Goal: Task Accomplishment & Management: Use online tool/utility

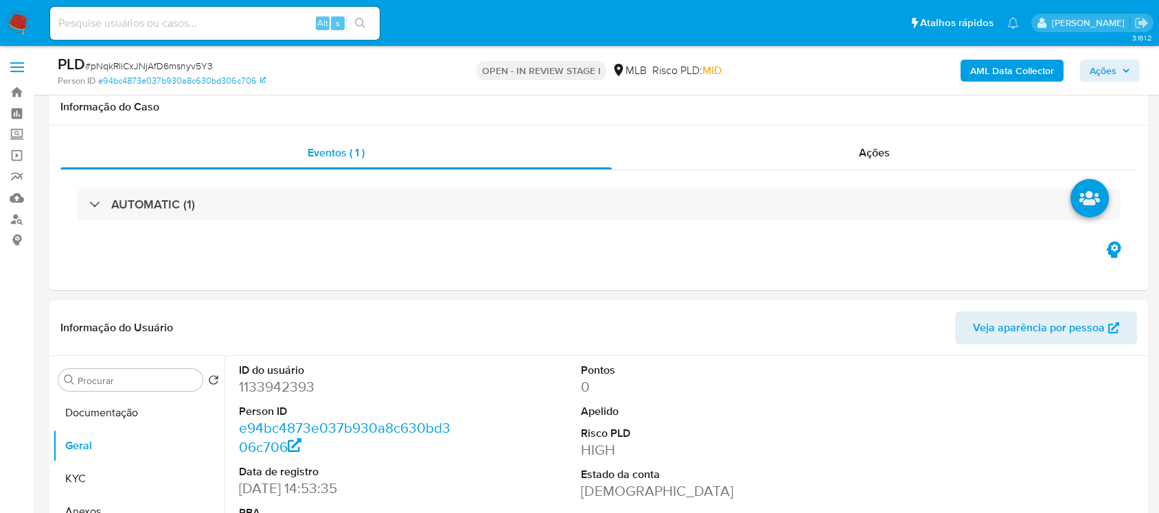
select select "10"
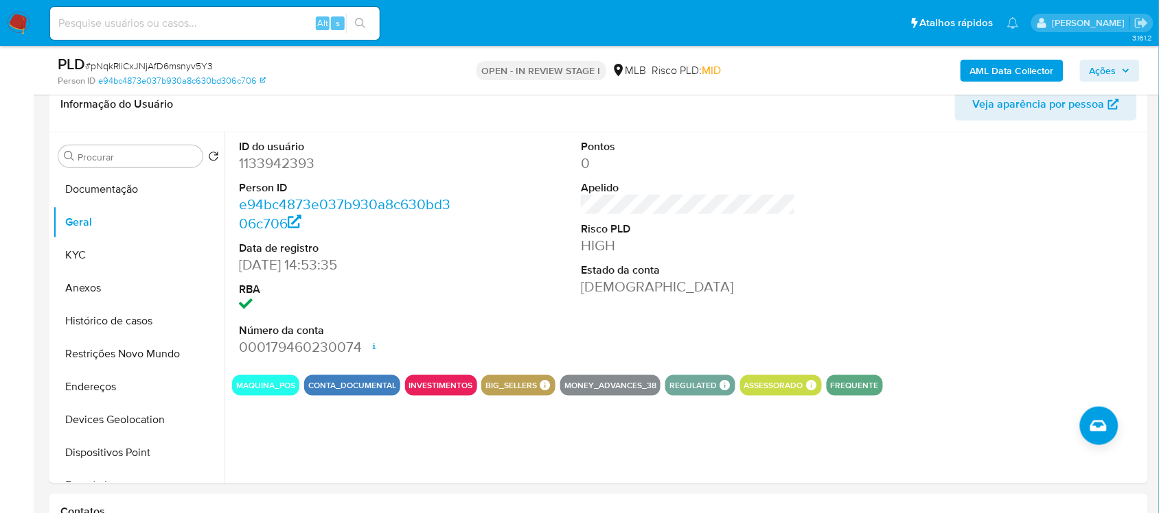
click at [192, 63] on span "# pNqkRIiCxJNjAfD6msnyv5Y3" at bounding box center [149, 66] width 128 height 14
copy span "pNqkRIiCxJNjAfD6msnyv5Y3"
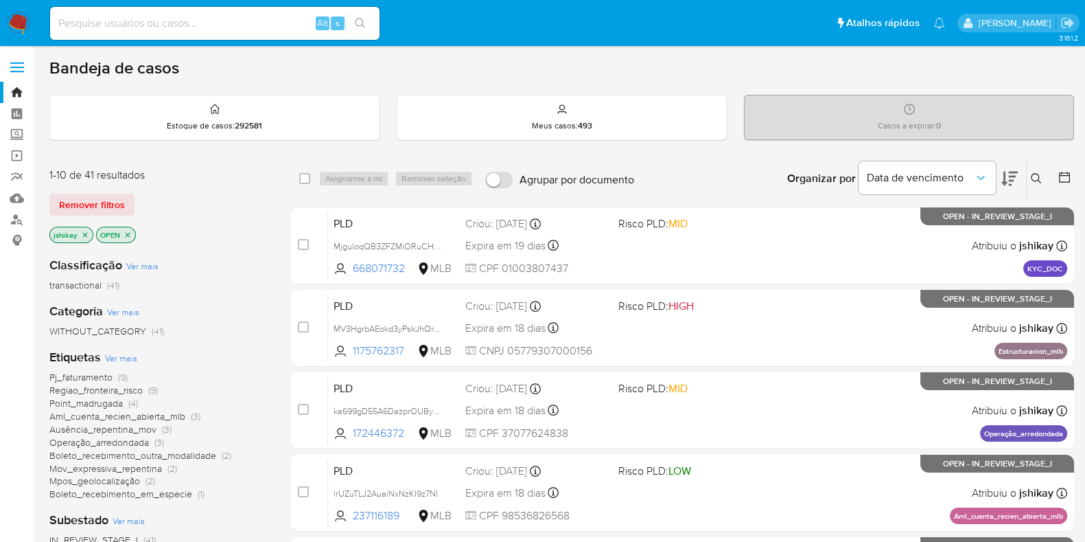
click at [110, 351] on span "Ver mais" at bounding box center [121, 357] width 32 height 12
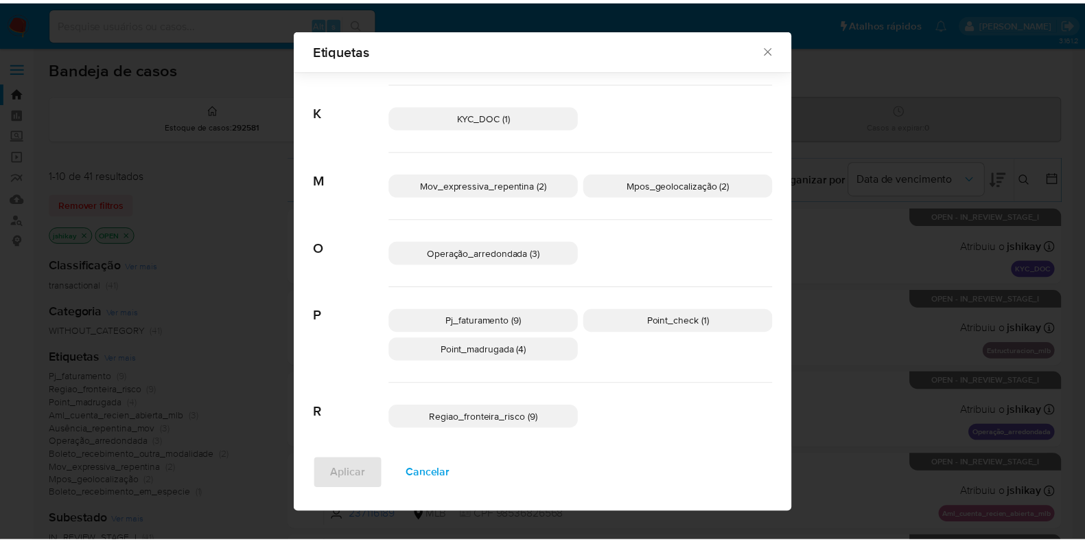
scroll to position [360, 0]
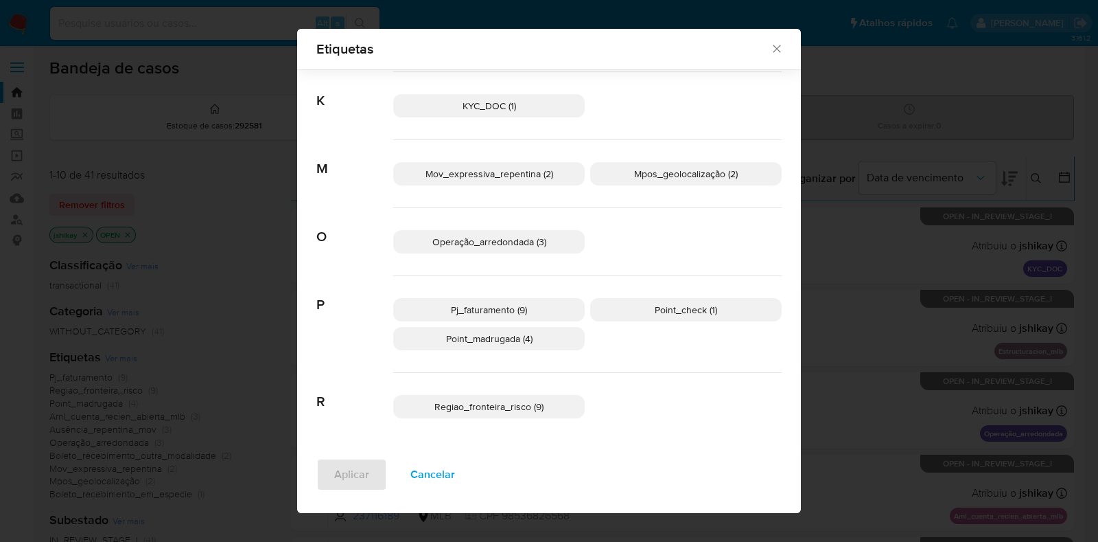
click at [770, 47] on icon "Fechar" at bounding box center [777, 49] width 14 height 14
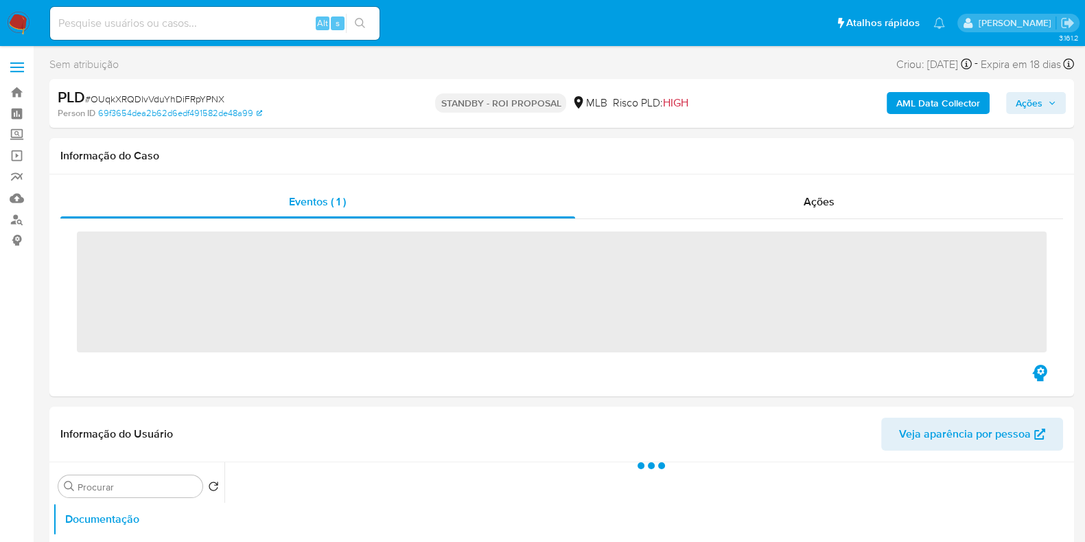
select select "10"
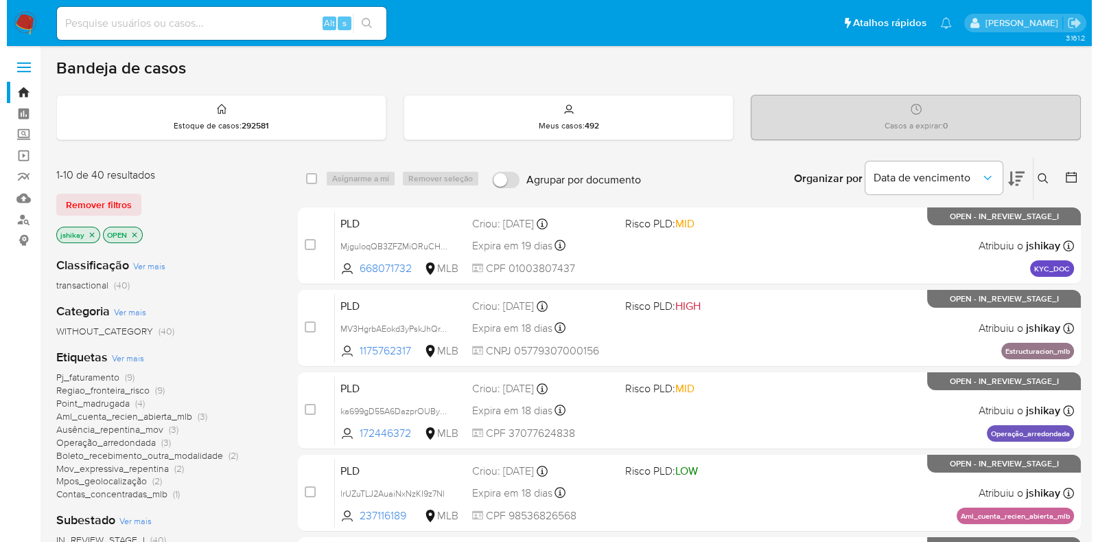
scroll to position [85, 0]
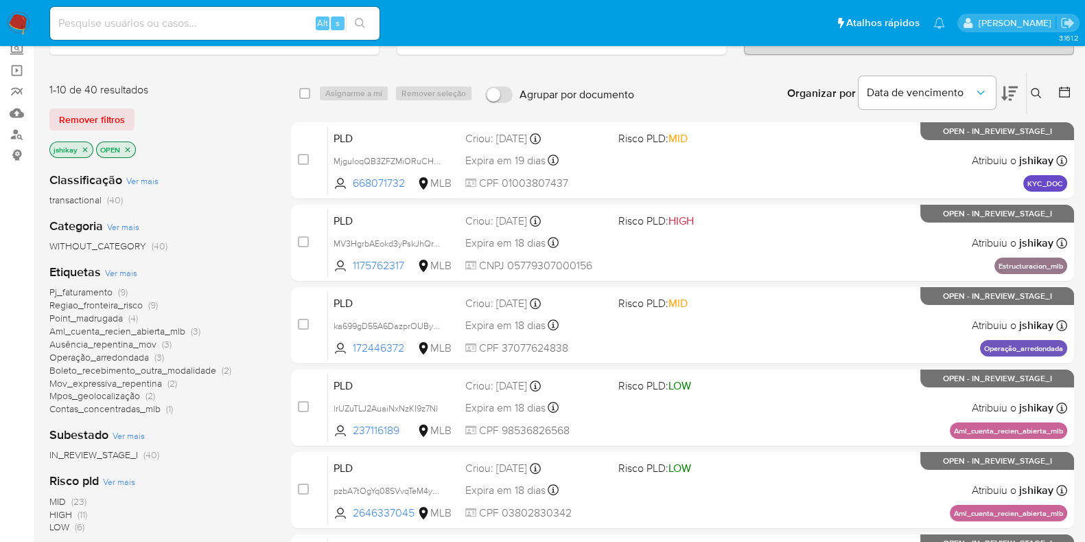
click at [120, 272] on span "Ver mais" at bounding box center [121, 272] width 32 height 12
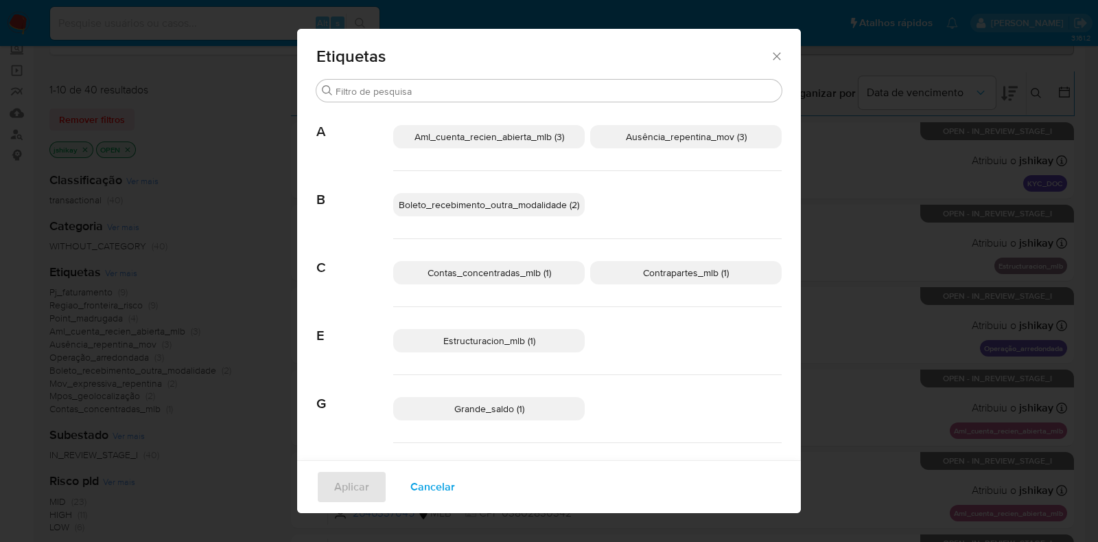
scroll to position [75, 0]
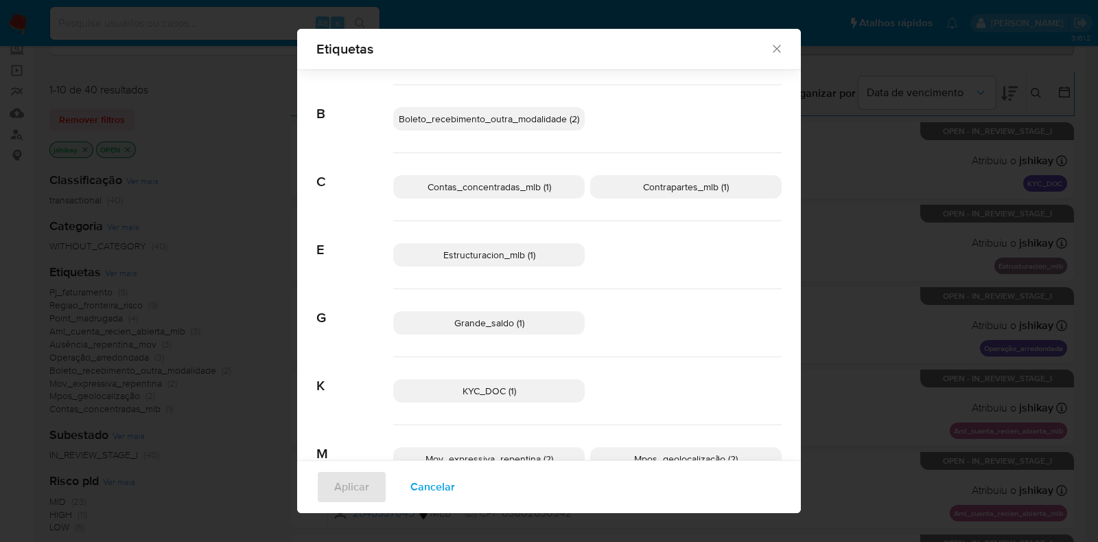
click at [454, 321] on span "Grande_saldo (1)" at bounding box center [489, 323] width 70 height 14
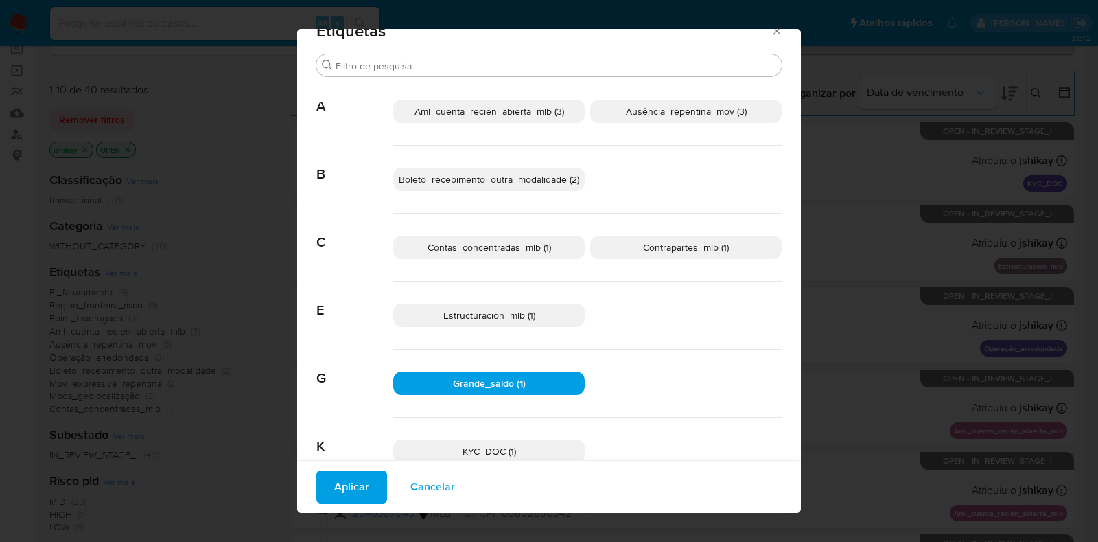
scroll to position [0, 0]
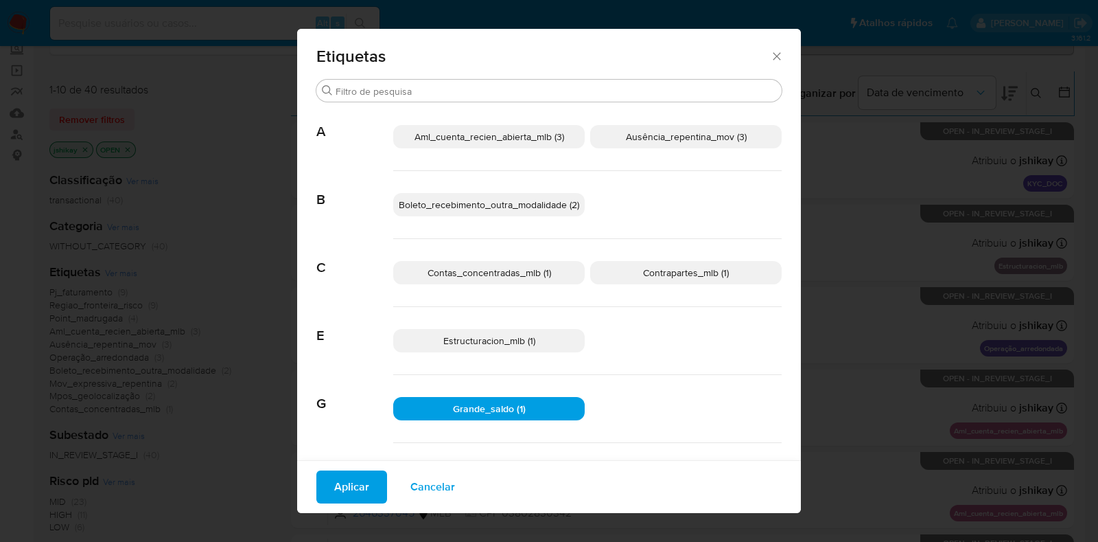
click at [676, 133] on span "Ausência_repentina_mov (3)" at bounding box center [686, 137] width 121 height 14
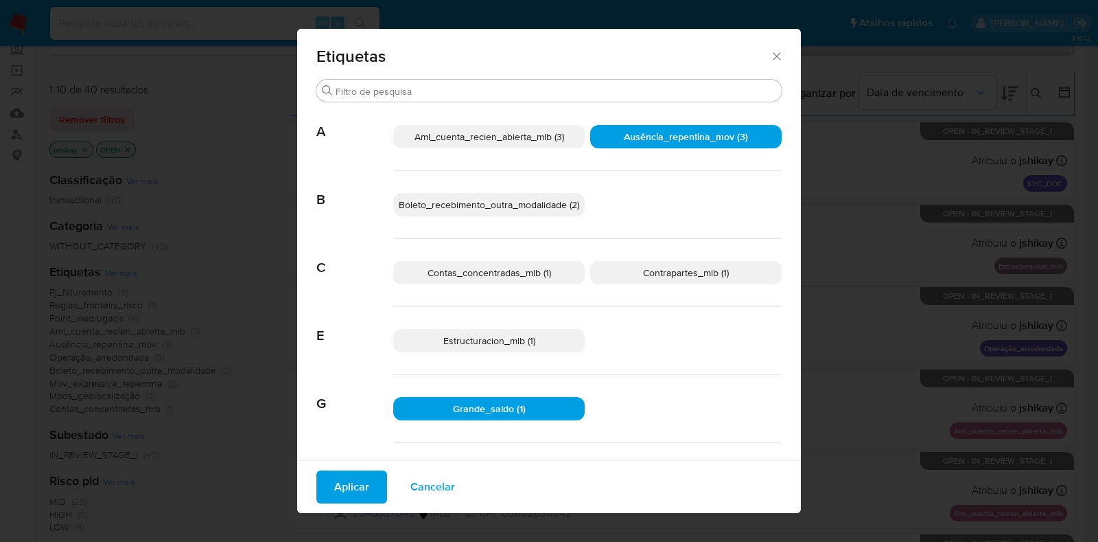
click at [353, 478] on span "Aplicar" at bounding box center [351, 487] width 35 height 30
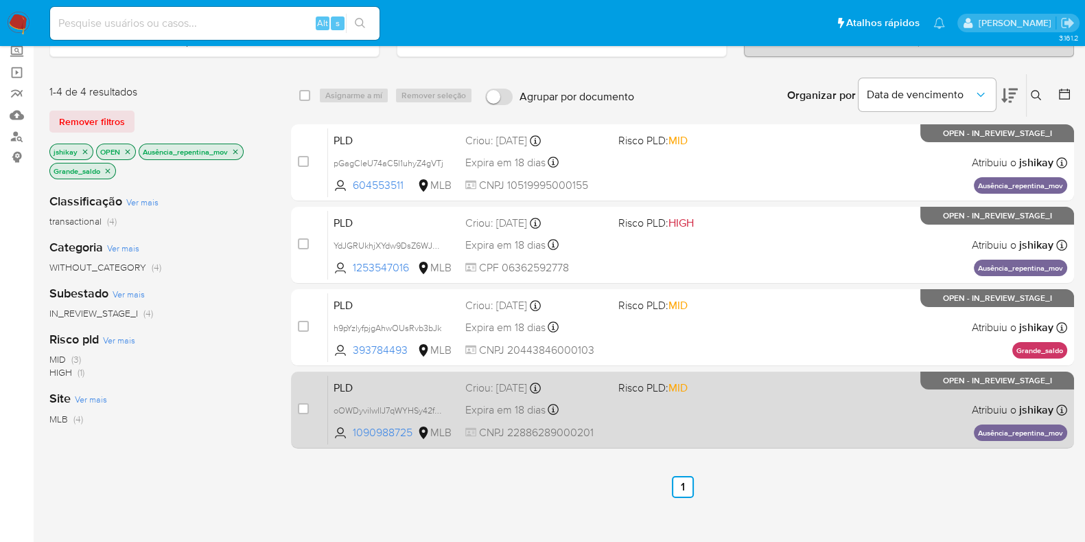
scroll to position [257, 0]
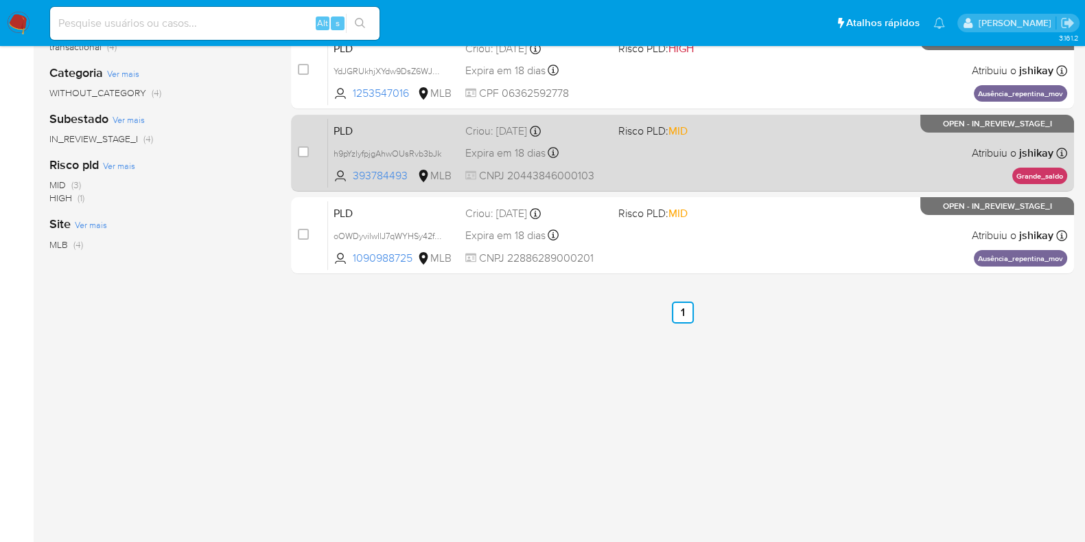
click at [813, 153] on div "PLD h9pYzlyfpjgAhwOUsRvb3bJk 393784493 MLB Risco PLD: MID Criou: 12/09/2025 Cri…" at bounding box center [697, 152] width 739 height 69
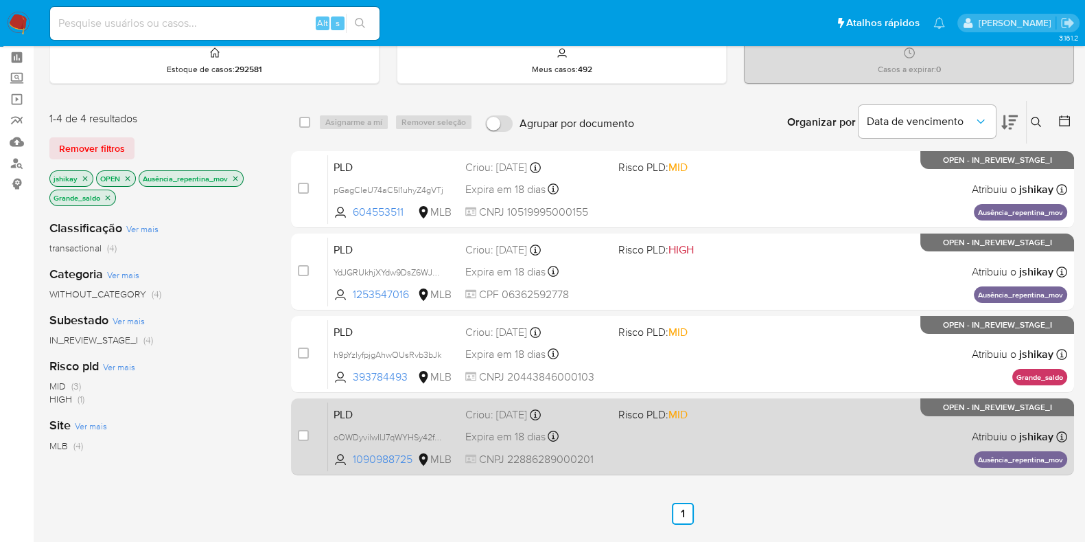
scroll to position [0, 0]
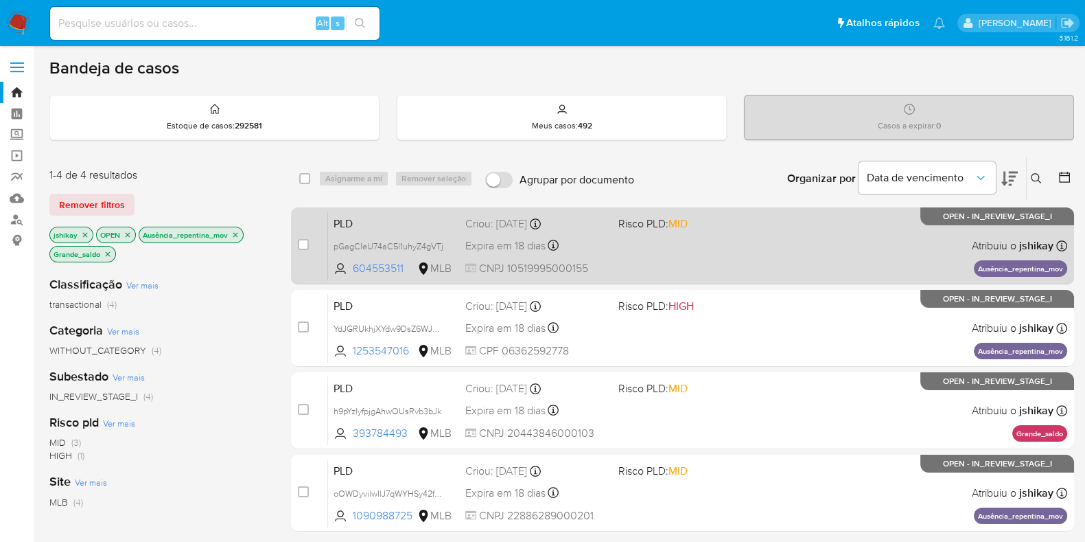
click at [764, 254] on div "PLD pGagCleU74aC5I1uhyZ4gVTj 604553511 MLB Risco PLD: MID Criou: 12/09/2025 Cri…" at bounding box center [697, 245] width 739 height 69
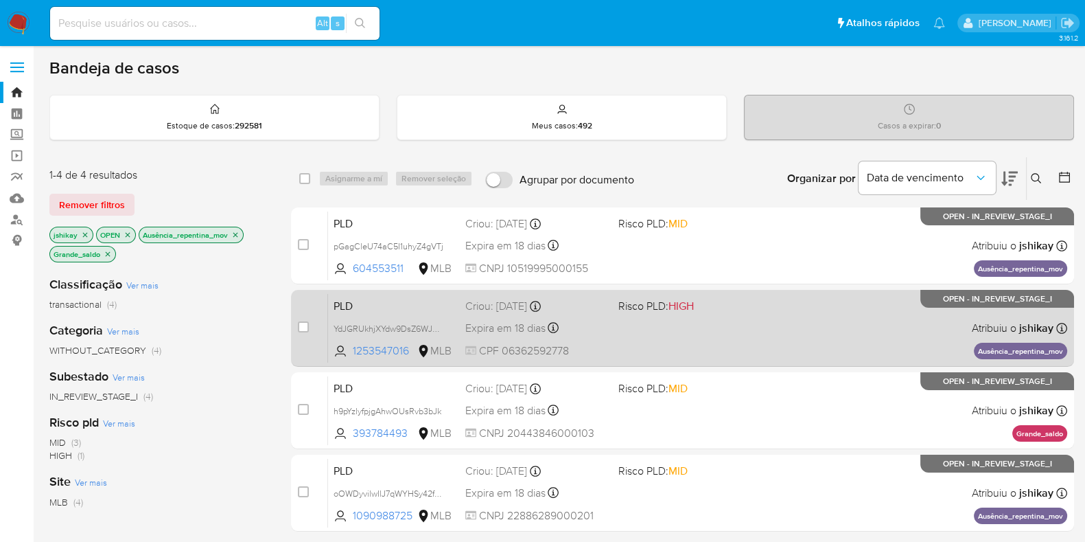
click at [749, 342] on div "PLD YdJGRUkhjXYdw9DsZ6WJX8Ag 1253547016 MLB Risco PLD: HIGH Criou: 12/09/2025 C…" at bounding box center [697, 327] width 739 height 69
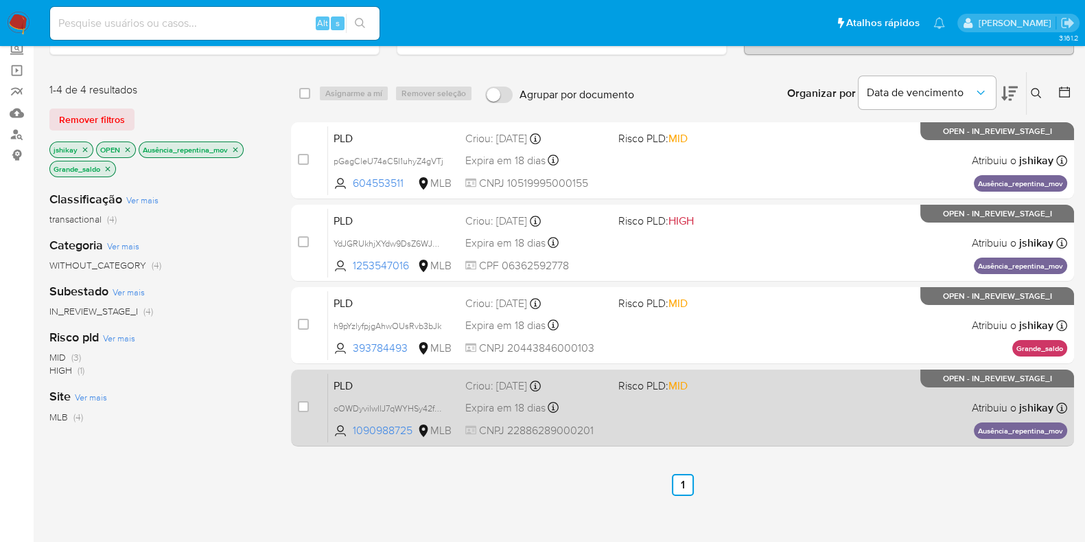
click at [763, 404] on div "PLD oOWDyvilwIlJ7qWYHSy42fFe 1090988725 MLB Risco PLD: MID Criou: 12/09/2025 Cr…" at bounding box center [697, 407] width 739 height 69
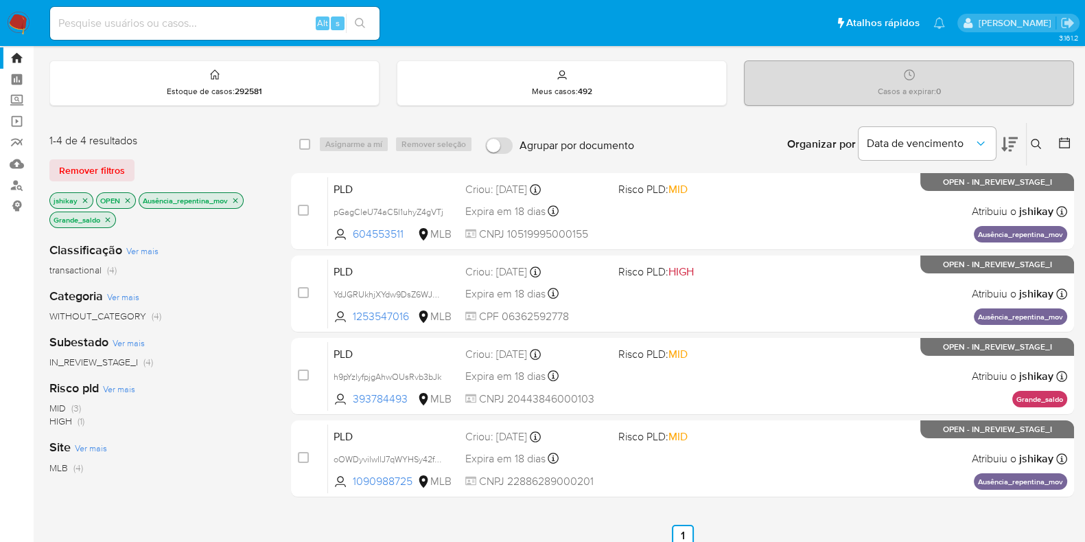
scroll to position [0, 0]
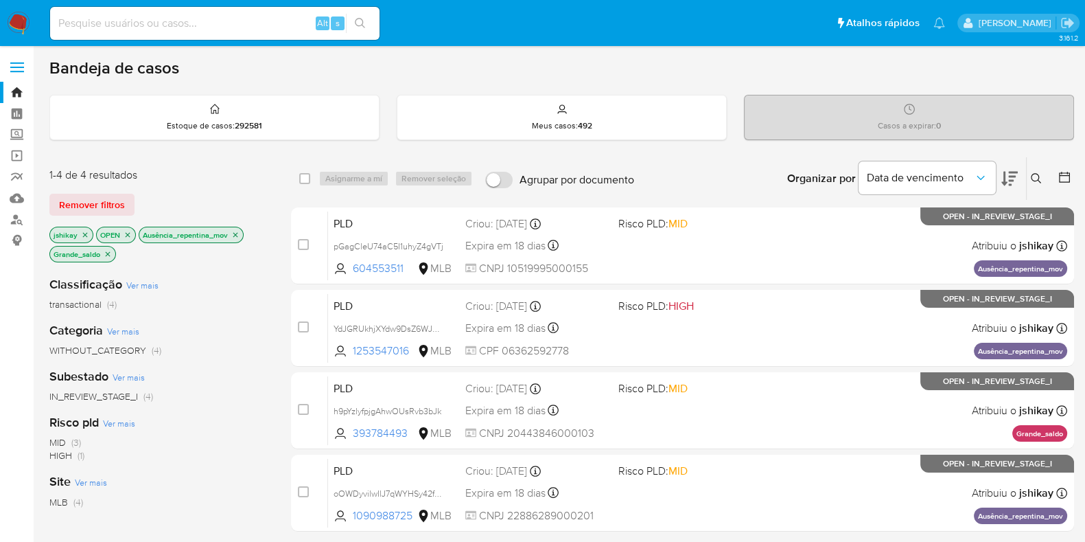
click at [22, 19] on img at bounding box center [18, 23] width 23 height 23
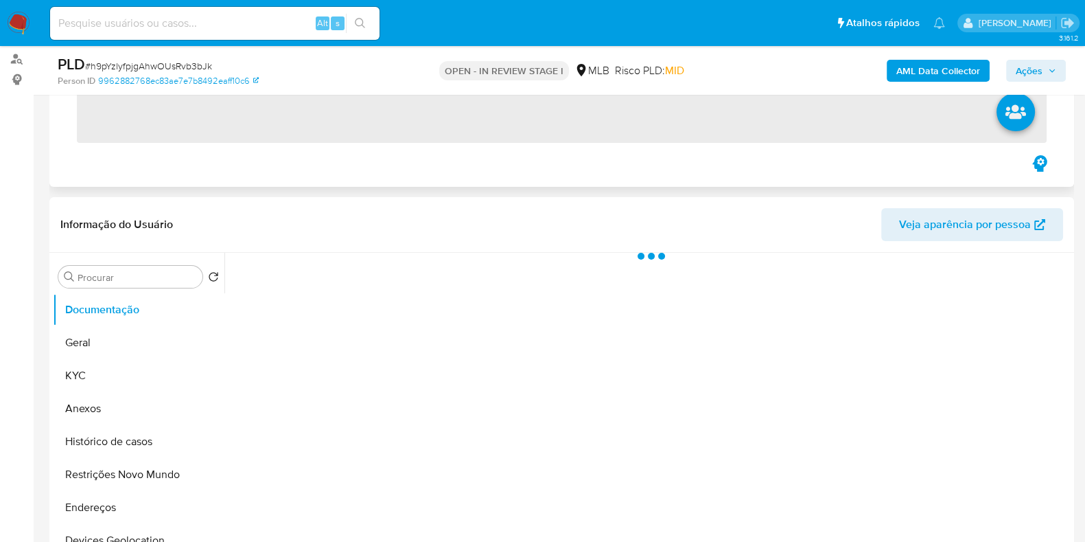
scroll to position [171, 0]
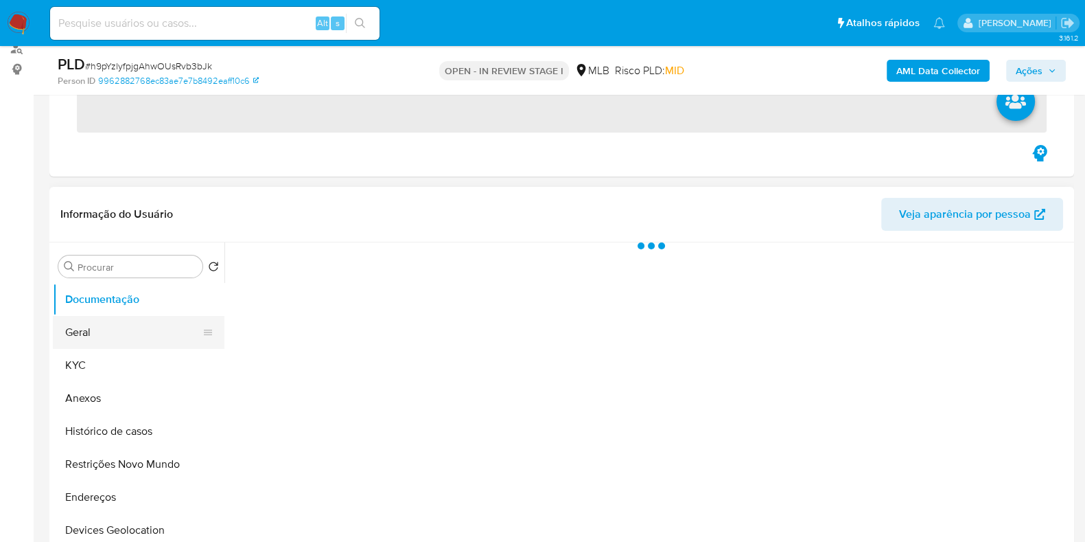
click at [110, 321] on button "Geral" at bounding box center [133, 332] width 161 height 33
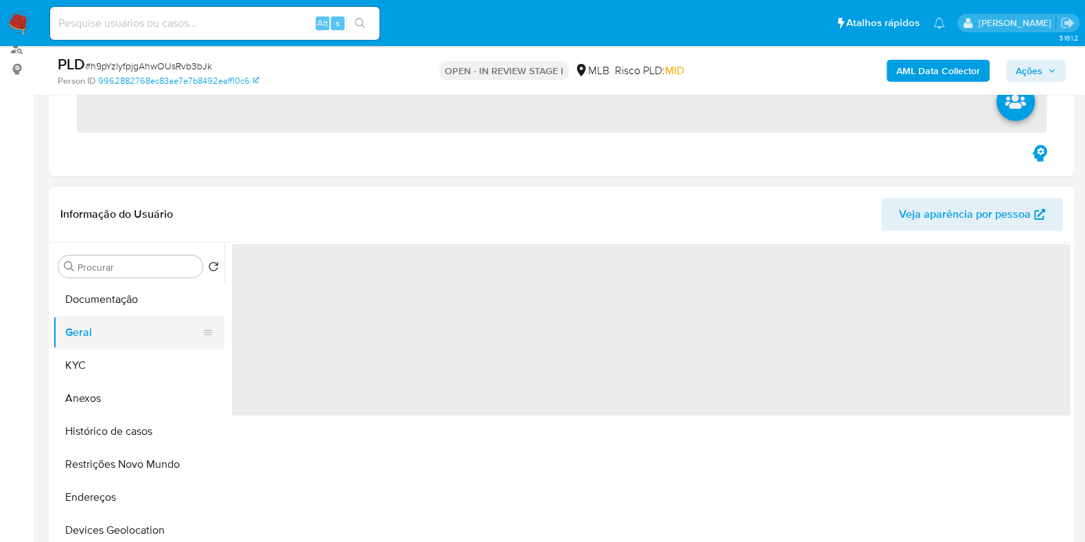
select select "10"
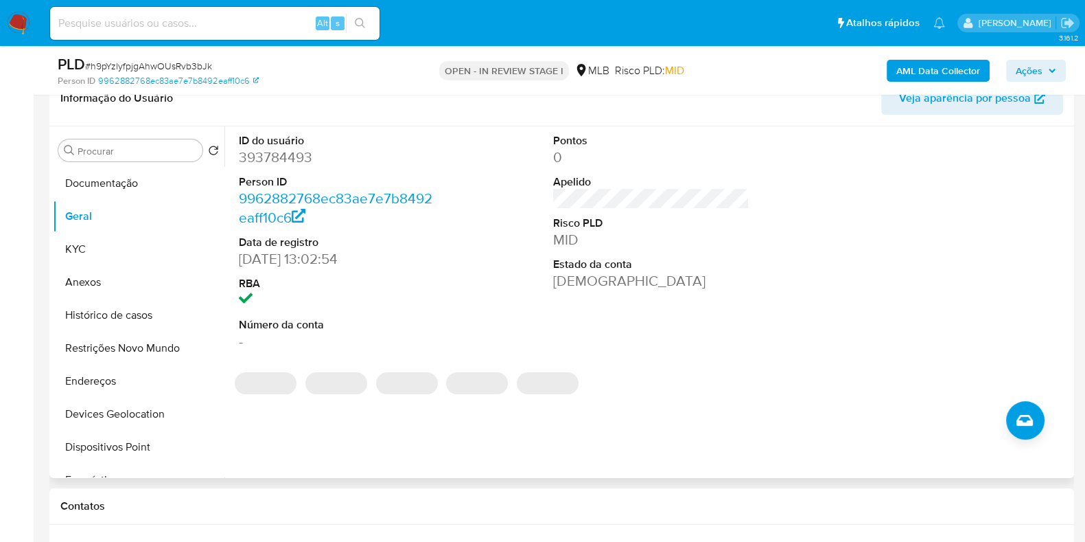
scroll to position [257, 0]
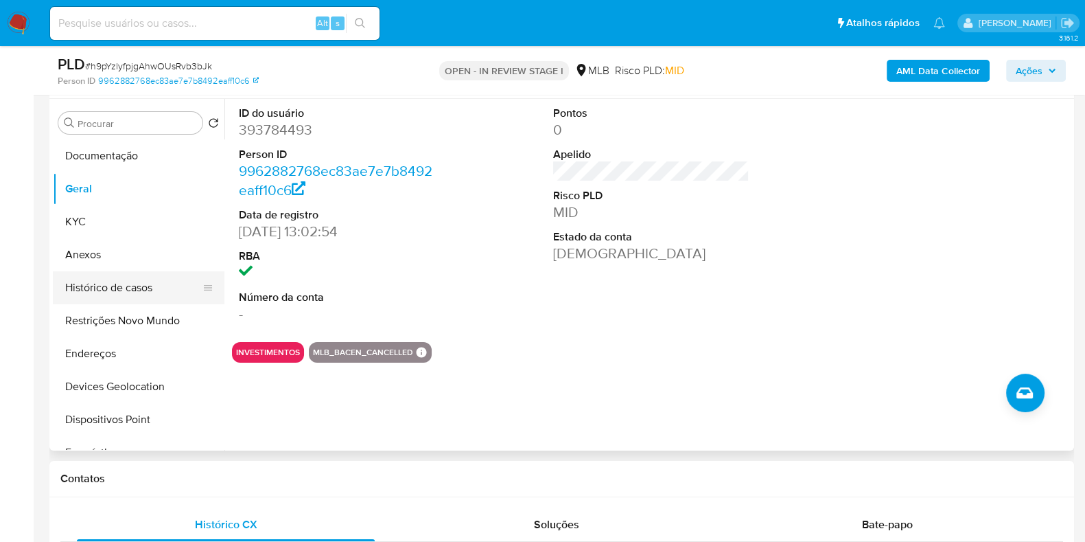
click at [143, 283] on button "Histórico de casos" at bounding box center [133, 287] width 161 height 33
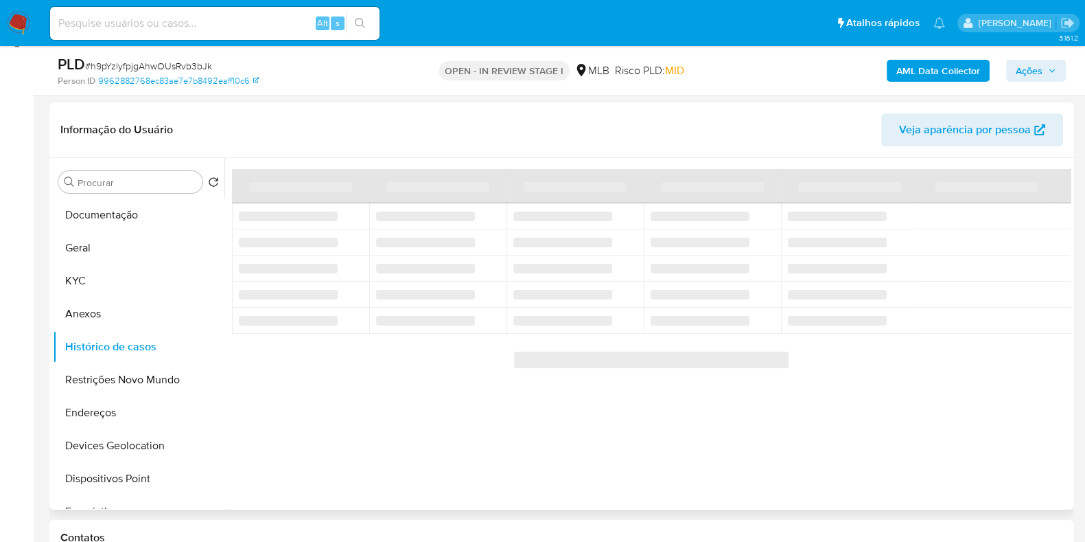
scroll to position [171, 0]
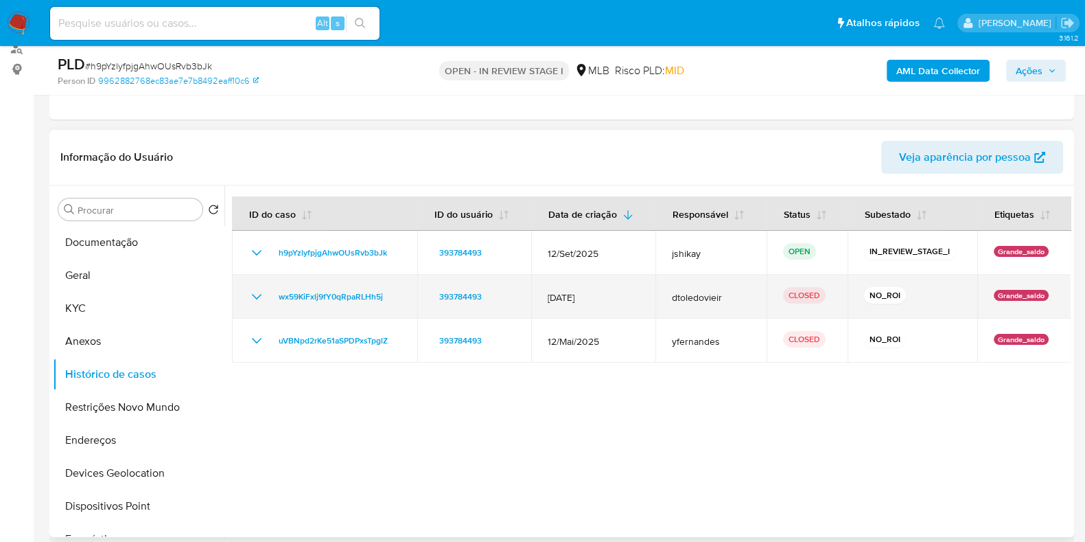
click at [257, 291] on icon "Mostrar/Ocultar" at bounding box center [256, 296] width 16 height 16
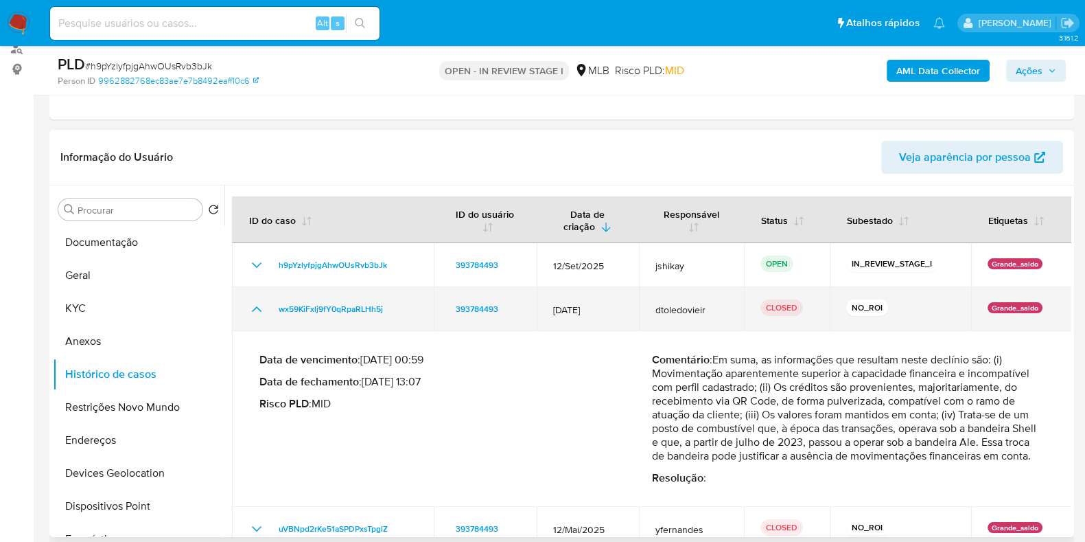
click at [257, 292] on td "wx59KiFxlj9fY0qRpaRLHh5j" at bounding box center [333, 309] width 202 height 44
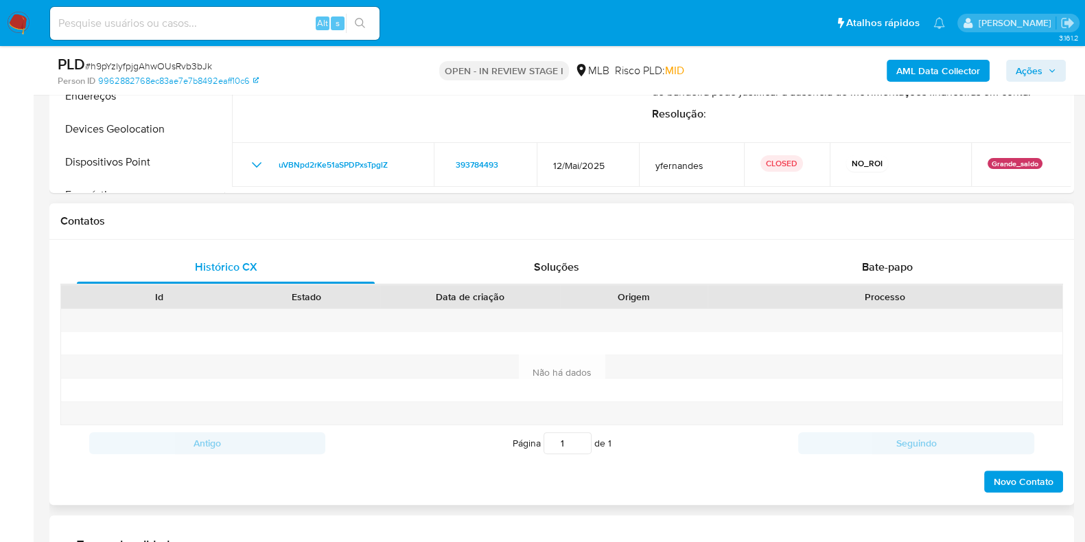
scroll to position [772, 0]
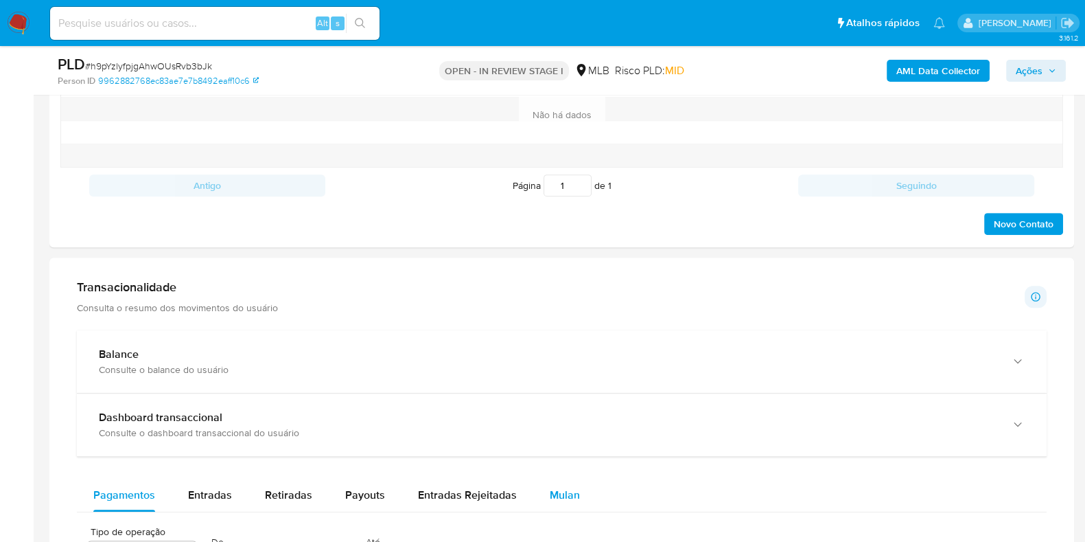
click at [585, 487] on button "Mulan" at bounding box center [564, 494] width 63 height 33
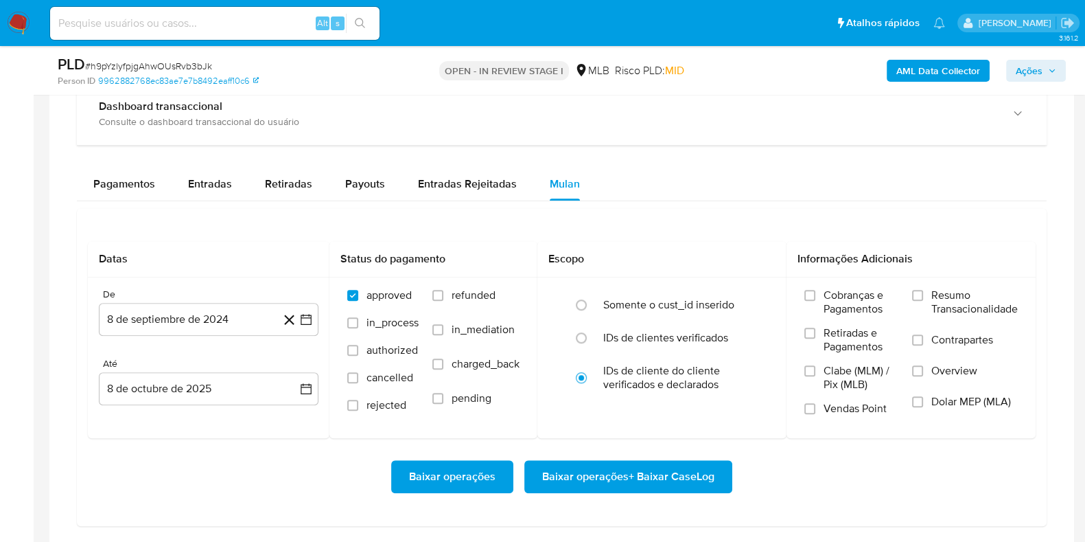
scroll to position [1115, 0]
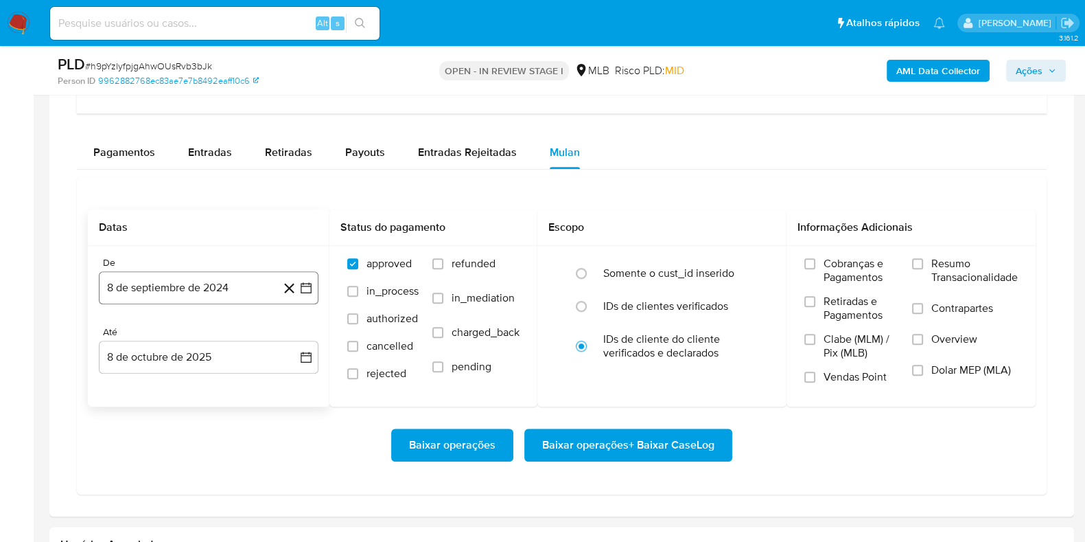
click at [305, 286] on icon "button" at bounding box center [306, 288] width 14 height 14
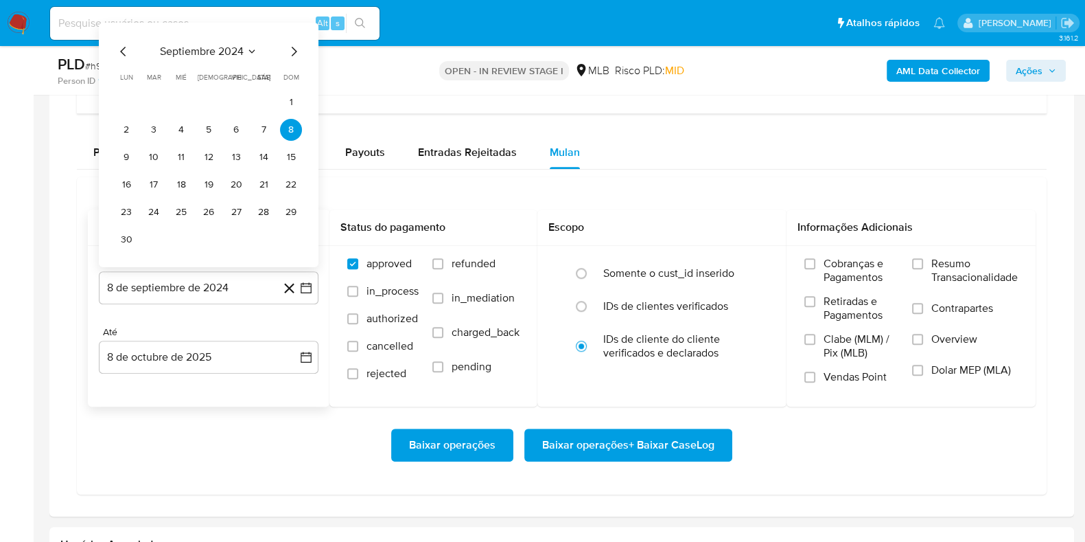
click at [233, 45] on span "septiembre 2024" at bounding box center [202, 52] width 84 height 14
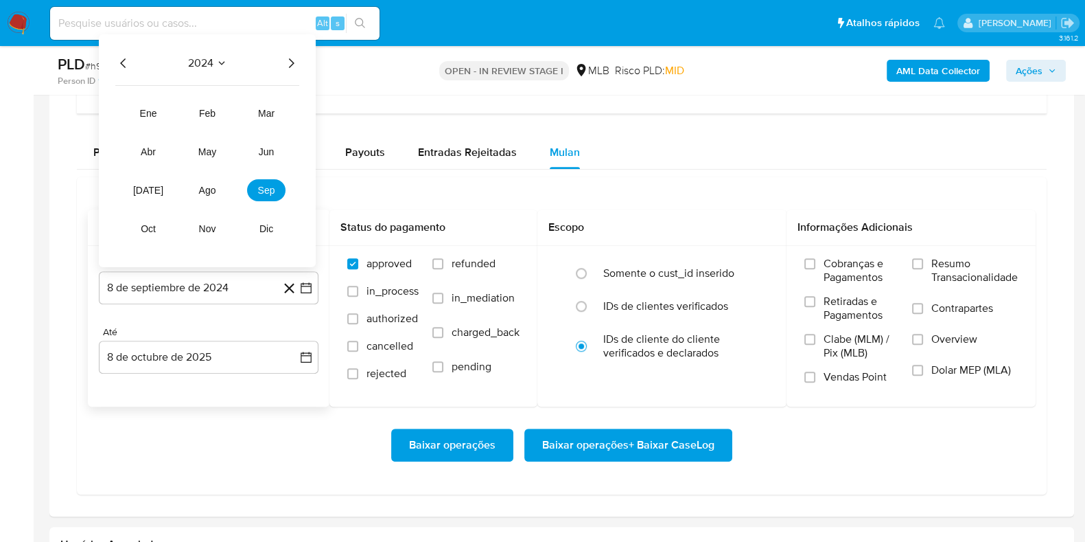
click at [125, 55] on icon "Año anterior" at bounding box center [123, 63] width 16 height 16
click at [150, 223] on span "oct" at bounding box center [148, 228] width 15 height 11
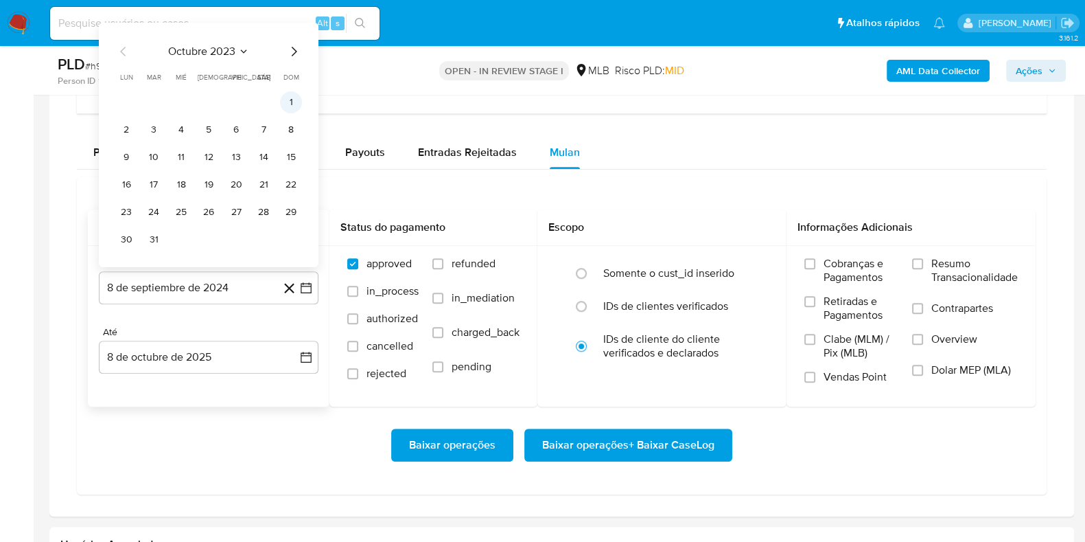
click at [289, 99] on button "1" at bounding box center [291, 102] width 22 height 22
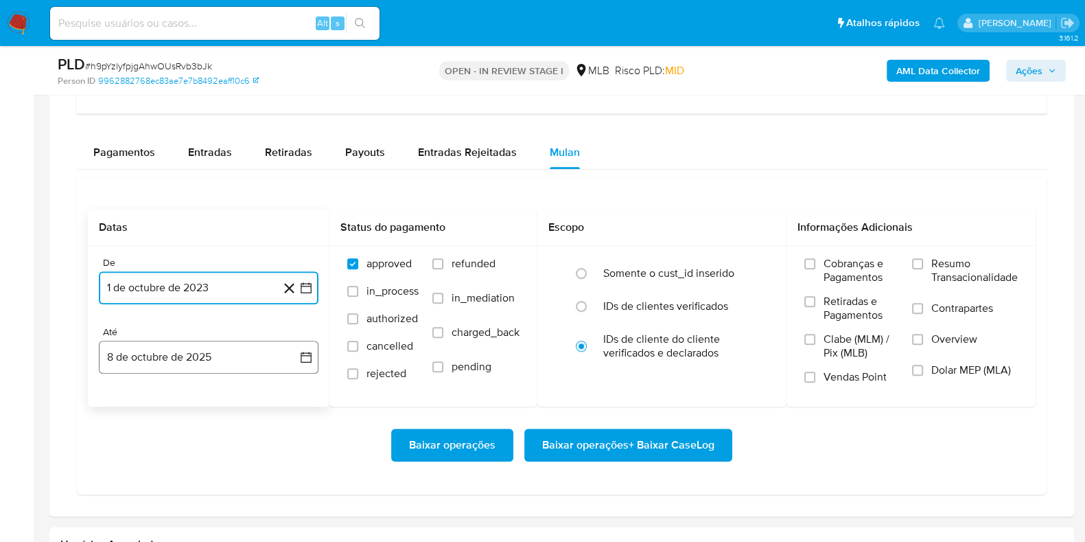
click at [300, 351] on icon "button" at bounding box center [306, 357] width 14 height 14
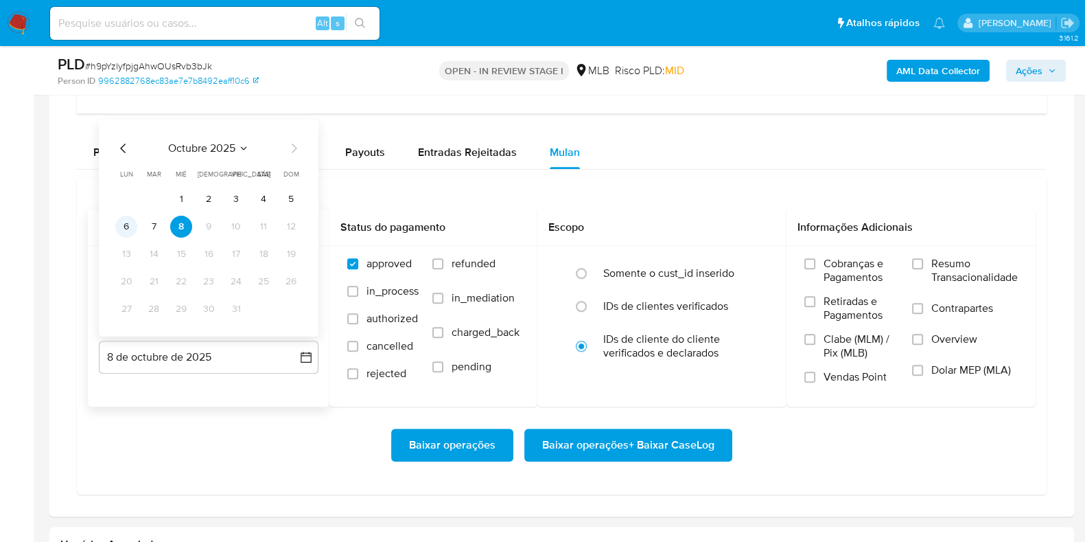
click at [130, 228] on button "6" at bounding box center [126, 227] width 22 height 22
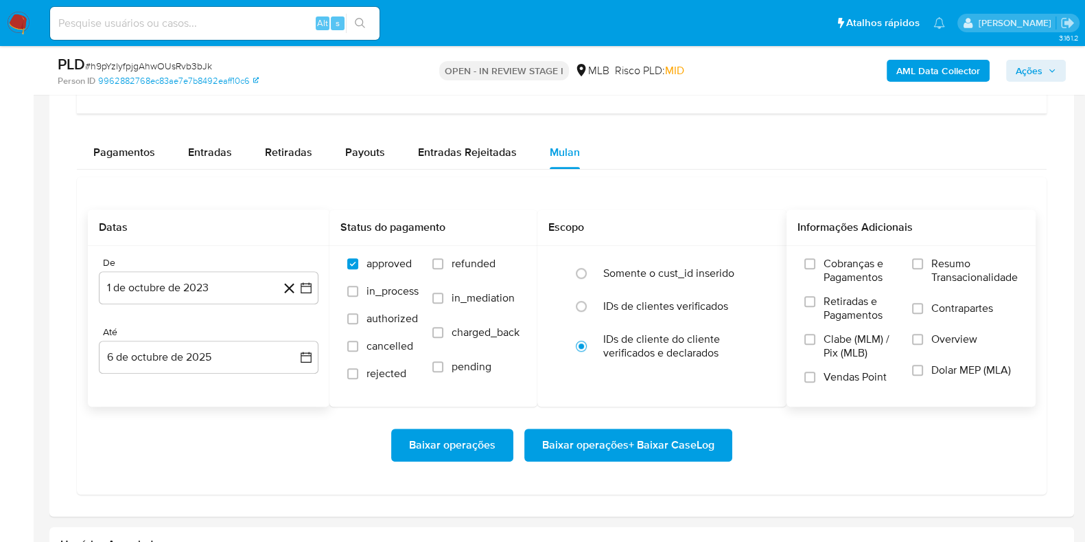
click at [927, 264] on label "Resumo Transacionalidade" at bounding box center [965, 279] width 106 height 45
click at [923, 264] on input "Resumo Transacionalidade" at bounding box center [917, 263] width 11 height 11
click at [639, 436] on span "Baixar operações + Baixar CaseLog" at bounding box center [628, 445] width 172 height 30
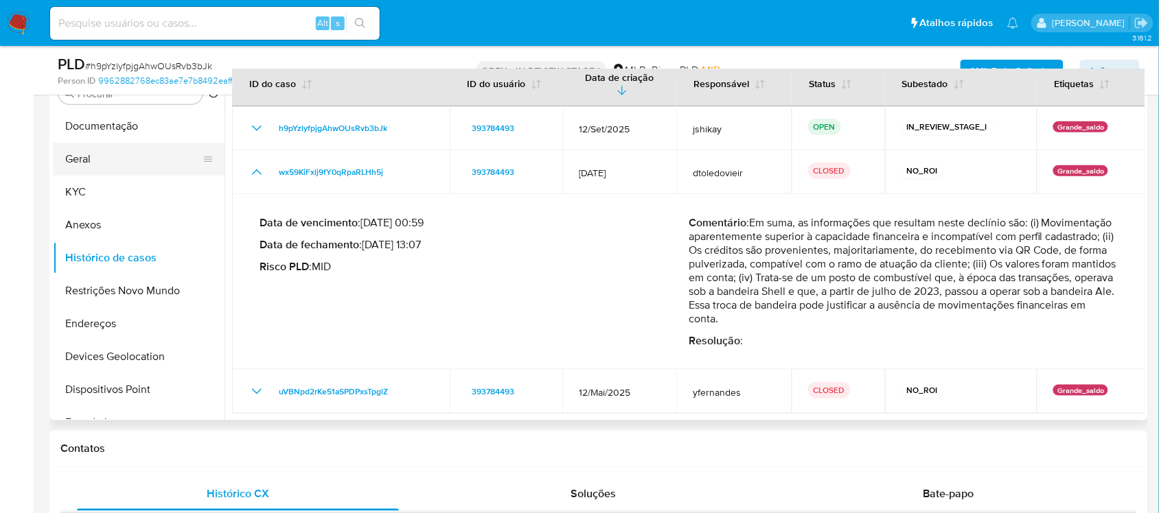
scroll to position [257, 0]
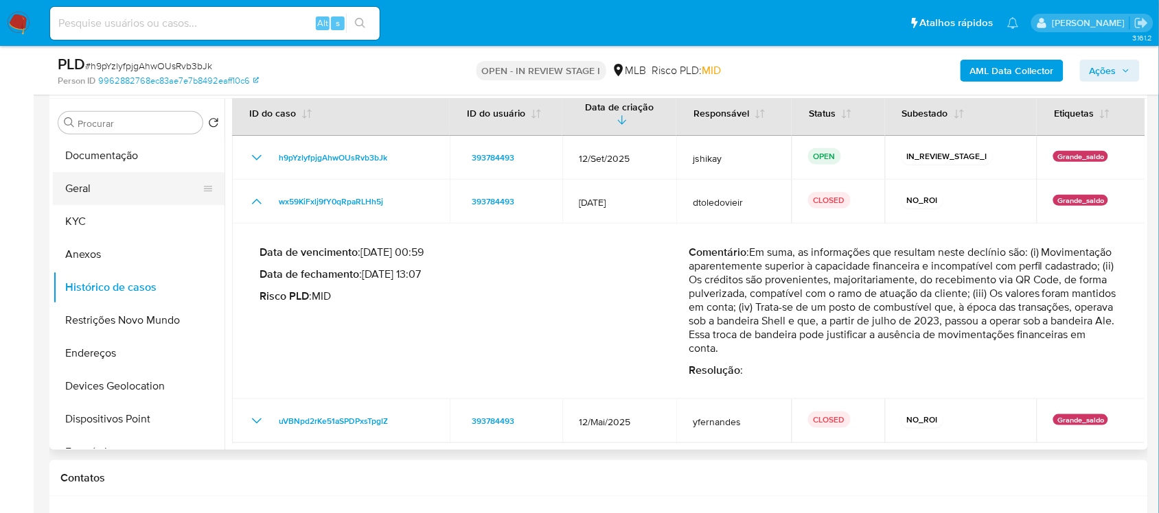
click at [106, 189] on button "Geral" at bounding box center [133, 188] width 161 height 33
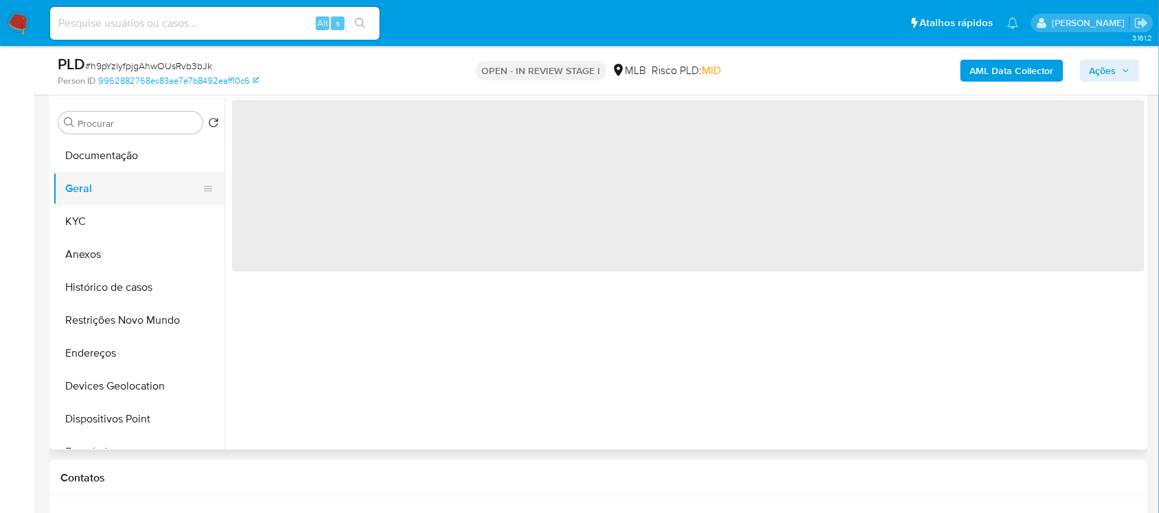
scroll to position [0, 0]
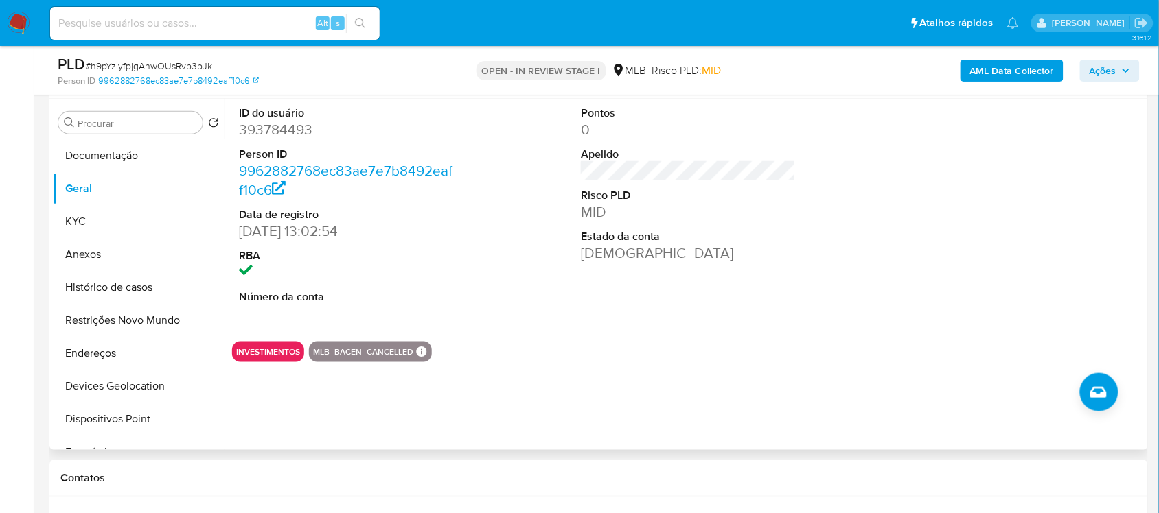
click at [276, 128] on dd "393784493" at bounding box center [346, 129] width 214 height 19
copy dd "393784493"
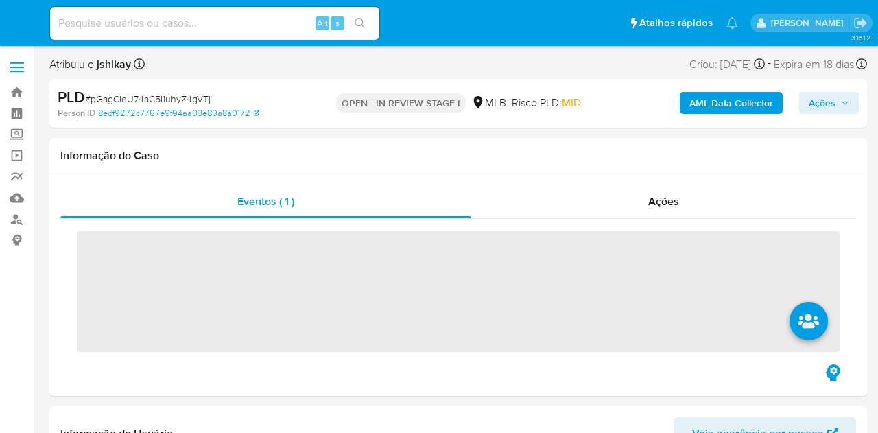
select select "10"
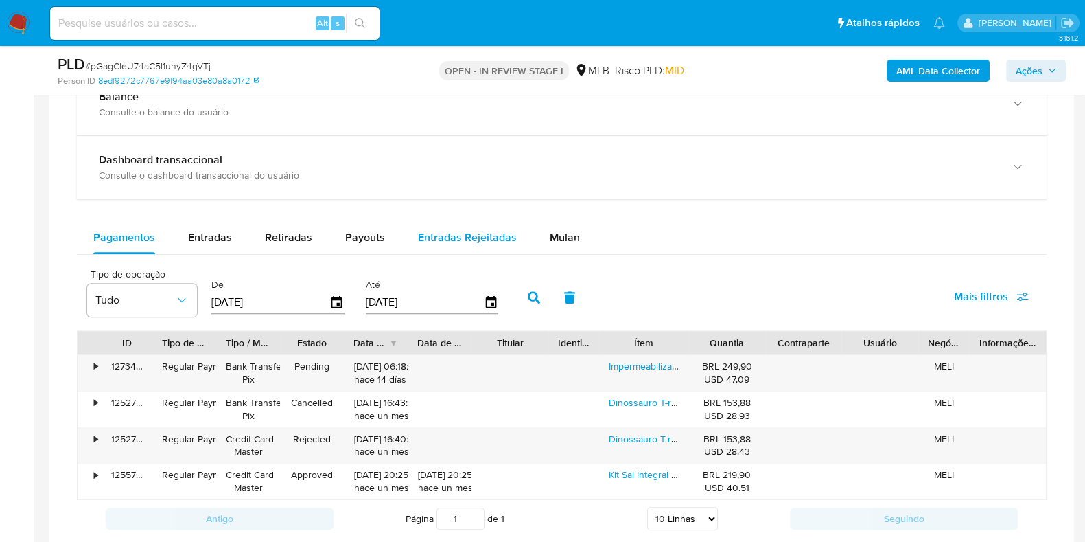
drag, startPoint x: 552, startPoint y: 240, endPoint x: 507, endPoint y: 236, distance: 46.1
click at [552, 240] on span "Mulan" at bounding box center [565, 237] width 30 height 16
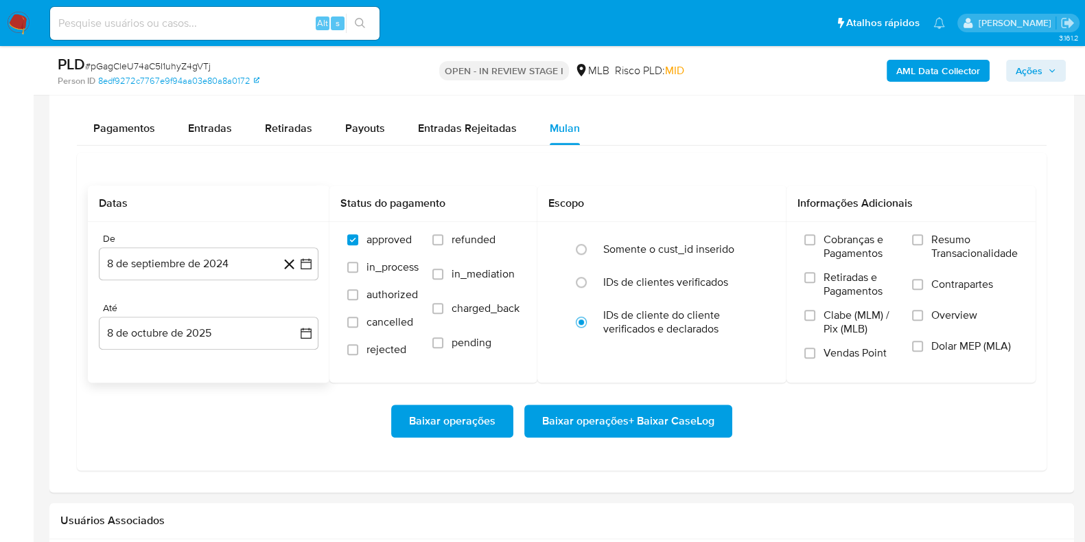
scroll to position [1200, 0]
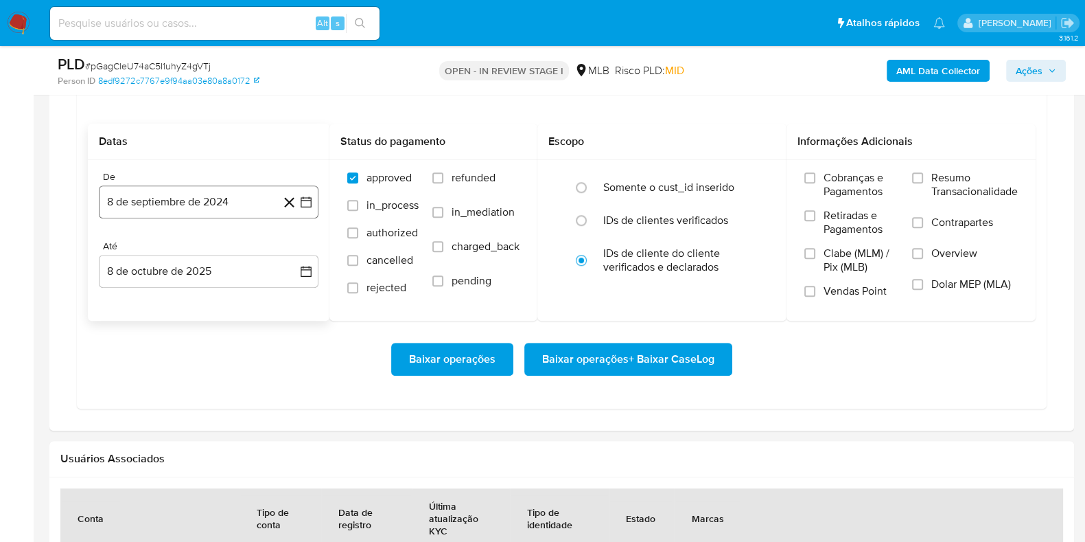
click at [302, 203] on icon "button" at bounding box center [306, 202] width 14 height 14
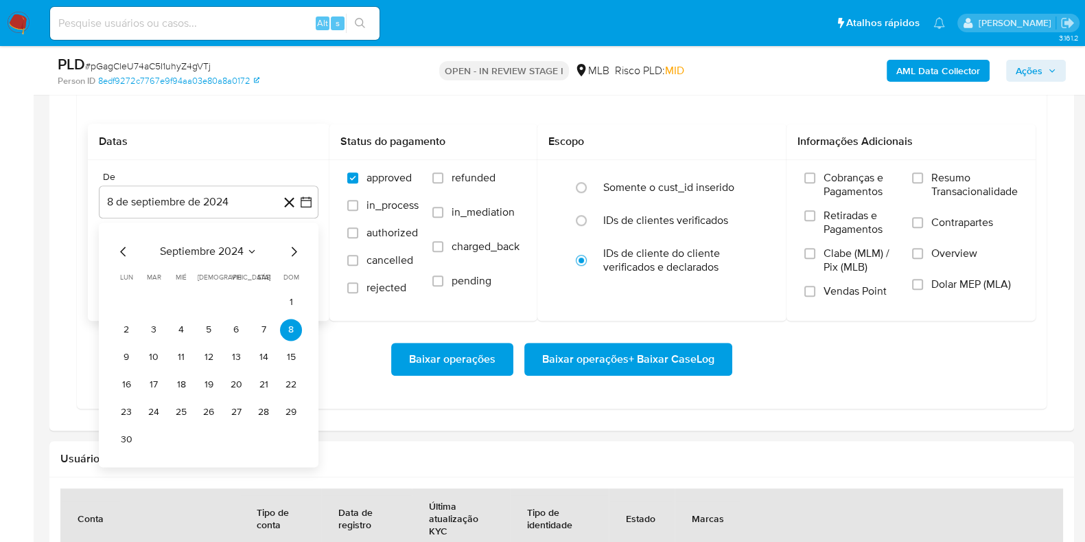
click at [221, 238] on div "septiembre 2024 septiembre 2024 lun lunes mar martes mié miércoles jue jueves v…" at bounding box center [209, 344] width 220 height 244
click at [231, 252] on span "septiembre 2024" at bounding box center [202, 251] width 84 height 14
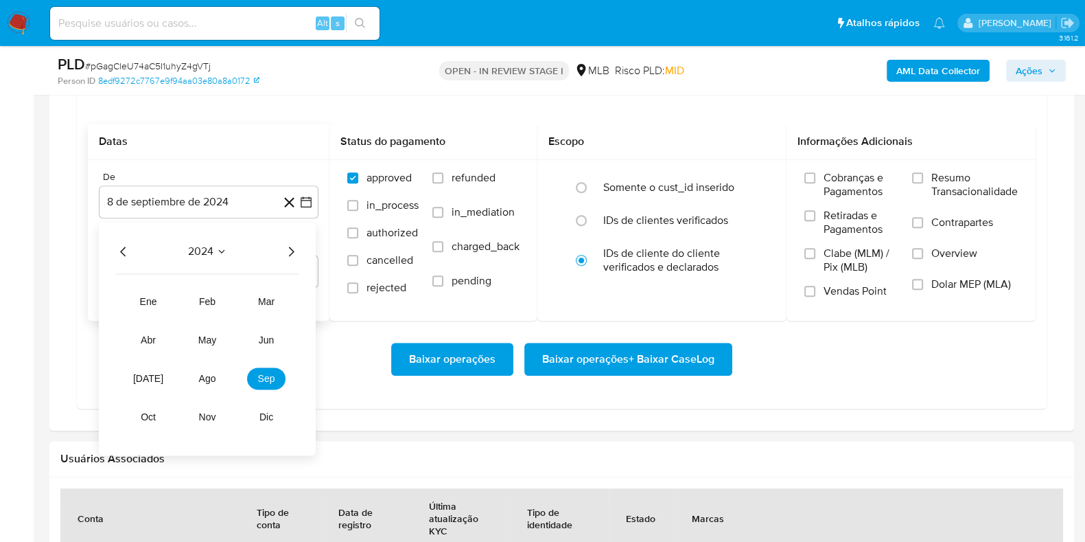
drag, startPoint x: 296, startPoint y: 242, endPoint x: 288, endPoint y: 252, distance: 12.7
click at [289, 252] on icon "Año siguiente" at bounding box center [291, 251] width 16 height 16
click at [271, 296] on span "mar" at bounding box center [266, 301] width 16 height 11
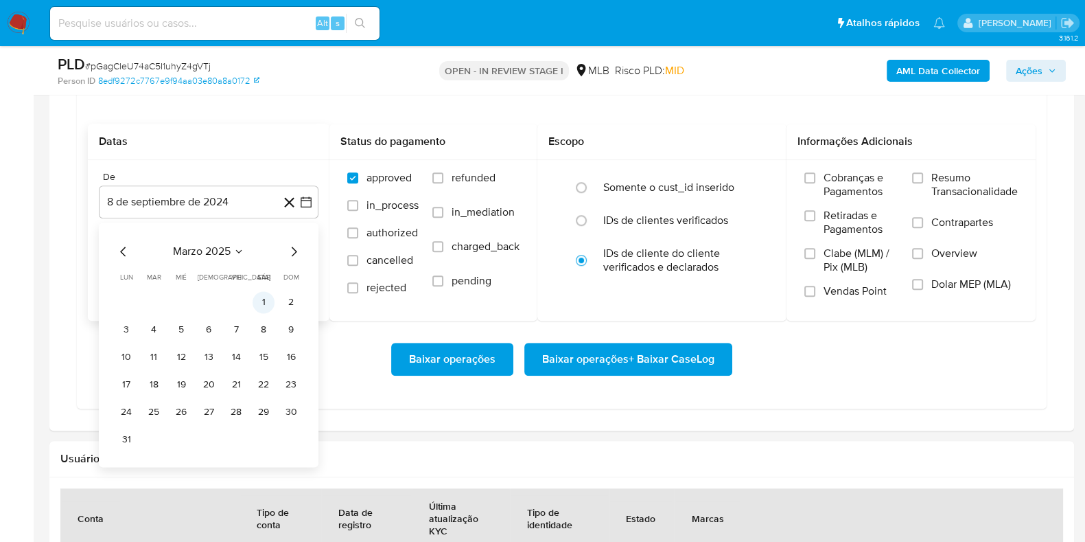
click at [267, 295] on button "1" at bounding box center [264, 302] width 22 height 22
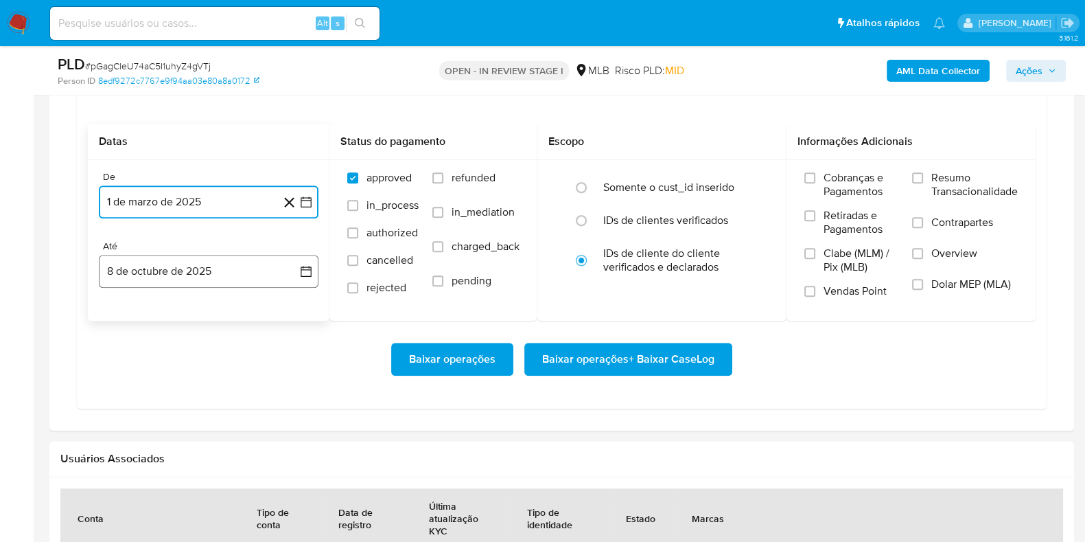
click at [297, 268] on button "8 de octubre de 2025" at bounding box center [209, 271] width 220 height 33
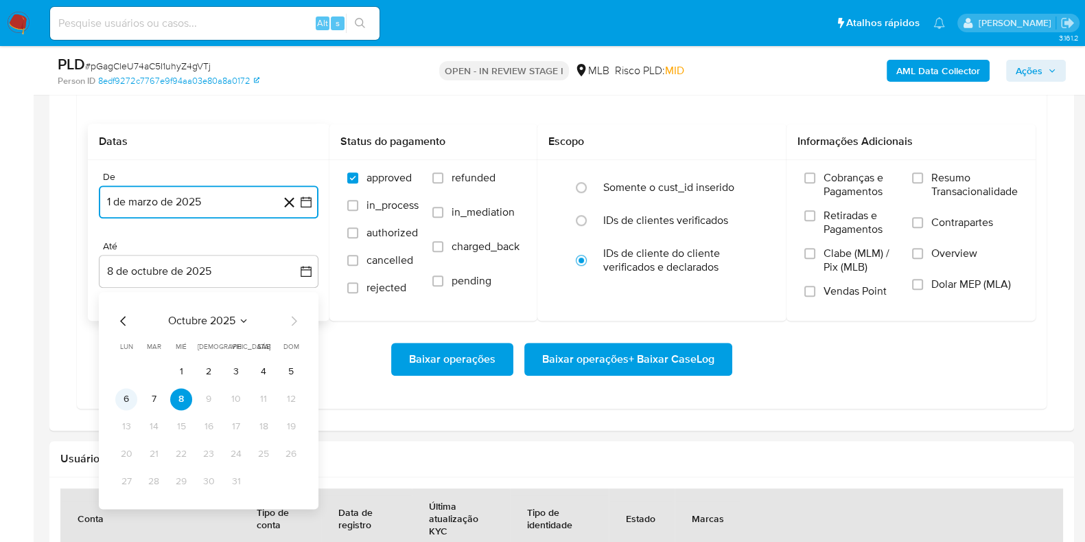
click at [124, 390] on button "6" at bounding box center [126, 399] width 22 height 22
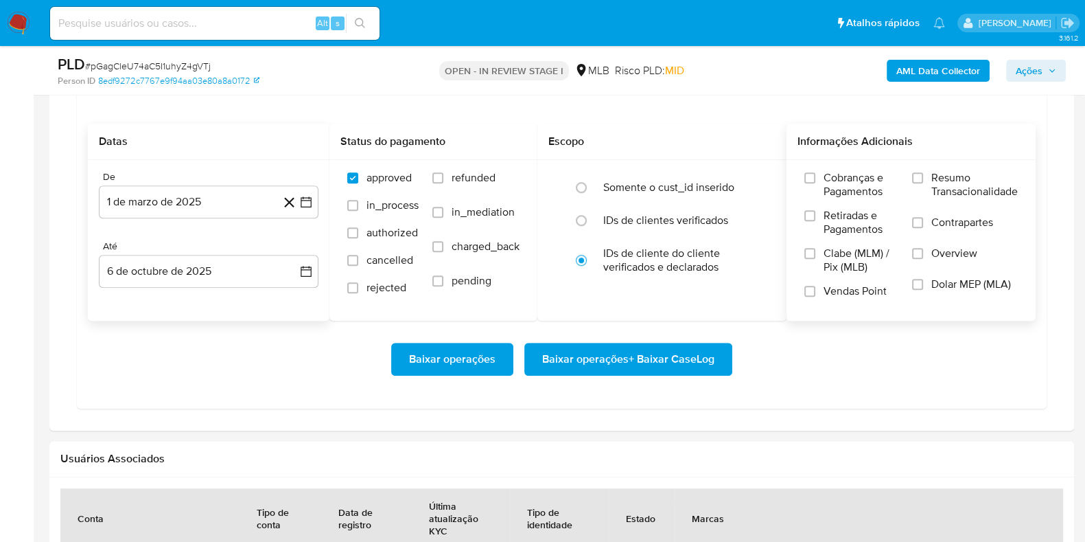
click at [878, 182] on span "Resumo Transacionalidade" at bounding box center [974, 184] width 86 height 27
click at [878, 182] on input "Resumo Transacionalidade" at bounding box center [917, 177] width 11 height 11
click at [659, 372] on span "Baixar operações + Baixar CaseLog" at bounding box center [628, 359] width 172 height 30
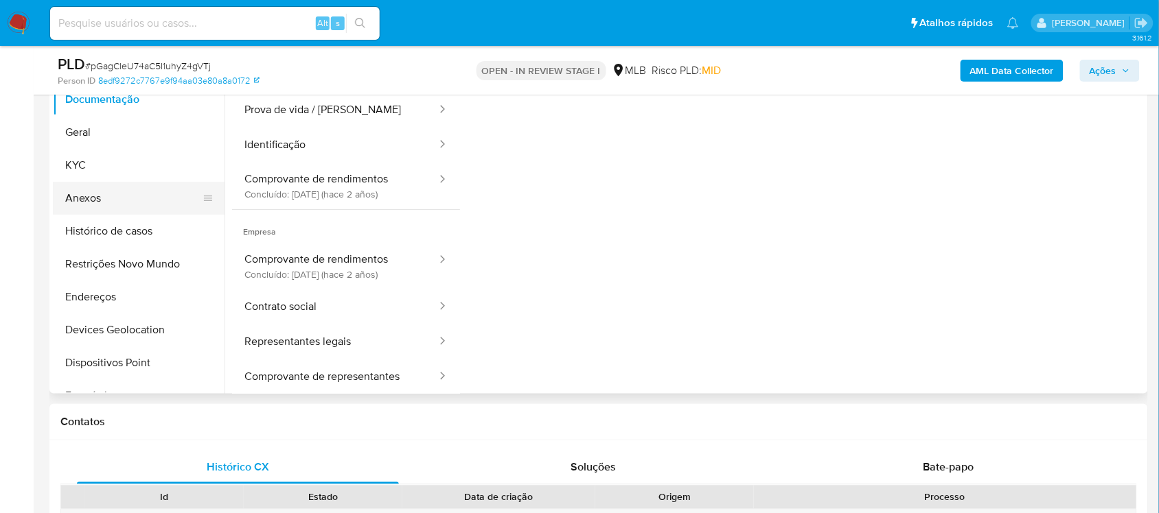
scroll to position [257, 0]
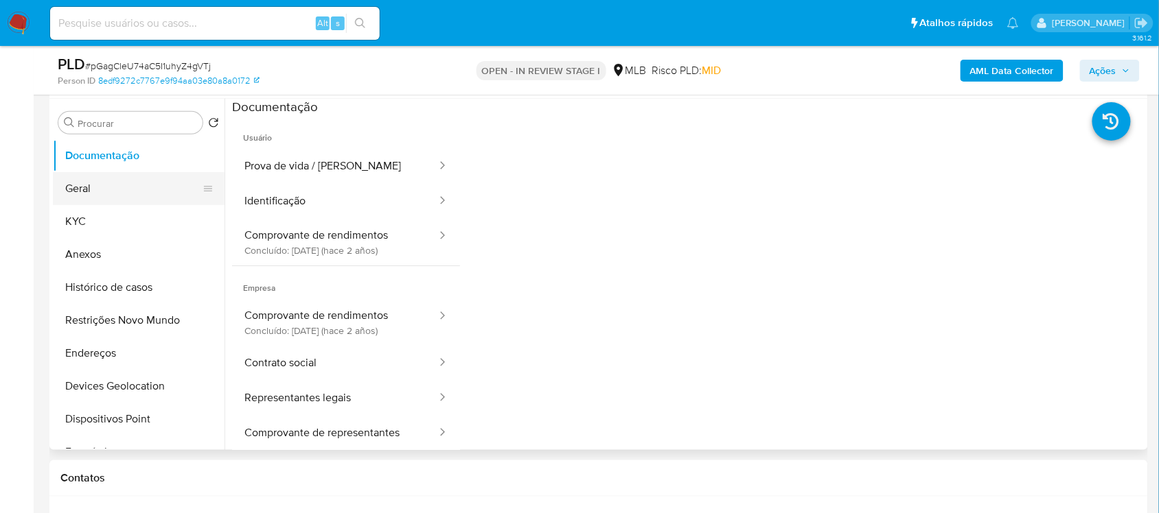
click at [132, 202] on button "Geral" at bounding box center [133, 188] width 161 height 33
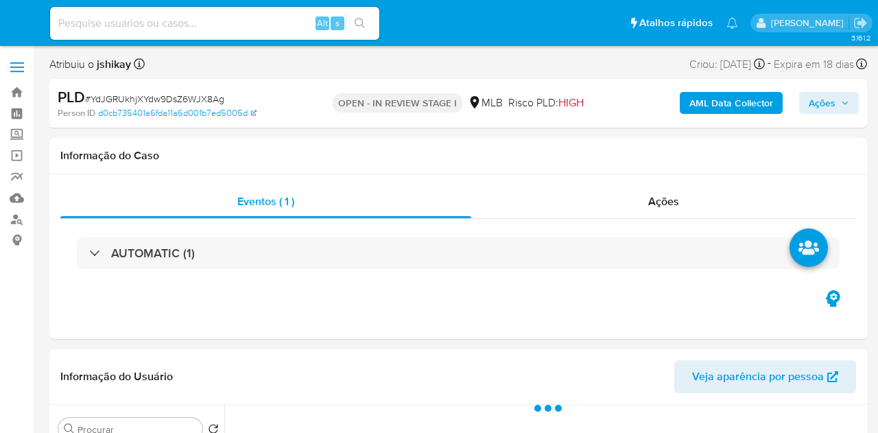
select select "10"
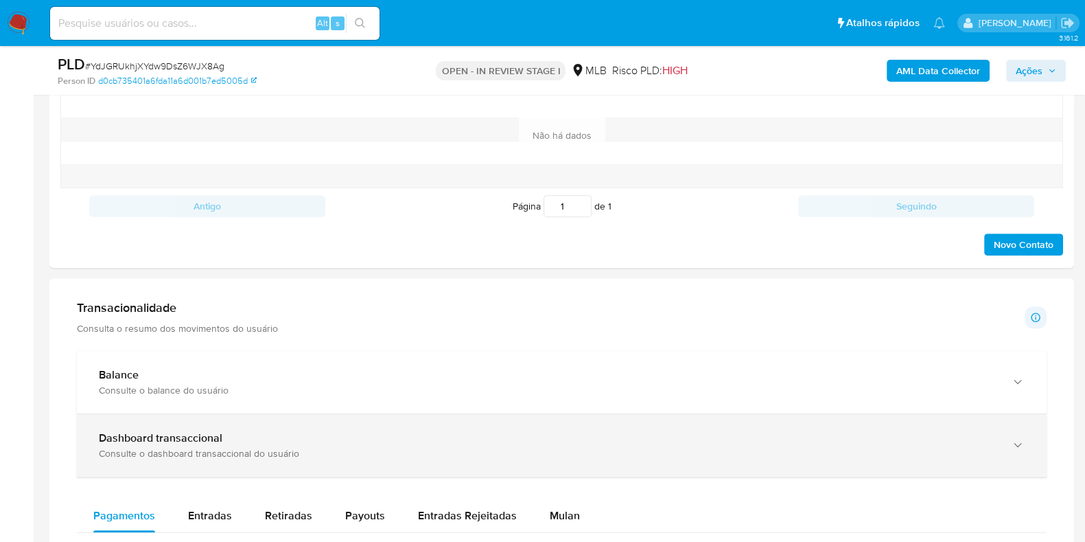
scroll to position [858, 0]
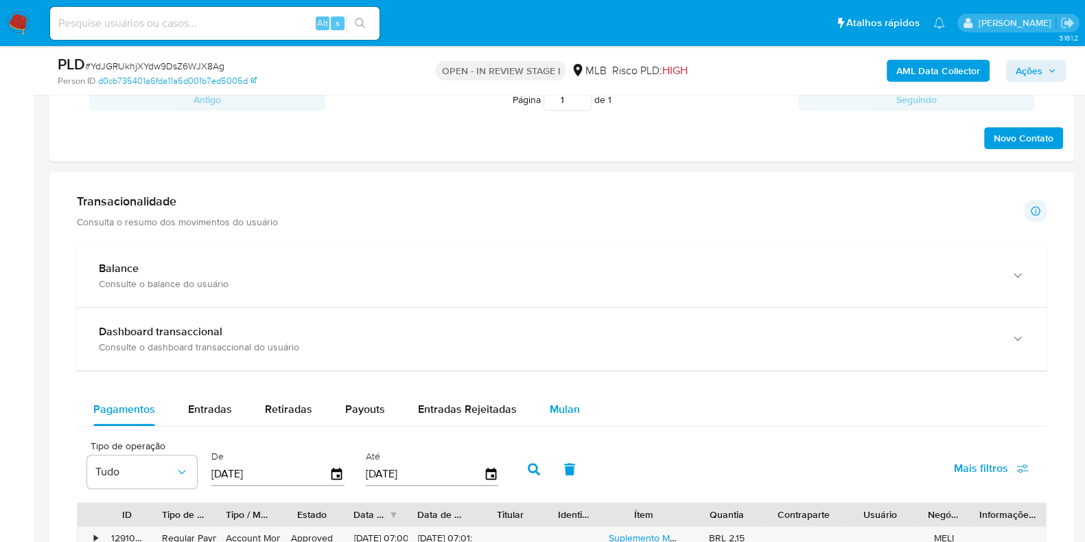
drag, startPoint x: 556, startPoint y: 406, endPoint x: 548, endPoint y: 401, distance: 9.5
click at [556, 406] on span "Mulan" at bounding box center [565, 409] width 30 height 16
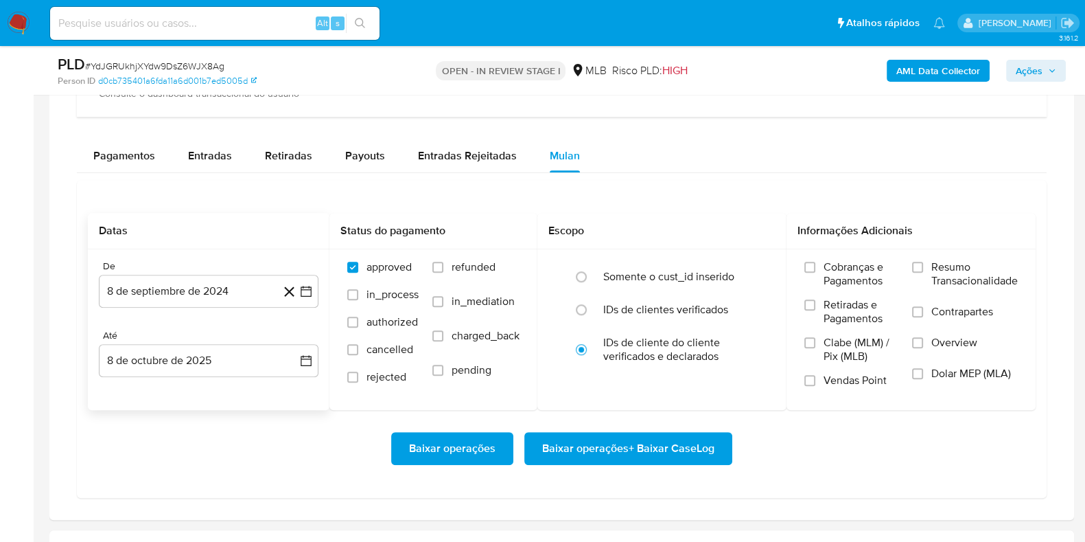
scroll to position [1115, 0]
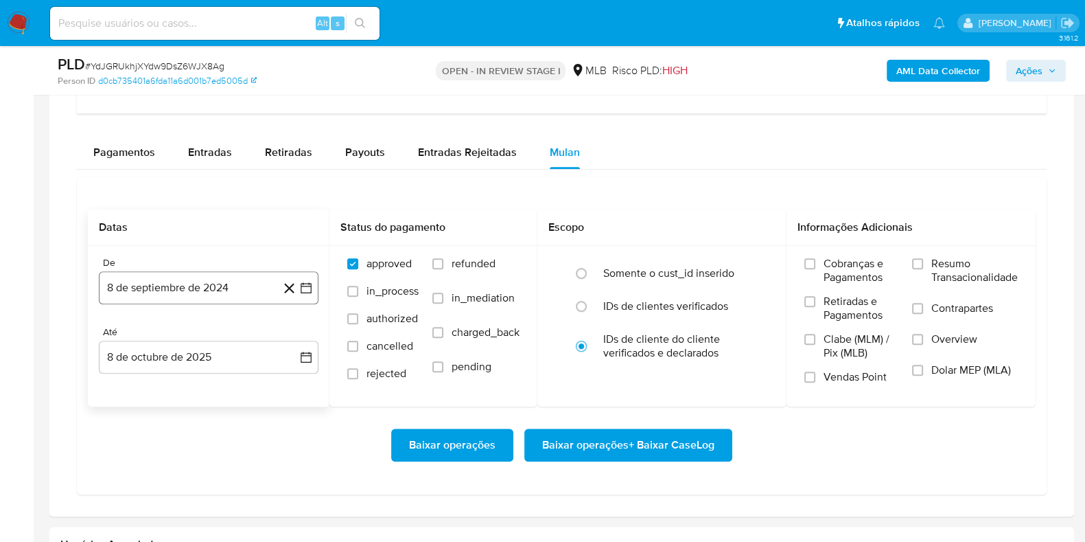
click at [311, 290] on icon "button" at bounding box center [306, 287] width 11 height 11
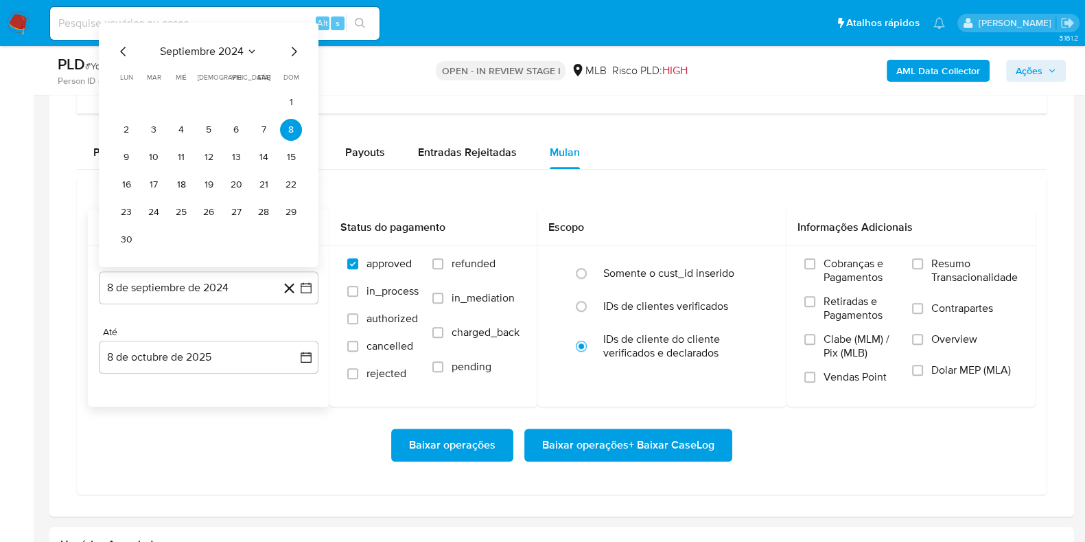
click at [227, 63] on div "septiembre 2024 septiembre 2024 lun lunes mar martes mié miércoles jue jueves v…" at bounding box center [208, 146] width 187 height 207
click at [228, 53] on span "septiembre 2024" at bounding box center [202, 52] width 84 height 14
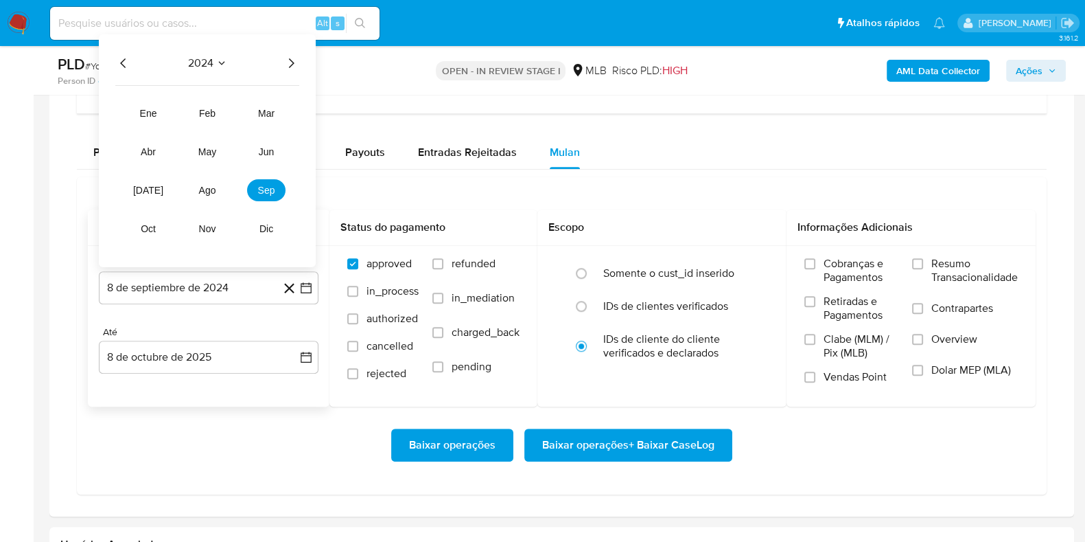
click at [292, 50] on div "2024 2024 ene feb mar abr may jun [DATE] ago sep oct nov dic" at bounding box center [207, 150] width 217 height 233
click at [285, 62] on icon "Año siguiente" at bounding box center [291, 63] width 16 height 16
click at [270, 113] on span "mar" at bounding box center [266, 113] width 16 height 11
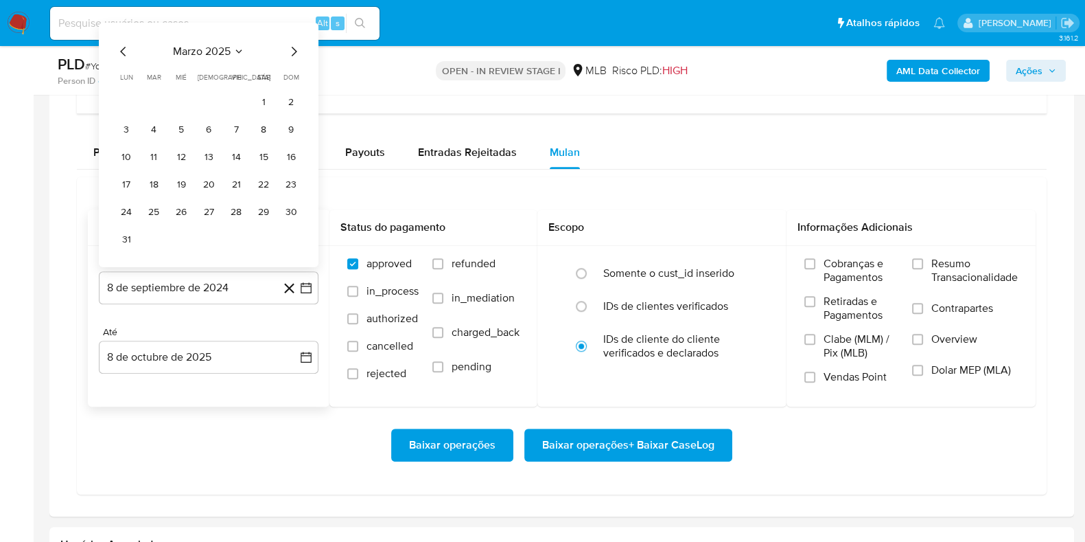
click at [270, 113] on tbody "1 2 3 4 5 6 7 8 9 10 11 12 13 14 15 16 17 18 19 20 21 22 23 24 25 26 27 28 29 3…" at bounding box center [208, 170] width 187 height 159
click at [264, 100] on button "1" at bounding box center [264, 102] width 22 height 22
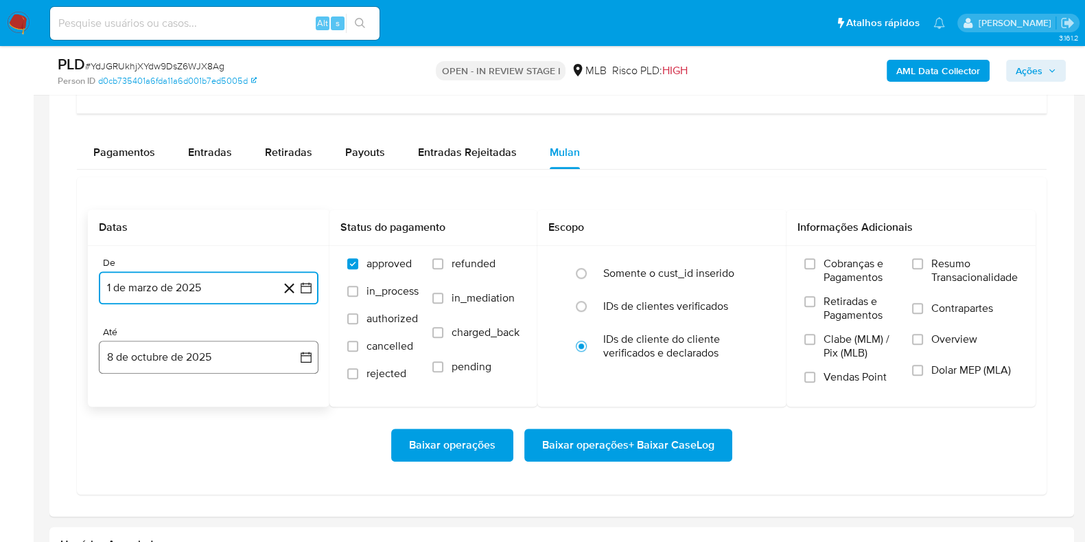
click at [312, 357] on icon "button" at bounding box center [306, 357] width 14 height 14
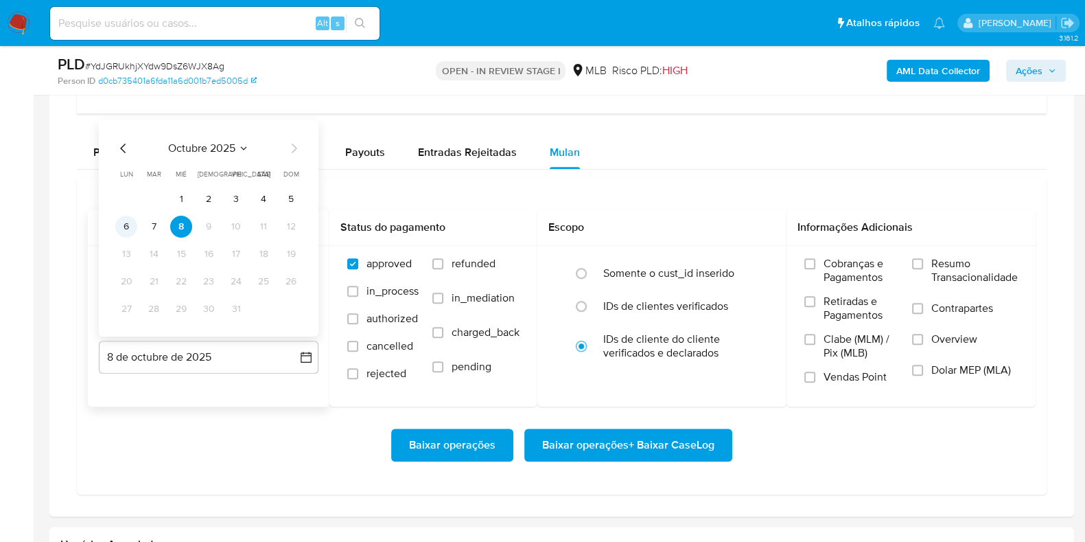
click at [130, 218] on button "6" at bounding box center [126, 227] width 22 height 22
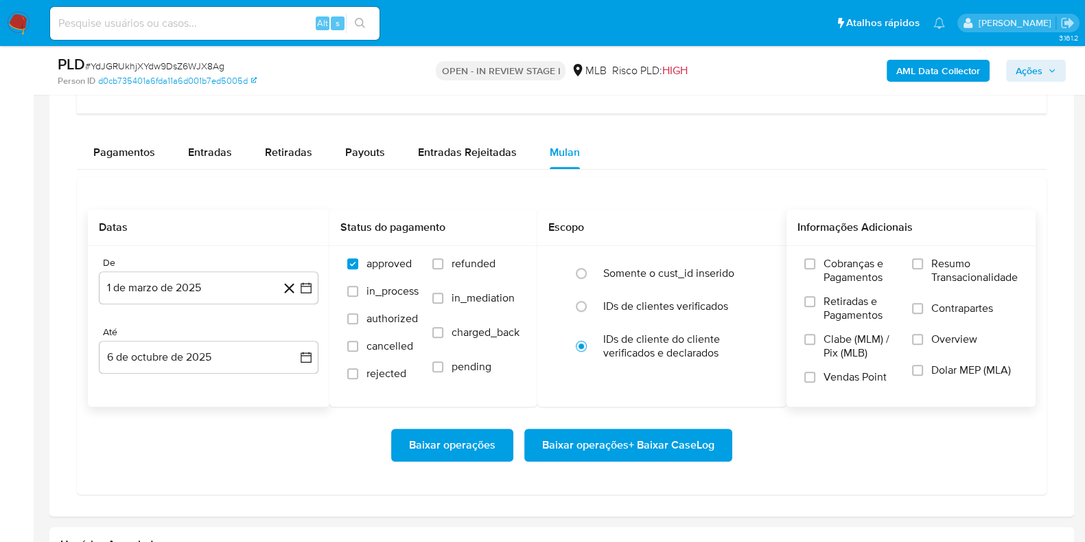
click at [878, 262] on span "Resumo Transacionalidade" at bounding box center [974, 270] width 86 height 27
click at [878, 262] on input "Resumo Transacionalidade" at bounding box center [917, 263] width 11 height 11
click at [655, 432] on span "Baixar operações + Baixar CaseLog" at bounding box center [628, 445] width 172 height 30
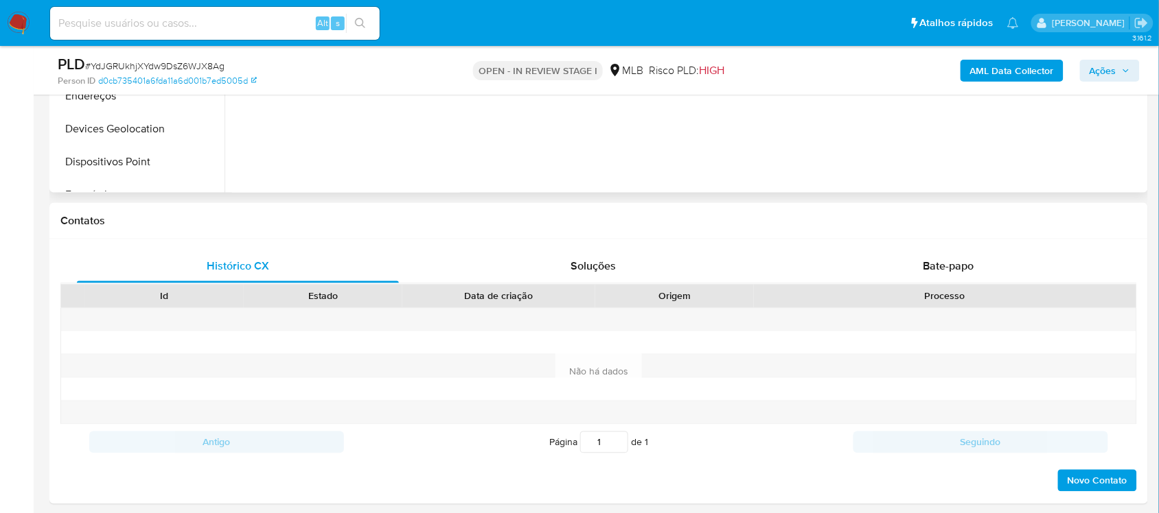
scroll to position [257, 0]
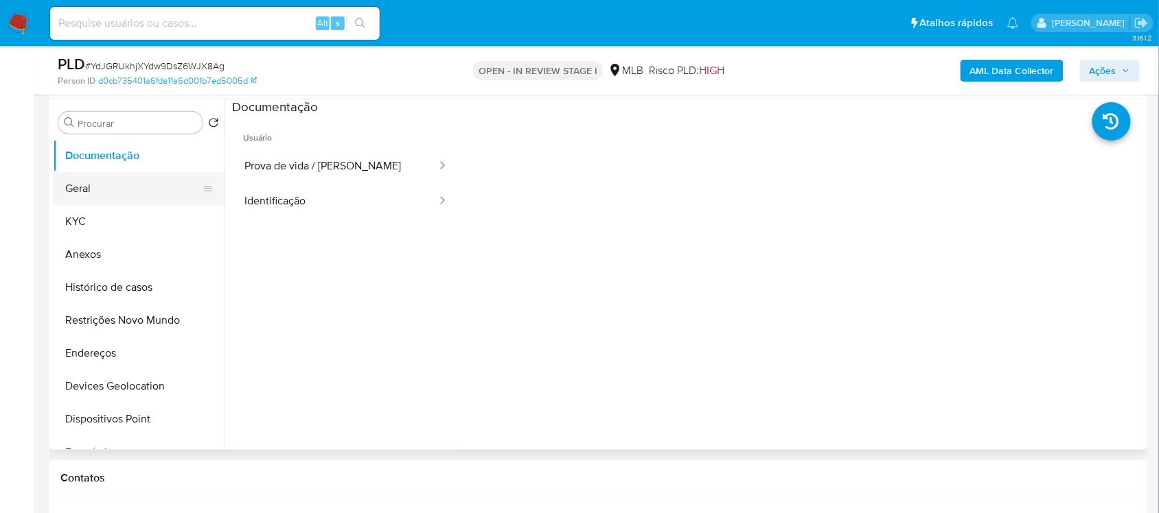
click at [135, 194] on button "Geral" at bounding box center [133, 188] width 161 height 33
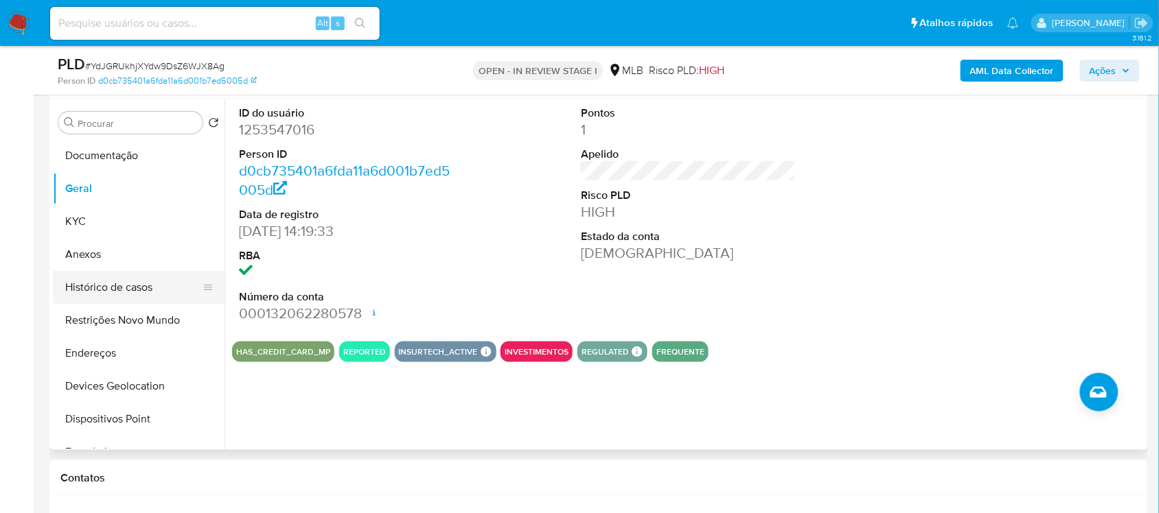
click at [142, 290] on button "Histórico de casos" at bounding box center [133, 287] width 161 height 33
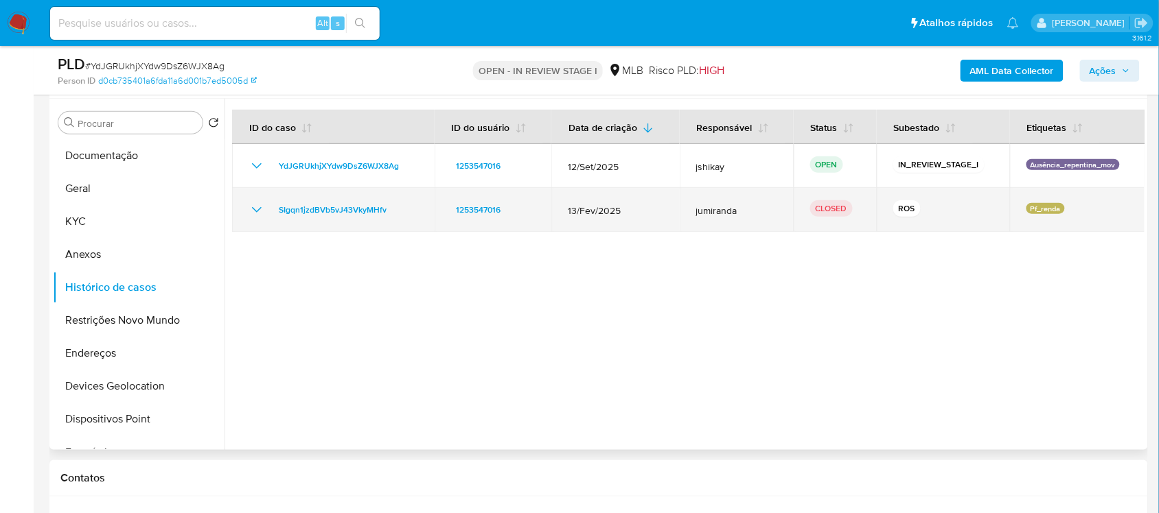
click at [257, 213] on icon "Mostrar/Ocultar" at bounding box center [256, 210] width 16 height 16
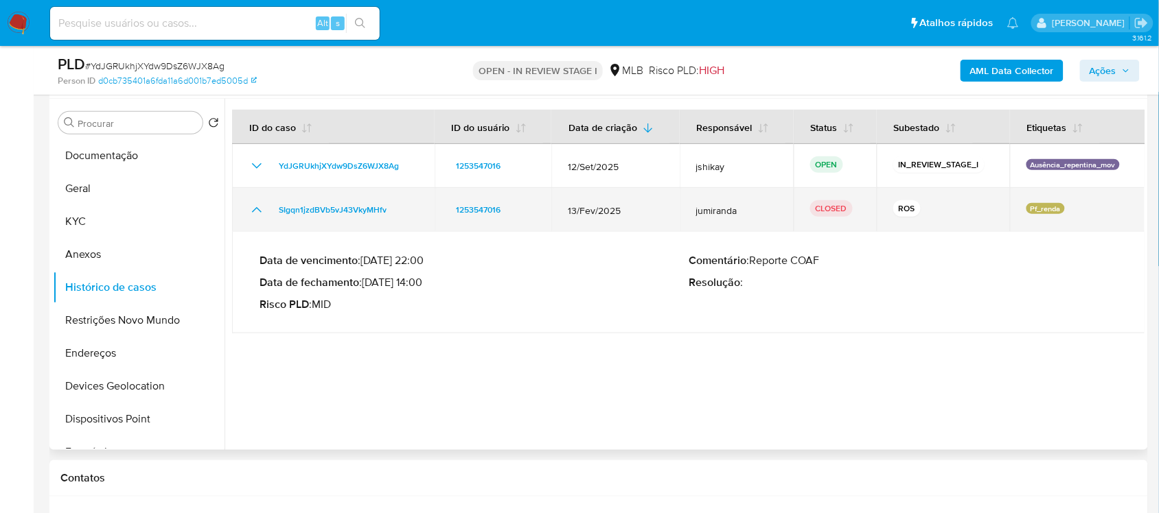
click at [257, 213] on icon "Mostrar/Ocultar" at bounding box center [256, 210] width 16 height 16
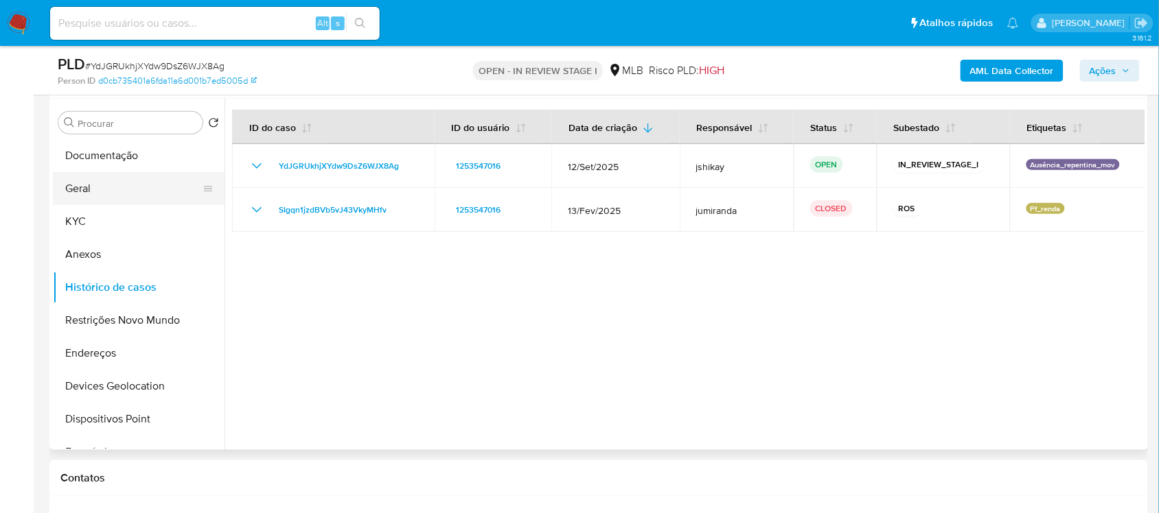
click at [139, 199] on button "Geral" at bounding box center [133, 188] width 161 height 33
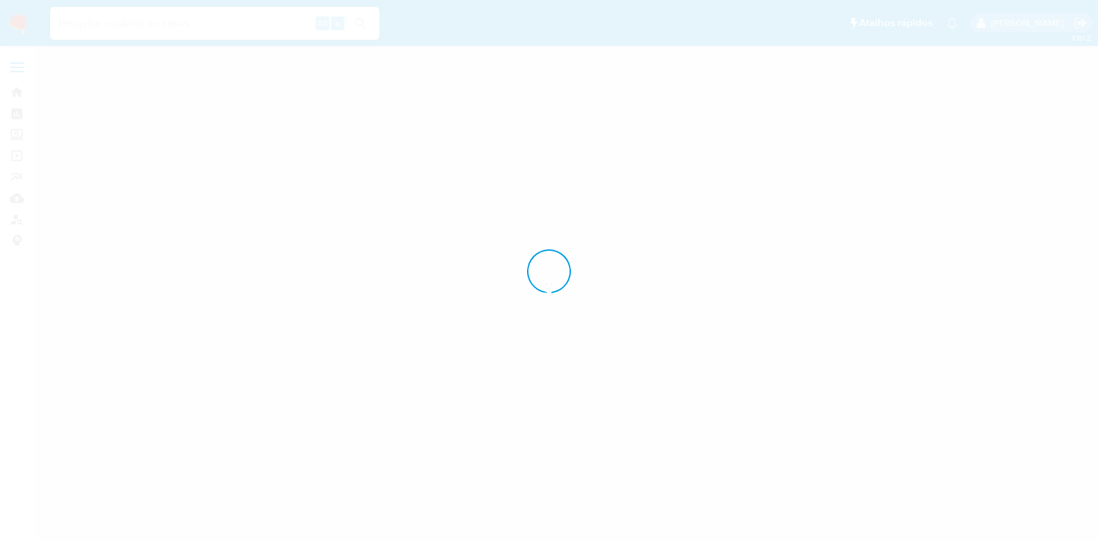
click at [668, 113] on div at bounding box center [549, 271] width 1098 height 542
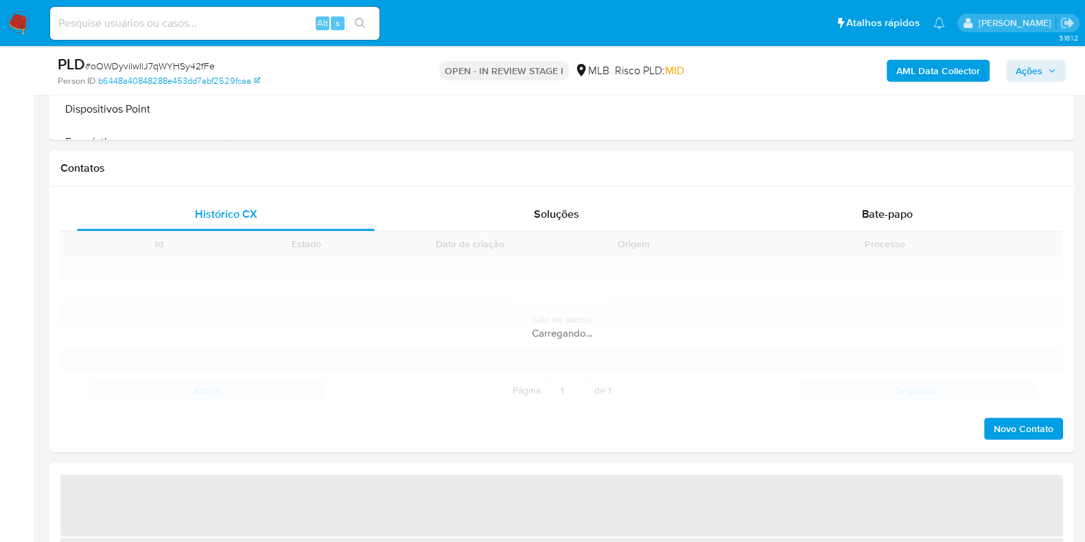
scroll to position [858, 0]
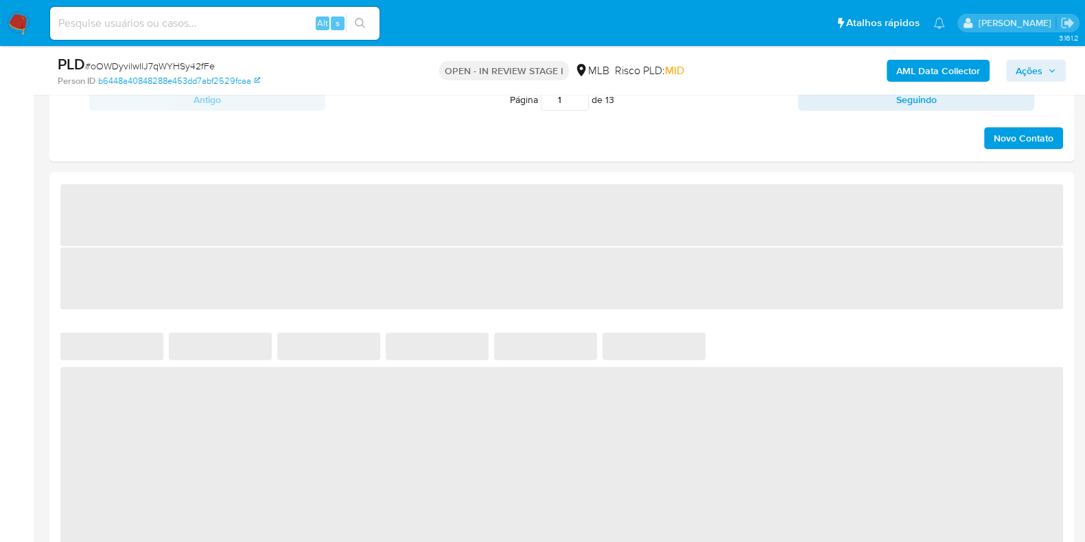
select select "10"
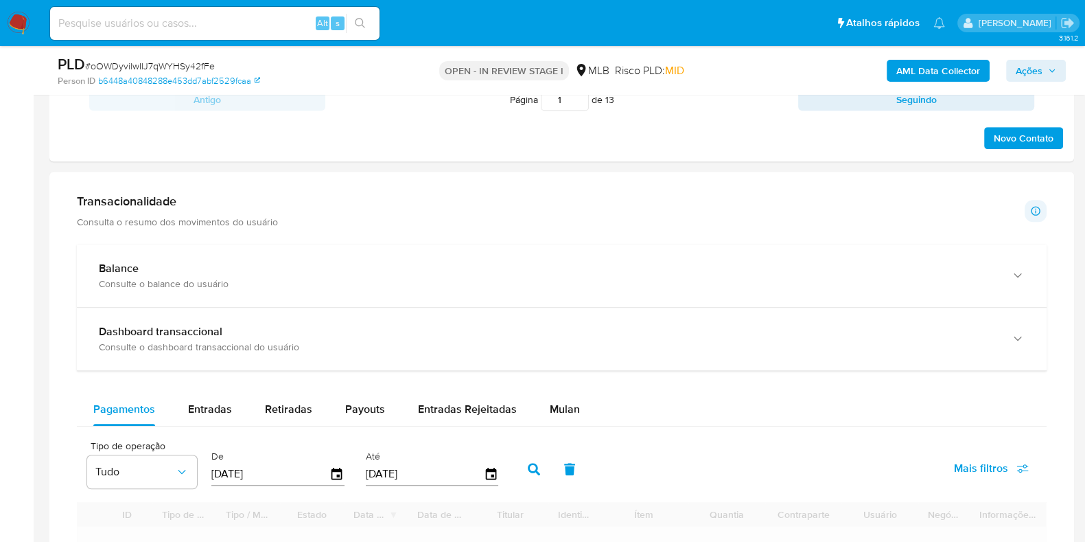
click at [573, 388] on div "Balance Consulte o balance do usuário Dashboard transaccional Consulte o dashbo…" at bounding box center [562, 520] width 970 height 552
click at [561, 401] on span "Mulan" at bounding box center [565, 409] width 30 height 16
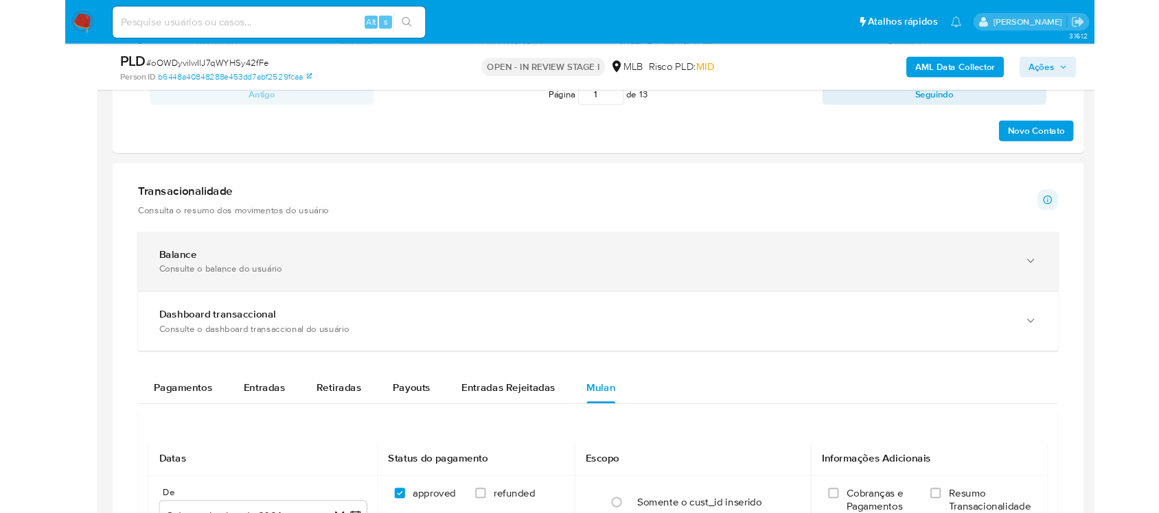
scroll to position [1029, 0]
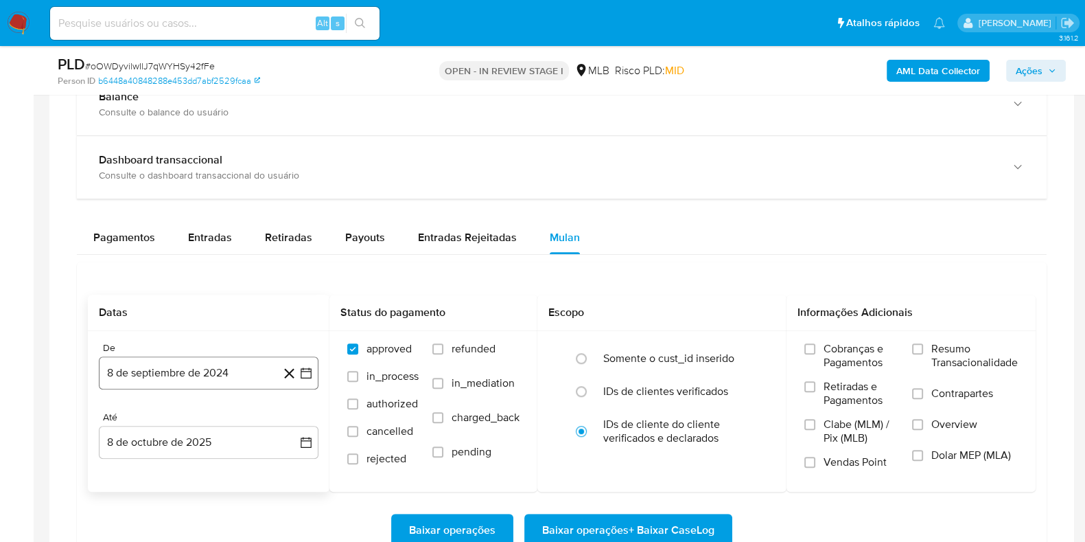
click at [302, 379] on button "8 de septiembre de 2024" at bounding box center [209, 372] width 220 height 33
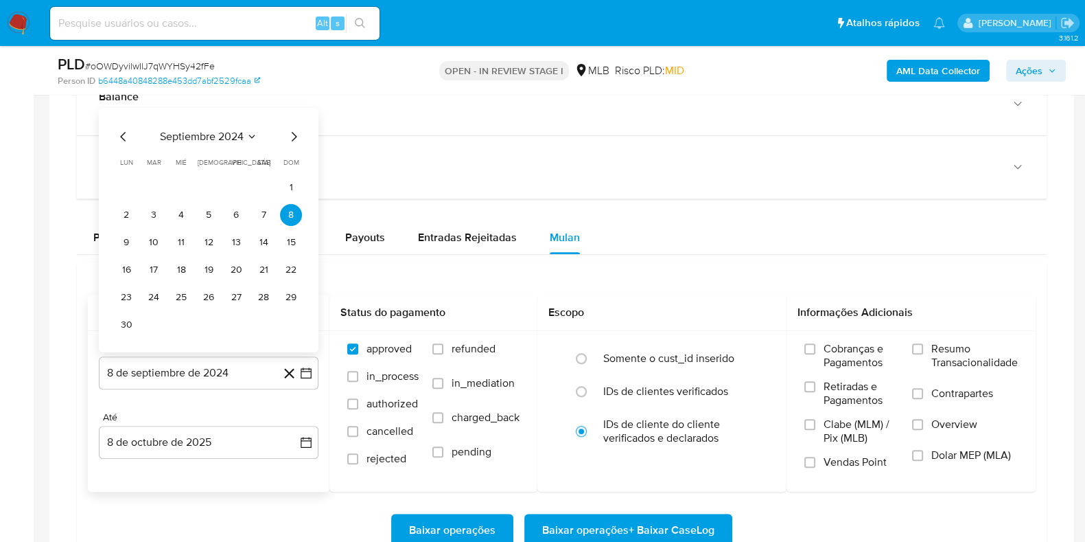
click at [233, 135] on span "septiembre 2024" at bounding box center [202, 137] width 84 height 14
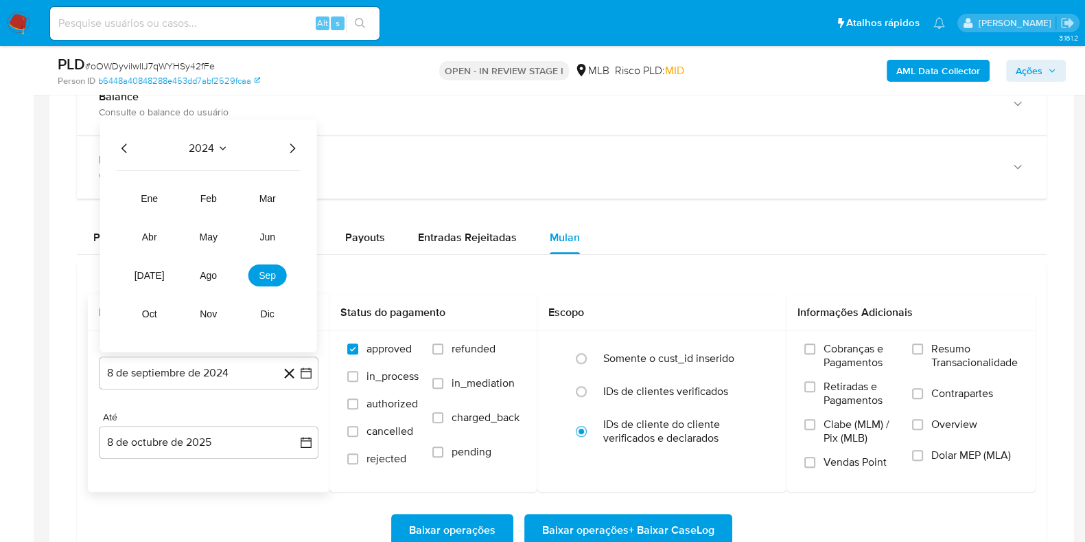
click at [295, 140] on icon "Año siguiente" at bounding box center [292, 148] width 16 height 16
click at [270, 193] on span "mar" at bounding box center [267, 198] width 16 height 11
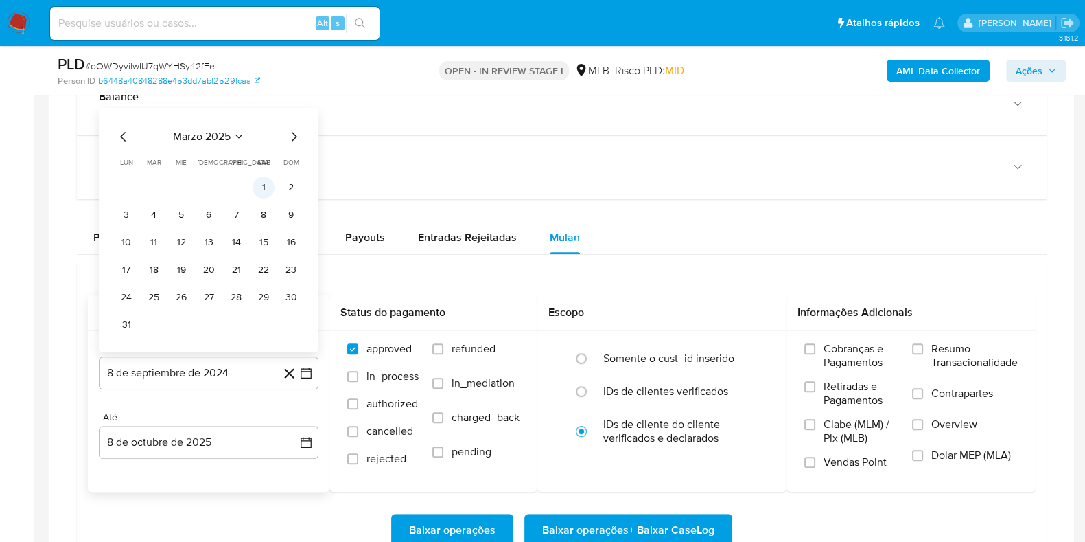
click at [267, 185] on button "1" at bounding box center [264, 187] width 22 height 22
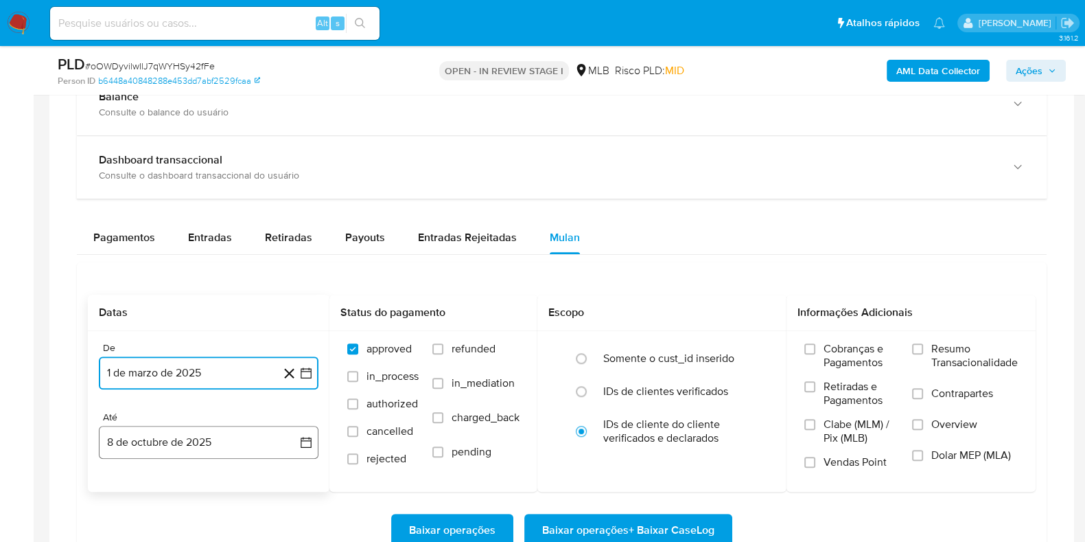
click at [307, 437] on icon "button" at bounding box center [306, 442] width 14 height 14
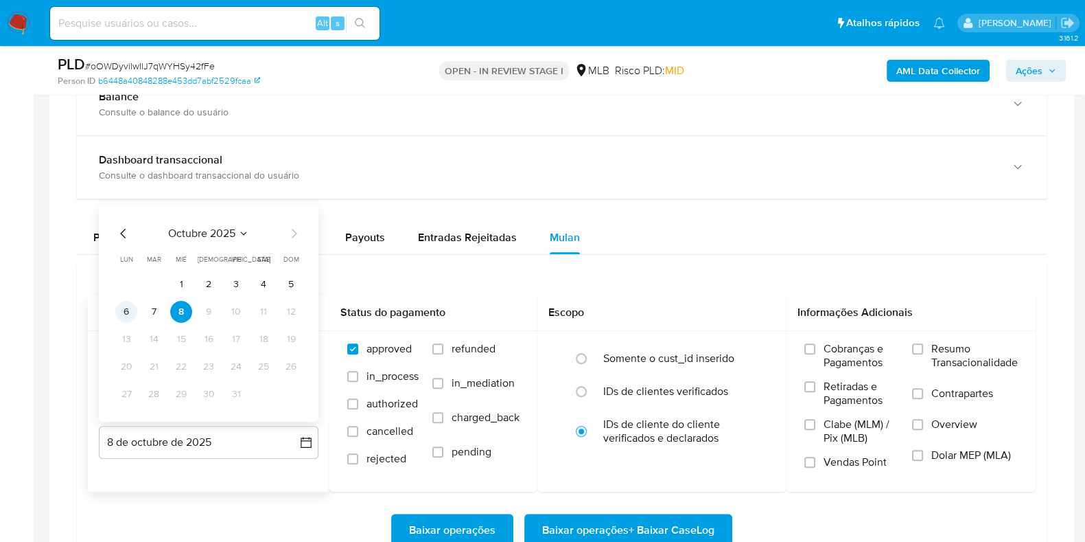
click at [132, 314] on button "6" at bounding box center [126, 312] width 22 height 22
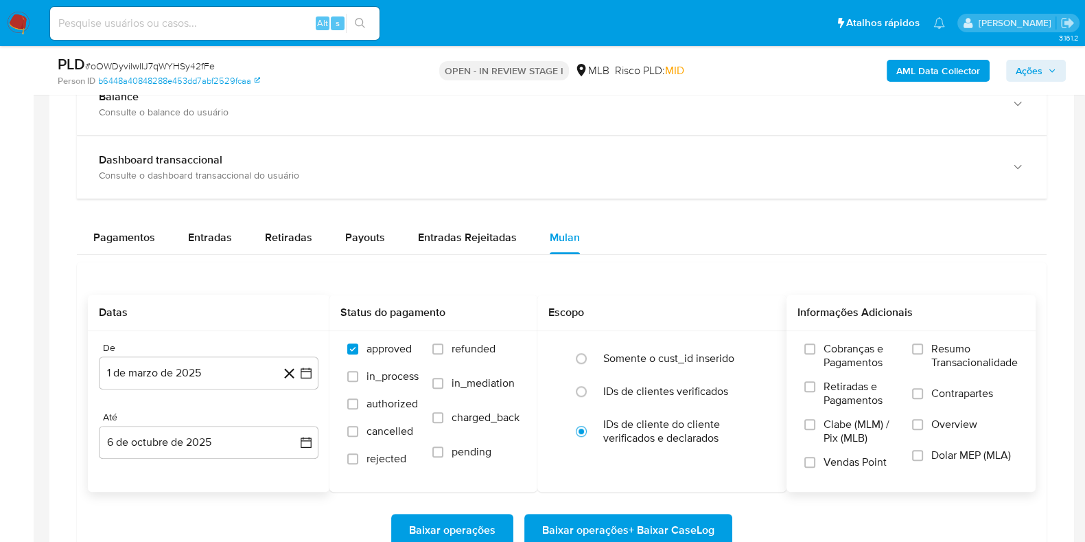
click at [960, 347] on span "Resumo Transacionalidade" at bounding box center [974, 355] width 86 height 27
click at [923, 347] on input "Resumo Transacionalidade" at bounding box center [917, 348] width 11 height 11
click at [618, 522] on span "Baixar operações + Baixar CaseLog" at bounding box center [628, 530] width 172 height 30
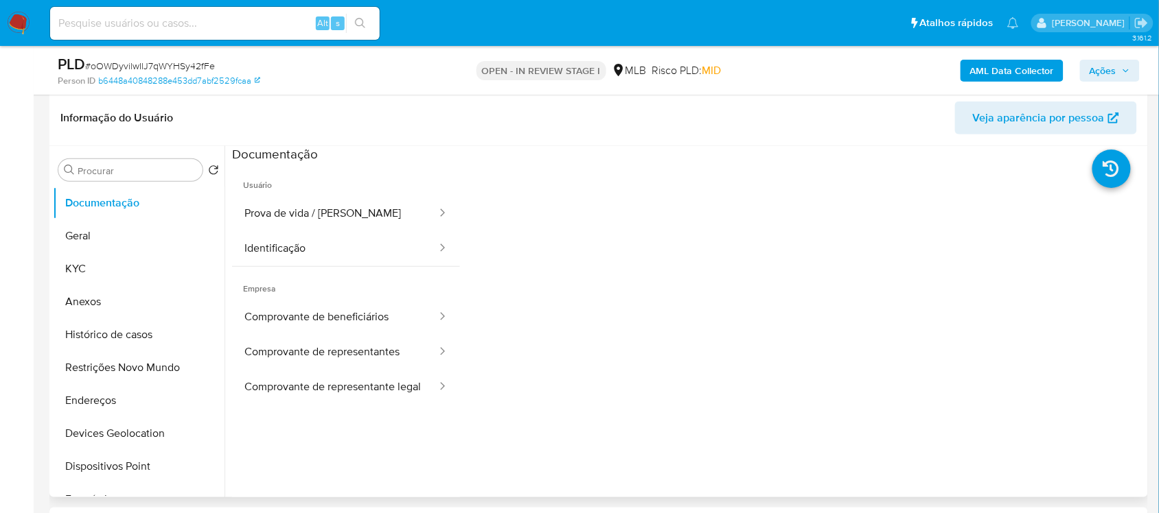
scroll to position [172, 0]
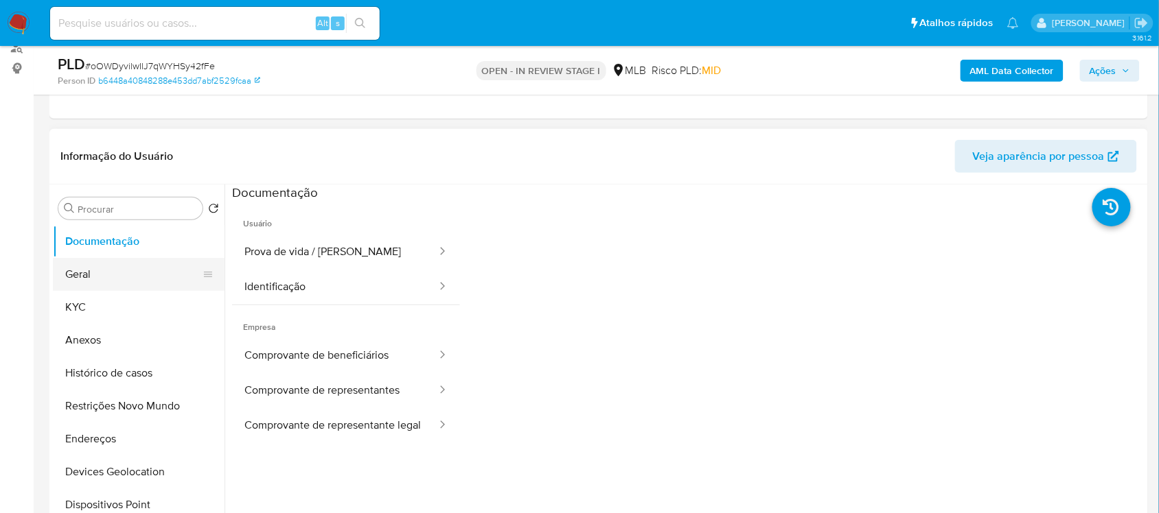
click at [83, 280] on button "Geral" at bounding box center [133, 274] width 161 height 33
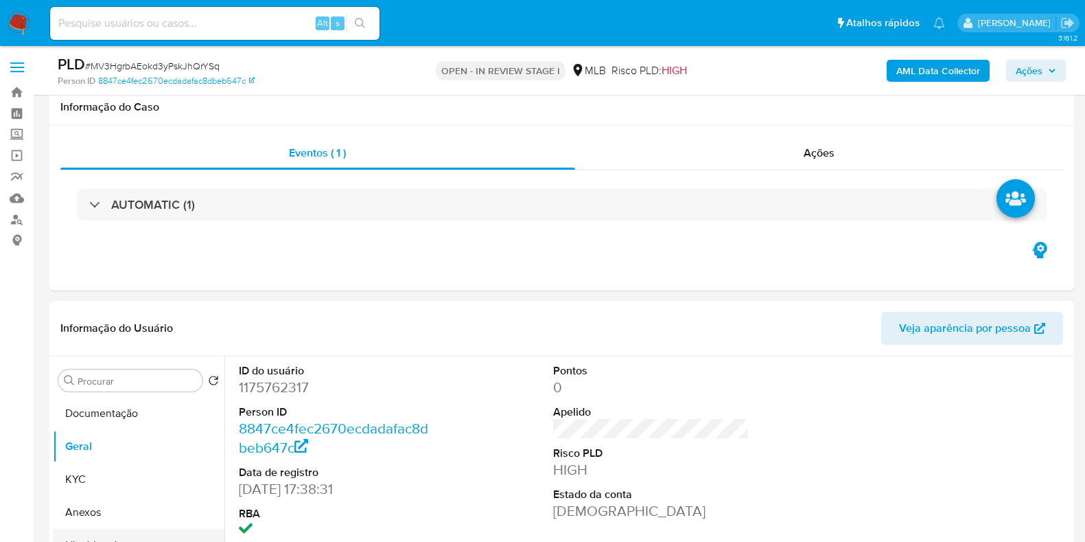
scroll to position [257, 0]
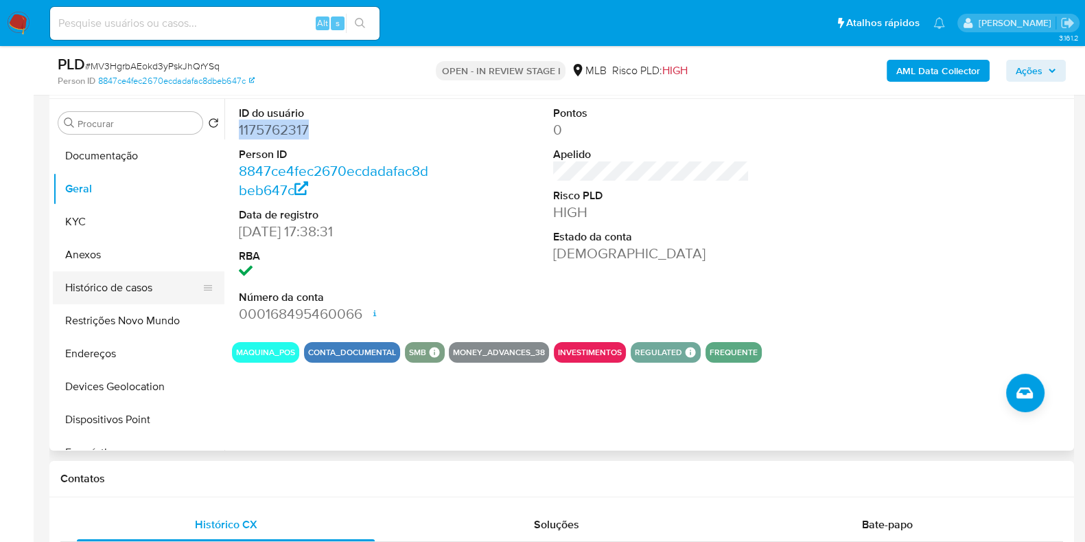
click at [105, 282] on button "Histórico de casos" at bounding box center [133, 287] width 161 height 33
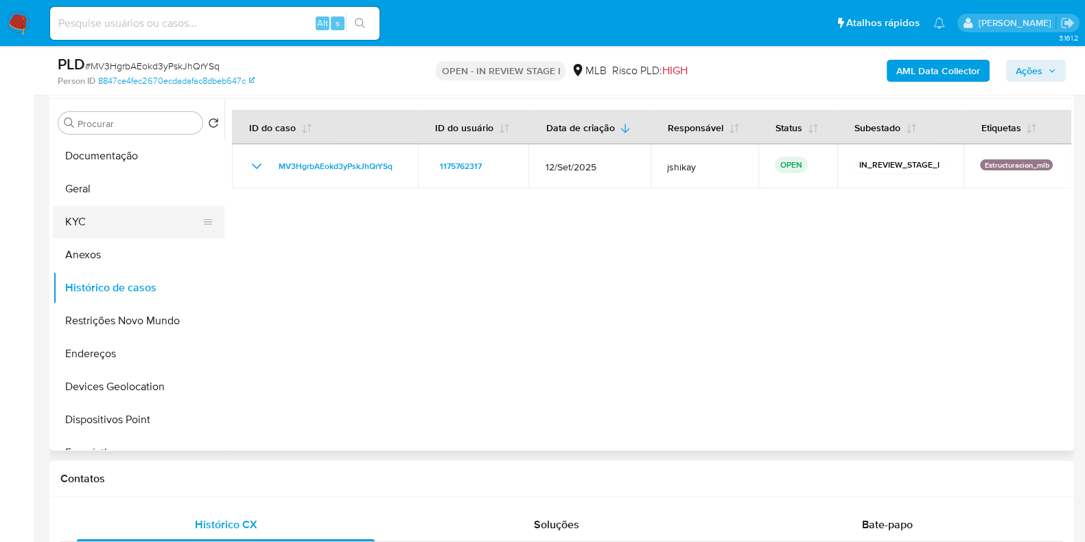
click at [118, 224] on button "KYC" at bounding box center [133, 221] width 161 height 33
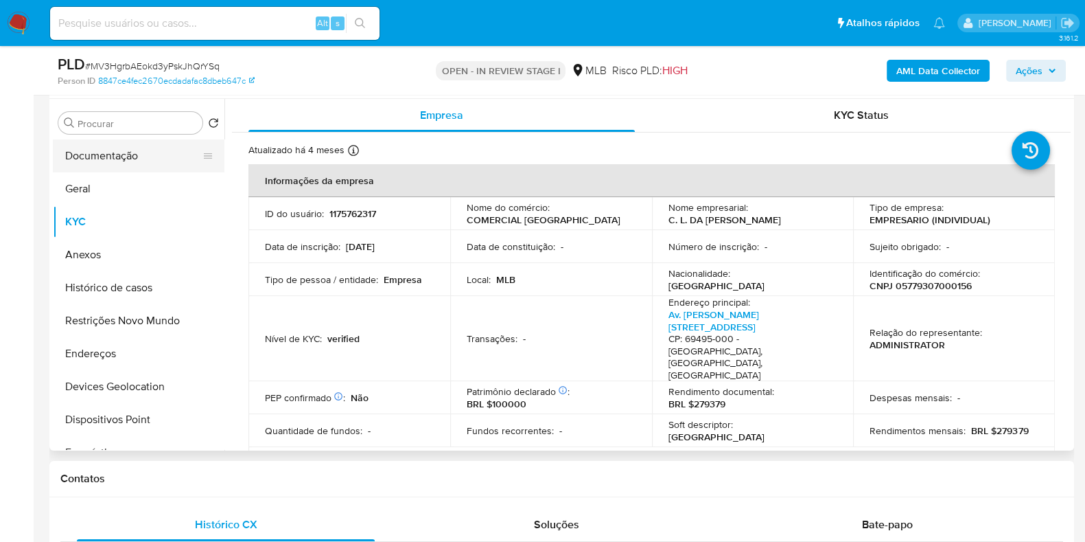
click at [124, 156] on button "Documentação" at bounding box center [133, 155] width 161 height 33
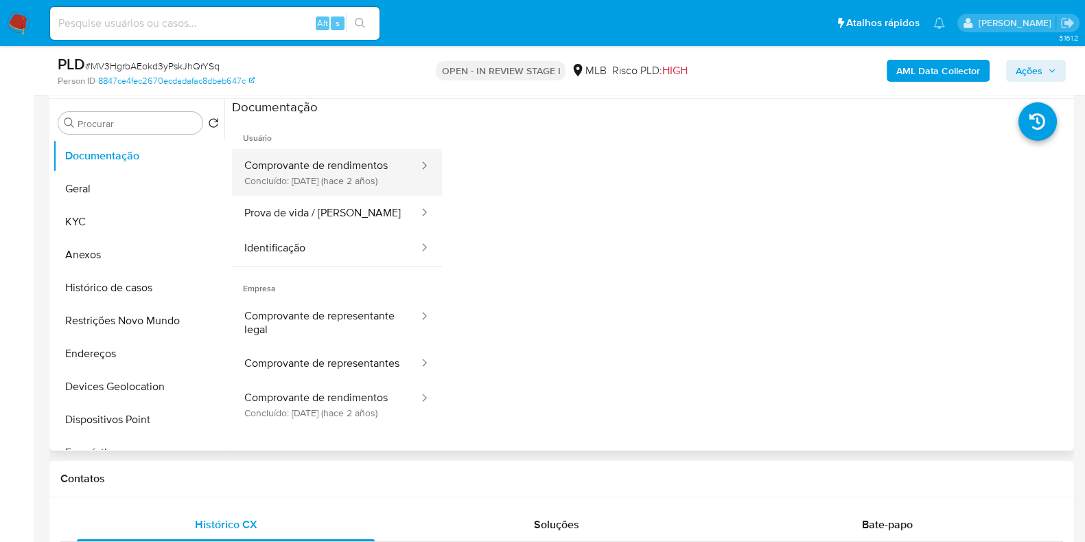
click at [324, 180] on button "Comprovante de rendimentos Concluído: [DATE] (hace 2 años)" at bounding box center [326, 172] width 188 height 47
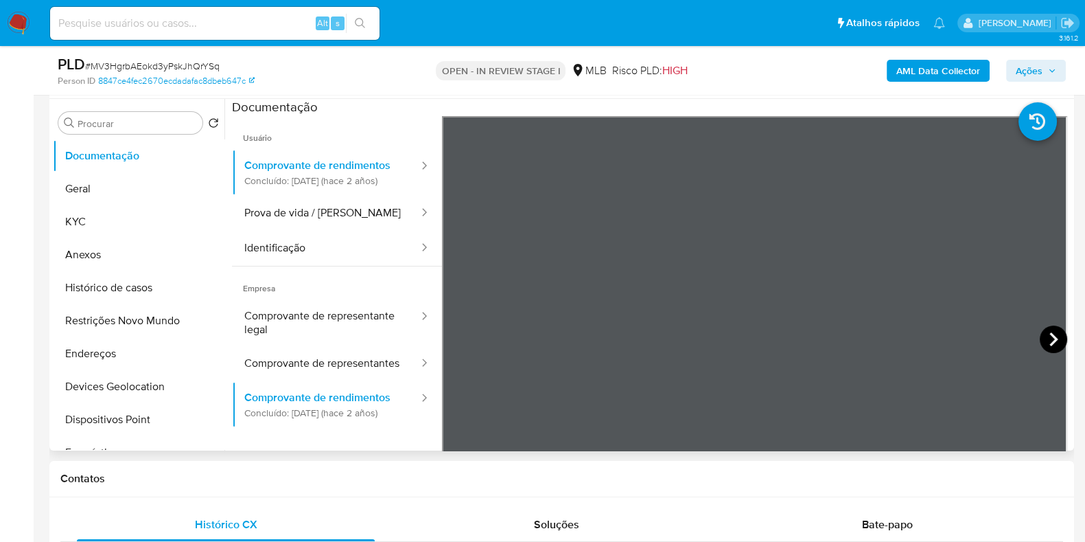
click at [1047, 339] on icon at bounding box center [1053, 338] width 27 height 27
click at [1049, 332] on icon at bounding box center [1053, 338] width 27 height 27
click at [1047, 334] on icon at bounding box center [1053, 338] width 27 height 27
click at [1049, 334] on icon at bounding box center [1053, 339] width 8 height 14
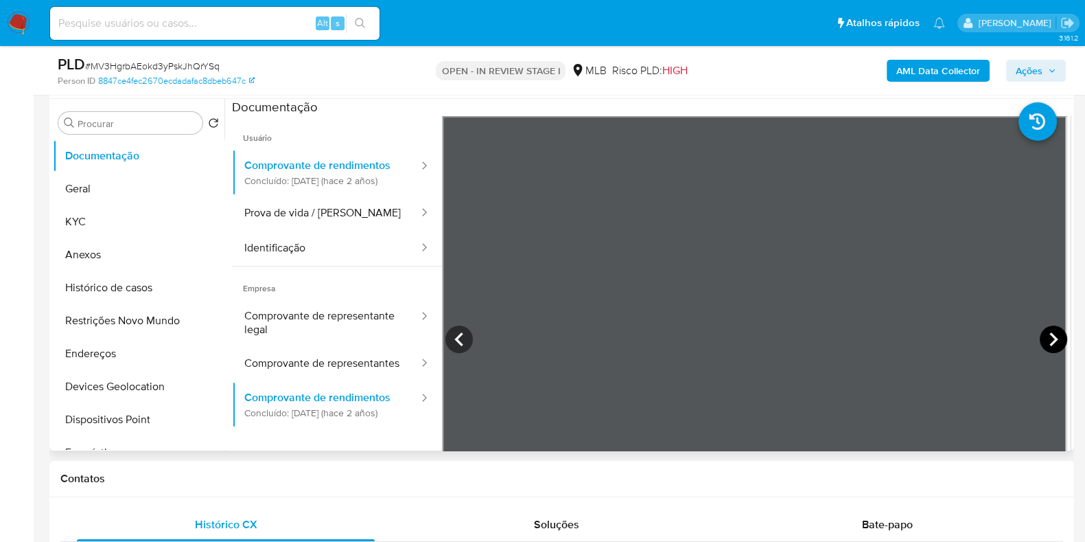
click at [1049, 334] on icon at bounding box center [1053, 339] width 8 height 14
click at [469, 334] on icon at bounding box center [458, 338] width 27 height 27
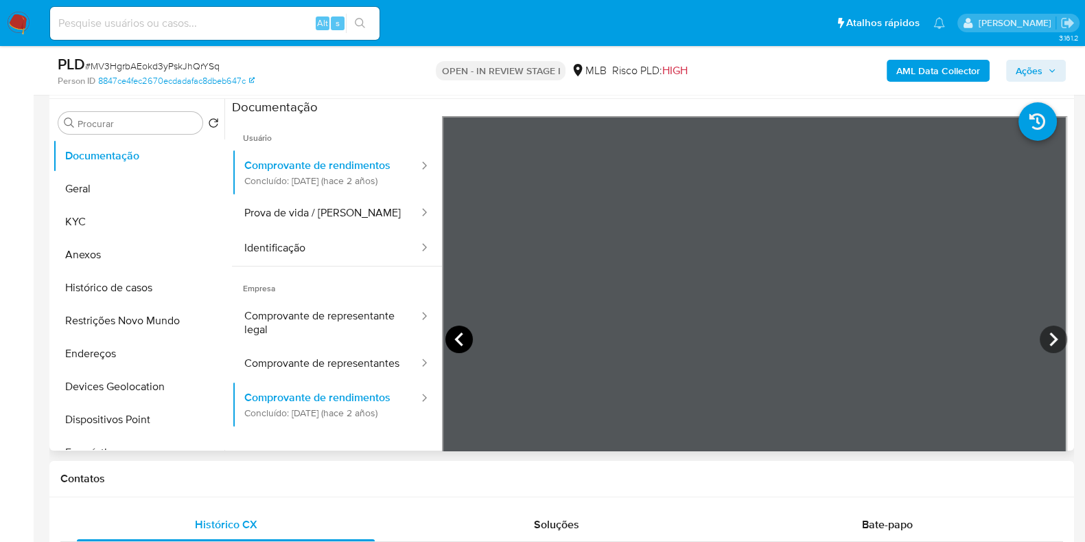
click at [469, 334] on icon at bounding box center [458, 338] width 27 height 27
click at [123, 283] on button "Histórico de casos" at bounding box center [133, 287] width 161 height 33
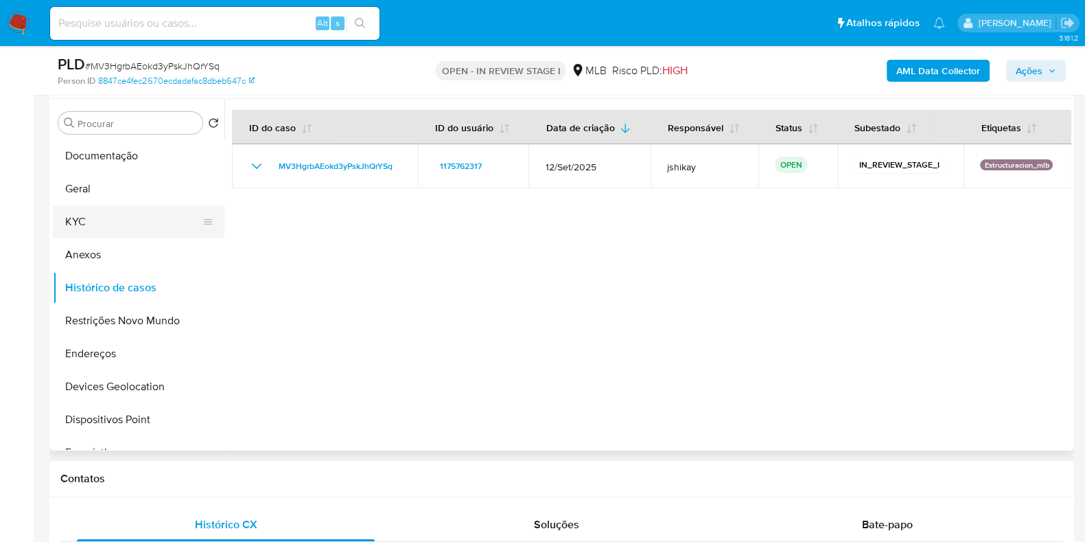
click at [132, 209] on button "KYC" at bounding box center [133, 221] width 161 height 33
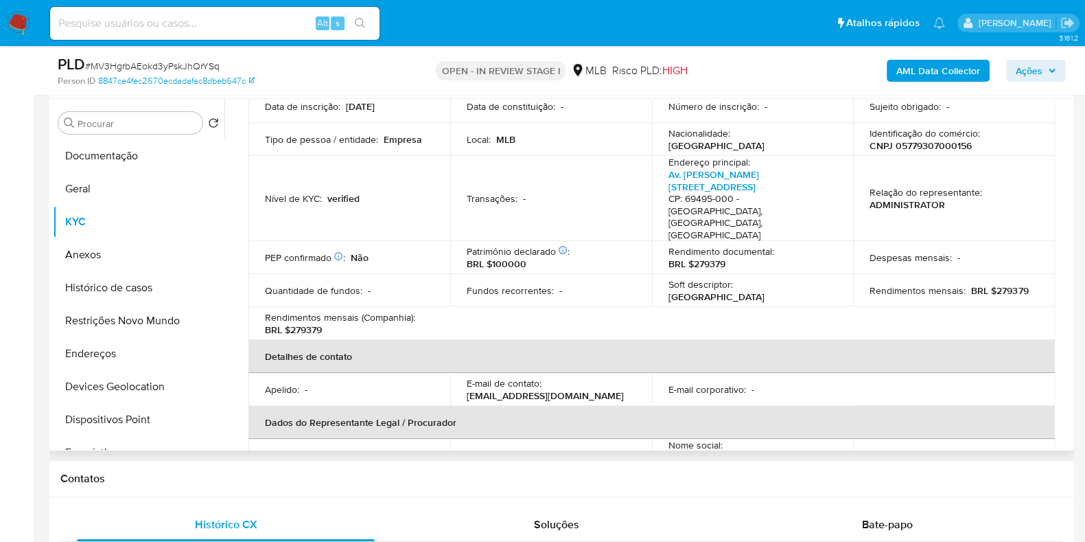
scroll to position [429, 0]
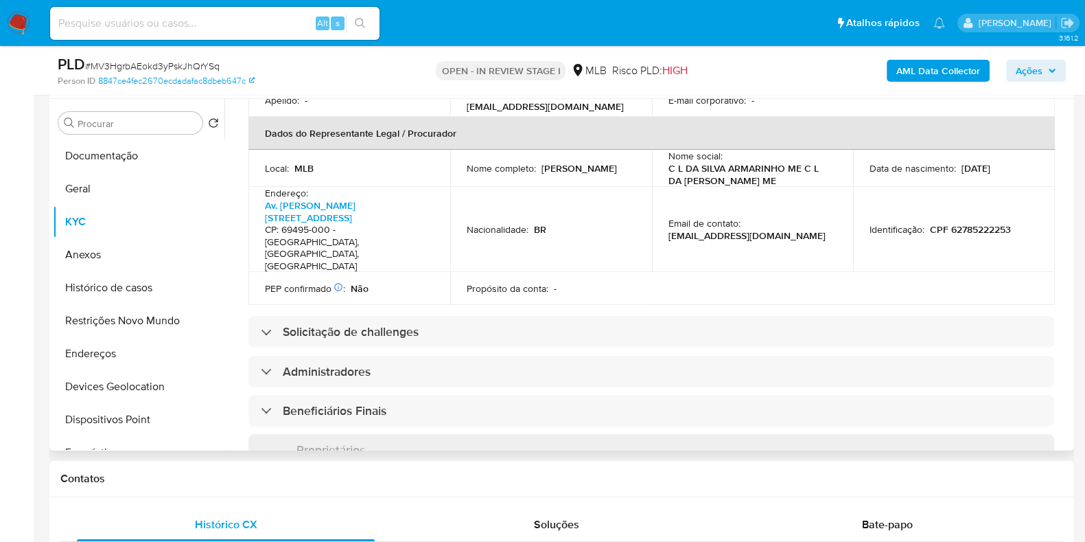
click at [966, 223] on p "CPF 62785222253" at bounding box center [970, 229] width 81 height 12
copy p "62785222253"
click at [117, 147] on button "Documentação" at bounding box center [133, 155] width 161 height 33
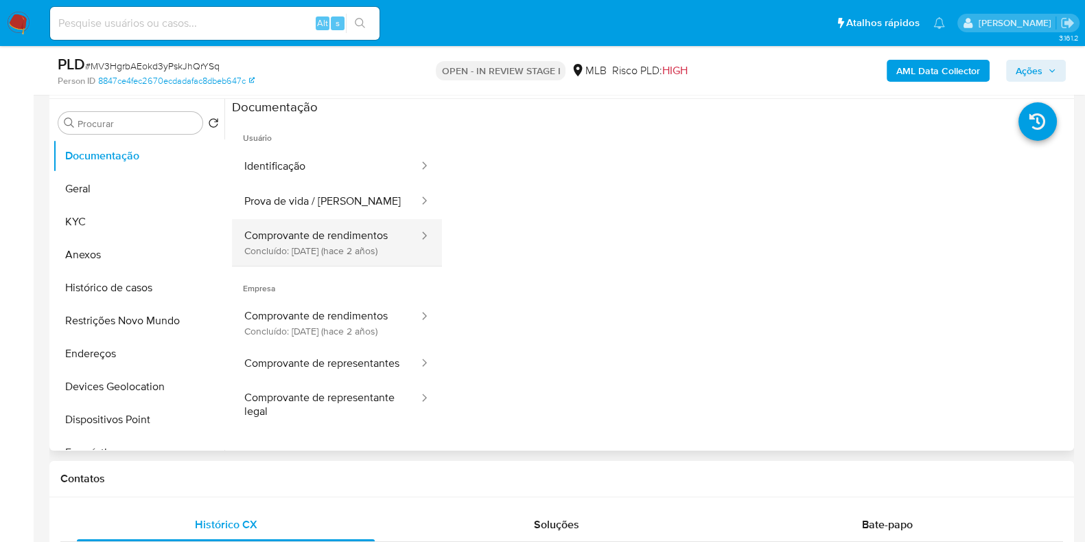
click at [319, 236] on button "Comprovante de rendimentos Concluído: 27/03/2024 (hace 2 años)" at bounding box center [326, 242] width 188 height 47
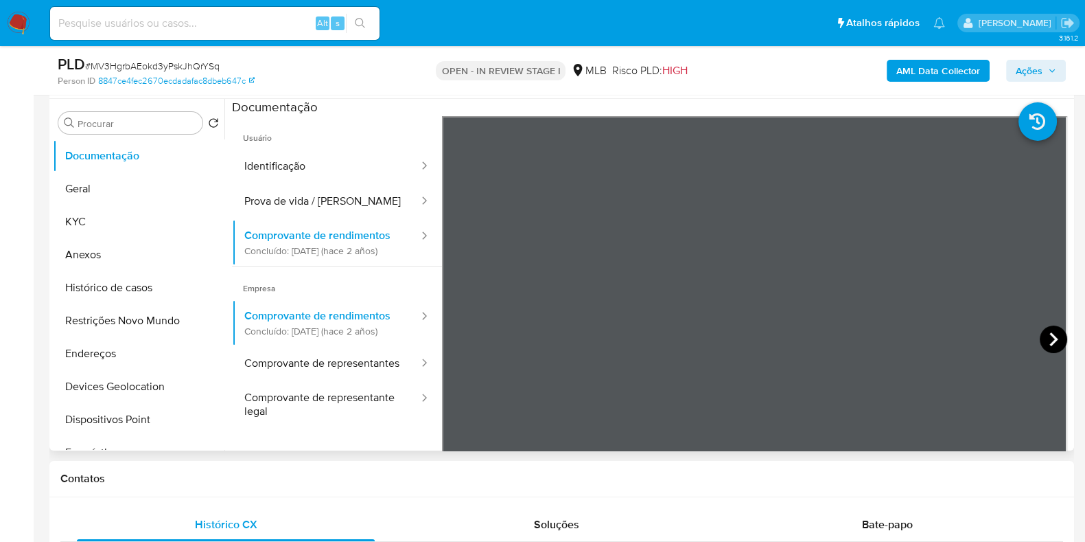
click at [1051, 334] on icon at bounding box center [1053, 338] width 27 height 27
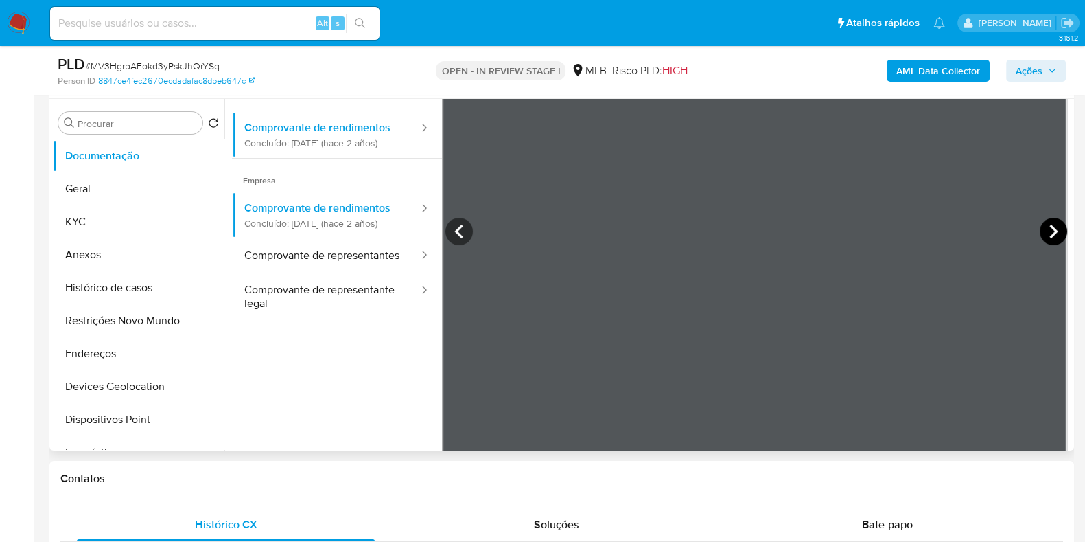
scroll to position [120, 0]
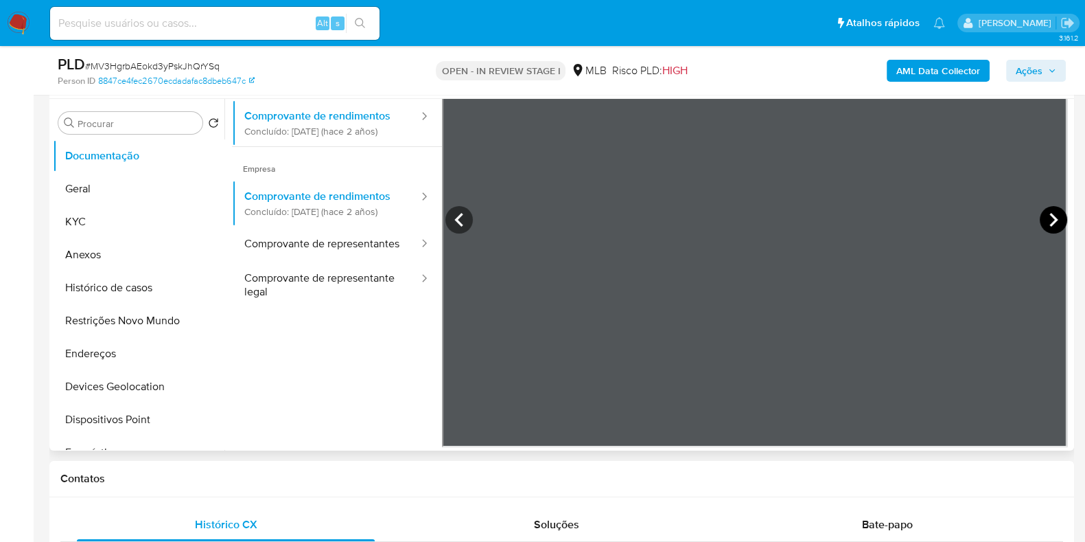
click at [1046, 215] on icon at bounding box center [1053, 219] width 27 height 27
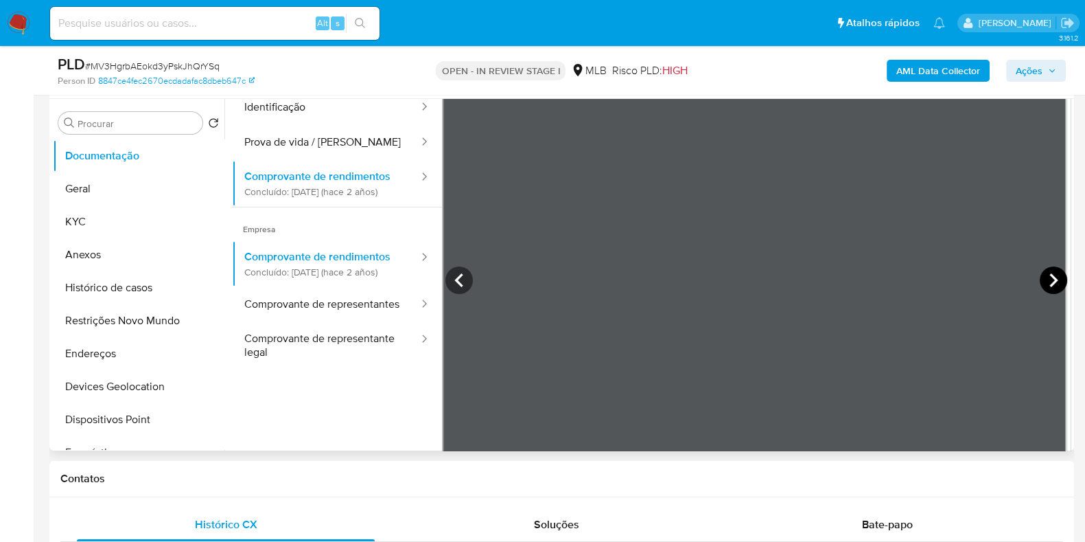
scroll to position [34, 0]
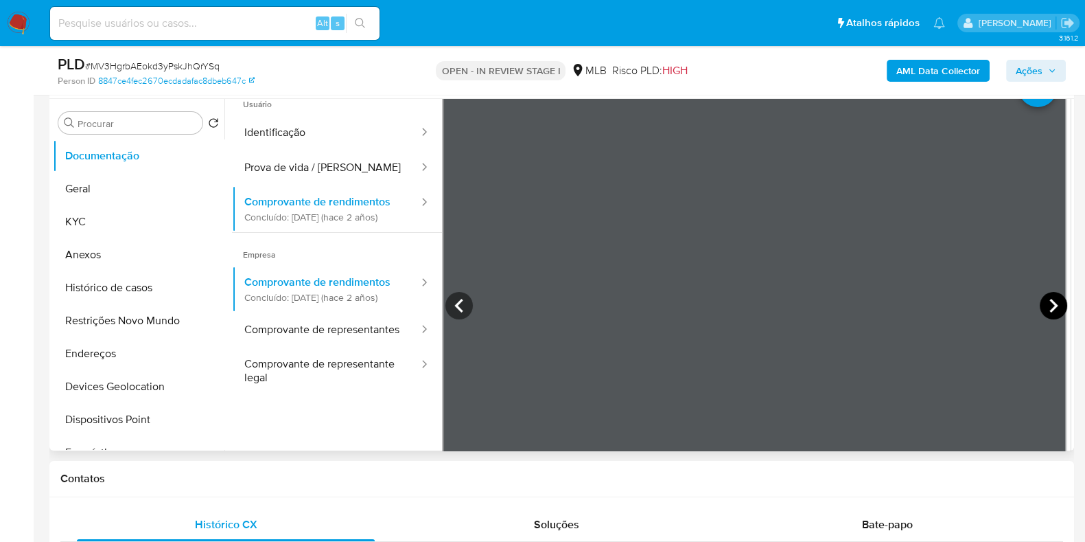
click at [1049, 301] on icon at bounding box center [1053, 306] width 8 height 14
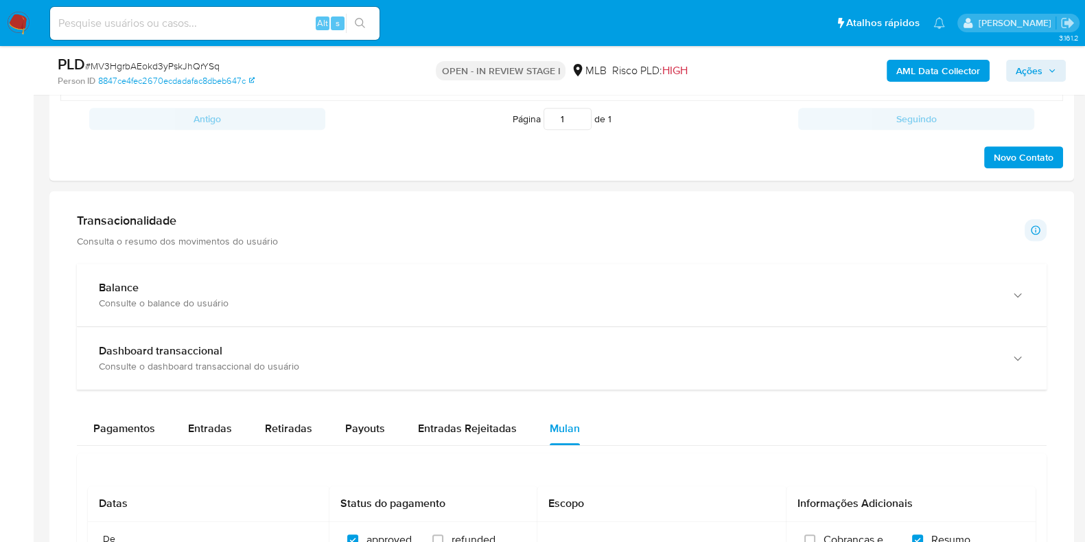
scroll to position [772, 0]
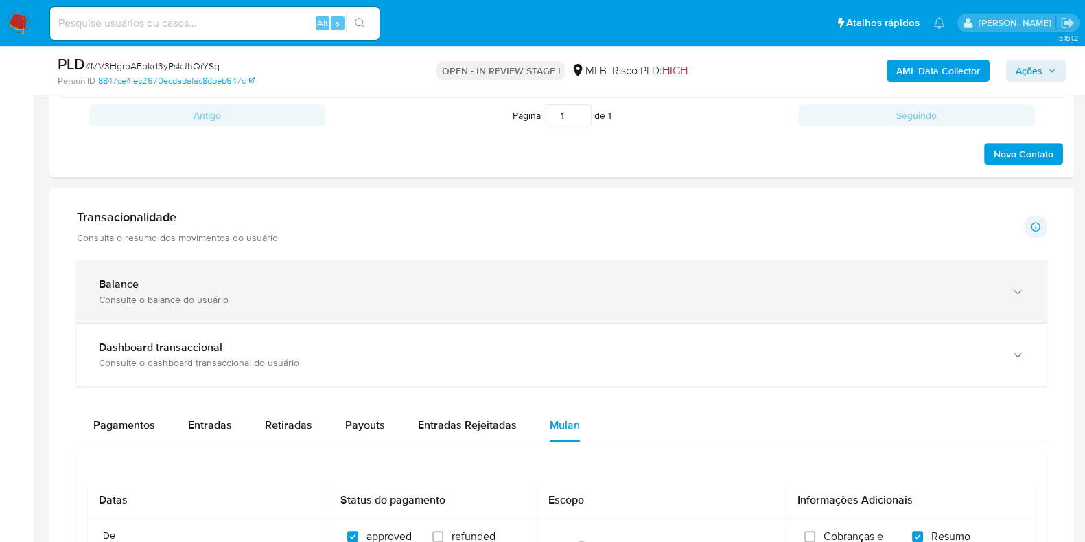
click at [391, 295] on div "Consulte o balance do usuário" at bounding box center [548, 299] width 898 height 12
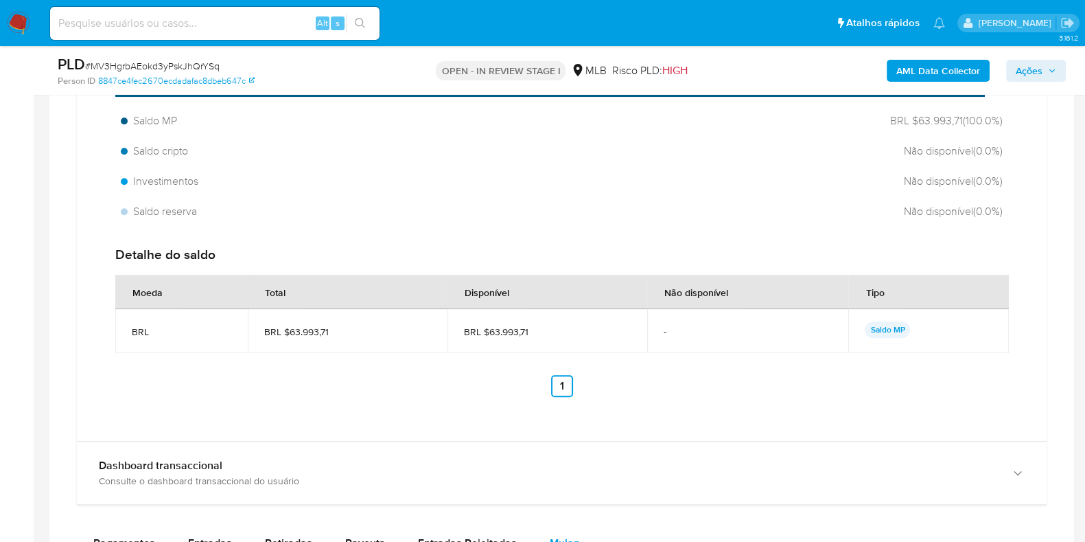
scroll to position [1115, 0]
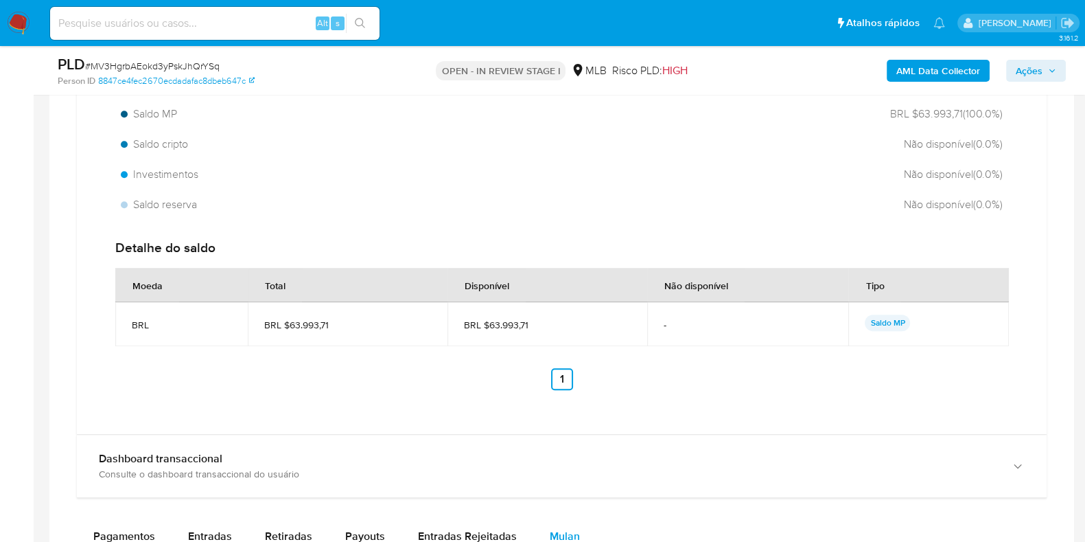
drag, startPoint x: 526, startPoint y: 327, endPoint x: 489, endPoint y: 324, distance: 37.8
click at [489, 324] on span "BRL $63.993,71" at bounding box center [547, 324] width 167 height 12
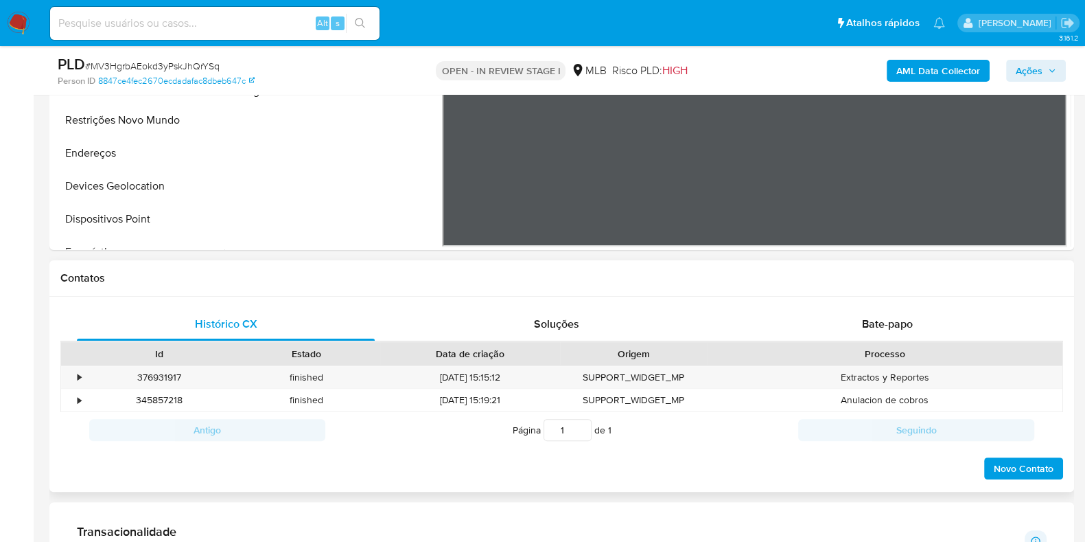
scroll to position [257, 0]
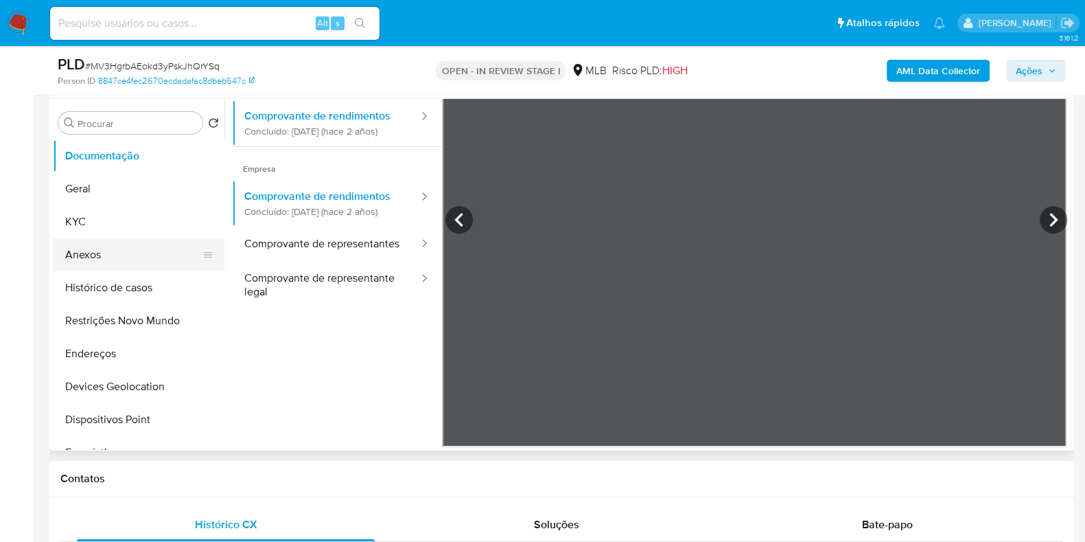
click at [120, 268] on button "Anexos" at bounding box center [133, 254] width 161 height 33
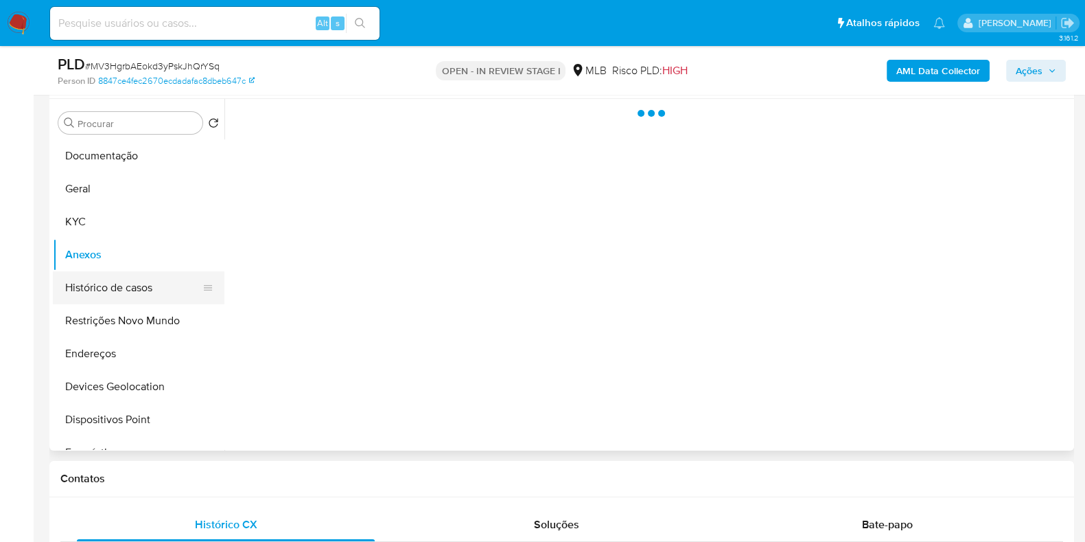
click at [123, 272] on button "Histórico de casos" at bounding box center [133, 287] width 161 height 33
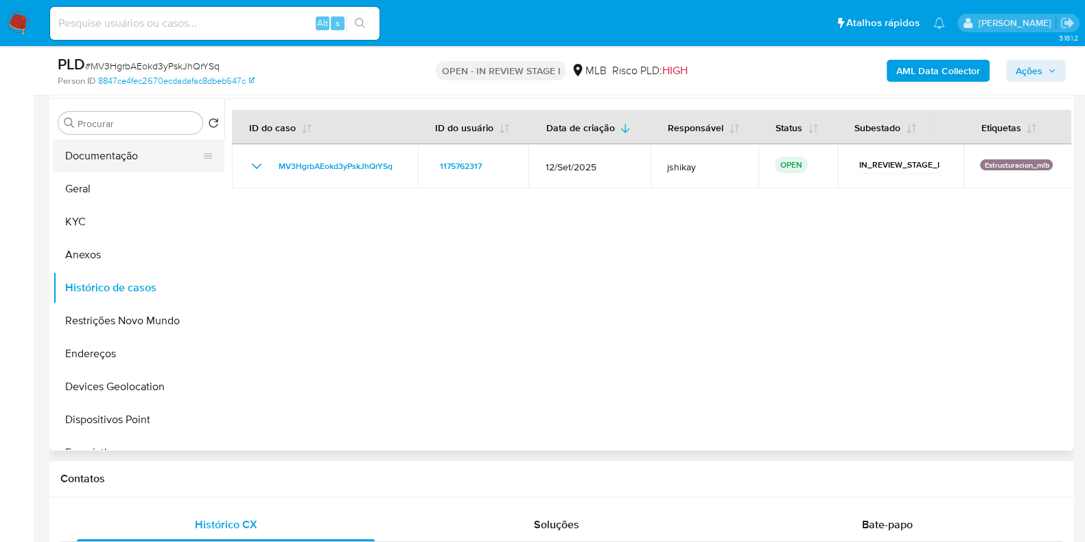
drag, startPoint x: 188, startPoint y: 170, endPoint x: 181, endPoint y: 168, distance: 7.0
click at [186, 168] on button "Documentação" at bounding box center [133, 155] width 161 height 33
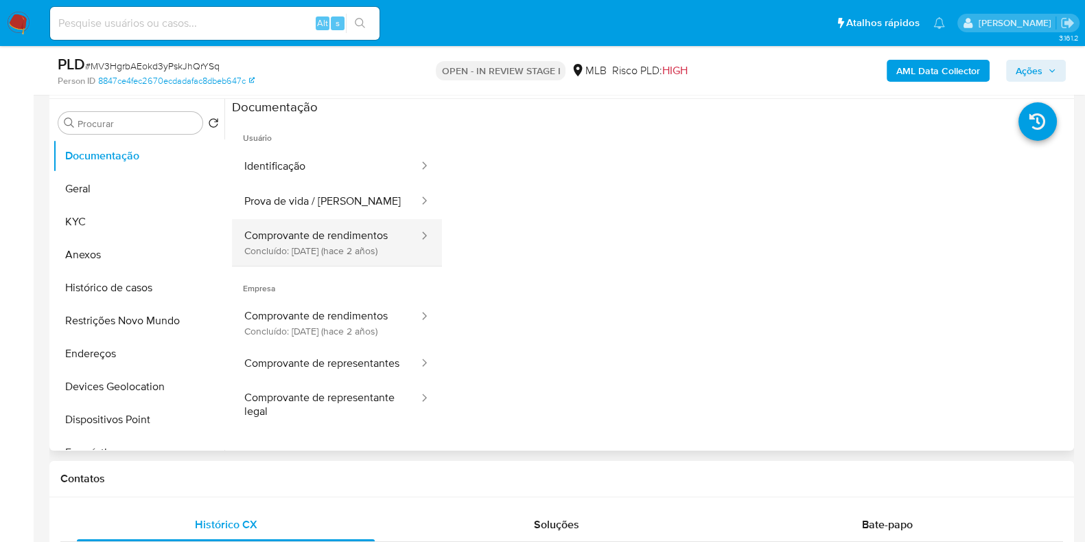
click at [362, 228] on button "Comprovante de rendimentos Concluído: 27/03/2024 (hace 2 años)" at bounding box center [326, 242] width 188 height 47
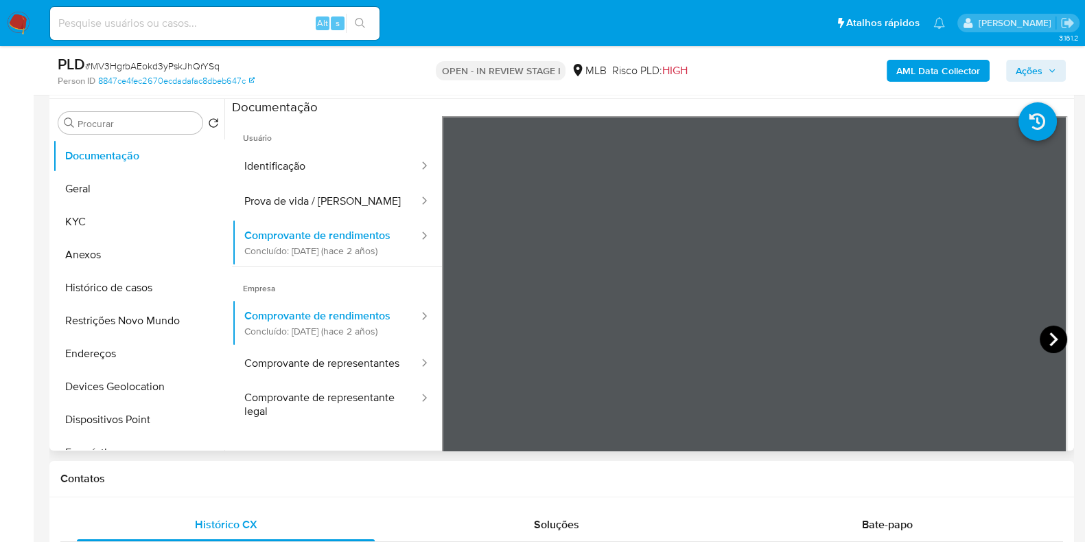
click at [1041, 329] on icon at bounding box center [1053, 338] width 27 height 27
click at [1047, 331] on icon at bounding box center [1053, 338] width 27 height 27
click at [81, 193] on button "Geral" at bounding box center [133, 188] width 161 height 33
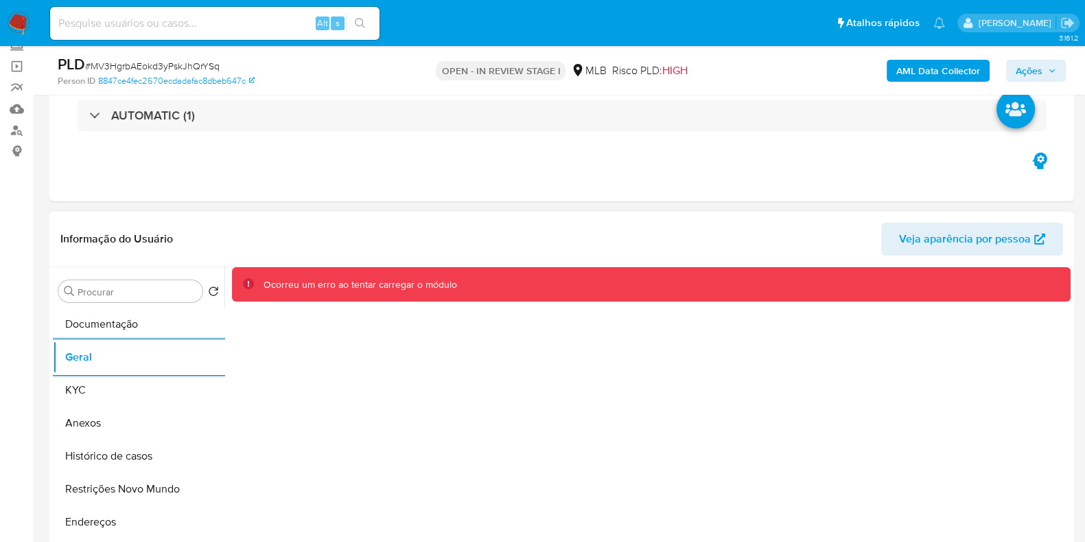
scroll to position [85, 0]
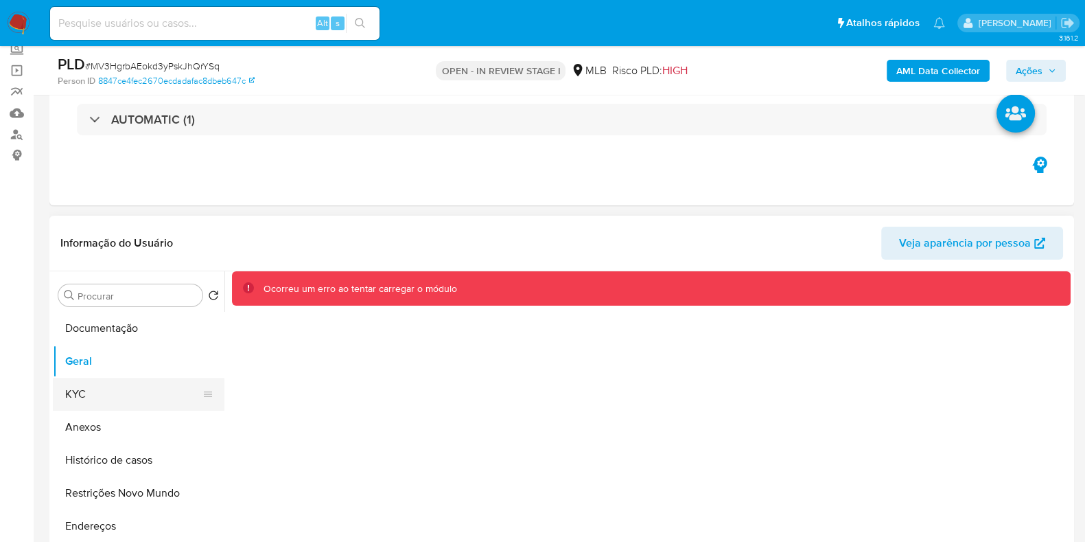
click at [94, 398] on button "KYC" at bounding box center [133, 393] width 161 height 33
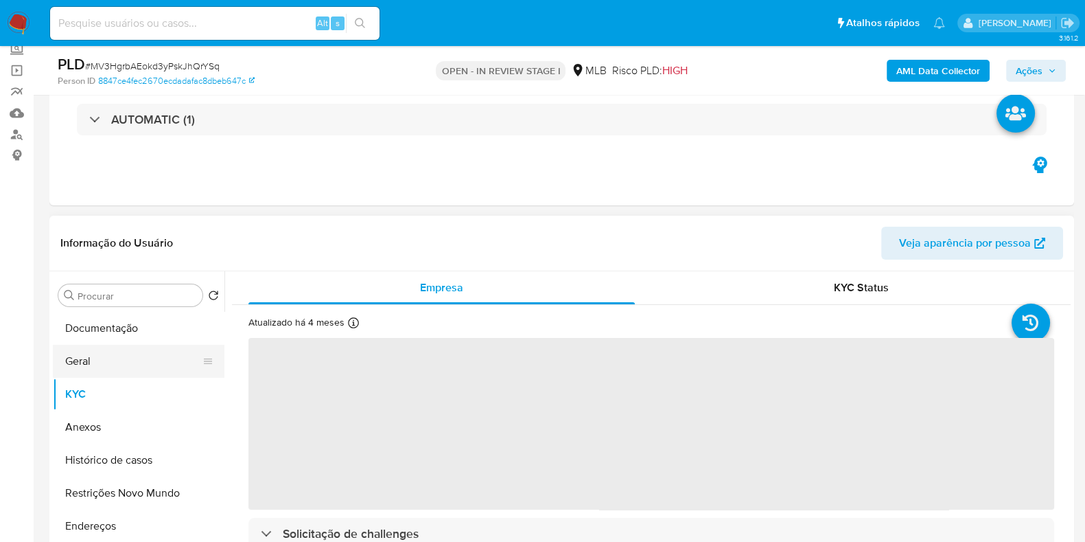
click at [100, 367] on button "Geral" at bounding box center [133, 361] width 161 height 33
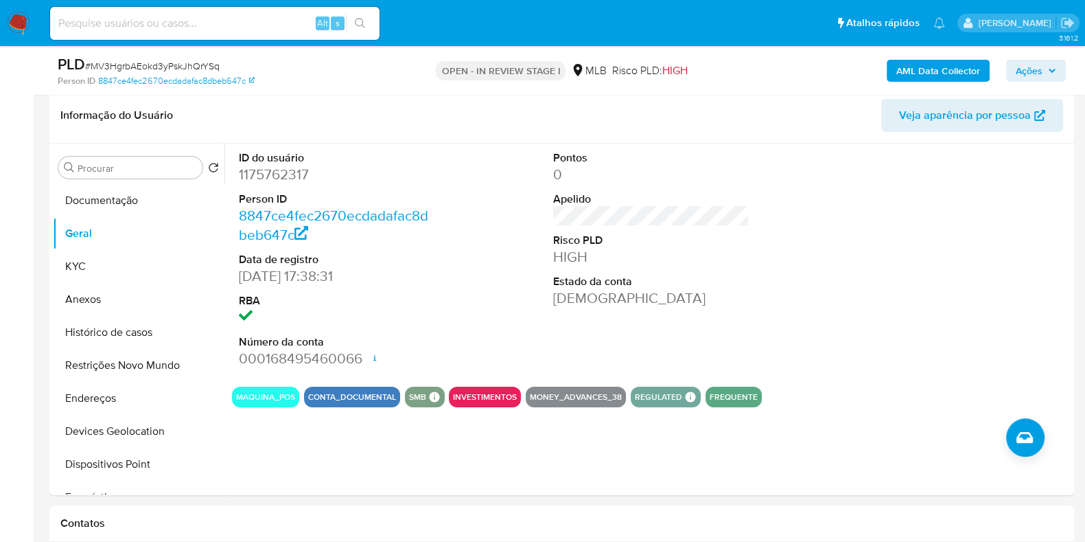
scroll to position [207, 0]
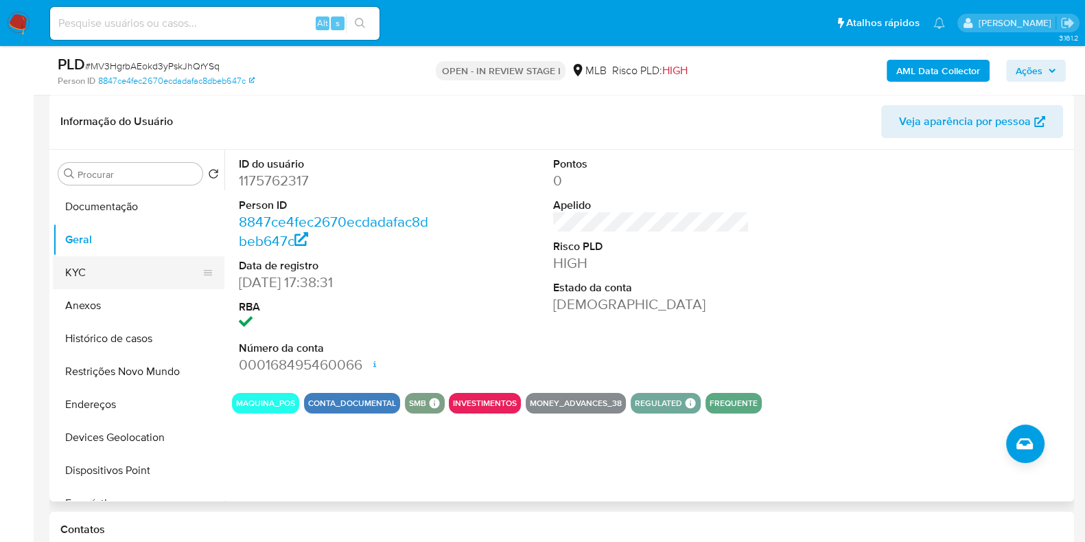
click at [80, 264] on button "KYC" at bounding box center [133, 272] width 161 height 33
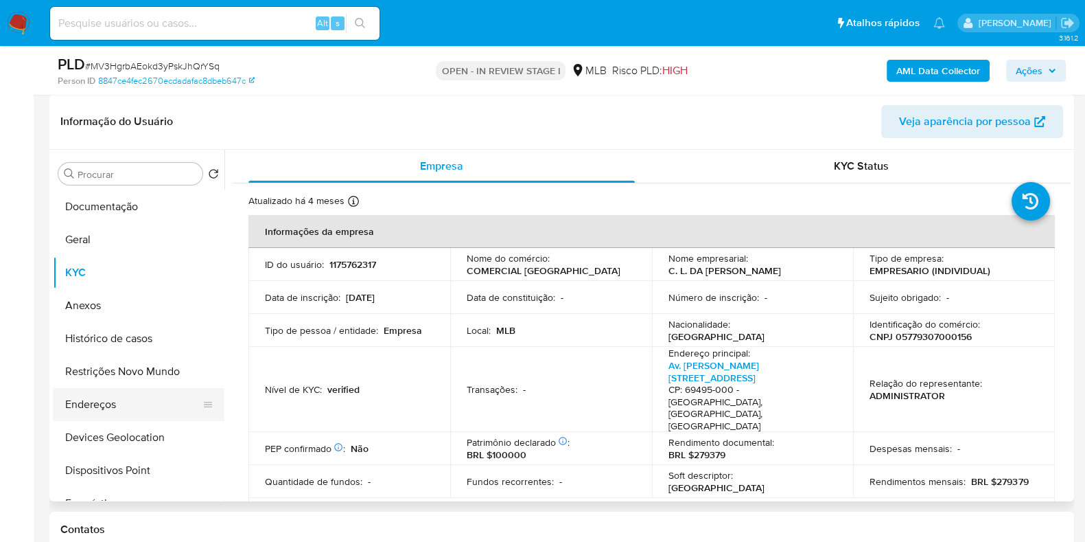
click at [113, 396] on button "Endereços" at bounding box center [133, 404] width 161 height 33
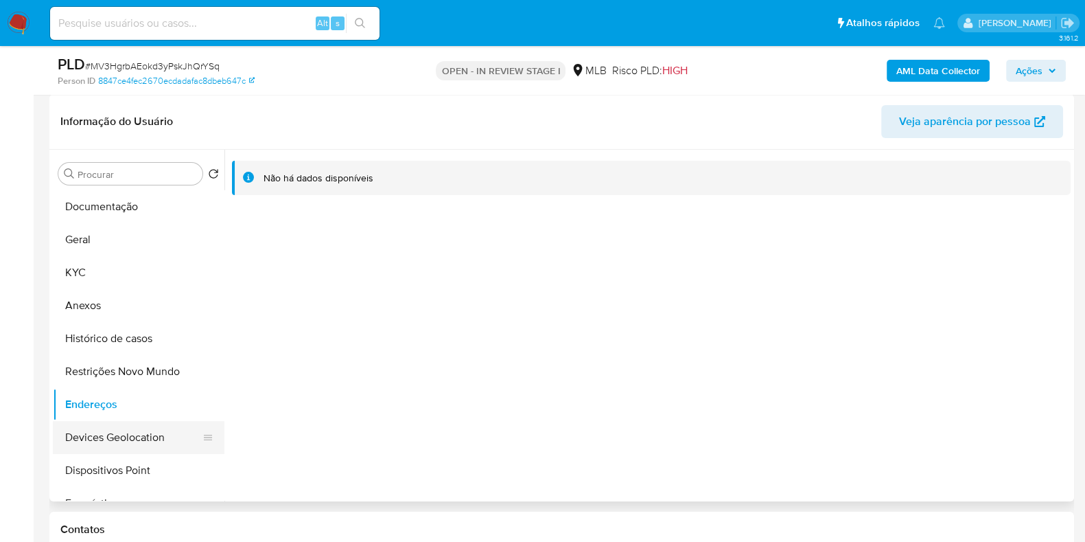
drag, startPoint x: 137, startPoint y: 437, endPoint x: 200, endPoint y: 438, distance: 62.5
click at [137, 437] on button "Devices Geolocation" at bounding box center [133, 437] width 161 height 33
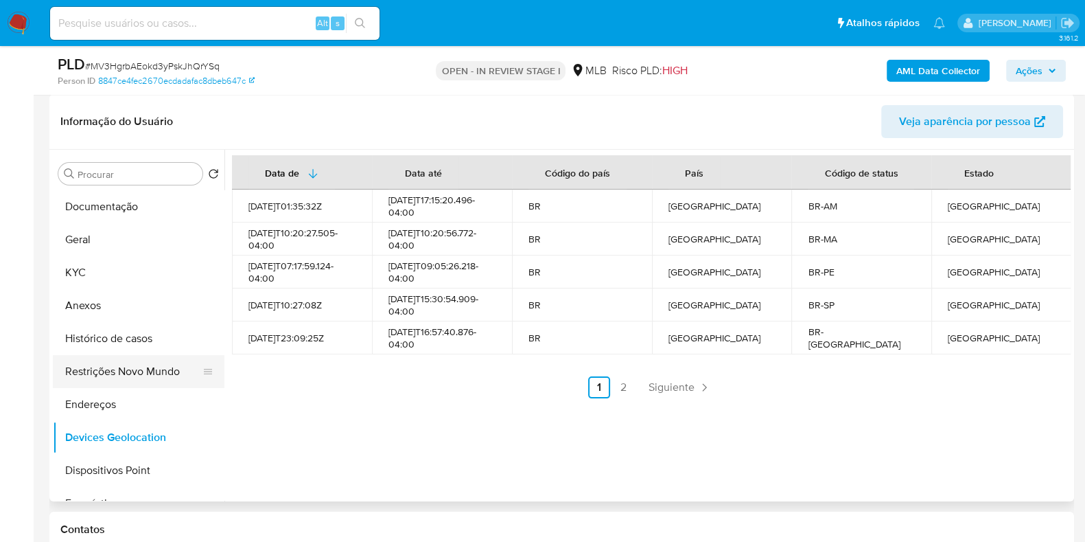
click at [93, 365] on button "Restrições Novo Mundo" at bounding box center [133, 371] width 161 height 33
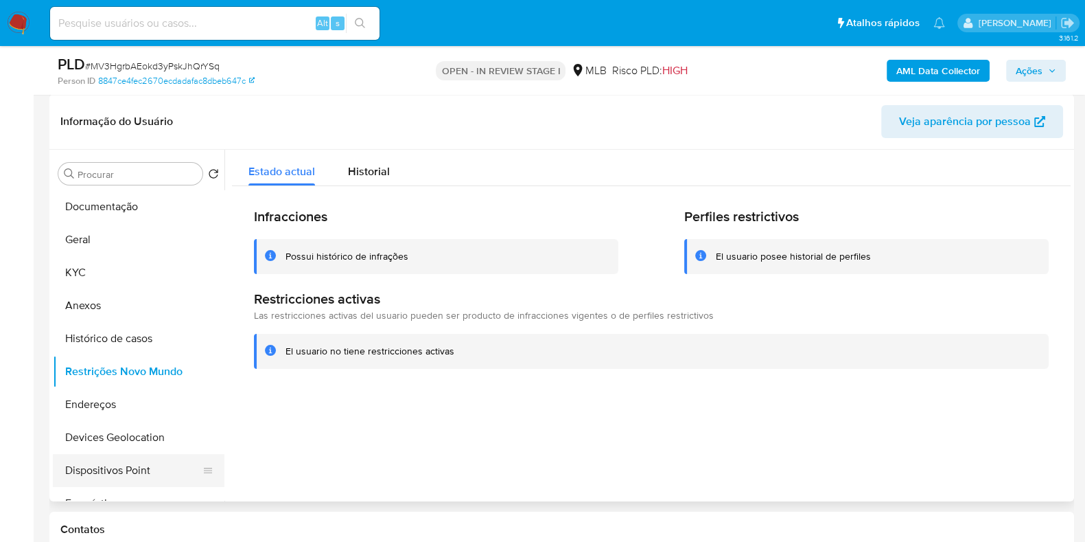
click at [102, 463] on button "Dispositivos Point" at bounding box center [133, 470] width 161 height 33
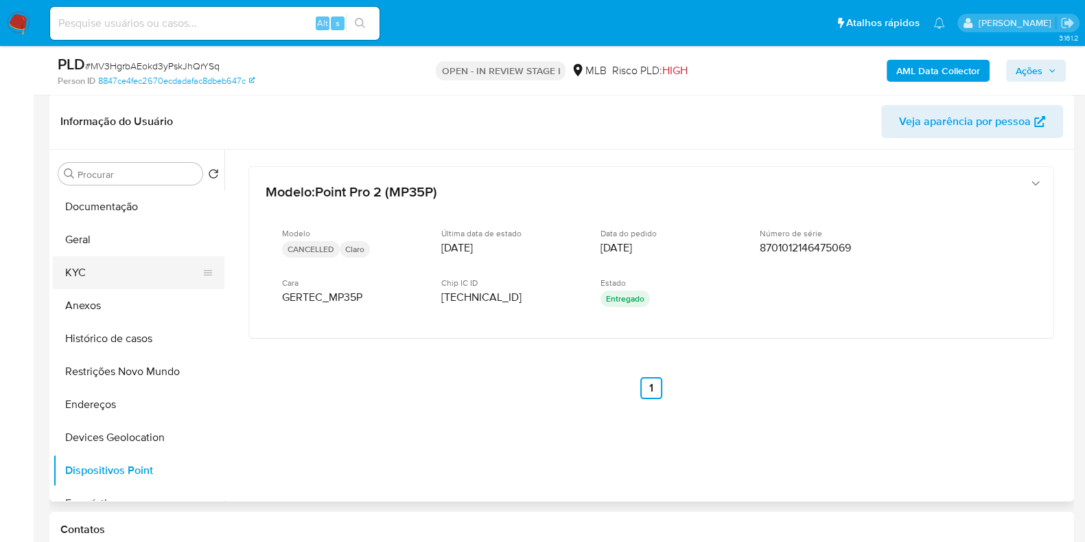
click at [82, 266] on button "KYC" at bounding box center [133, 272] width 161 height 33
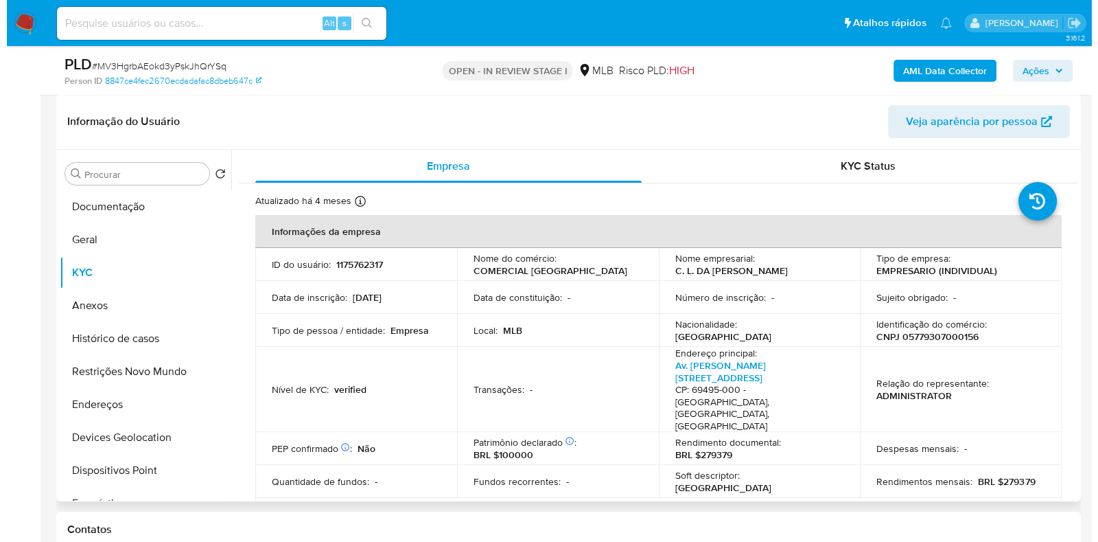
scroll to position [0, 0]
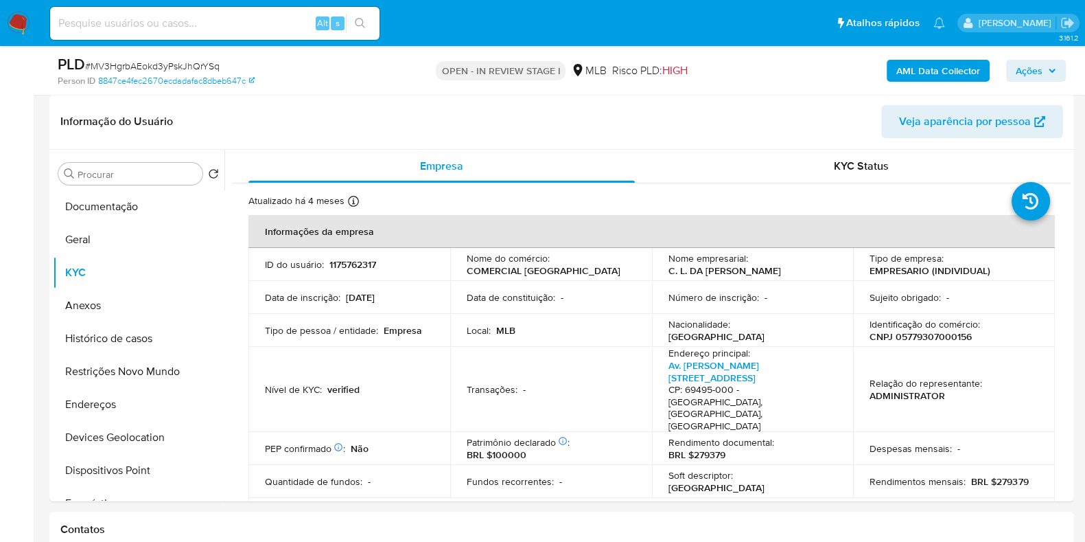
click at [927, 70] on b "AML Data Collector" at bounding box center [938, 71] width 84 height 22
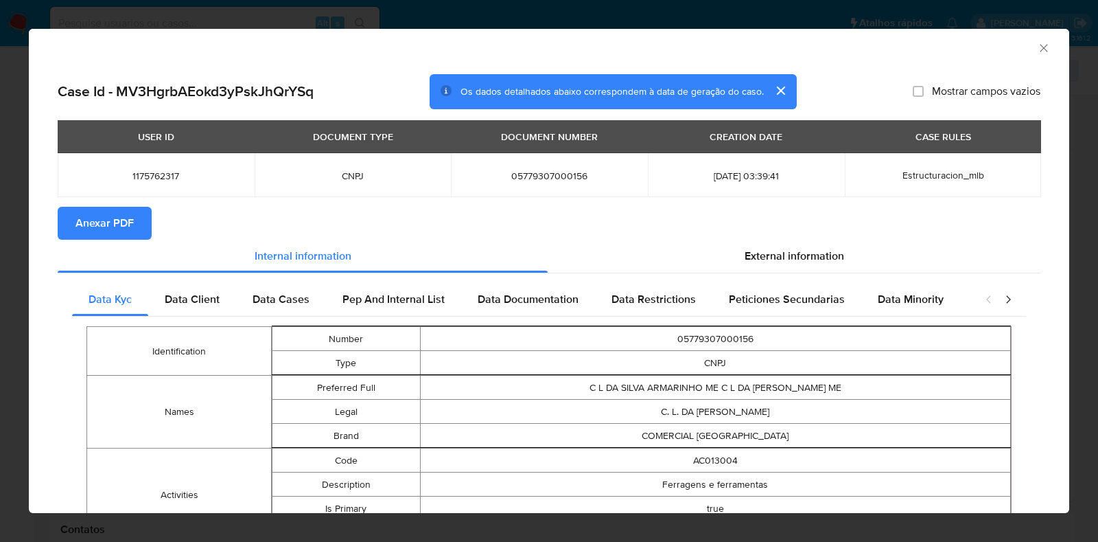
click at [1039, 41] on div "AML Data Collector" at bounding box center [549, 46] width 1040 height 34
click at [1037, 45] on icon "Fechar a janela" at bounding box center [1044, 48] width 14 height 14
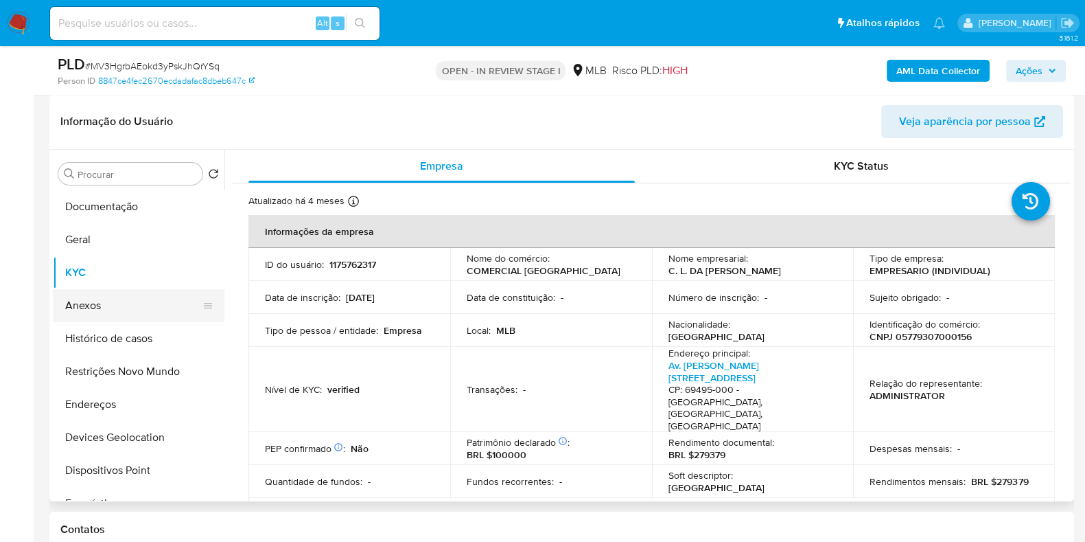
click at [96, 292] on button "Anexos" at bounding box center [133, 305] width 161 height 33
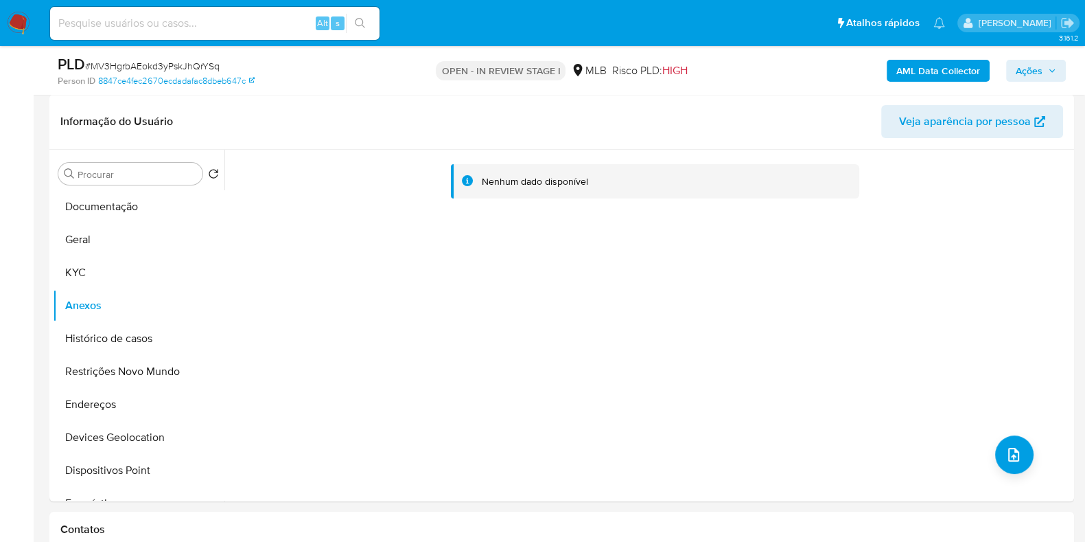
click at [932, 75] on b "AML Data Collector" at bounding box center [938, 71] width 84 height 22
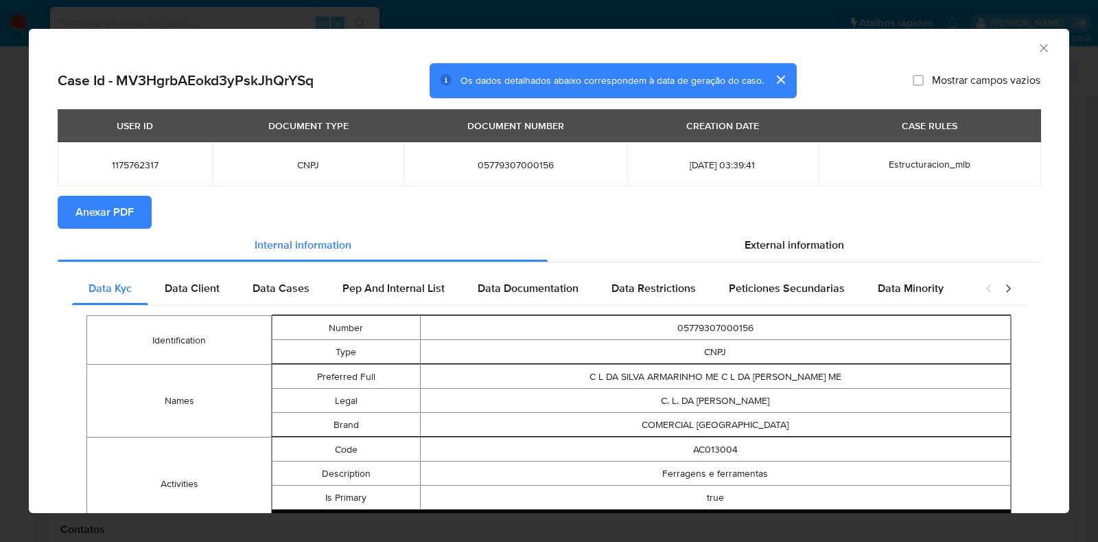
click at [119, 220] on span "Anexar PDF" at bounding box center [104, 212] width 58 height 30
drag, startPoint x: 1034, startPoint y: 49, endPoint x: 1016, endPoint y: 59, distance: 21.2
click at [1037, 49] on icon "Fechar a janela" at bounding box center [1044, 48] width 14 height 14
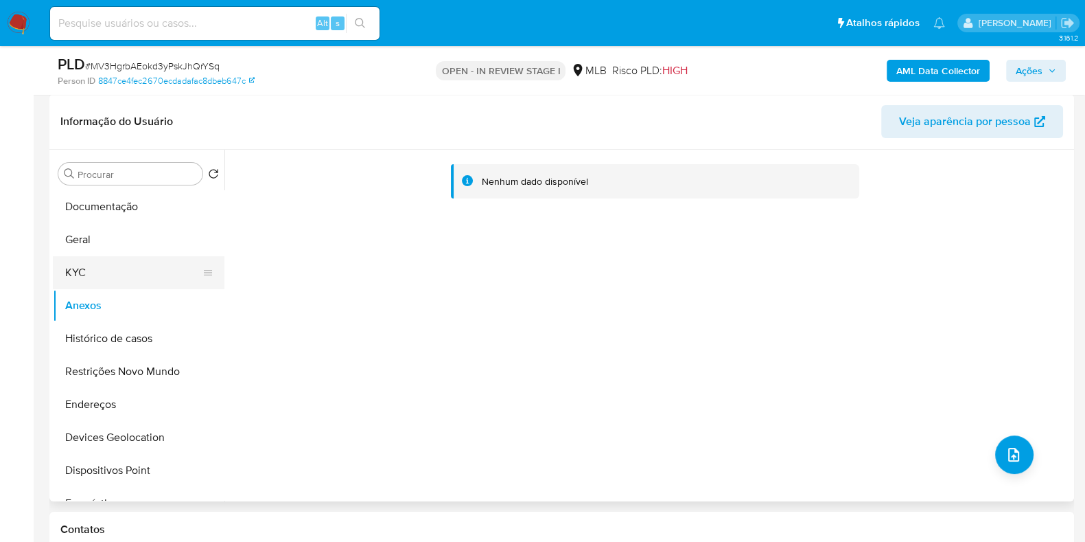
click at [121, 275] on button "KYC" at bounding box center [133, 272] width 161 height 33
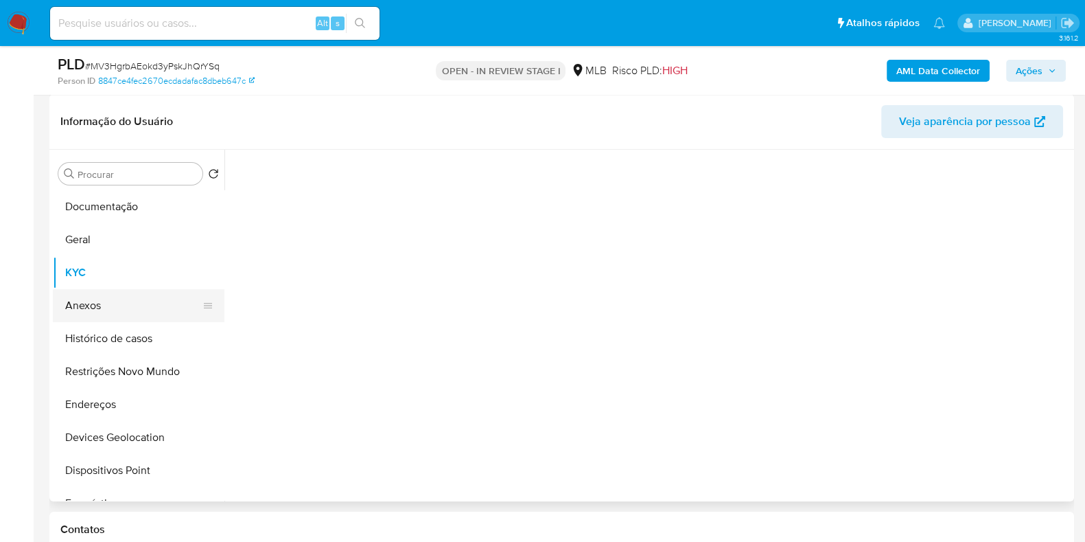
click at [110, 300] on button "Anexos" at bounding box center [133, 305] width 161 height 33
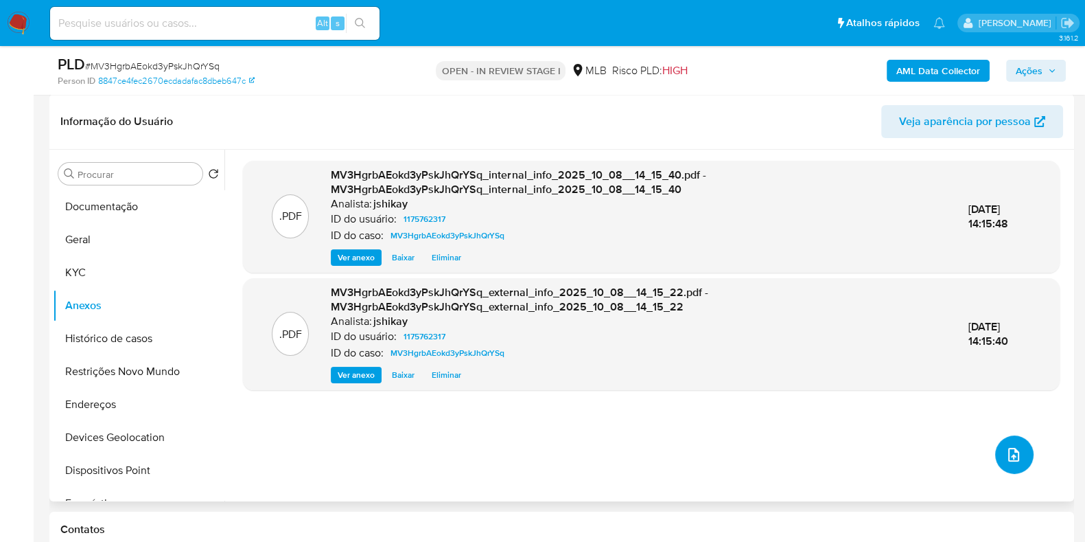
click at [1018, 458] on button "upload-file" at bounding box center [1014, 454] width 38 height 38
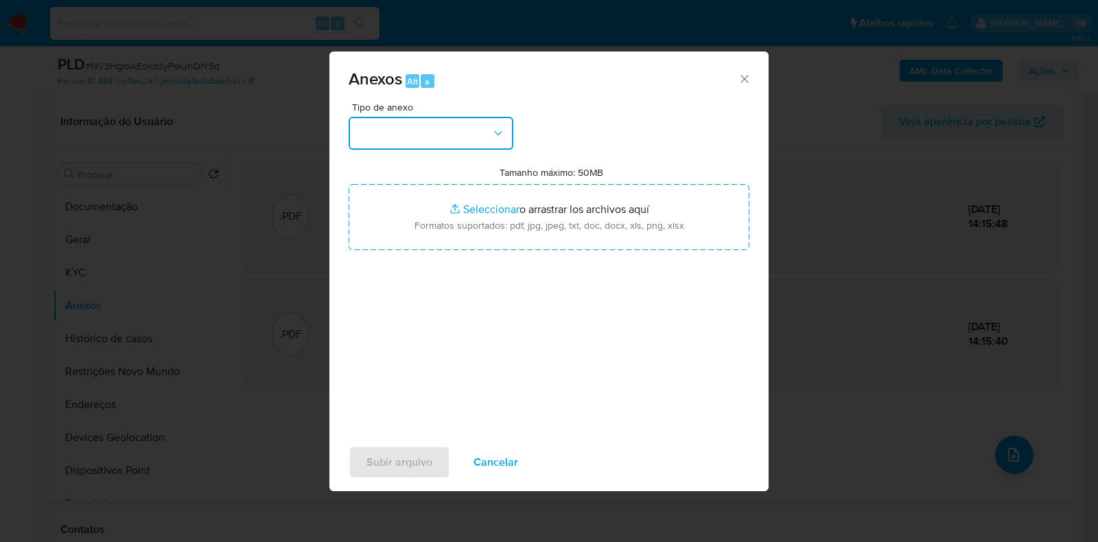
click at [388, 137] on button "button" at bounding box center [431, 133] width 165 height 33
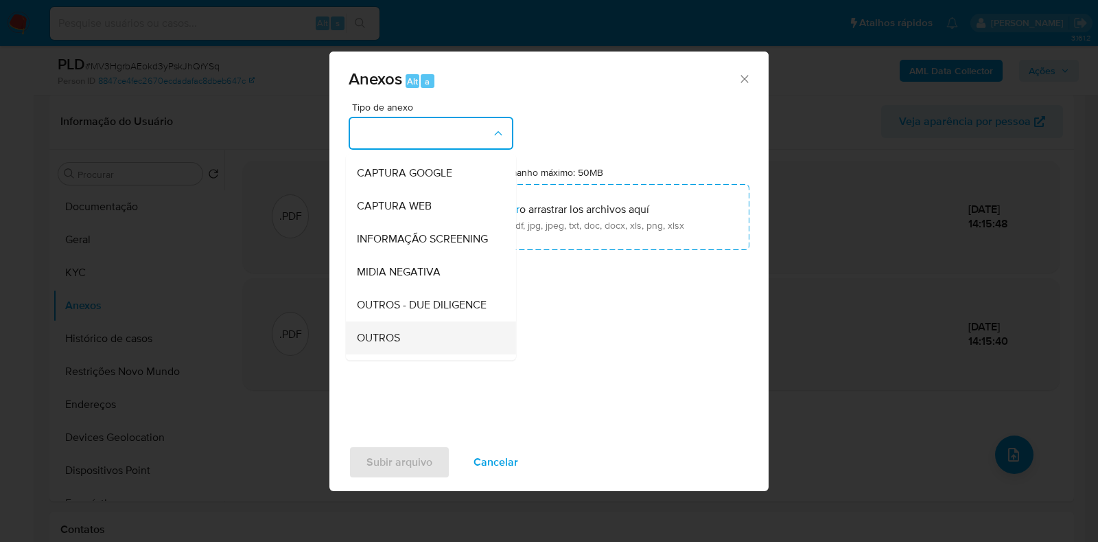
scroll to position [85, 0]
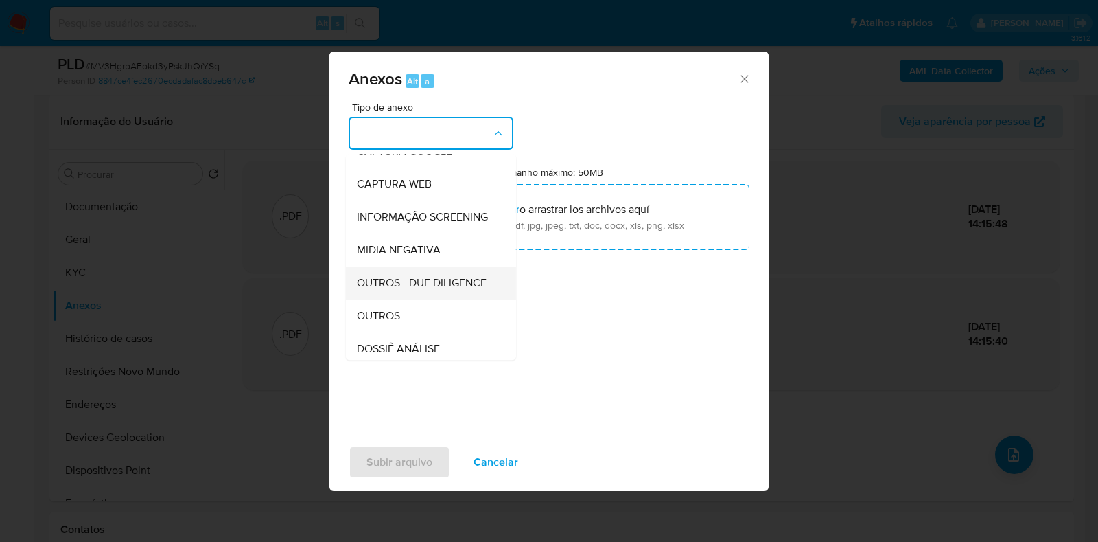
click at [381, 299] on div "OUTROS - DUE DILIGENCE" at bounding box center [427, 282] width 140 height 33
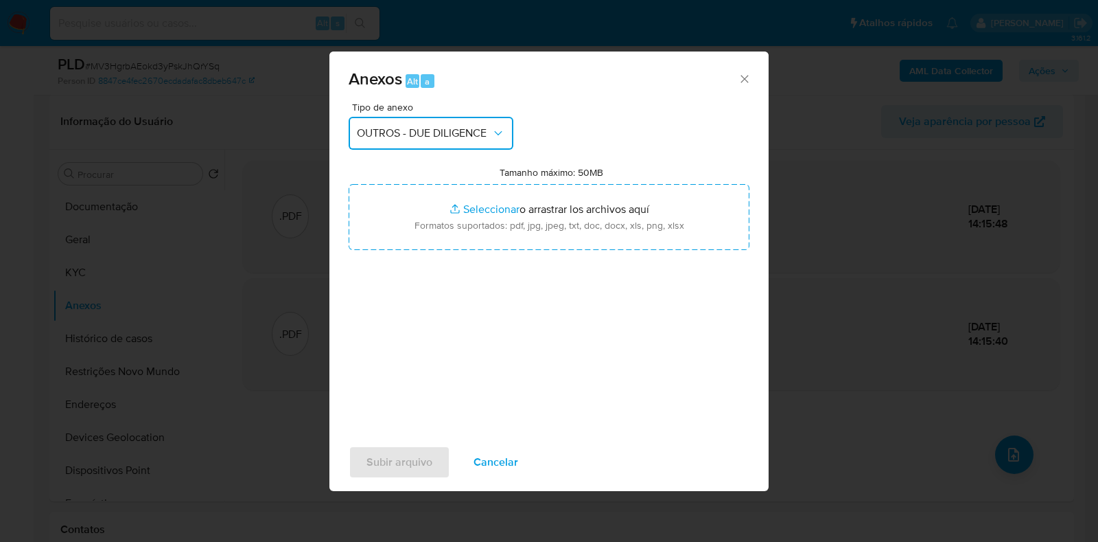
click at [430, 126] on span "OUTROS - DUE DILIGENCE" at bounding box center [424, 133] width 135 height 14
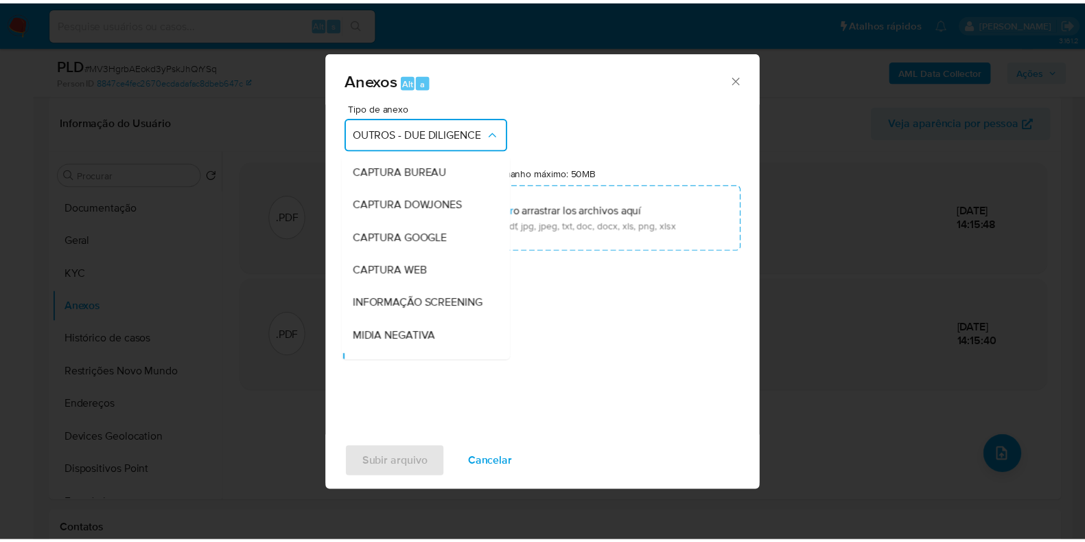
scroll to position [131, 0]
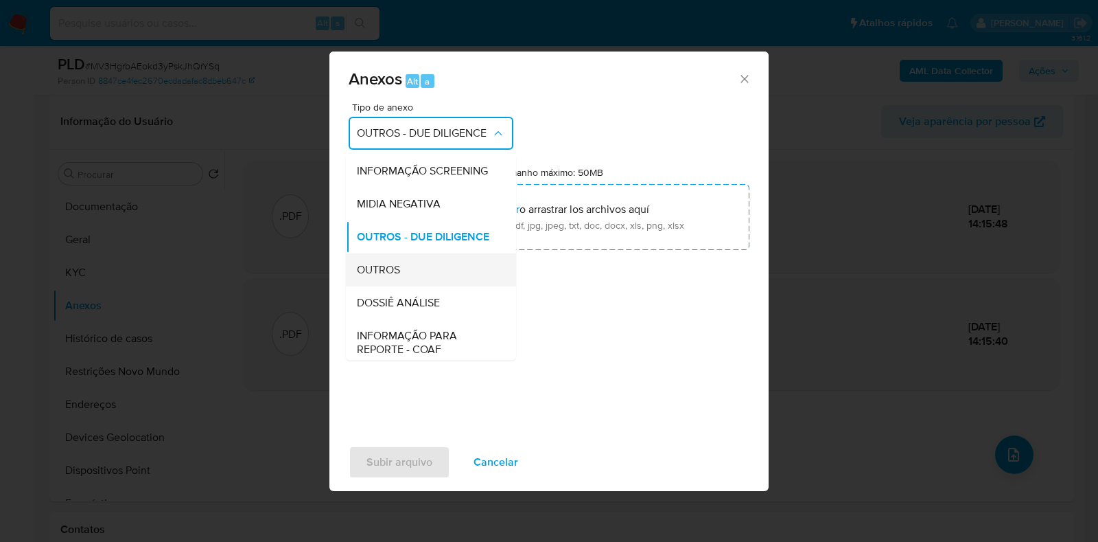
click at [401, 286] on div "OUTROS" at bounding box center [427, 269] width 140 height 33
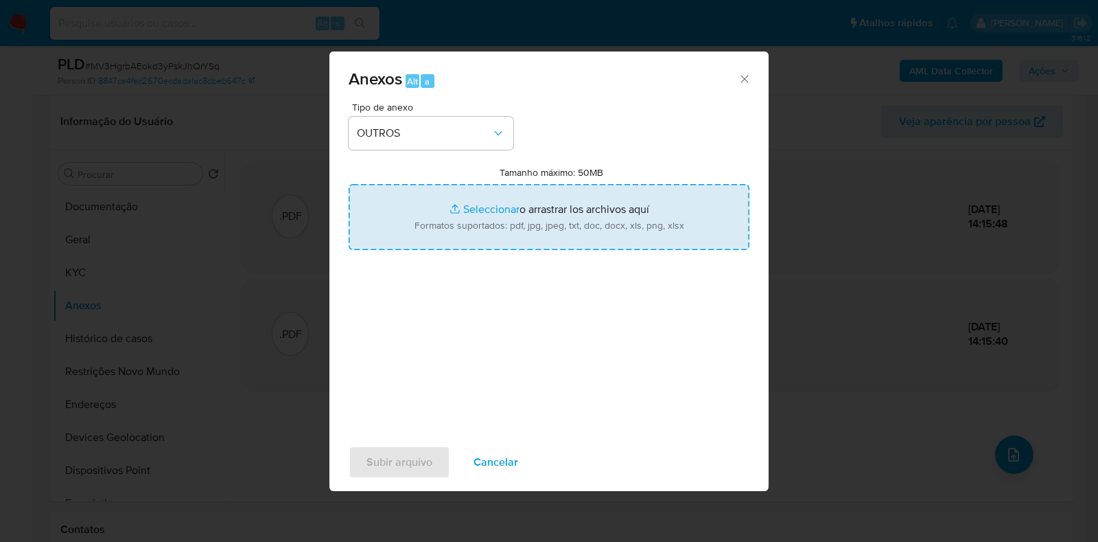
click at [458, 208] on input "Tamanho máximo: 50MB Seleccionar archivos" at bounding box center [549, 217] width 401 height 66
type input "C:\fakepath\Declinio - MV3HgrbAEokd3yPskJhQrYSq - CNPJ 05779307000156 - C. L. D…"
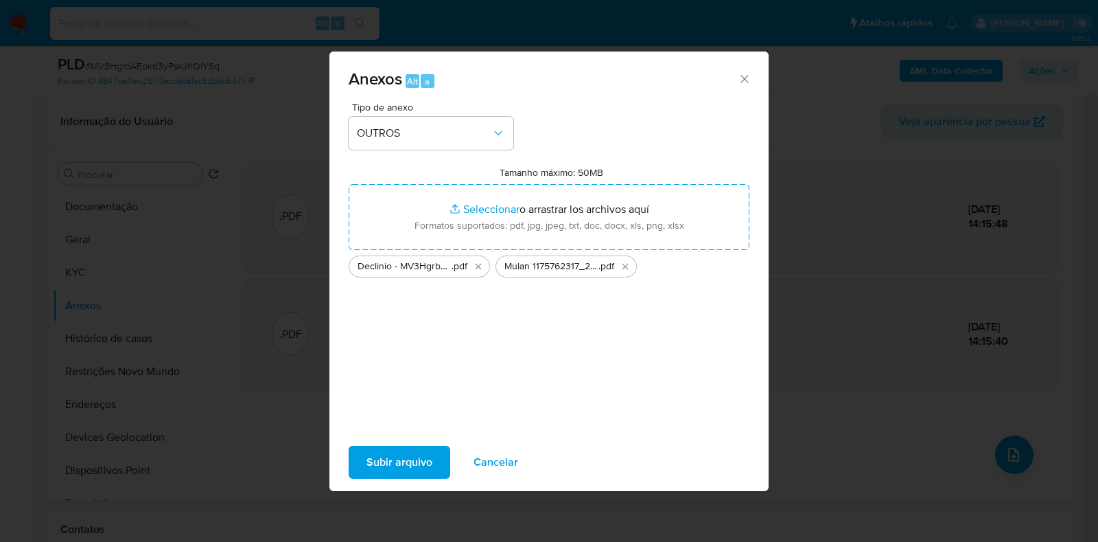
click at [426, 459] on span "Subir arquivo" at bounding box center [399, 462] width 66 height 30
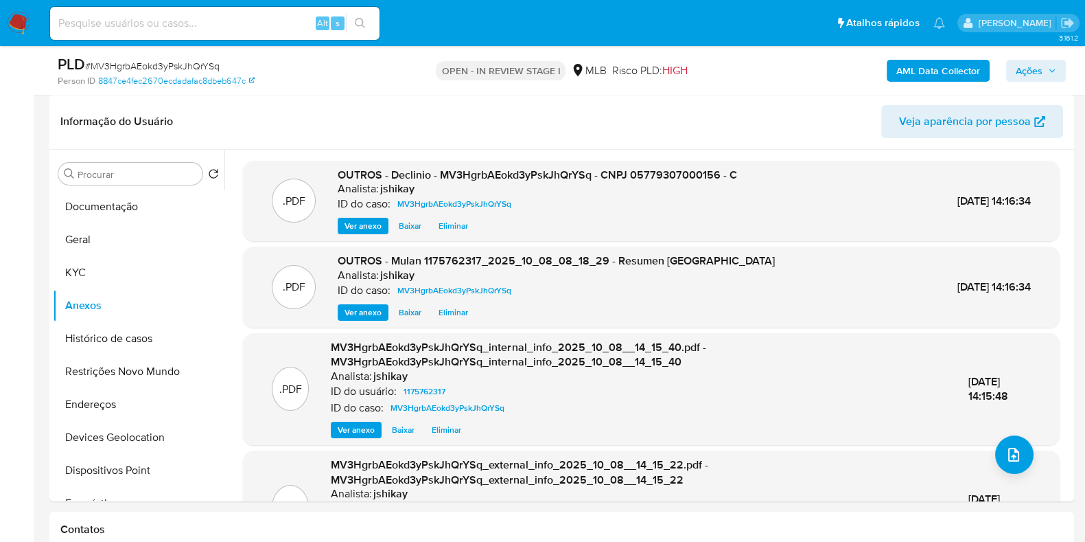
click at [1026, 75] on span "Ações" at bounding box center [1029, 71] width 27 height 22
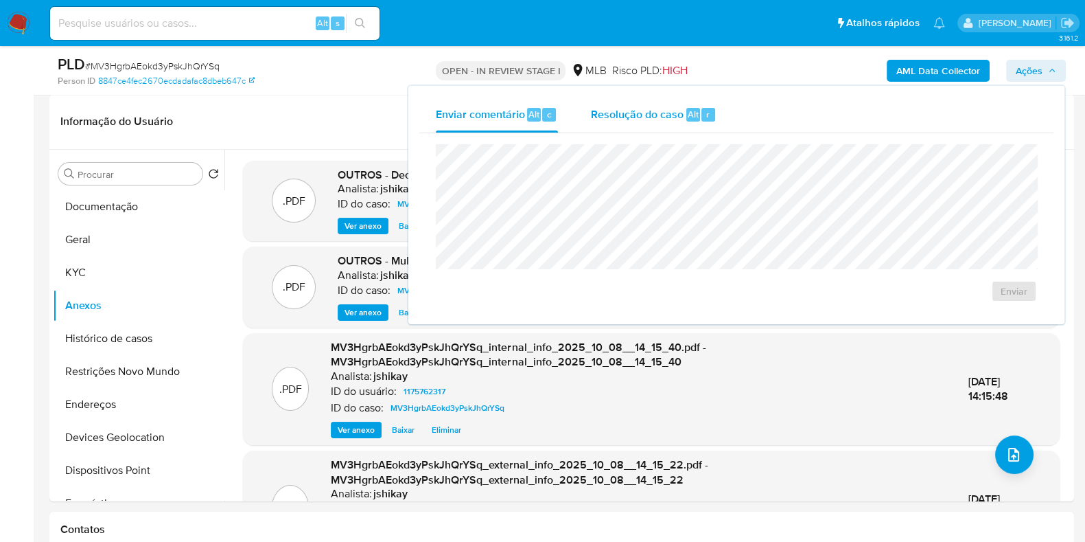
click at [675, 116] on span "Resolução do caso" at bounding box center [637, 114] width 93 height 16
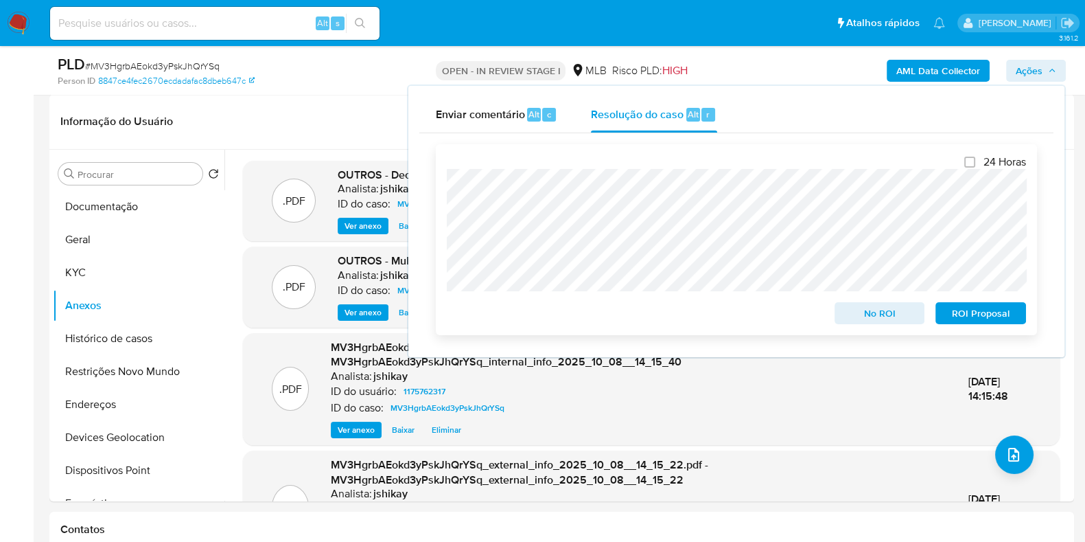
click at [865, 321] on span "No ROI" at bounding box center [879, 312] width 71 height 19
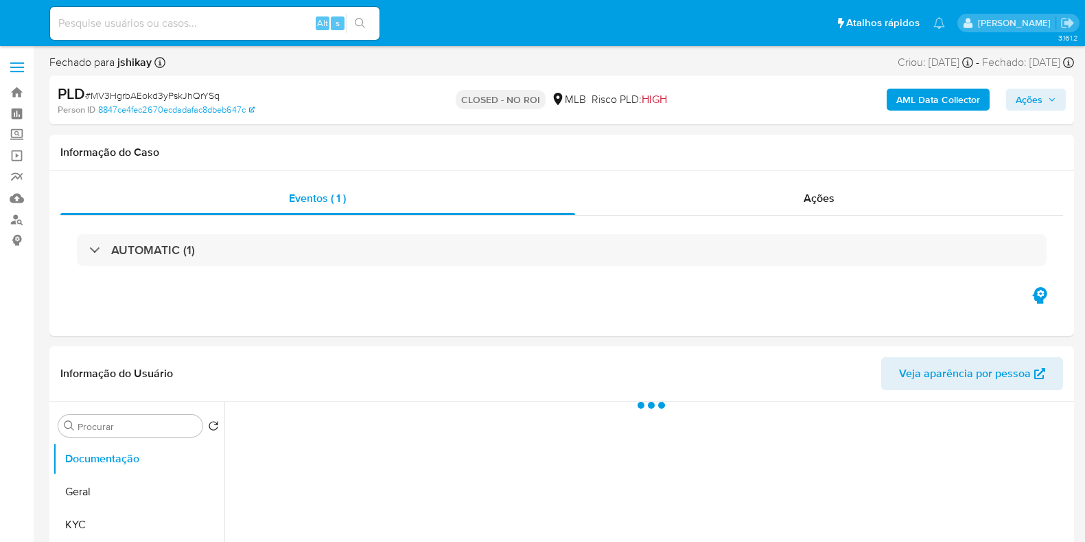
select select "10"
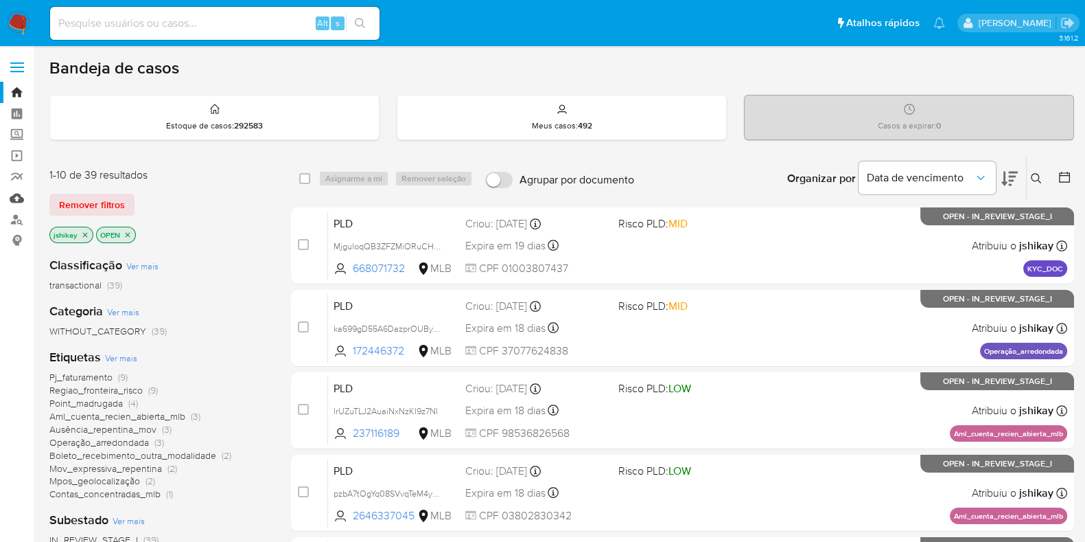
click at [19, 200] on link "Mulan" at bounding box center [81, 197] width 163 height 21
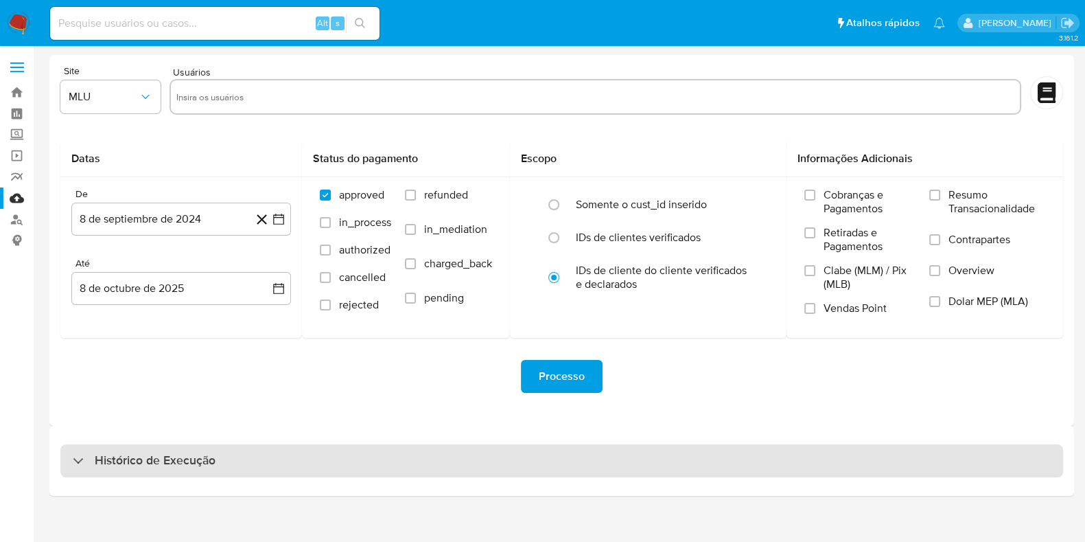
click at [268, 451] on div "Histórico de Execução" at bounding box center [561, 460] width 1003 height 33
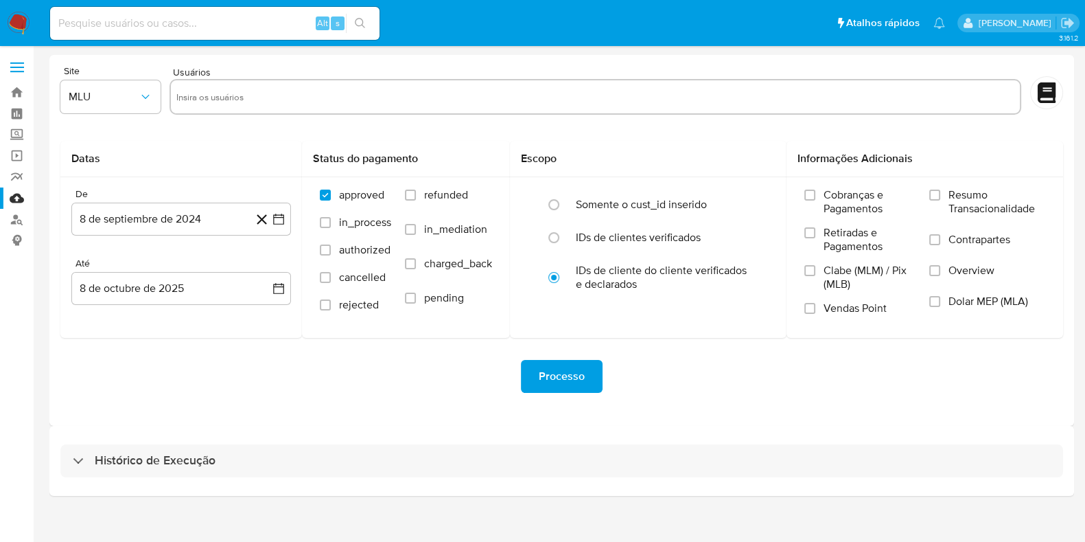
select select "10"
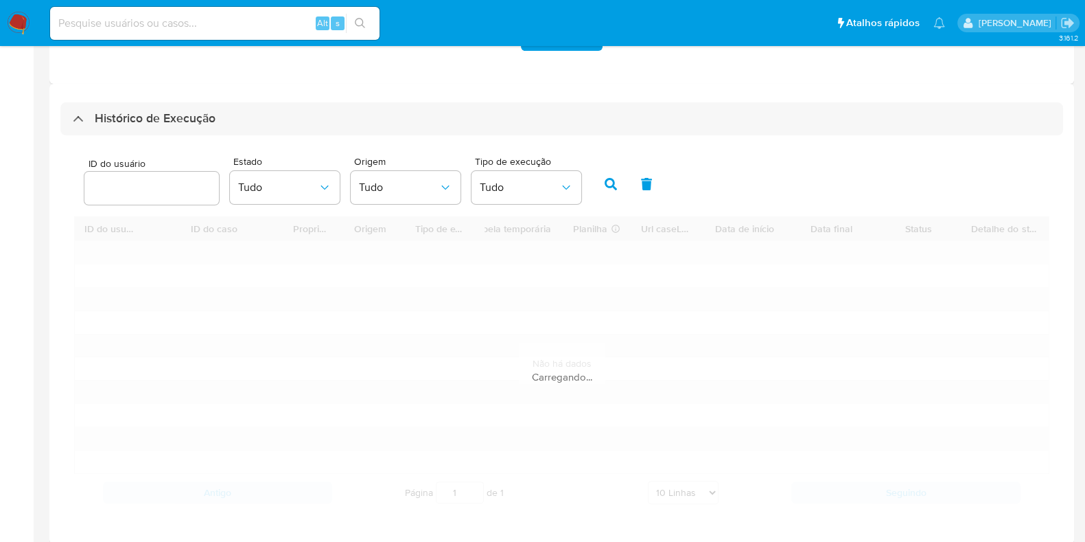
scroll to position [342, 0]
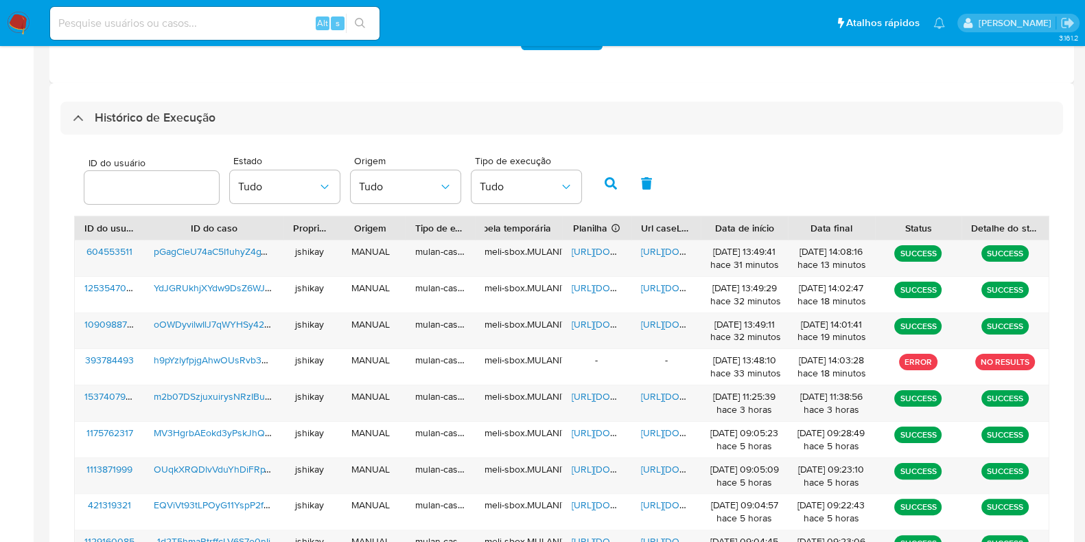
click at [780, 186] on div "ID do usuário Estado Tudo Origem Tudo Tipo de execução Tudo" at bounding box center [561, 181] width 975 height 67
click at [580, 322] on span "https://docs.google.com/spreadsheets/d/1i8HpnItjjqflafYa20_rIxPsDQ8Ownr_CMEuPb0…" at bounding box center [619, 324] width 95 height 14
click at [652, 317] on span "https://docs.google.com/document/d/1PcwtDDJci4qD6bdcbquM9AYonoktRadl34n1w948Vg0…" at bounding box center [688, 324] width 95 height 14
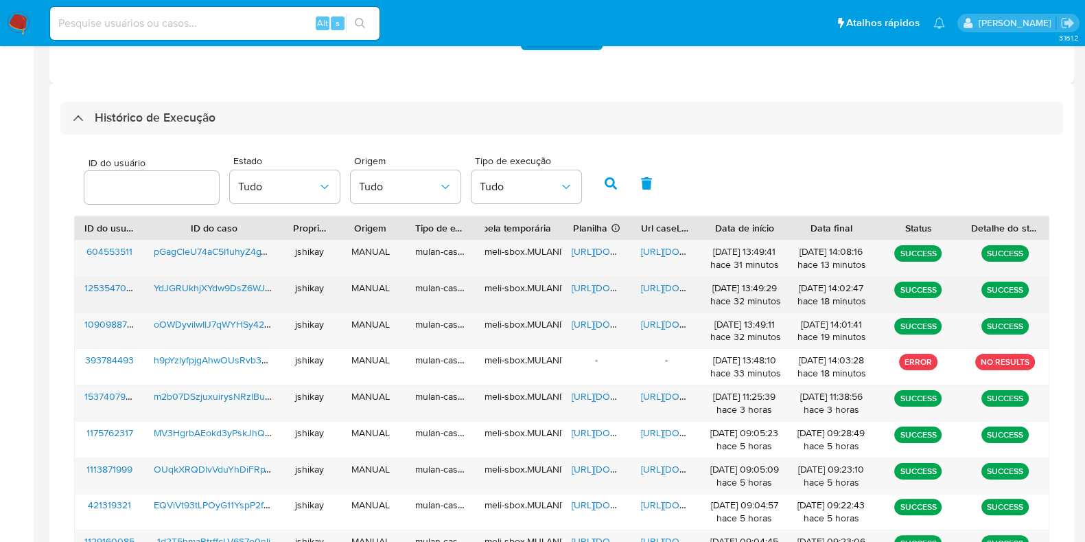
click at [583, 286] on span "https://docs.google.com/spreadsheets/d/1SrXiJ60ozmwXultLLCVQnEjYLBLG1mp3JVVXJ5v…" at bounding box center [619, 288] width 95 height 14
click at [666, 285] on span "https://docs.google.com/document/d/1G5iehqYDqe24C3hGDaiqvbpKM38EEM-V0kIc9EpfcVA…" at bounding box center [688, 288] width 95 height 14
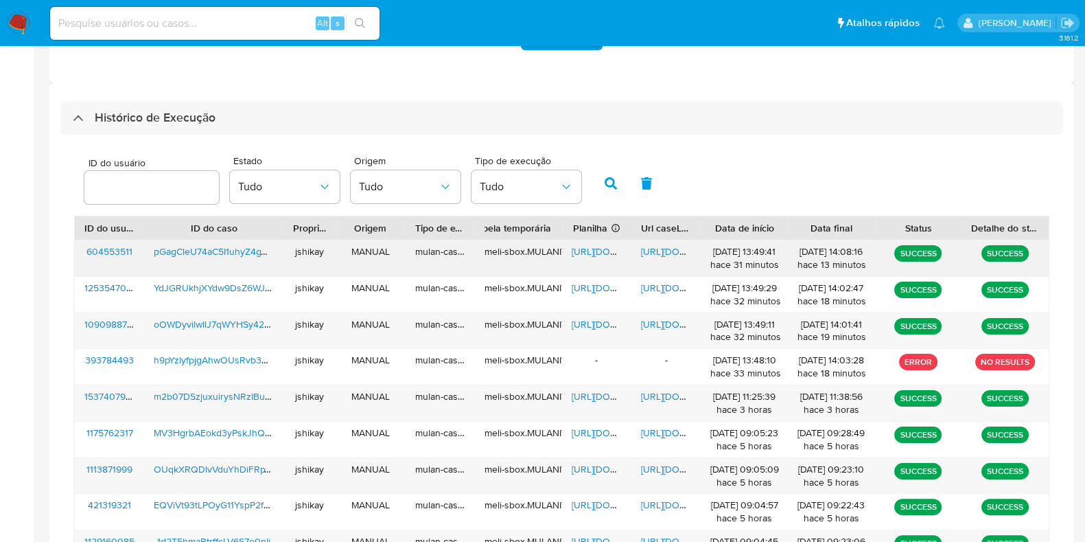
click at [590, 252] on span "https://docs.google.com/spreadsheets/d/1OcxjNzfrT8ZTAwXsTiENYYha0legY5MS3JHQMYU…" at bounding box center [619, 251] width 95 height 14
click at [669, 251] on span "https://docs.google.com/document/d/12B4eFbyZy8kgTqd4iX4Wxsqm-0cbjuXBS-HiA3nnfeI…" at bounding box center [688, 251] width 95 height 14
click at [260, 25] on input at bounding box center [214, 23] width 329 height 18
paste input "xNXGG1sksqH4kRfyv6dqH6Bs"
type input "xNXGG1sksqH4kRfyv6dqH6Bs"
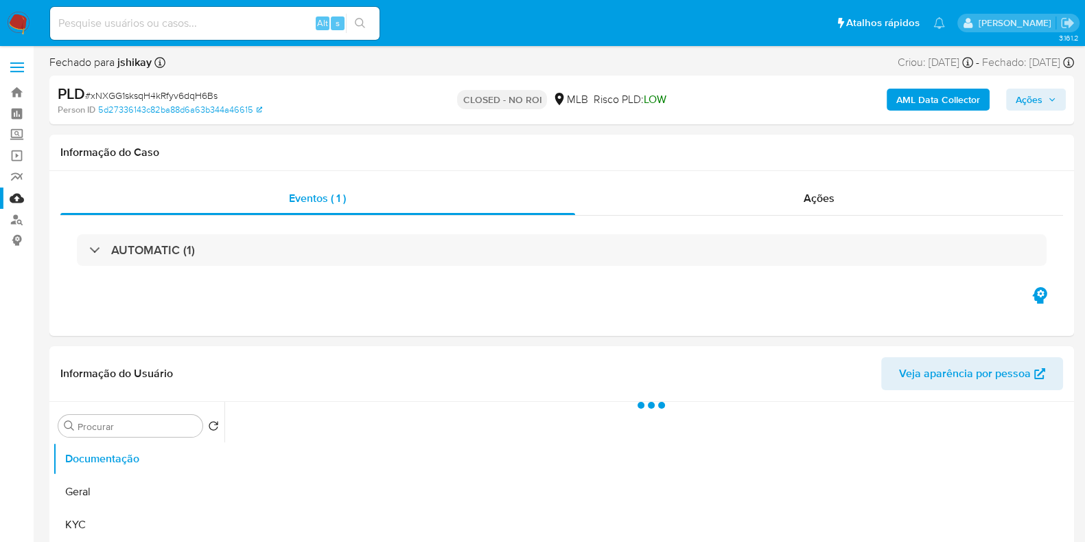
select select "10"
click at [180, 22] on input at bounding box center [214, 23] width 329 height 18
paste input "h7yp2IolDUXBV6ZVloAPYb6b"
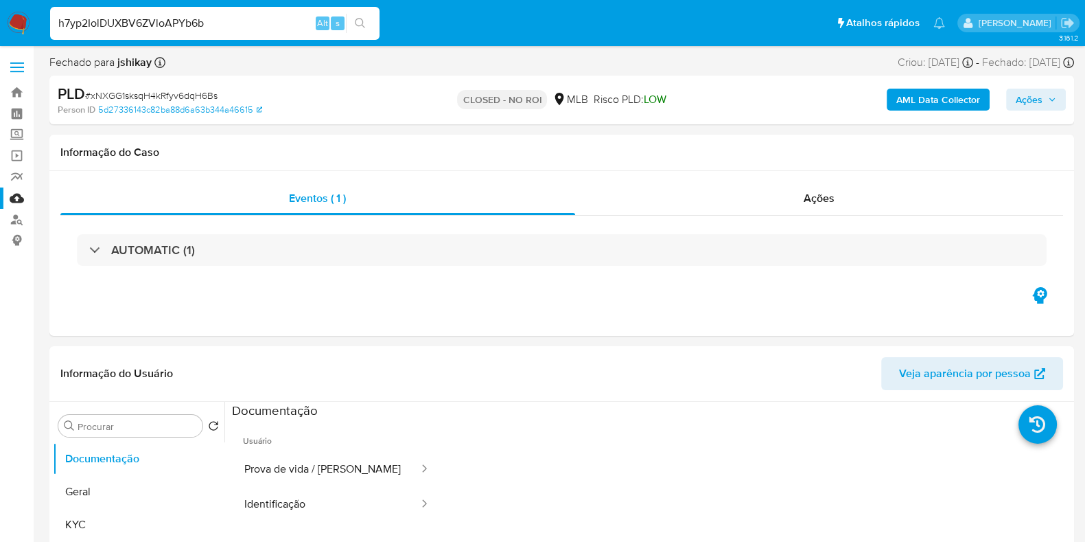
type input "h7yp2IolDUXBV6ZVloAPYb6b"
select select "10"
click at [247, 24] on input "h7yp2IolDUXBV6ZVloAPYb6b" at bounding box center [214, 23] width 329 height 18
click at [247, 23] on input "h7yp2IolDUXBV6ZVloAPYb6b" at bounding box center [214, 23] width 329 height 18
paste input "Lbsr0tjJVoyW5JQeYupdAcWd"
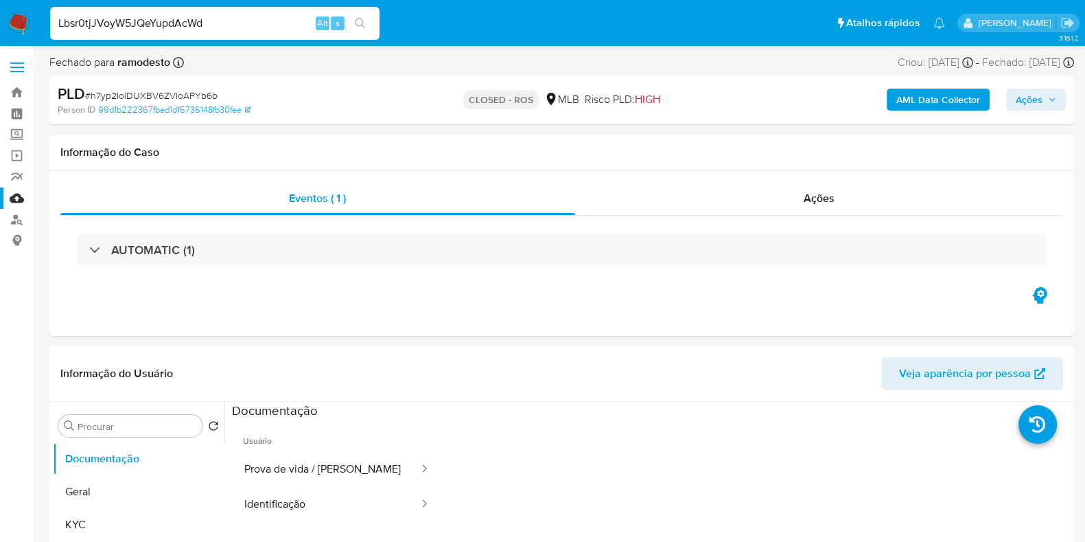
type input "Lbsr0tjJVoyW5JQeYupdAcWd"
select select "10"
click at [279, 8] on div "Lbsr0tjJVoyW5JQeYupdAcWd Alt s" at bounding box center [214, 23] width 329 height 33
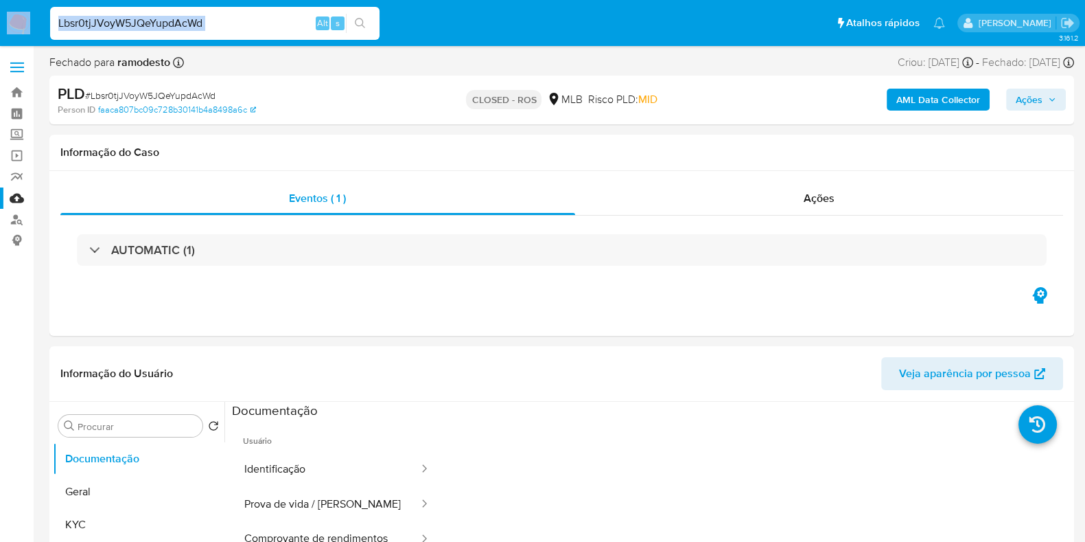
click at [279, 8] on div "Lbsr0tjJVoyW5JQeYupdAcWd Alt s" at bounding box center [214, 23] width 329 height 33
click at [250, 32] on div "Lbsr0tjJVoyW5JQeYupdAcWd Alt s" at bounding box center [214, 23] width 329 height 33
click at [245, 20] on input "Lbsr0tjJVoyW5JQeYupdAcWd" at bounding box center [214, 23] width 329 height 18
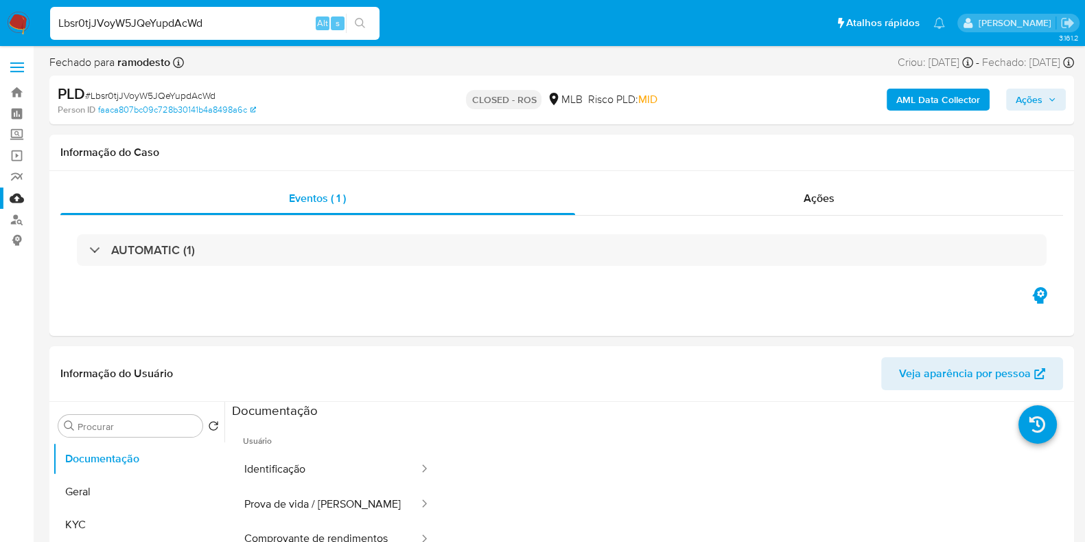
paste input "IndilBjRqlWUjMLEUzb7YXs5"
type input "IndilBjRqlWUjMLEUzb7YXs5"
select select "10"
click at [250, 19] on input "IndilBjRqlWUjMLEUzb7YXs5" at bounding box center [214, 23] width 329 height 18
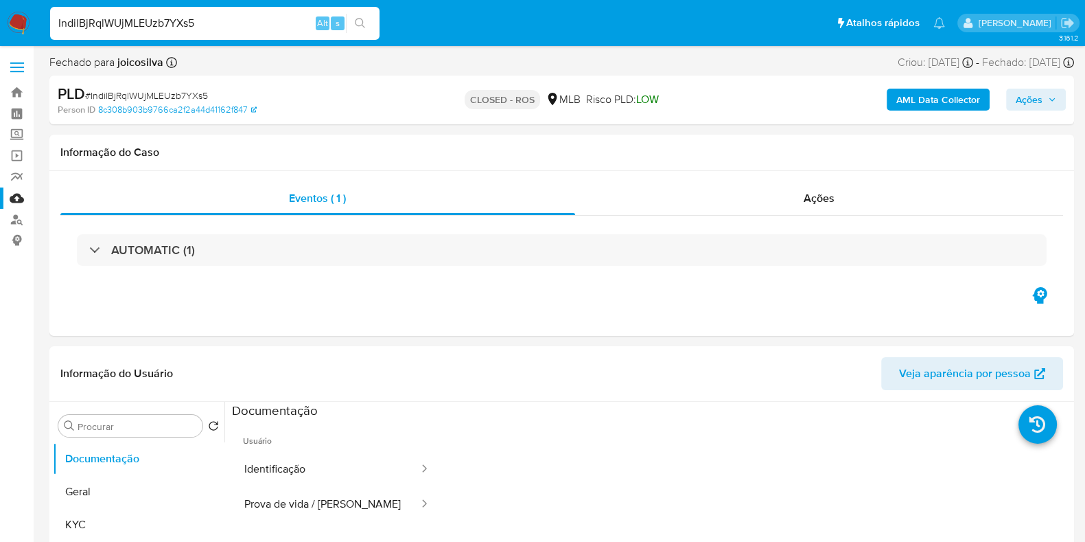
paste input "x2eycFhHkzweThyq6Ex8YTVe"
type input "x2eycFhHkzweThyq6Ex8YTVe"
select select "10"
click at [270, 19] on input "x2eycFhHkzweThyq6Ex8YTVe" at bounding box center [214, 23] width 329 height 18
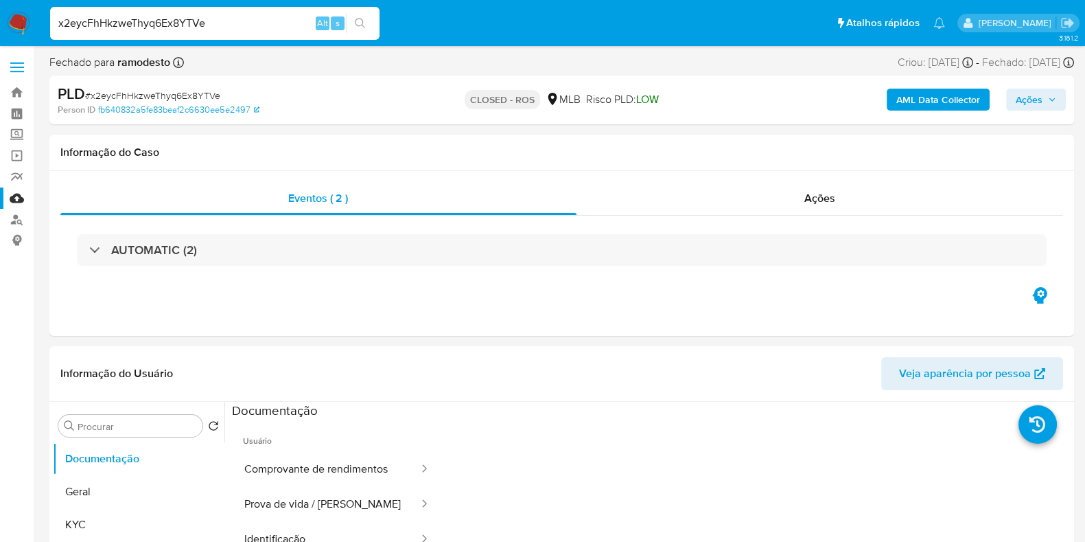
click at [270, 19] on input "x2eycFhHkzweThyq6Ex8YTVe" at bounding box center [214, 23] width 329 height 18
paste input "QHm7jRkTp9GDoTOd6SyVIbso"
type input "QHm7jRkTp9GDoTOd6SyVIbso"
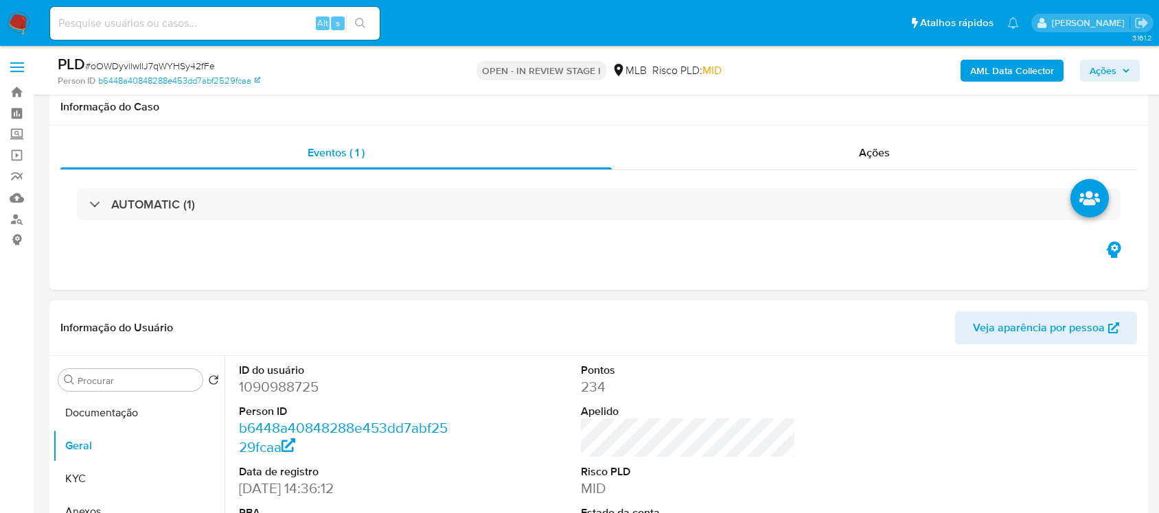
scroll to position [172, 0]
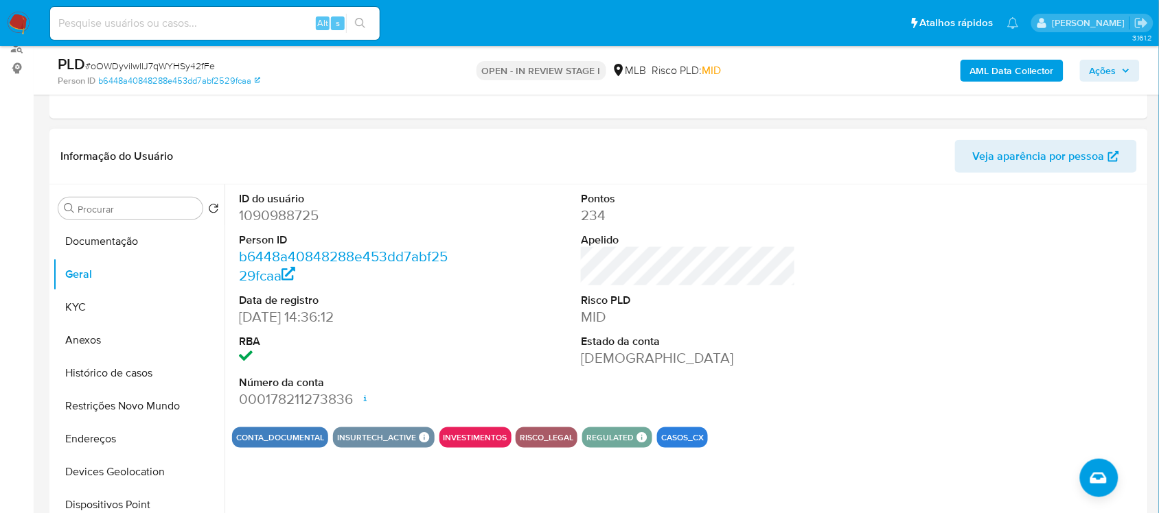
click at [290, 217] on dd "1090988725" at bounding box center [346, 215] width 214 height 19
copy dd "1090988725"
click at [104, 369] on button "Histórico de casos" at bounding box center [133, 373] width 161 height 33
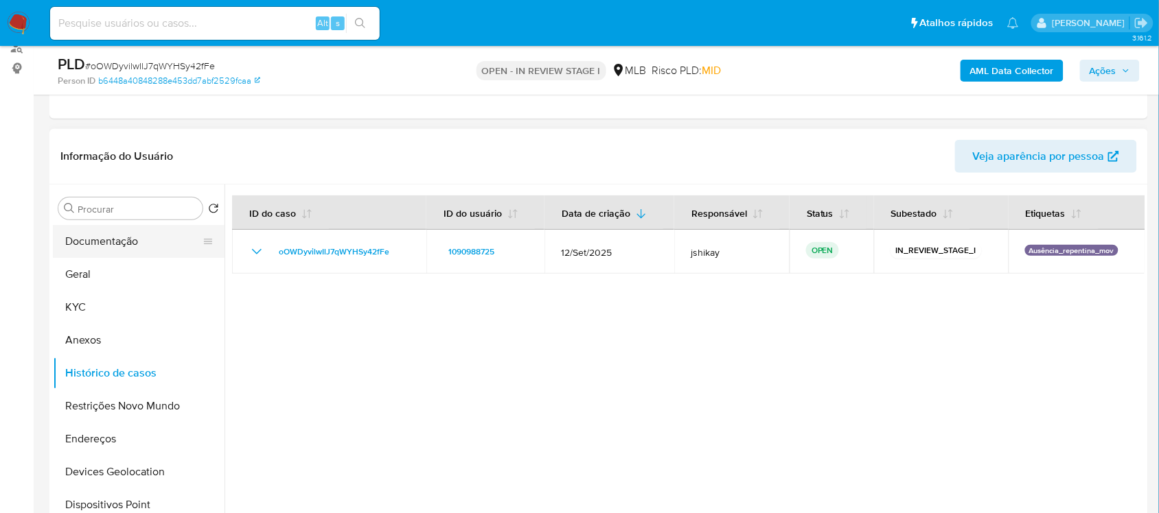
click at [113, 242] on button "Documentação" at bounding box center [133, 241] width 161 height 33
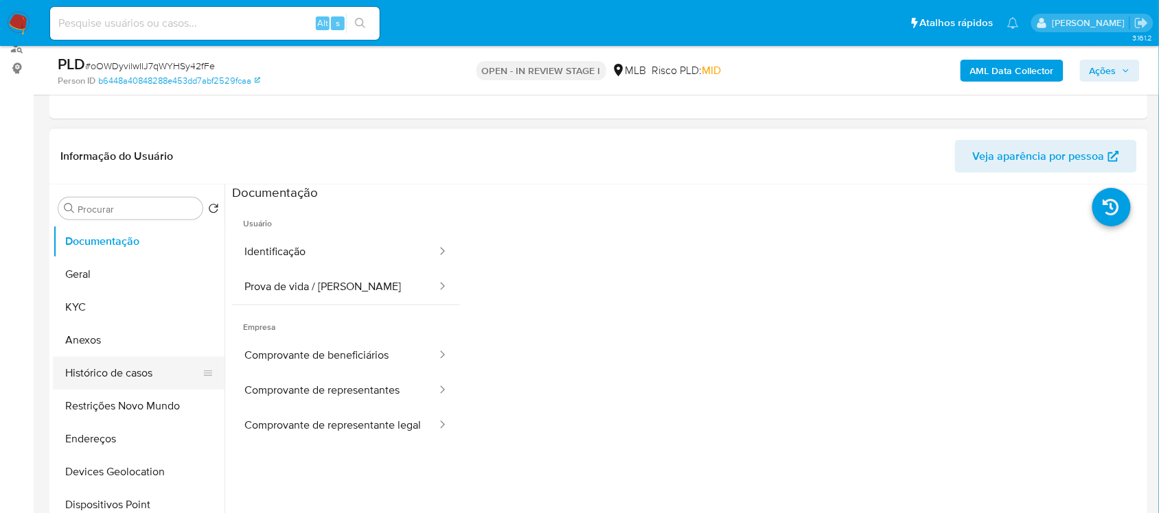
click at [124, 375] on button "Histórico de casos" at bounding box center [133, 373] width 161 height 33
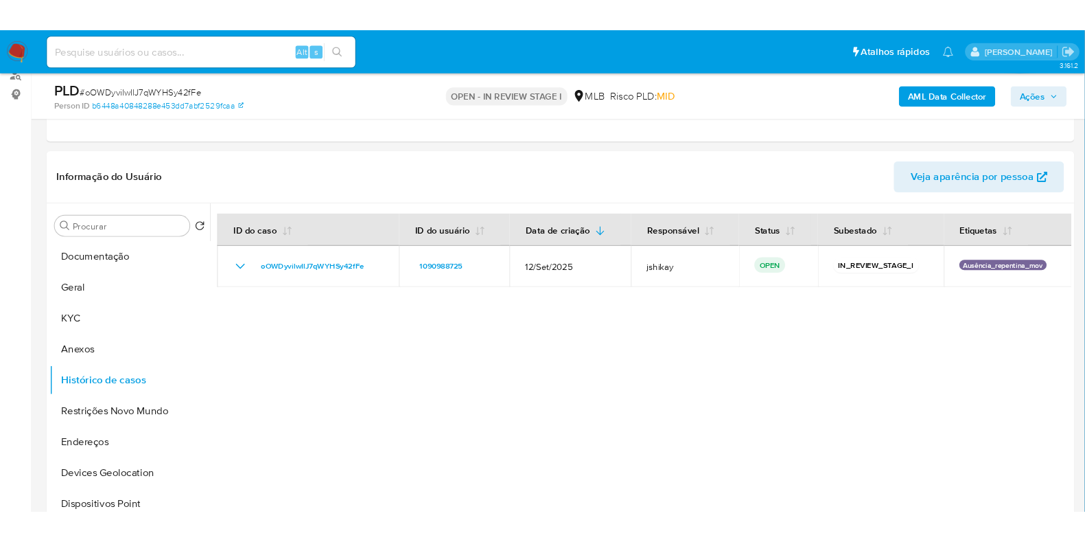
scroll to position [171, 0]
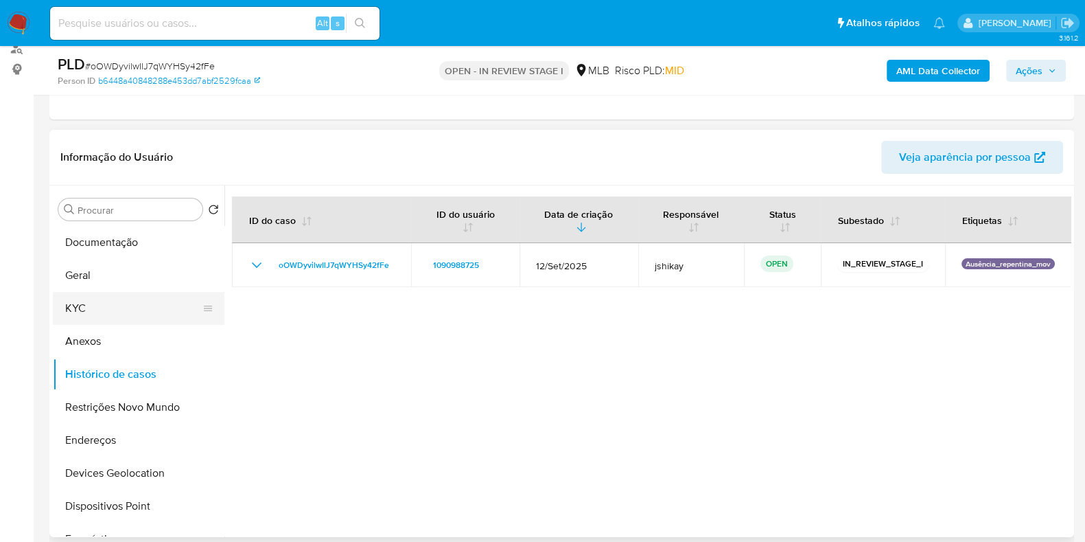
drag, startPoint x: 121, startPoint y: 298, endPoint x: 128, endPoint y: 307, distance: 11.7
click at [120, 298] on button "KYC" at bounding box center [133, 308] width 161 height 33
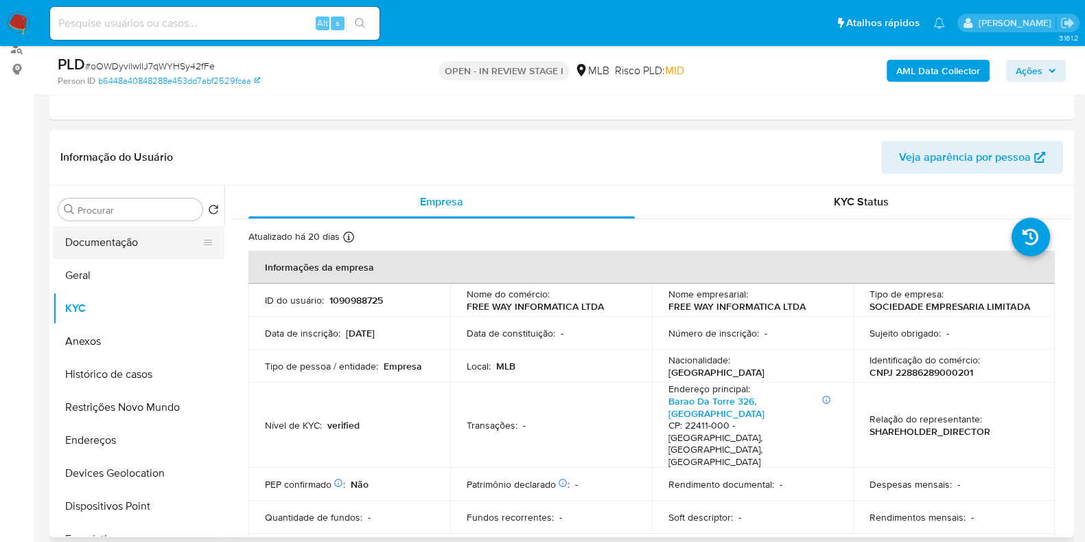
click at [130, 241] on button "Documentação" at bounding box center [133, 242] width 161 height 33
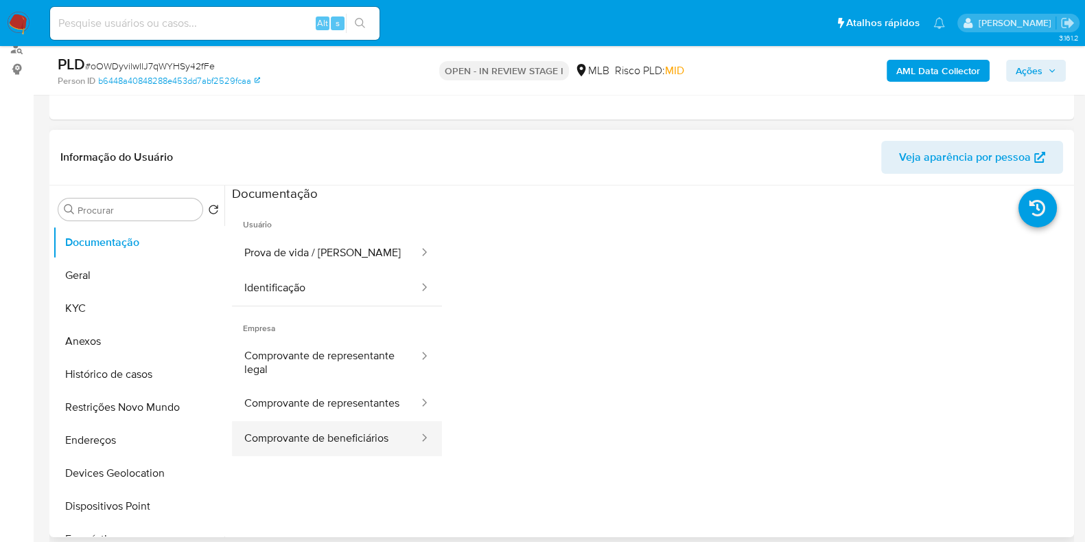
click at [371, 446] on button "Comprovante de beneficiários" at bounding box center [326, 438] width 188 height 35
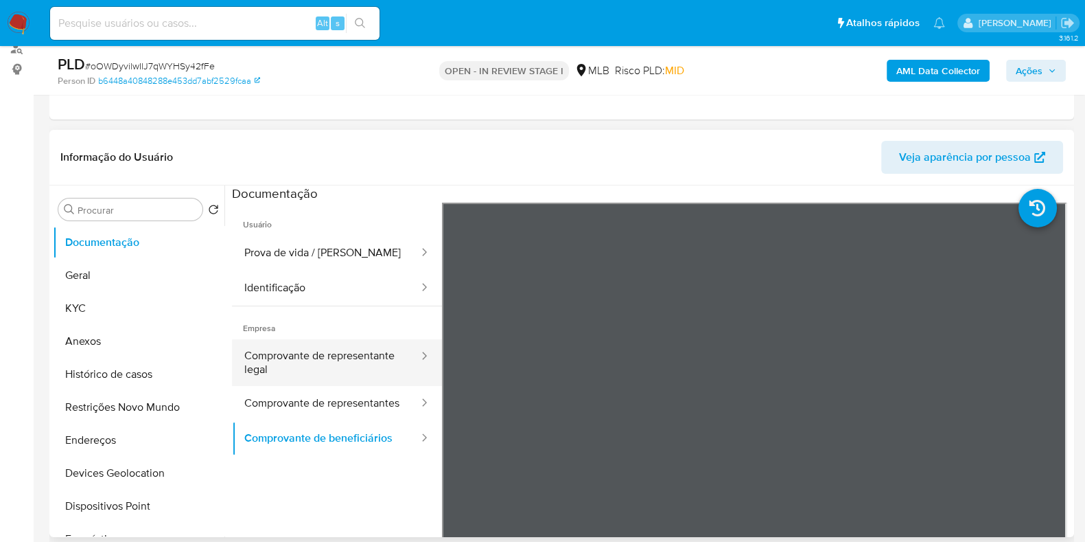
click at [365, 361] on button "Comprovante de representante legal" at bounding box center [326, 362] width 188 height 47
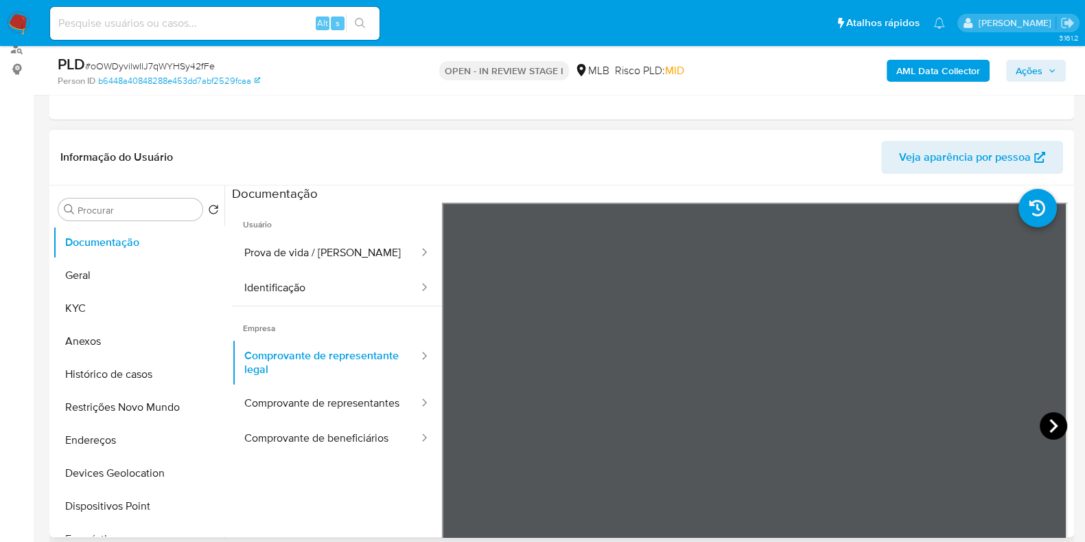
click at [1040, 417] on icon at bounding box center [1053, 425] width 27 height 27
click at [280, 413] on button "Comprovante de representantes" at bounding box center [326, 403] width 188 height 35
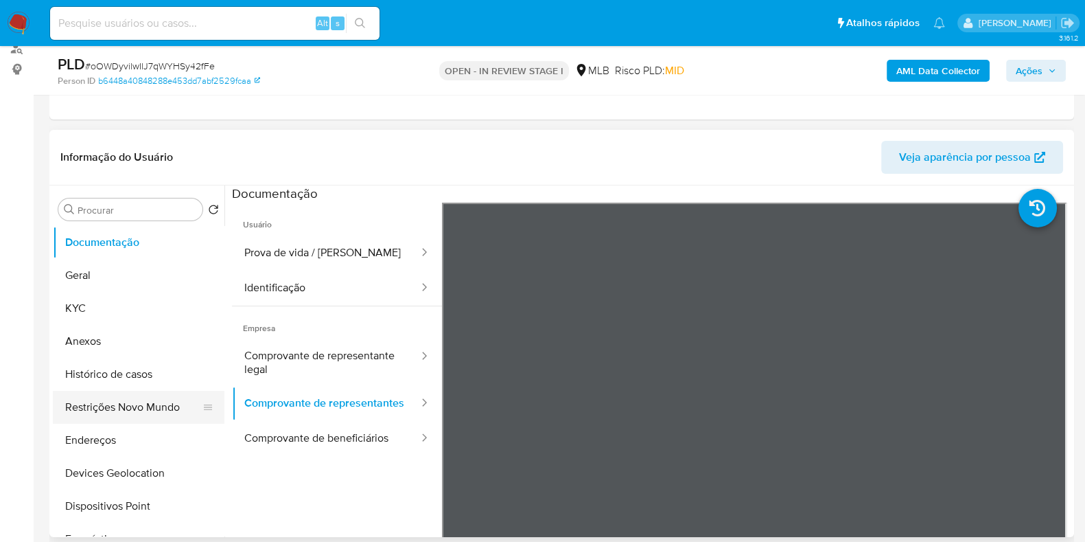
click at [154, 403] on button "Restrições Novo Mundo" at bounding box center [133, 407] width 161 height 33
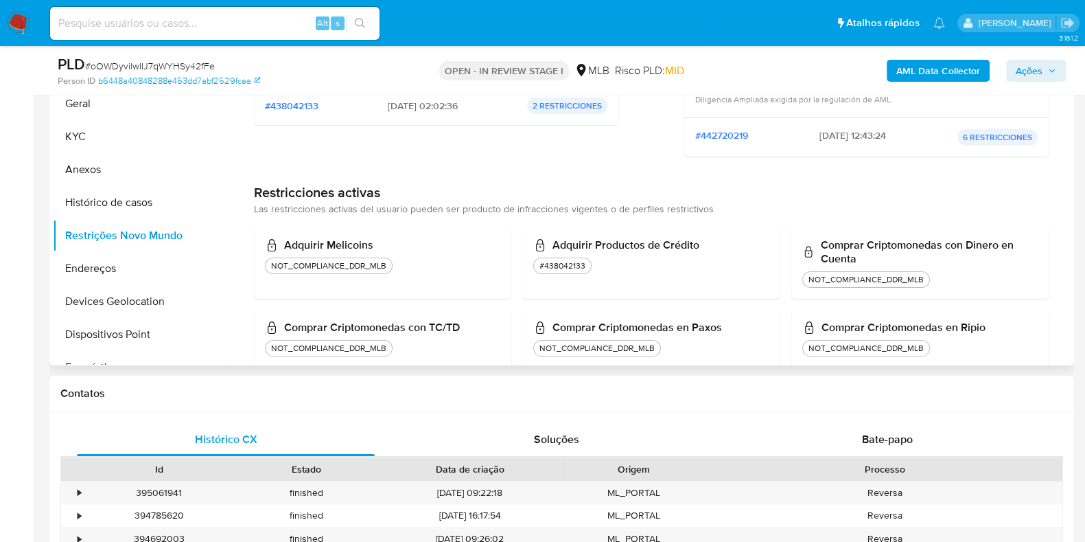
scroll to position [110, 0]
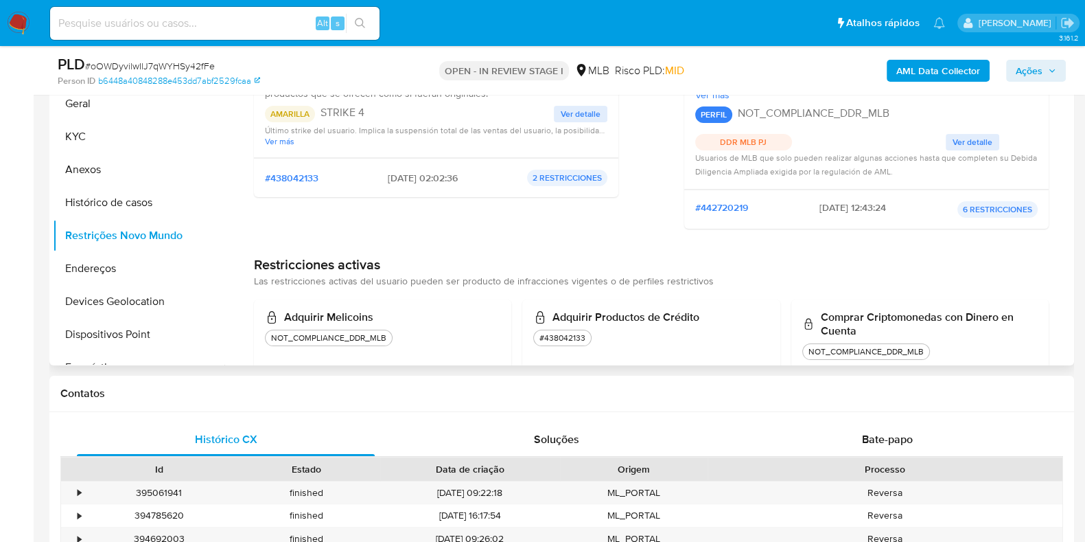
drag, startPoint x: 370, startPoint y: 179, endPoint x: 424, endPoint y: 174, distance: 54.4
click at [424, 174] on div "#438042133 25/05/2025 - 02:02:36 2 RESTRICCIONES" at bounding box center [436, 178] width 342 height 16
click at [395, 176] on span "25/05/2025 - 02:02:36" at bounding box center [423, 178] width 70 height 12
click at [126, 113] on button "Geral" at bounding box center [133, 103] width 161 height 33
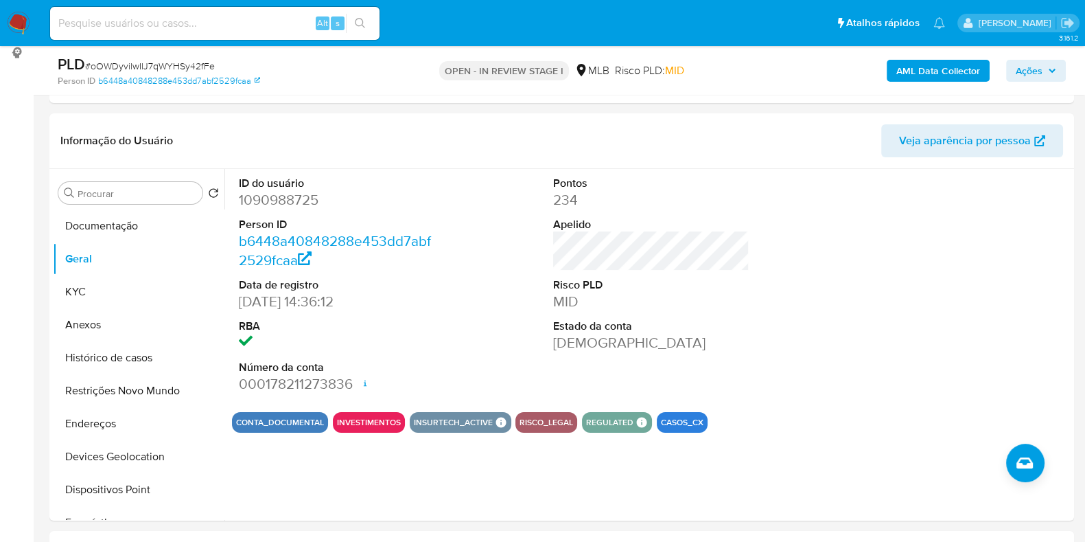
scroll to position [207, 0]
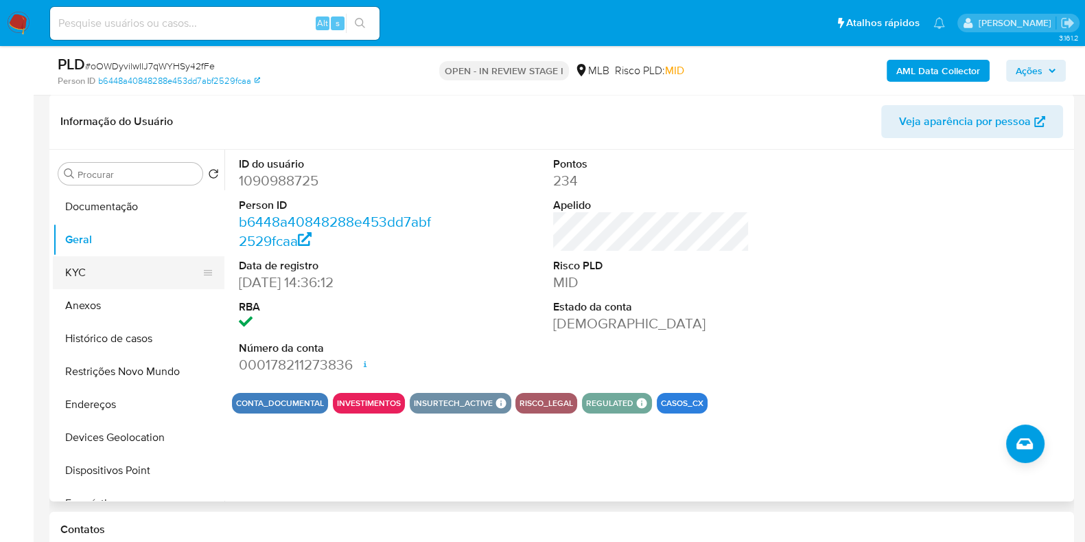
click at [119, 281] on button "KYC" at bounding box center [133, 272] width 161 height 33
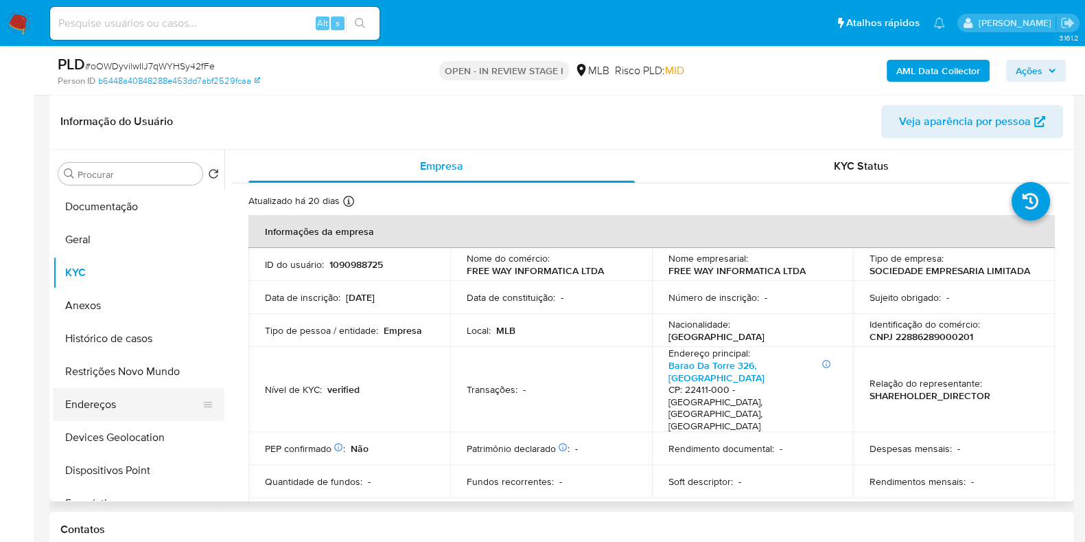
click at [117, 403] on button "Endereços" at bounding box center [133, 404] width 161 height 33
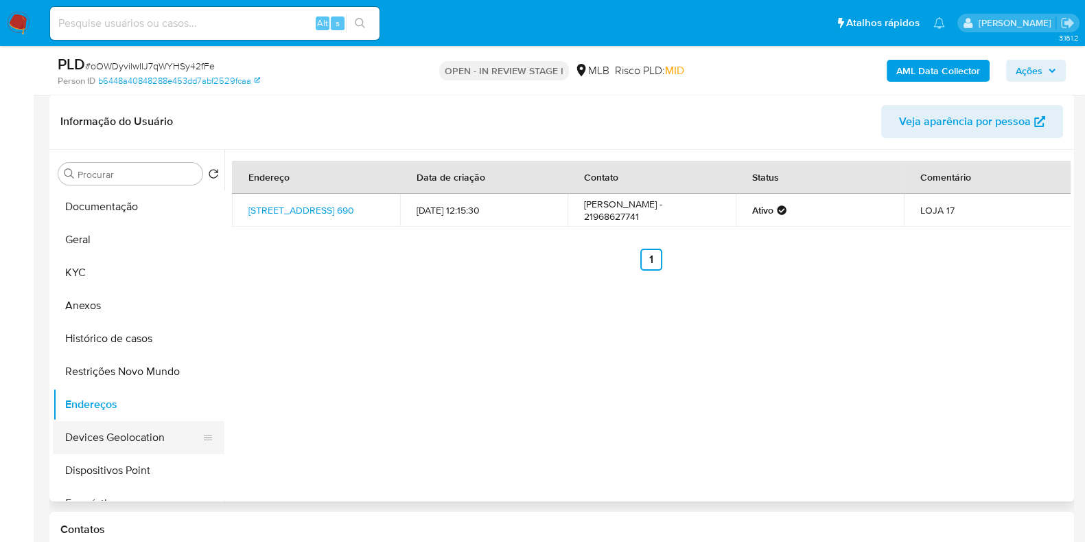
click at [134, 444] on button "Devices Geolocation" at bounding box center [133, 437] width 161 height 33
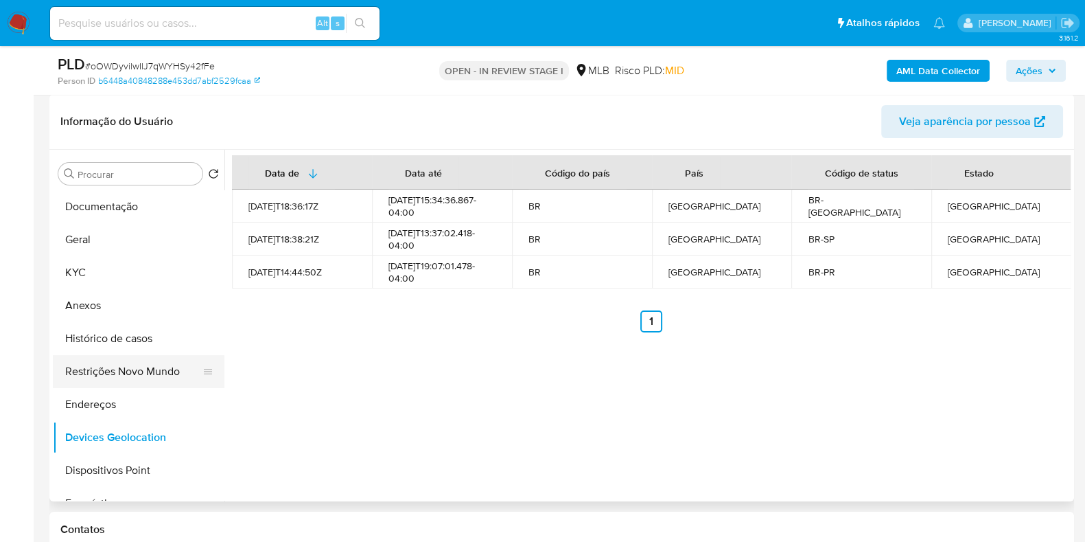
click at [164, 371] on button "Restrições Novo Mundo" at bounding box center [133, 371] width 161 height 33
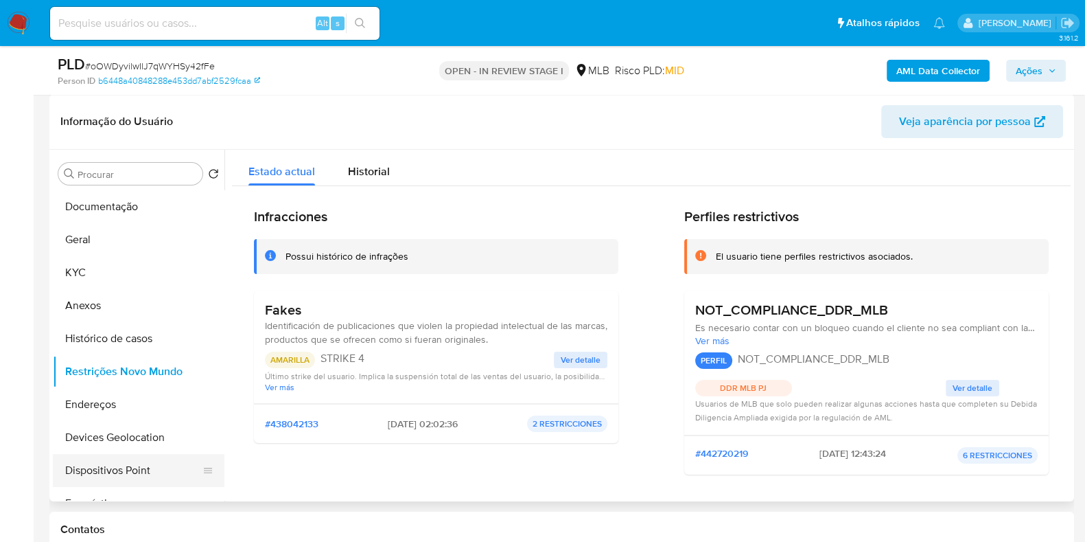
click at [137, 472] on button "Dispositivos Point" at bounding box center [133, 470] width 161 height 33
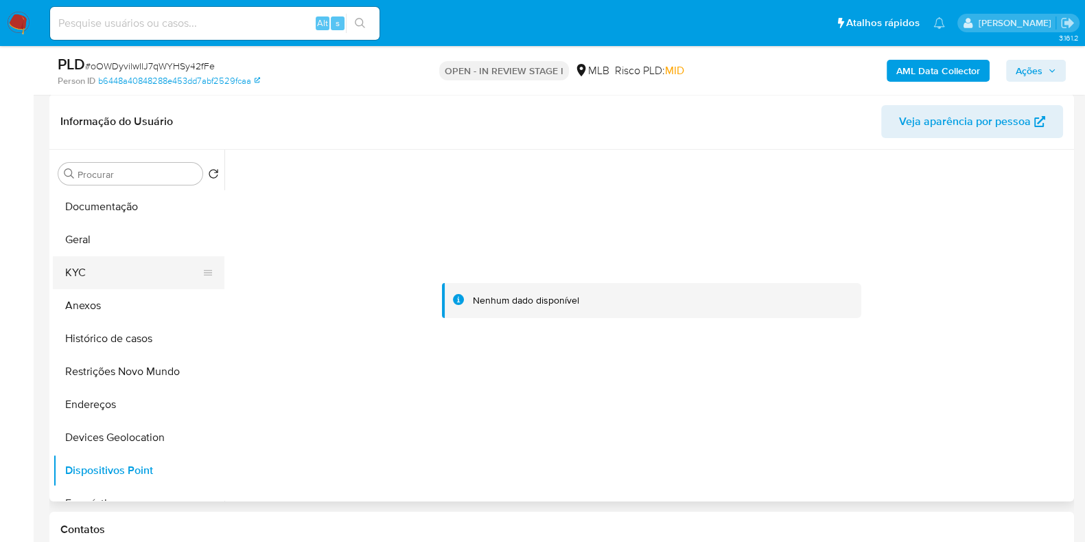
click at [102, 276] on button "KYC" at bounding box center [133, 272] width 161 height 33
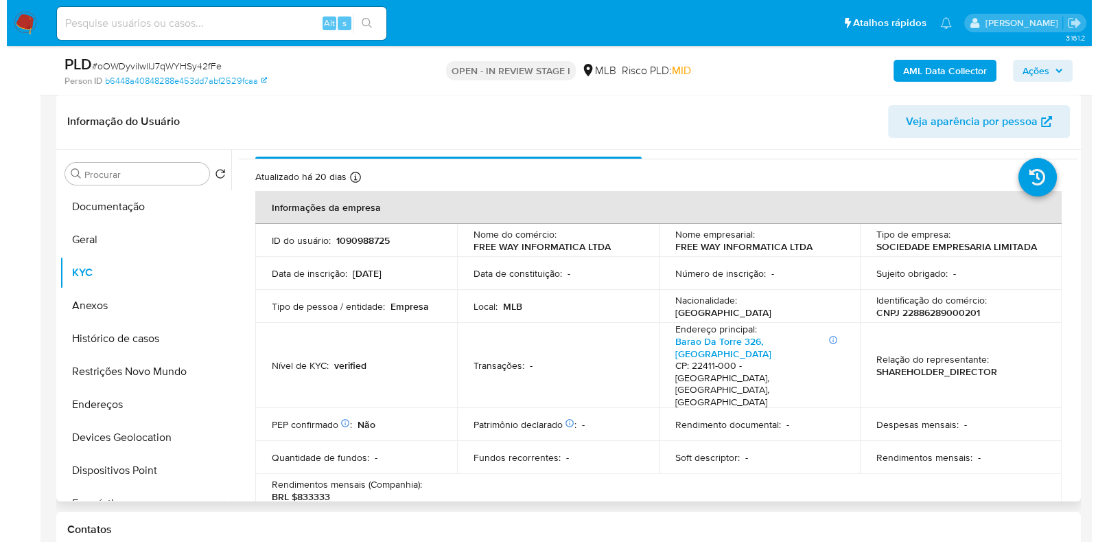
scroll to position [0, 0]
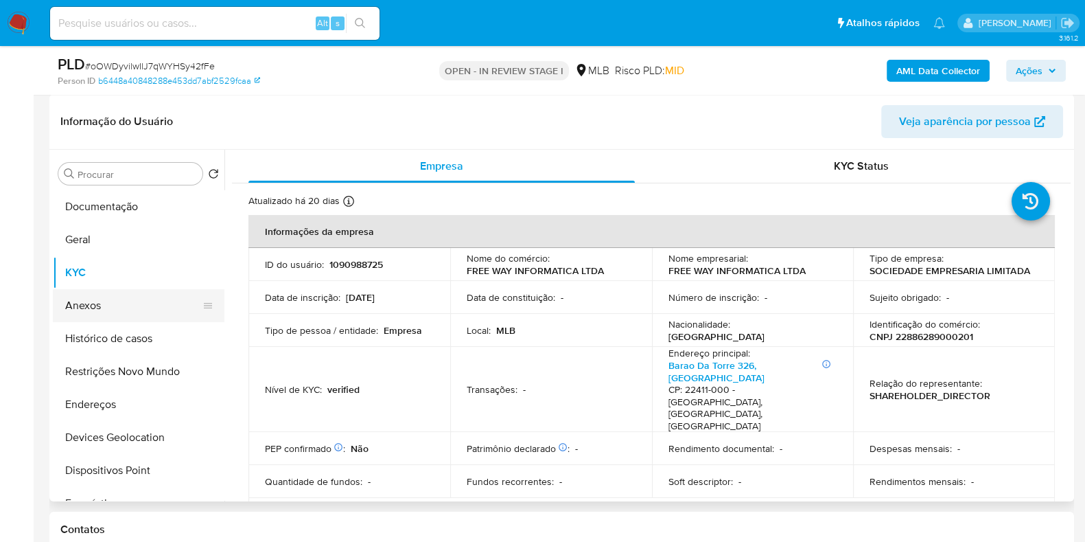
click at [79, 310] on button "Anexos" at bounding box center [133, 305] width 161 height 33
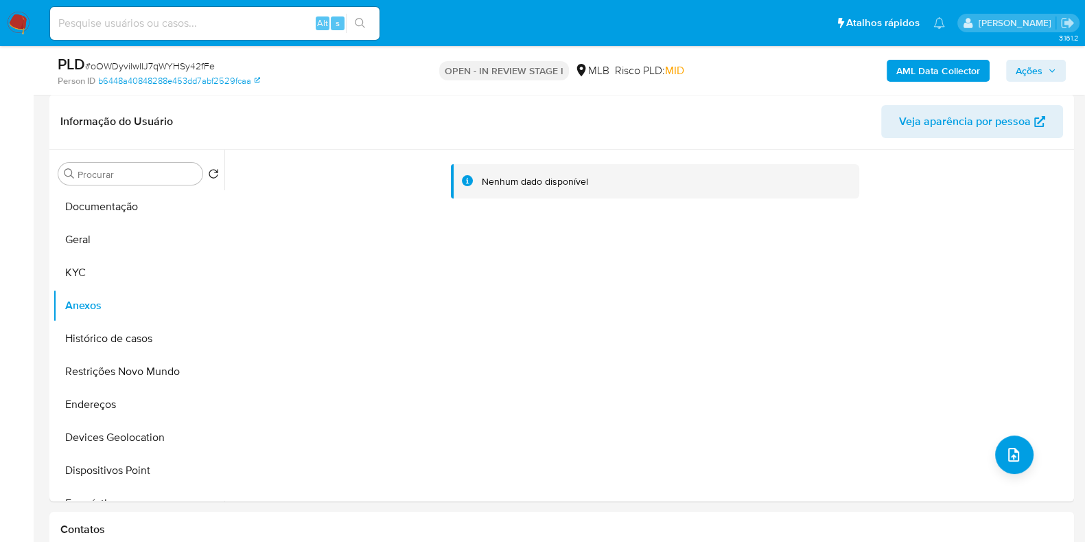
click at [928, 64] on b "AML Data Collector" at bounding box center [938, 71] width 84 height 22
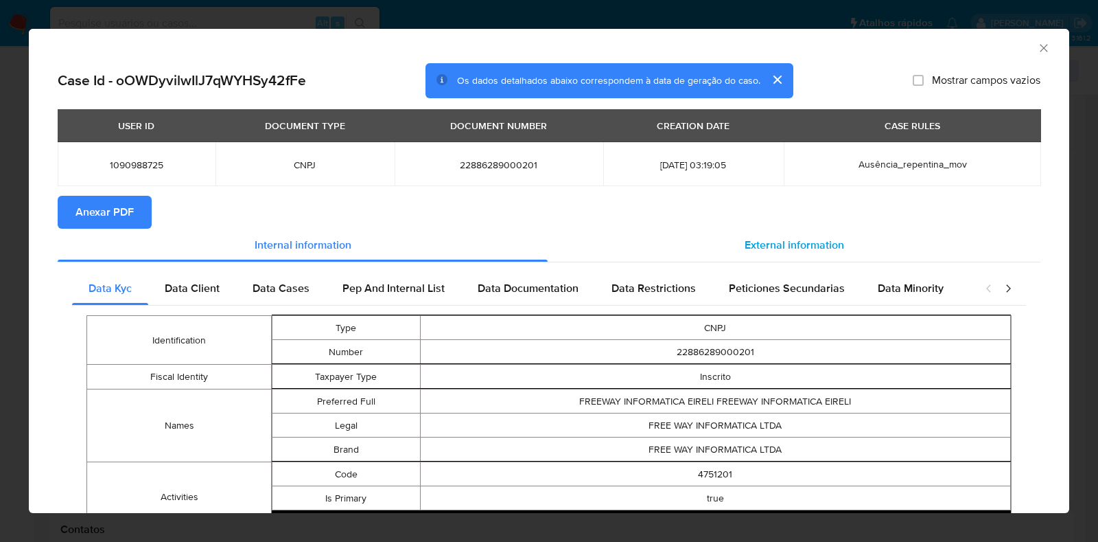
click at [727, 259] on div "External information" at bounding box center [794, 245] width 493 height 33
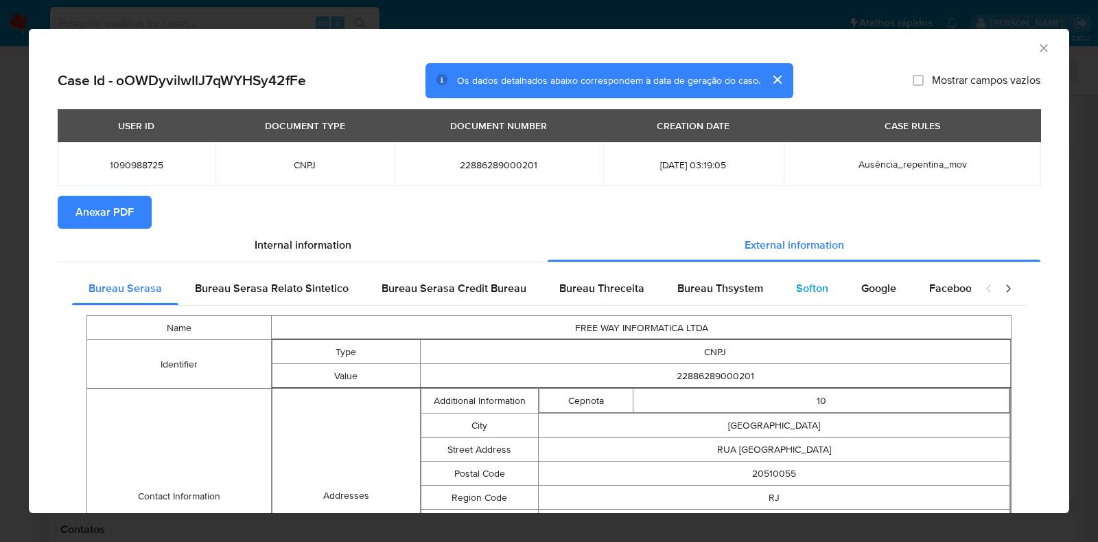
click at [780, 292] on div "Softon" at bounding box center [812, 288] width 65 height 33
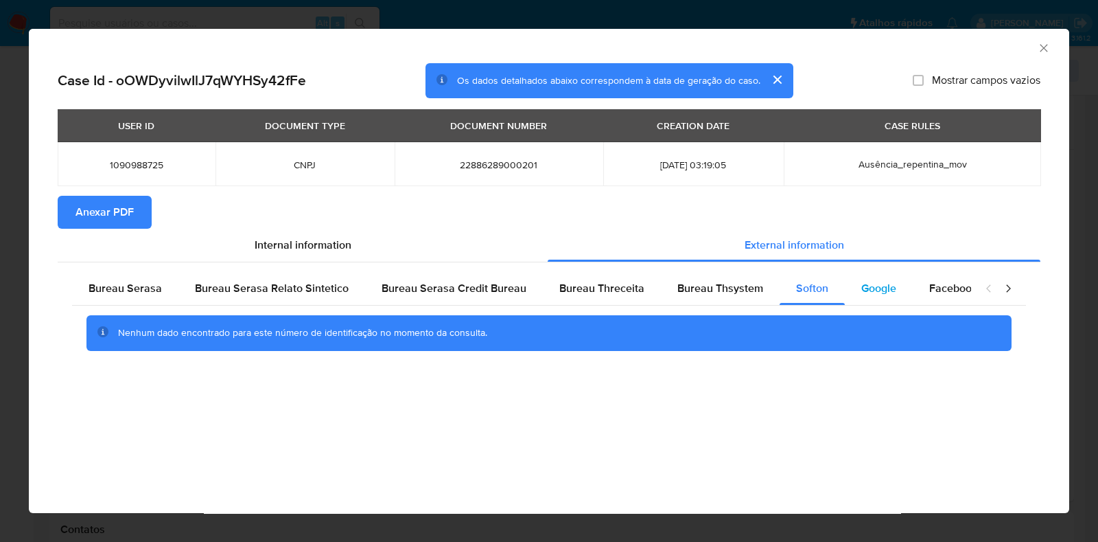
drag, startPoint x: 843, startPoint y: 279, endPoint x: 846, endPoint y: 287, distance: 7.8
click at [846, 286] on div "Google" at bounding box center [879, 288] width 68 height 33
click at [741, 290] on span "Bureau Thsystem" at bounding box center [720, 288] width 86 height 16
click at [72, 214] on button "Anexar PDF" at bounding box center [105, 212] width 94 height 33
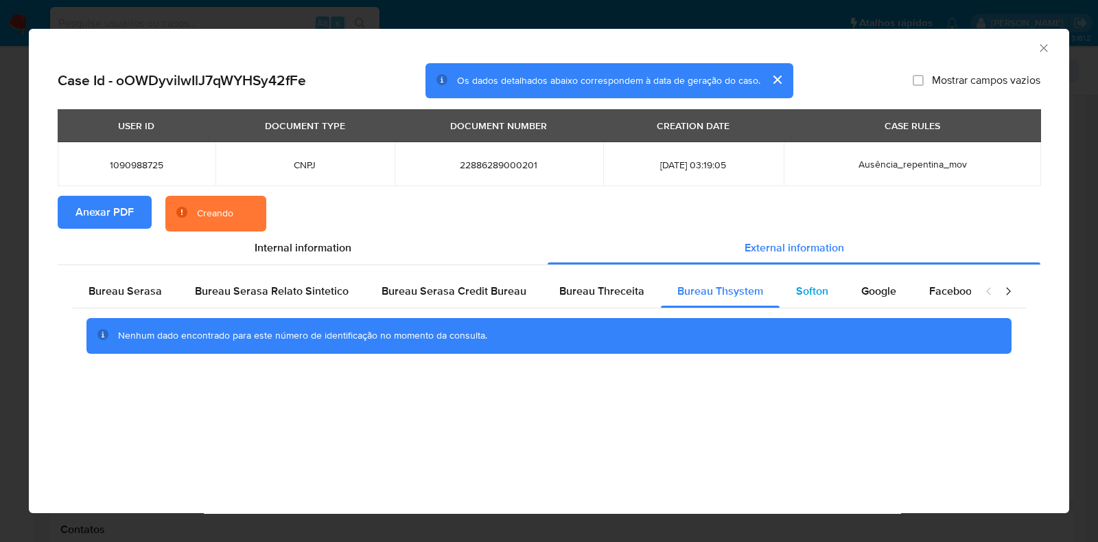
click at [812, 293] on span "Softon" at bounding box center [812, 291] width 32 height 16
click at [868, 294] on span "Google" at bounding box center [878, 291] width 35 height 16
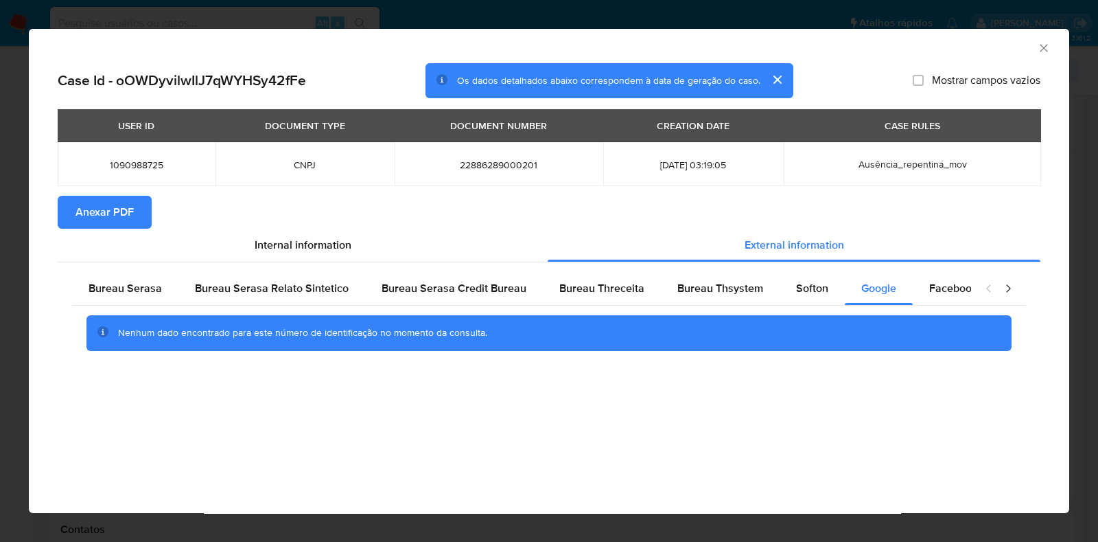
click at [1051, 49] on div "AML Data Collector" at bounding box center [549, 46] width 1040 height 34
click at [1047, 45] on icon "Fechar a janela" at bounding box center [1044, 48] width 8 height 8
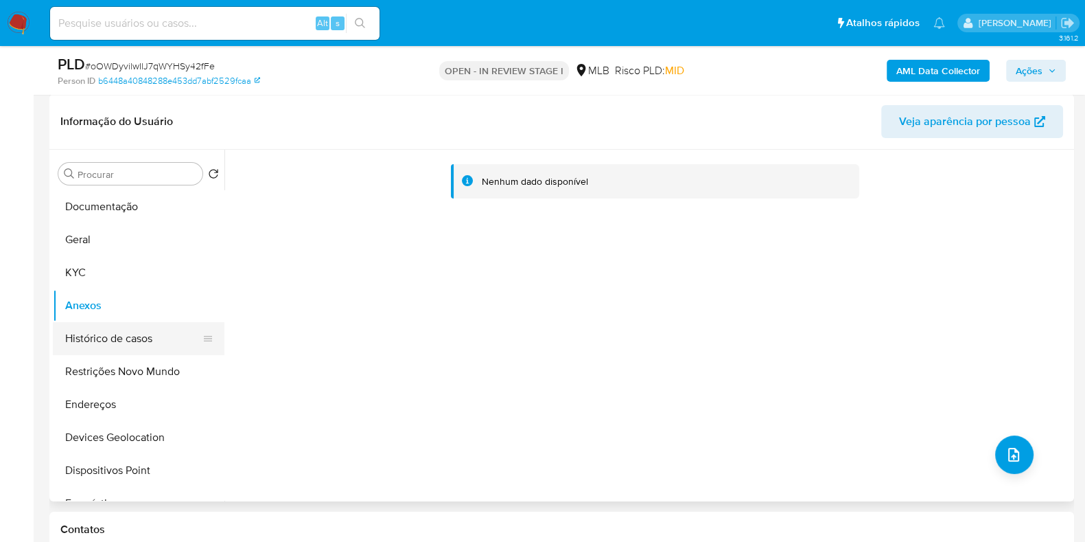
click at [96, 331] on button "Histórico de casos" at bounding box center [133, 338] width 161 height 33
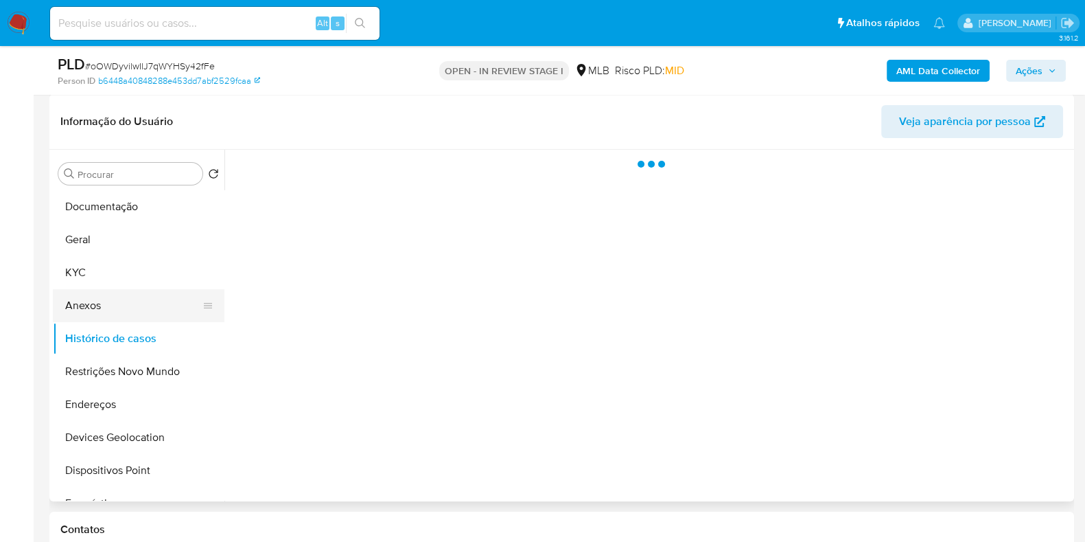
click at [99, 305] on button "Anexos" at bounding box center [133, 305] width 161 height 33
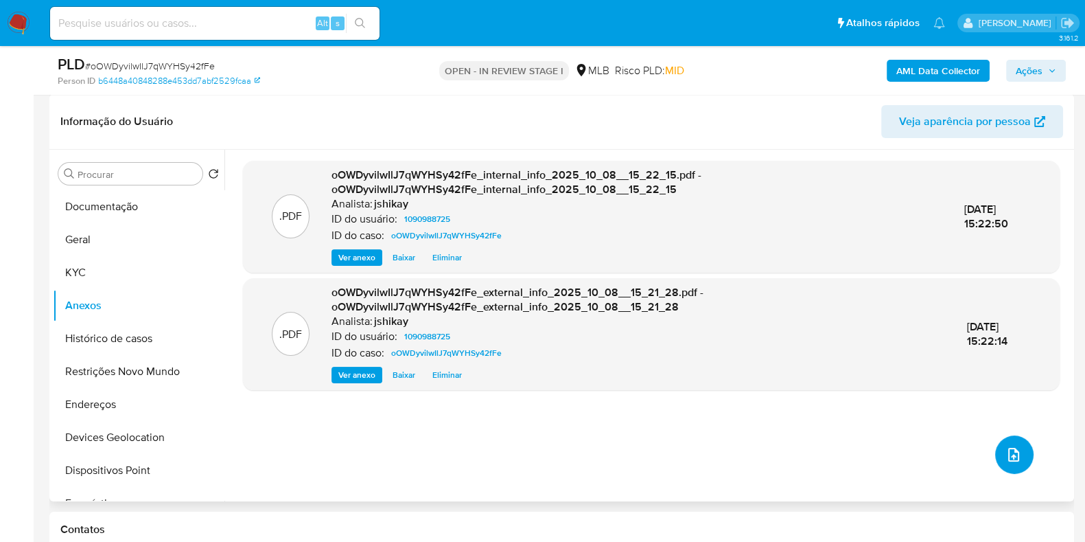
click at [1005, 458] on icon "upload-file" at bounding box center [1013, 454] width 16 height 16
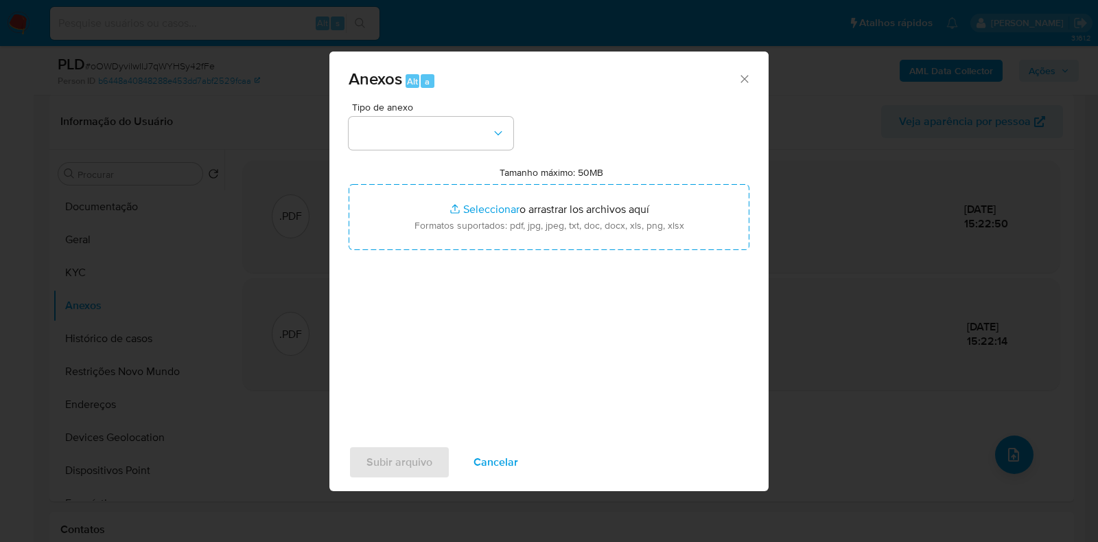
click at [458, 115] on div "Tipo de anexo" at bounding box center [431, 125] width 165 height 47
click at [448, 150] on div "Tipo de anexo Tamanho máximo: 50MB Seleccionar archivos Seleccionar o arrastrar…" at bounding box center [549, 264] width 401 height 324
click at [395, 143] on button "button" at bounding box center [431, 133] width 165 height 33
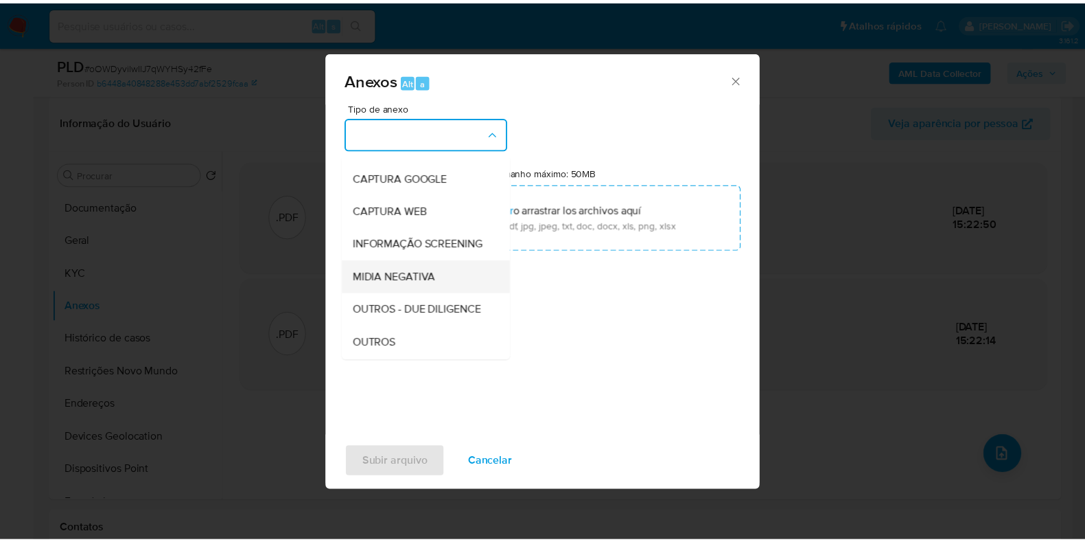
scroll to position [85, 0]
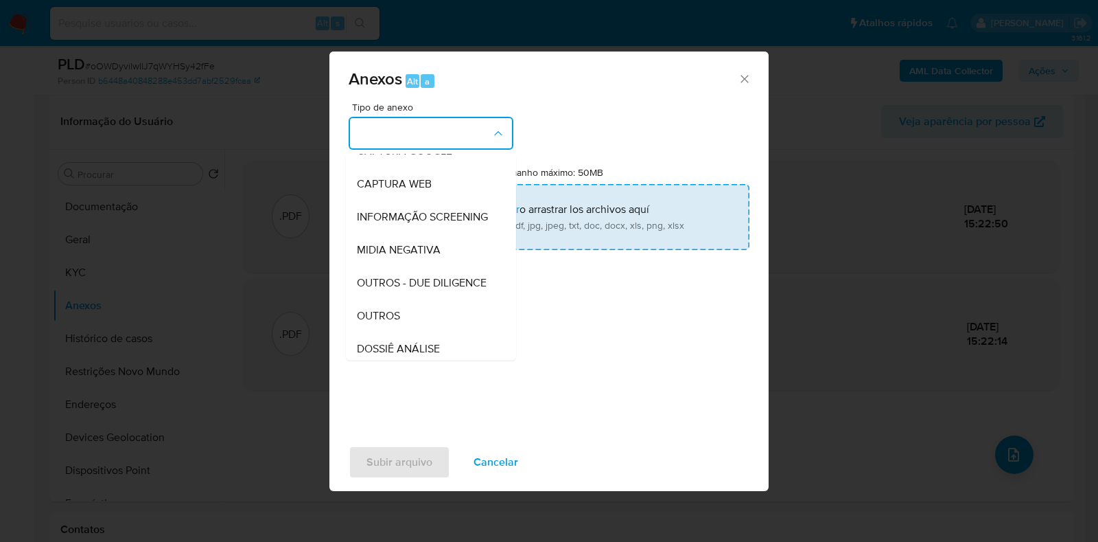
drag, startPoint x: 393, startPoint y: 331, endPoint x: 434, endPoint y: 222, distance: 116.6
click at [393, 330] on div "OUTROS" at bounding box center [427, 315] width 140 height 33
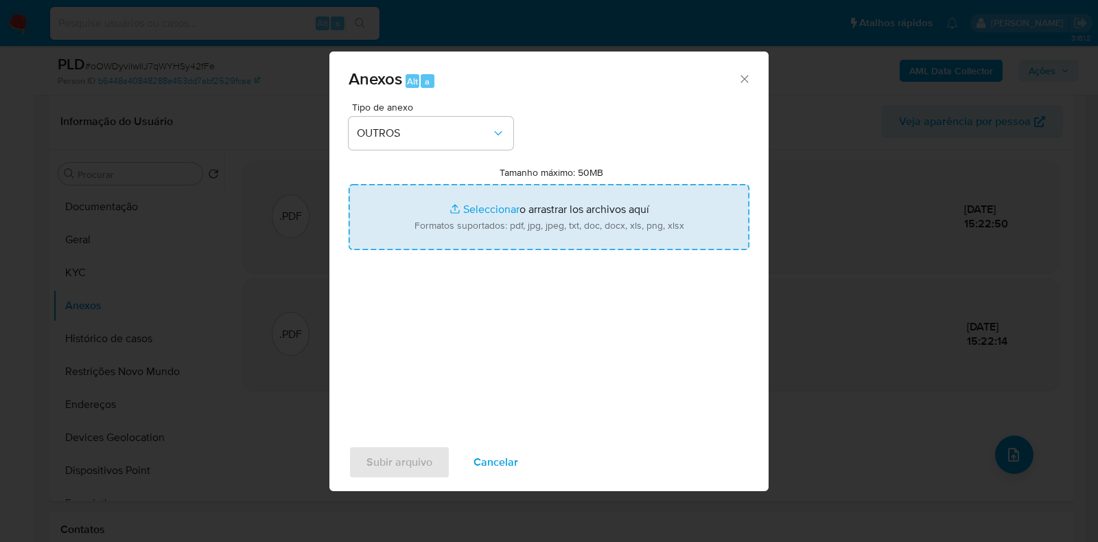
click at [442, 211] on input "Tamanho máximo: 50MB Seleccionar archivos" at bounding box center [549, 217] width 401 height 66
type input "C:\fakepath\Declinio - oOWDyvilwIlJ7qWYHSy42fFe - CNPJ 22886289000201 - FREE WA…"
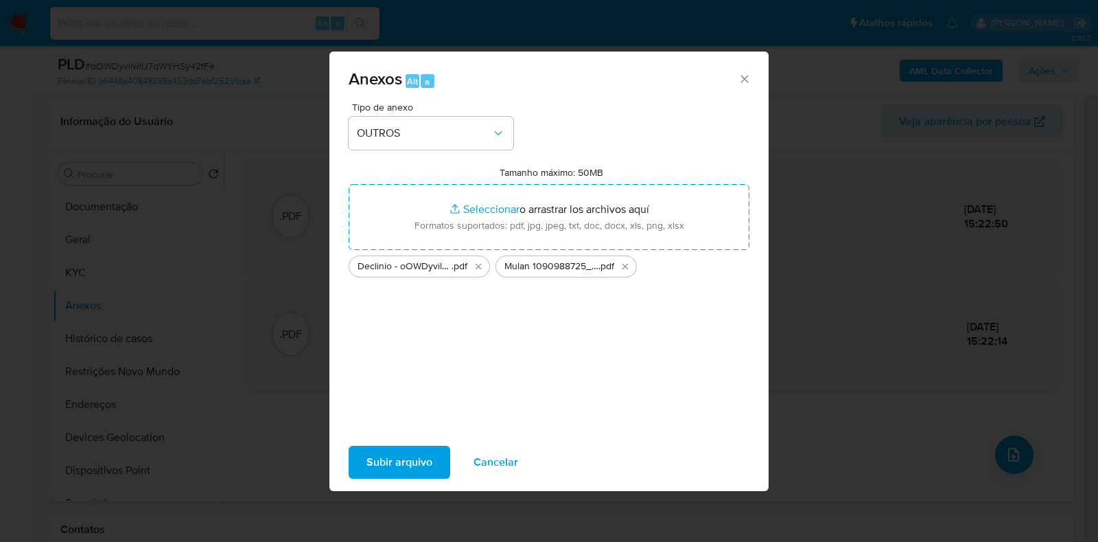
click at [398, 476] on span "Subir arquivo" at bounding box center [399, 462] width 66 height 30
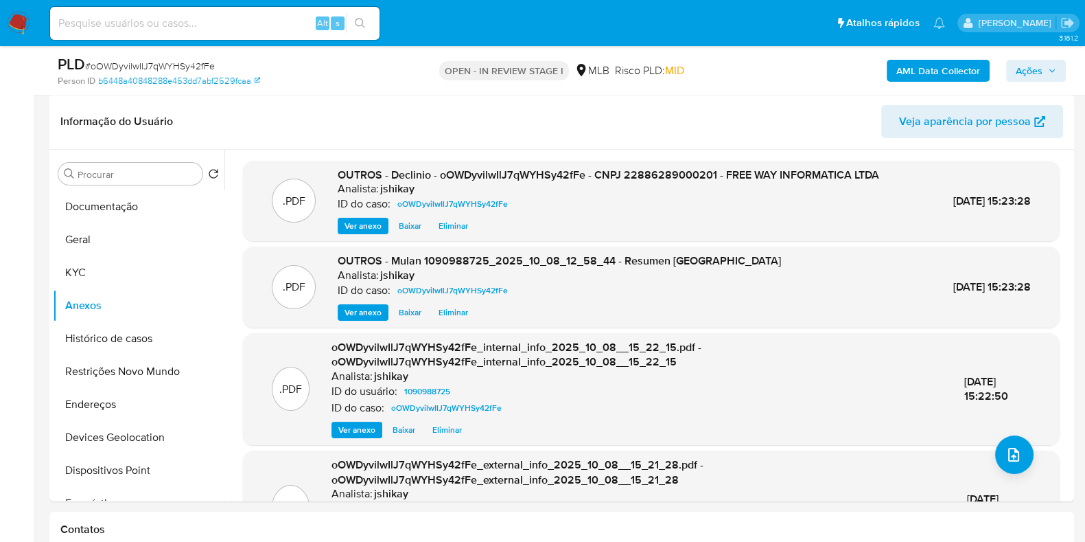
click at [1021, 71] on span "Ações" at bounding box center [1029, 71] width 27 height 22
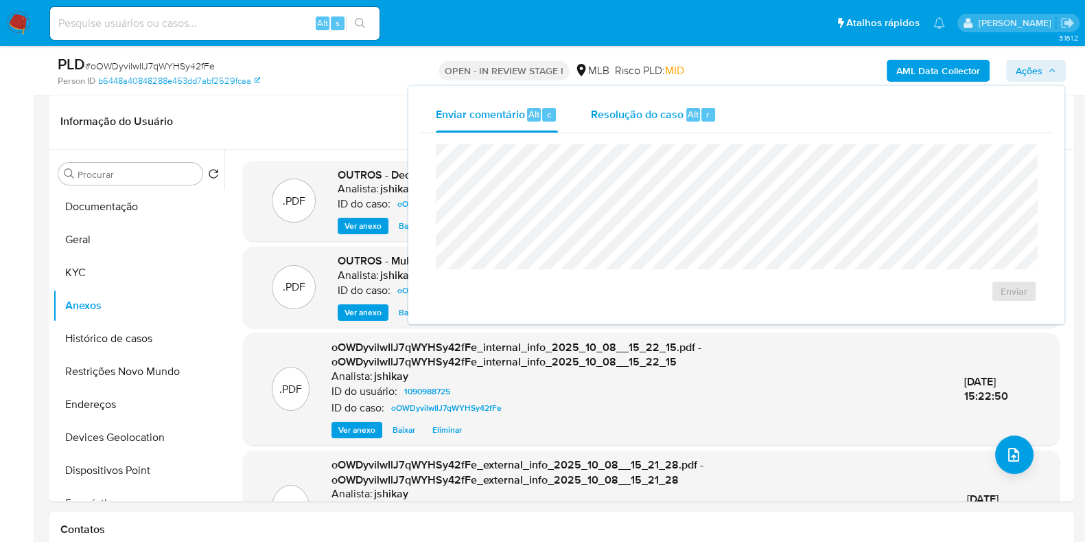
click at [623, 119] on span "Resolução do caso" at bounding box center [637, 114] width 93 height 16
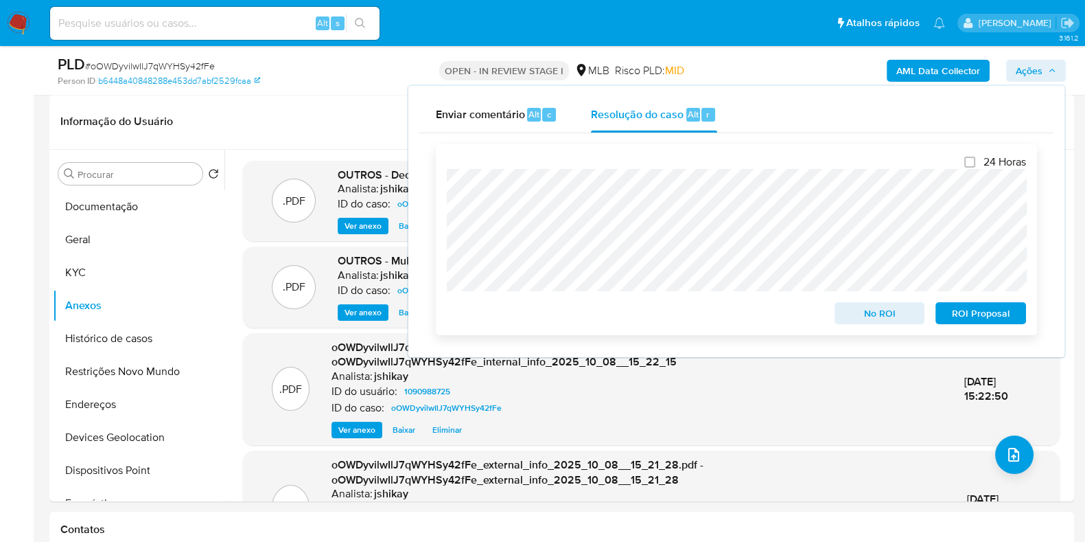
click at [882, 316] on span "No ROI" at bounding box center [879, 312] width 71 height 19
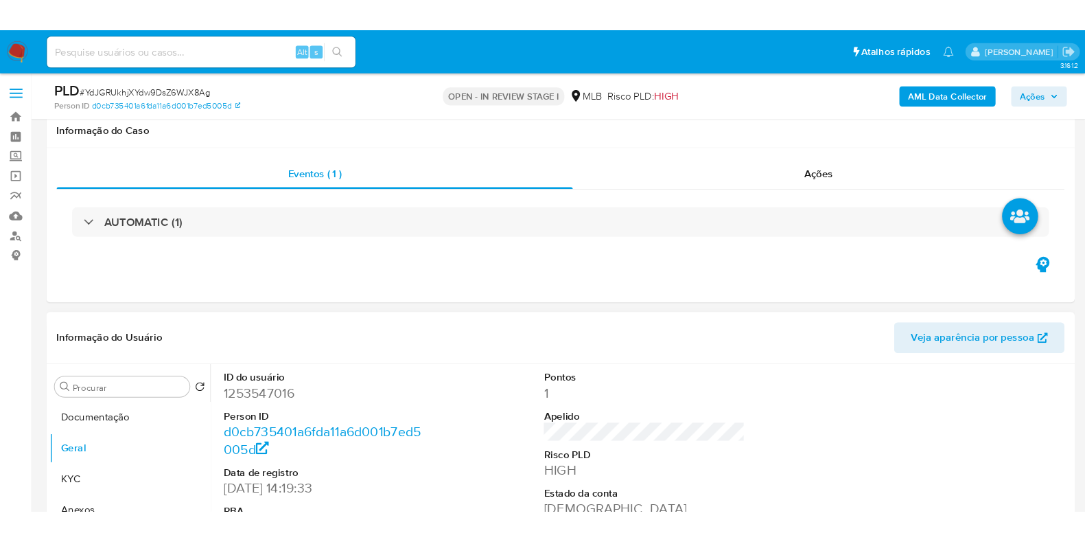
scroll to position [257, 0]
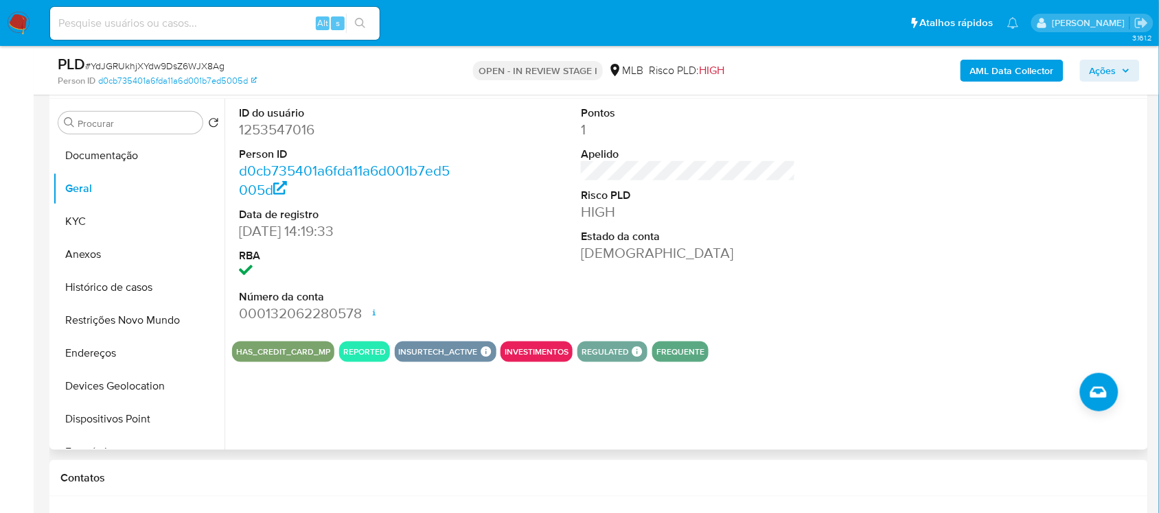
click at [300, 130] on dd "1253547016" at bounding box center [346, 129] width 214 height 19
copy dd "1253547016"
click at [118, 289] on button "Histórico de casos" at bounding box center [133, 287] width 161 height 33
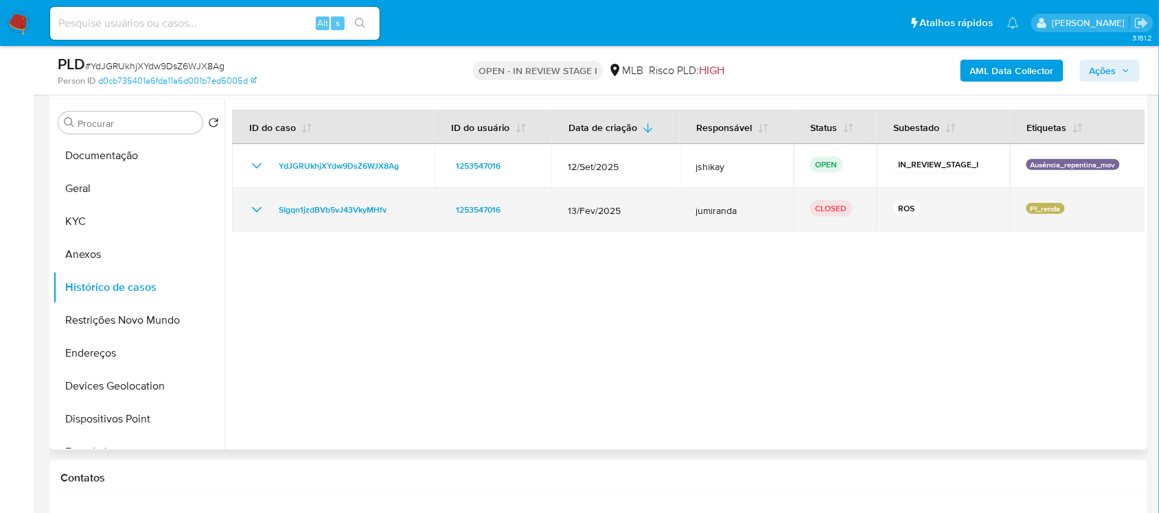
click at [261, 205] on icon "Mostrar/Ocultar" at bounding box center [256, 210] width 16 height 16
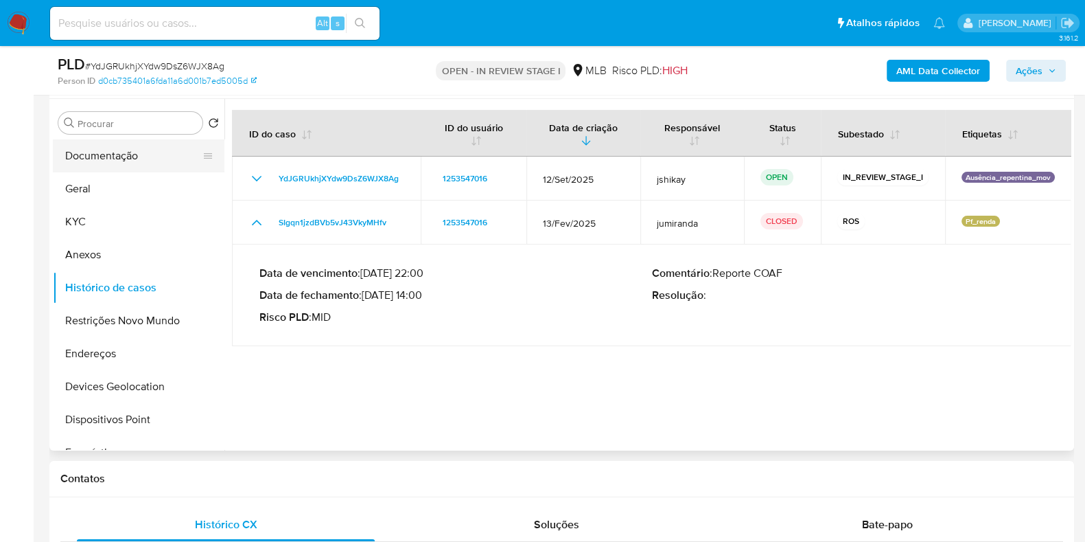
click at [139, 155] on button "Documentação" at bounding box center [133, 155] width 161 height 33
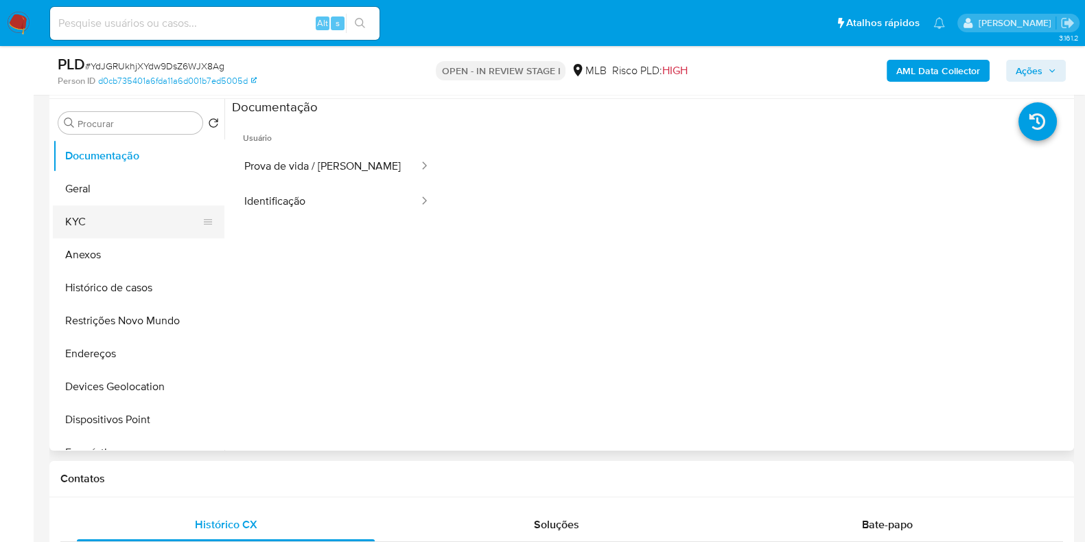
click at [137, 217] on button "KYC" at bounding box center [133, 221] width 161 height 33
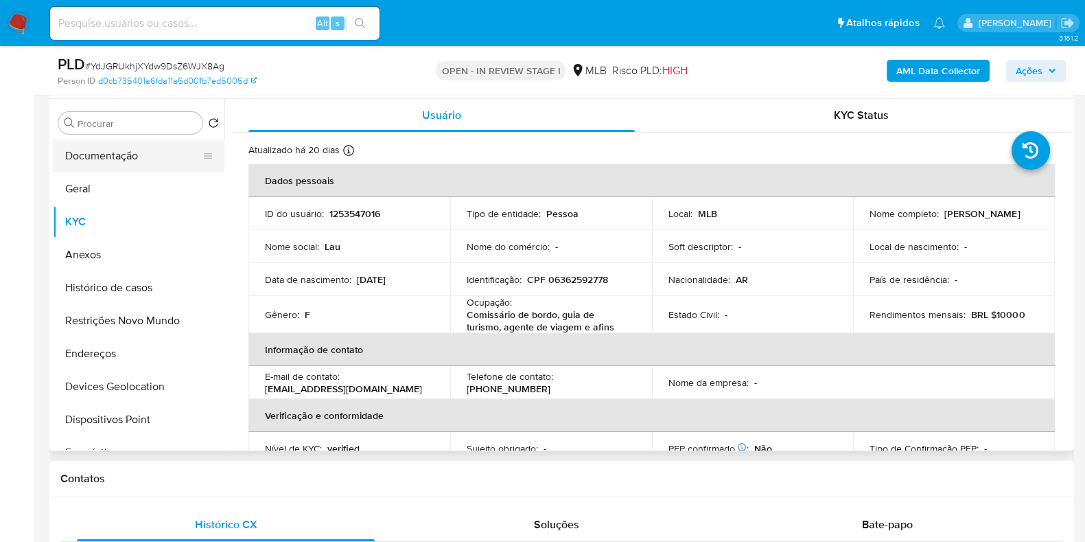
click at [116, 163] on button "Documentação" at bounding box center [133, 155] width 161 height 33
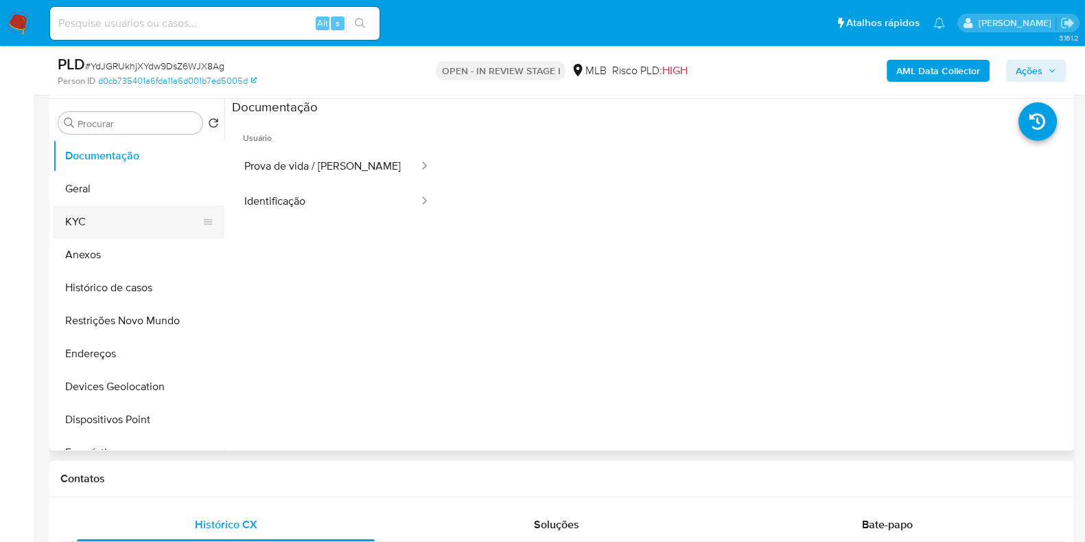
click at [94, 232] on button "KYC" at bounding box center [133, 221] width 161 height 33
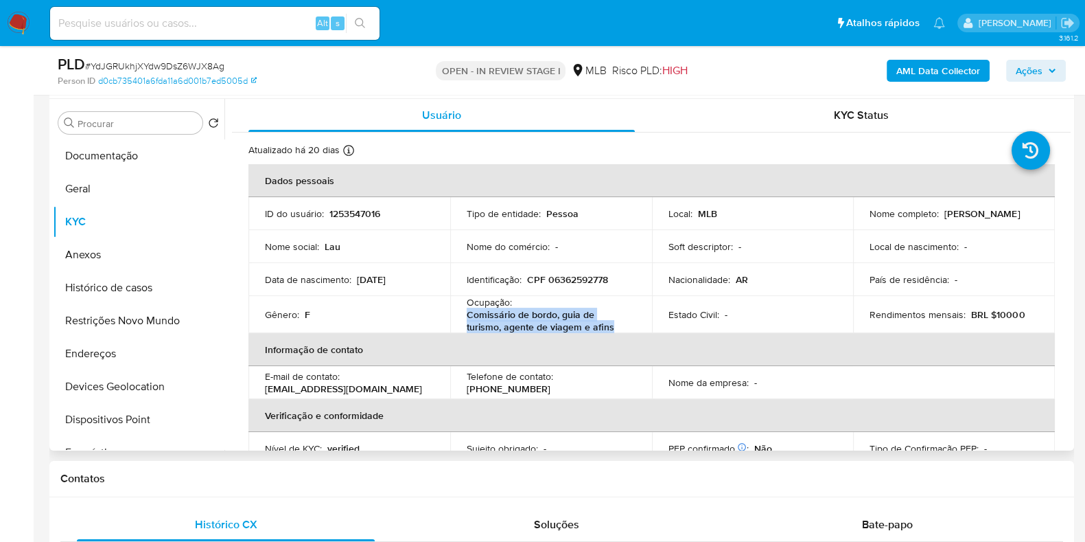
drag, startPoint x: 465, startPoint y: 316, endPoint x: 612, endPoint y: 329, distance: 146.8
click at [612, 329] on p "Comissário de bordo, guia de turismo, agente de viagem e afins" at bounding box center [548, 320] width 163 height 25
copy p "Comissário de bordo, guia de turismo, agente de viagem e afins"
click at [119, 154] on button "Documentação" at bounding box center [133, 155] width 161 height 33
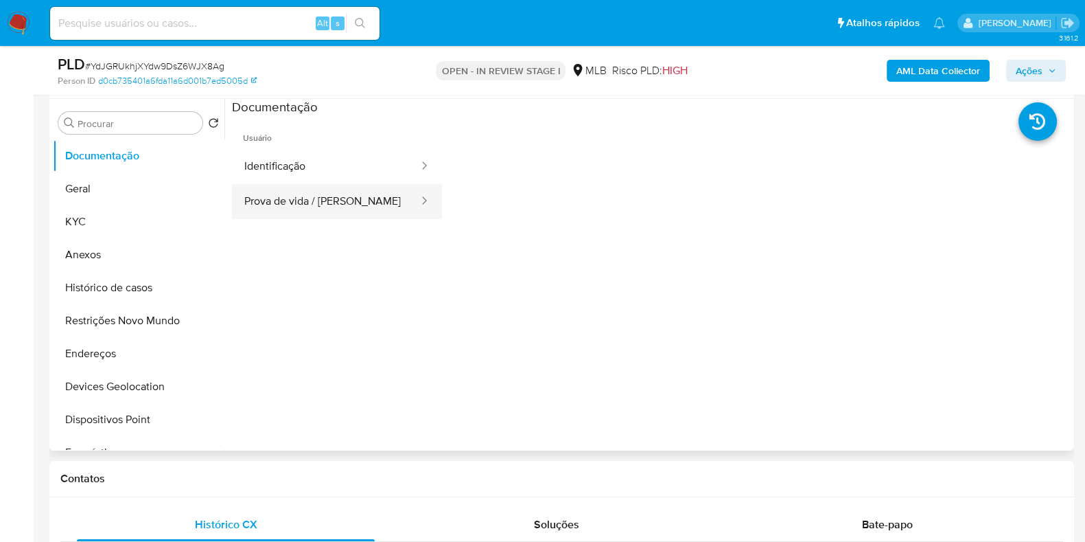
click at [313, 191] on button "Prova de vida / [PERSON_NAME]" at bounding box center [326, 201] width 188 height 35
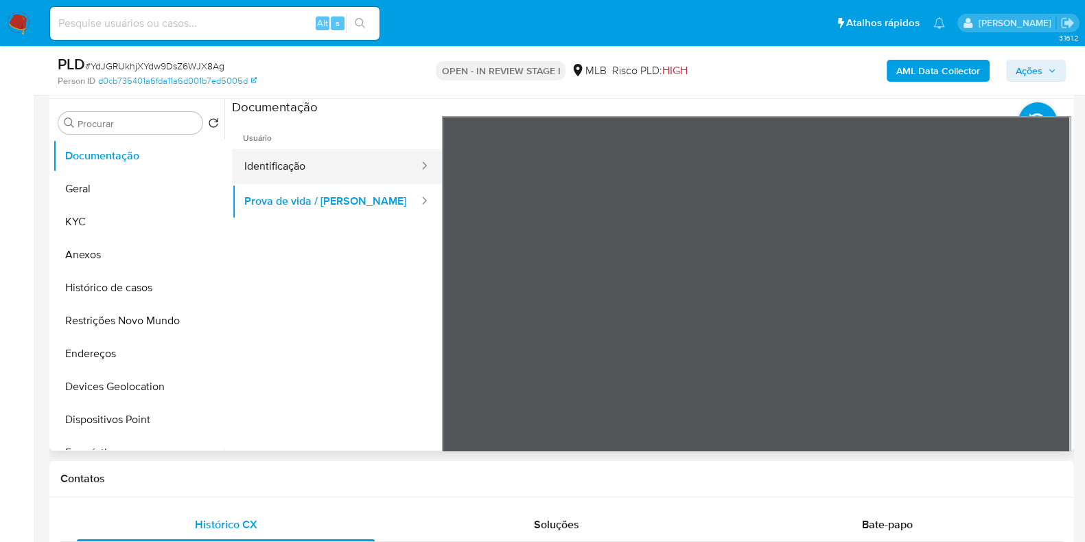
click at [366, 175] on button "Identificação" at bounding box center [326, 166] width 188 height 35
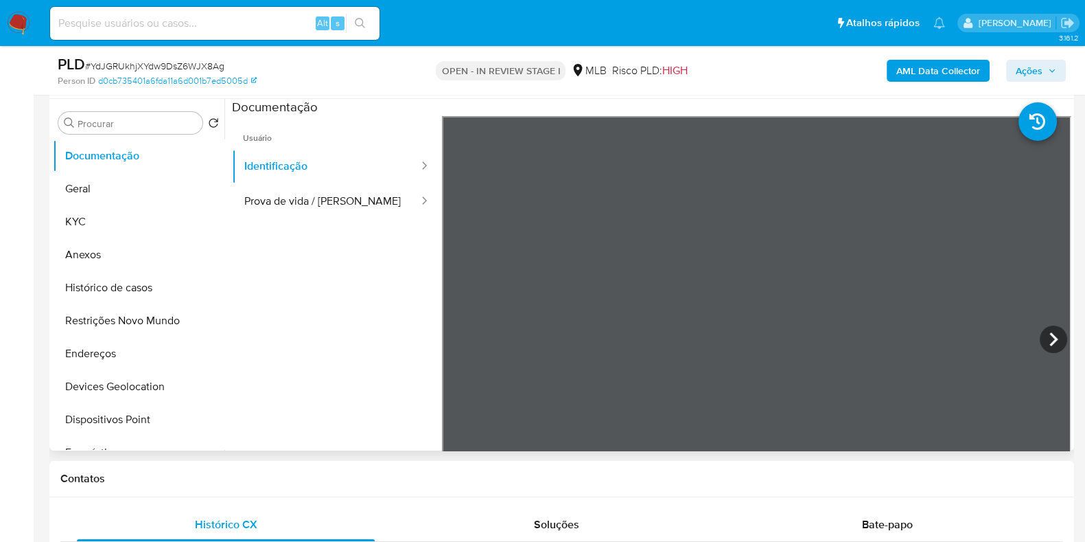
scroll to position [428, 0]
click at [130, 189] on button "Geral" at bounding box center [133, 188] width 161 height 33
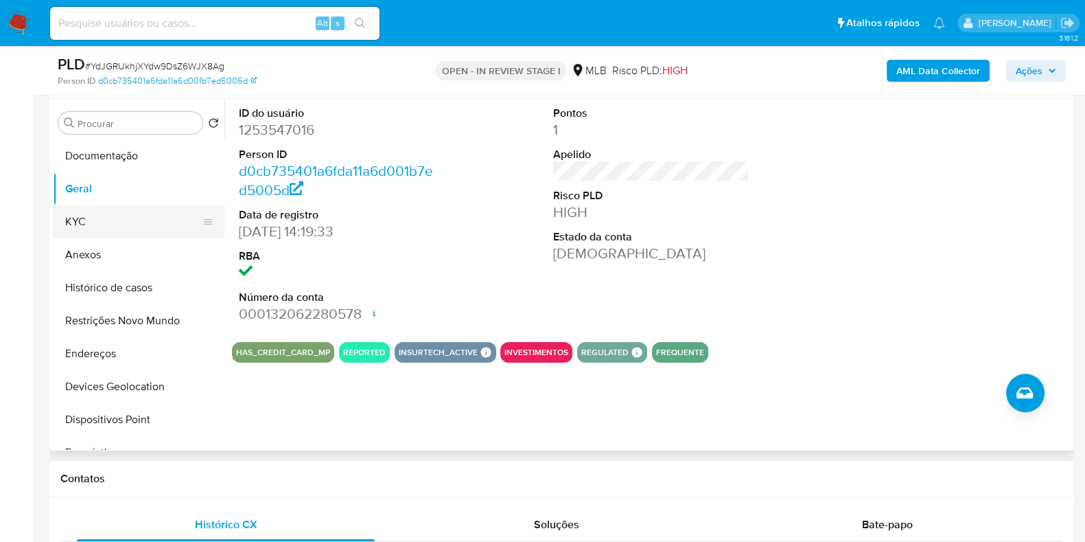
click at [86, 215] on button "KYC" at bounding box center [133, 221] width 161 height 33
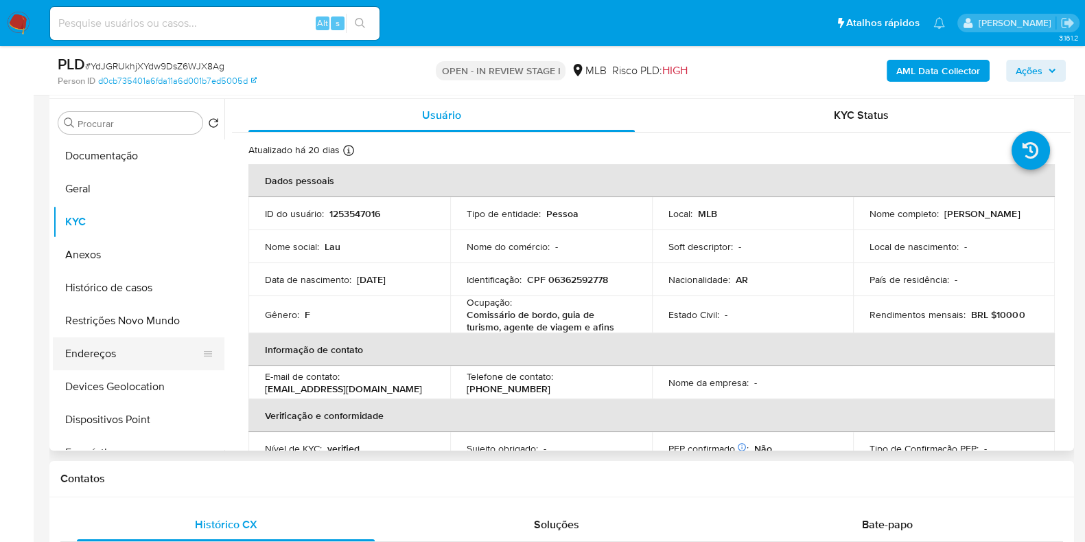
click at [95, 360] on button "Endereços" at bounding box center [133, 353] width 161 height 33
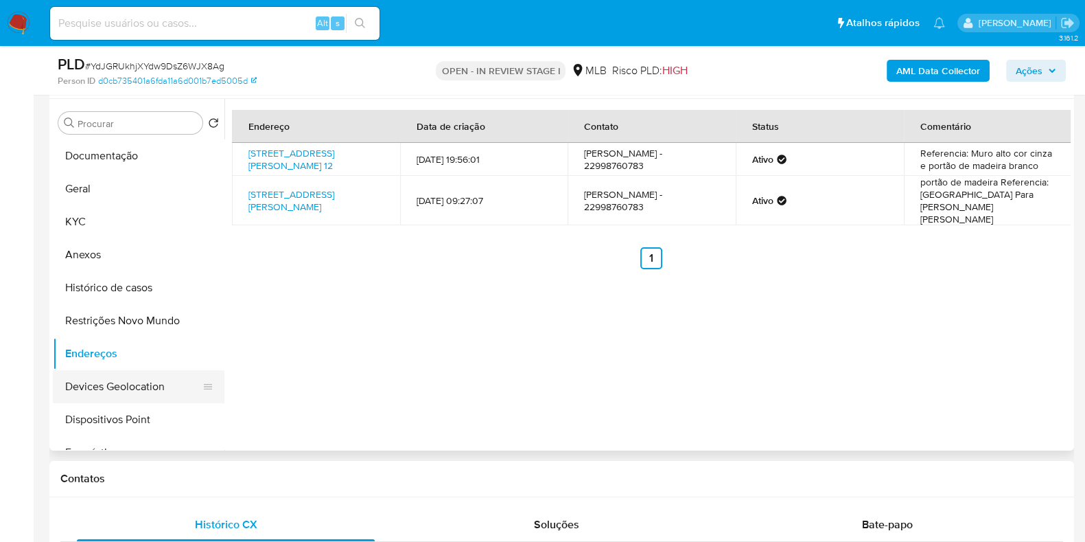
click at [163, 382] on button "Devices Geolocation" at bounding box center [133, 386] width 161 height 33
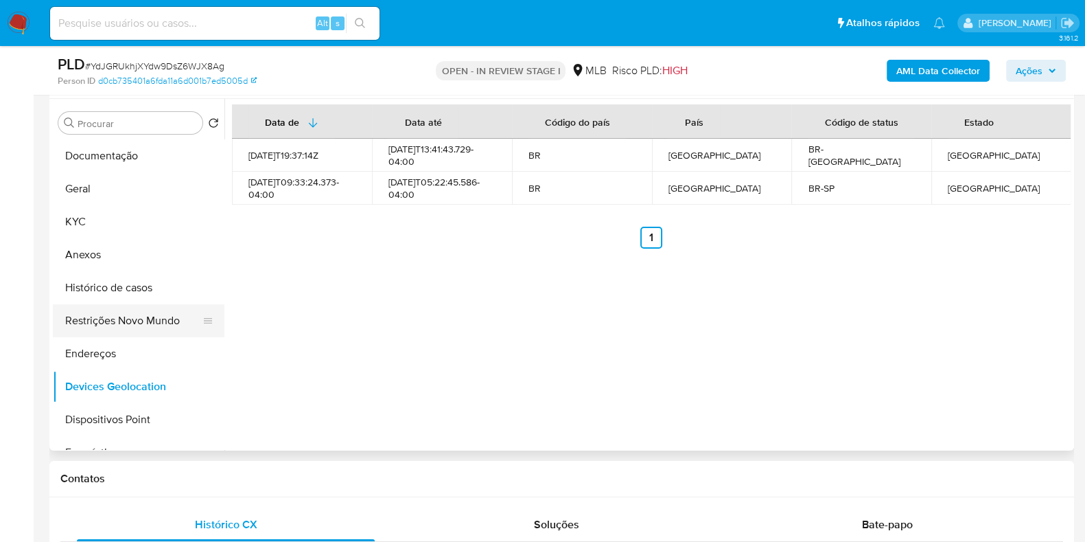
click at [90, 331] on button "Restrições Novo Mundo" at bounding box center [133, 320] width 161 height 33
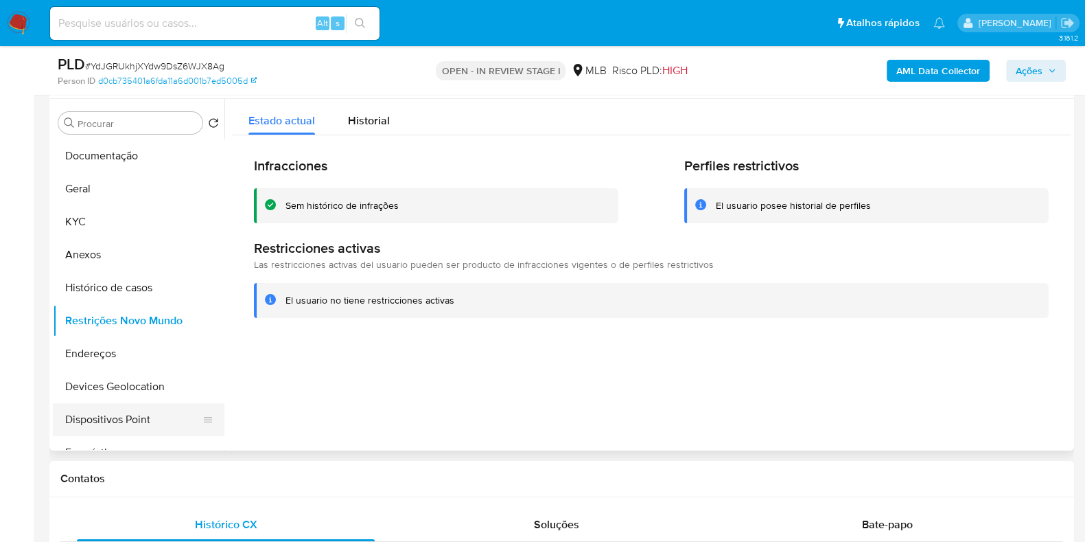
click at [159, 417] on button "Dispositivos Point" at bounding box center [133, 419] width 161 height 33
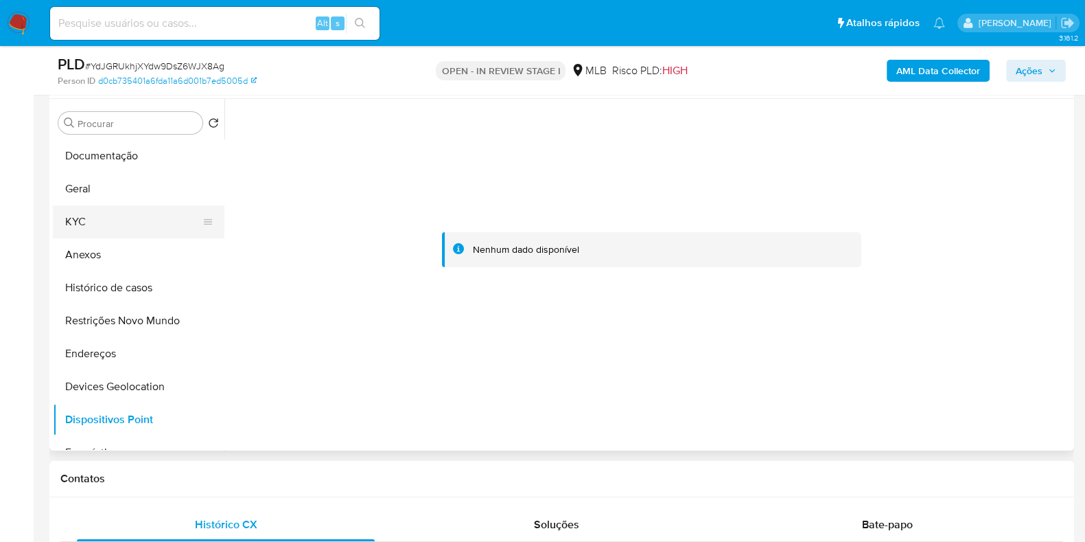
click at [137, 220] on button "KYC" at bounding box center [133, 221] width 161 height 33
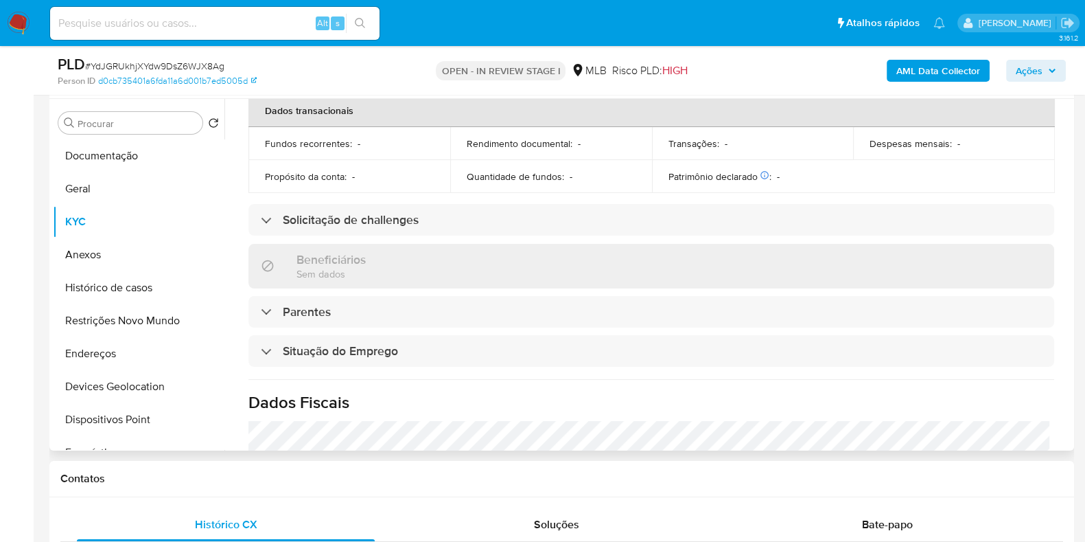
scroll to position [600, 0]
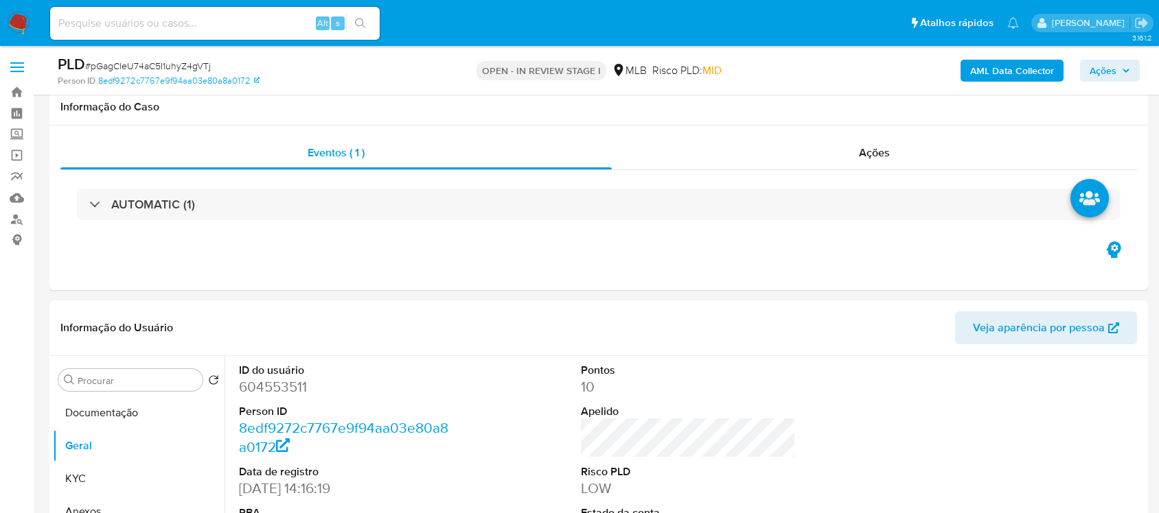
scroll to position [257, 0]
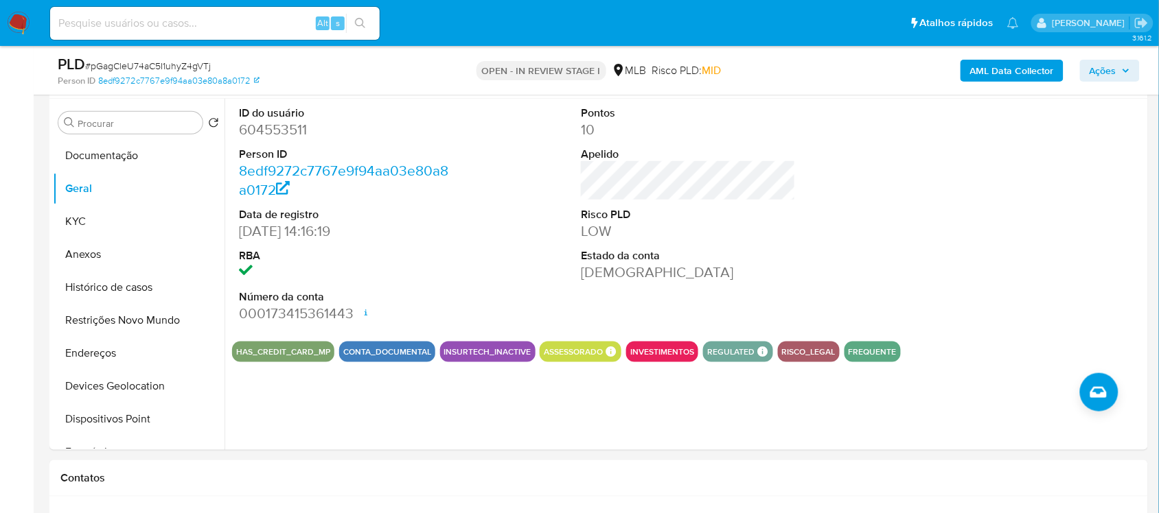
click at [170, 56] on div "PLD # pGagCleU74aC5I1uhyZ4gVTj" at bounding box center [236, 64] width 356 height 21
click at [266, 156] on dt "Person ID" at bounding box center [346, 154] width 214 height 15
click at [269, 135] on dd "604553511" at bounding box center [346, 129] width 214 height 19
copy dd "604553511"
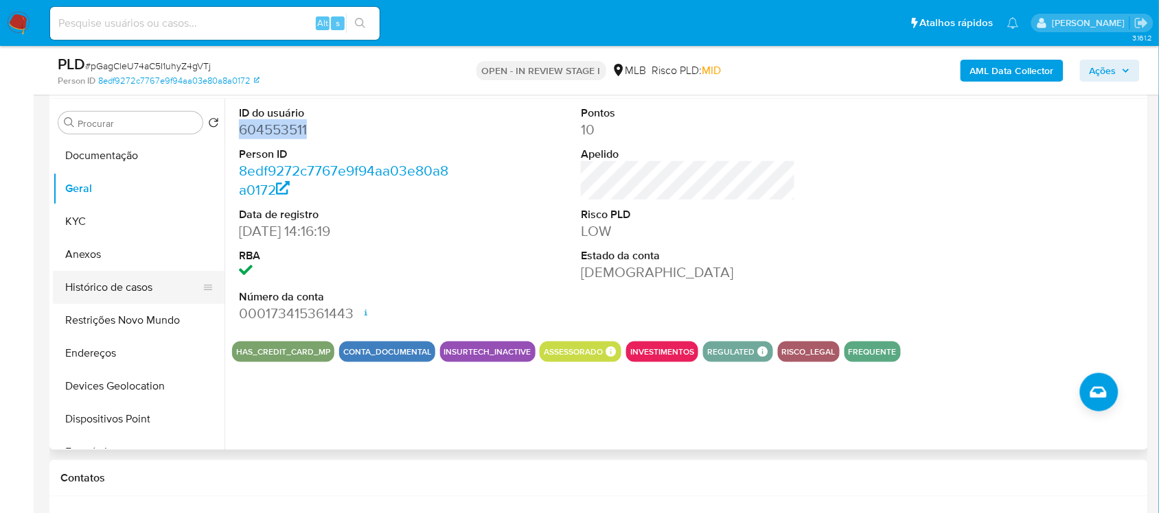
click at [101, 285] on button "Histórico de casos" at bounding box center [133, 287] width 161 height 33
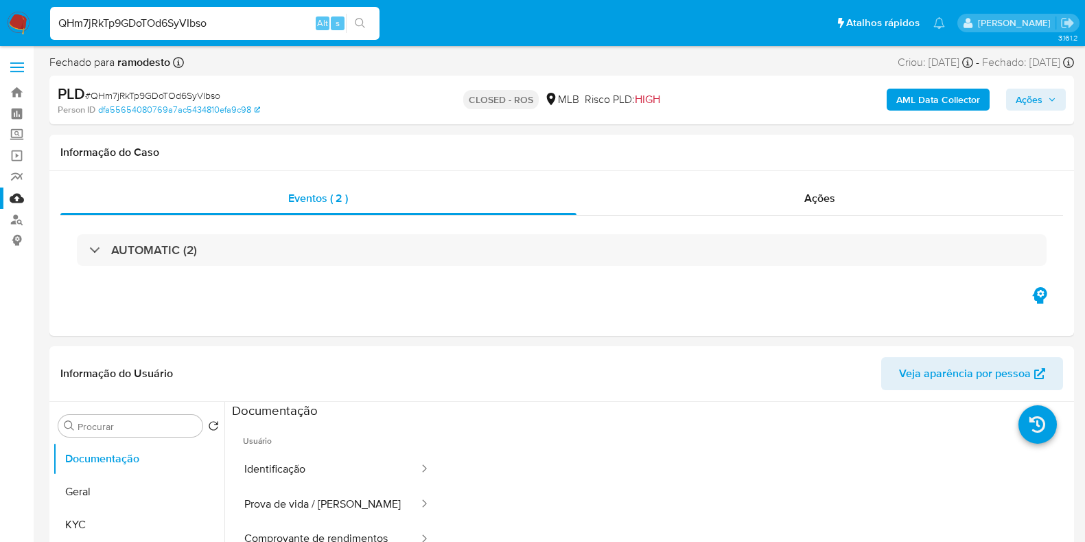
select select "10"
click at [24, 13] on img at bounding box center [18, 23] width 23 height 23
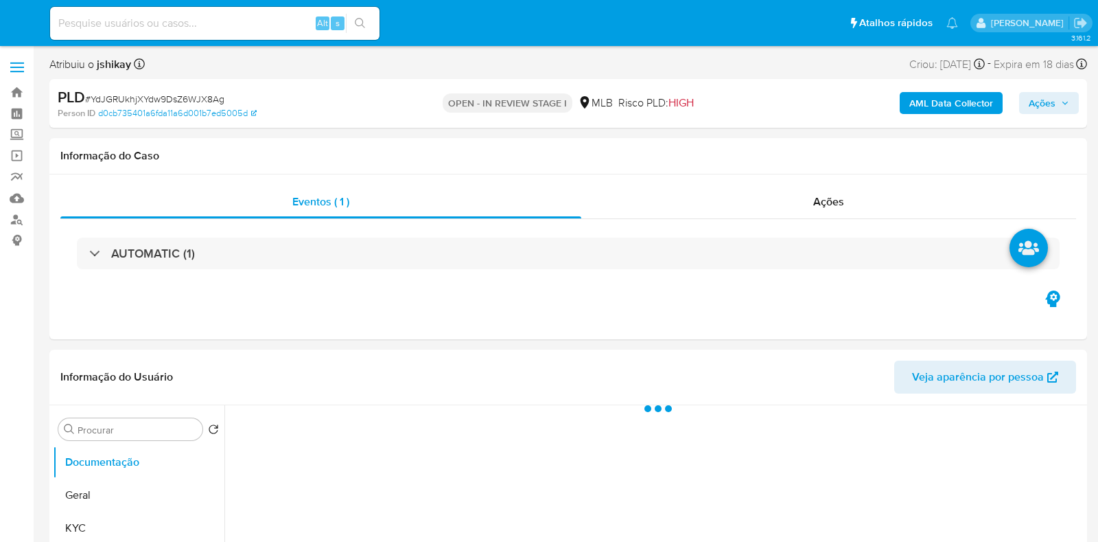
select select "10"
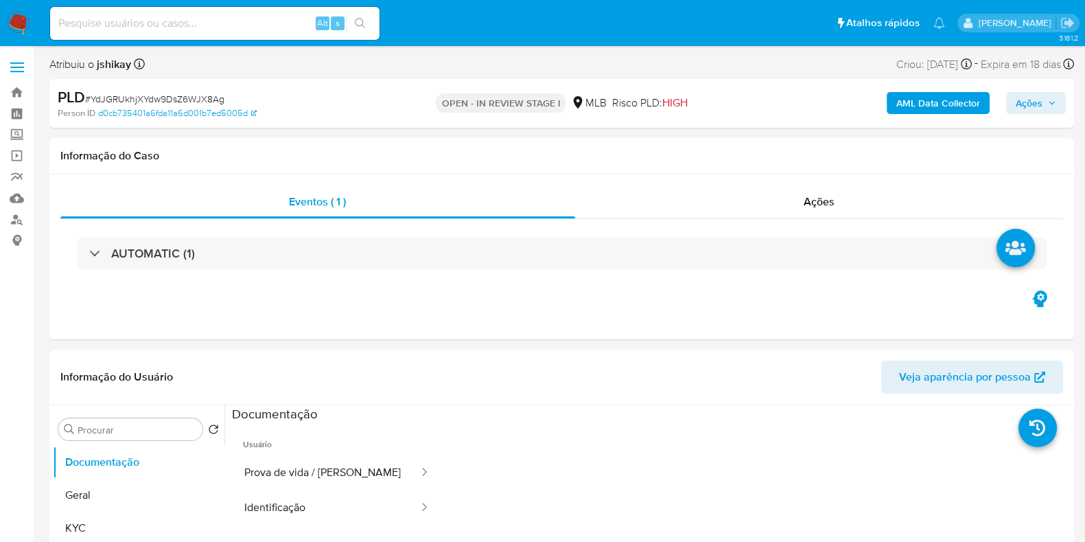
click at [911, 101] on b "AML Data Collector" at bounding box center [938, 103] width 84 height 22
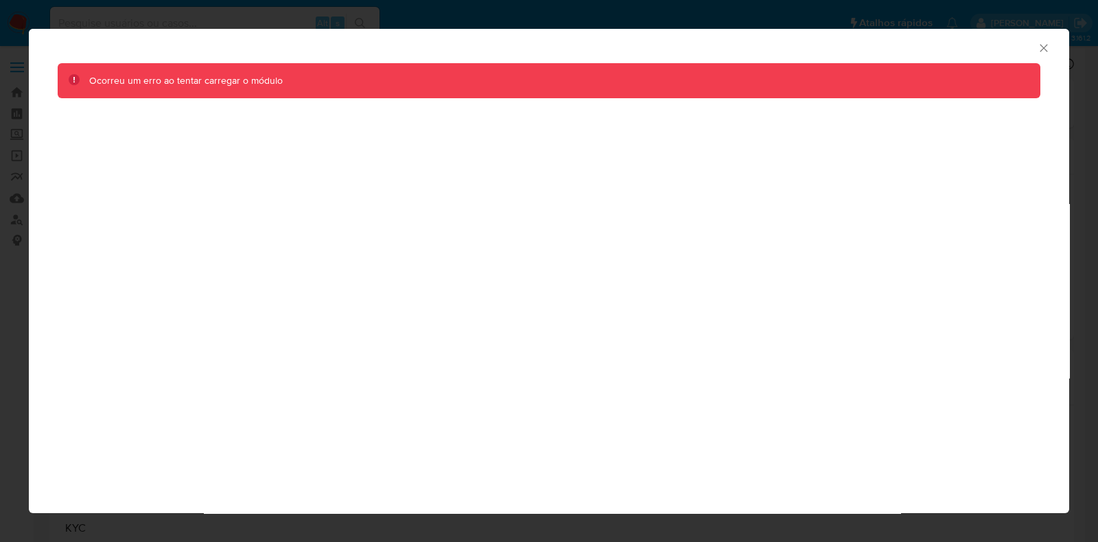
click at [1043, 43] on icon "Fechar a janela" at bounding box center [1044, 48] width 14 height 14
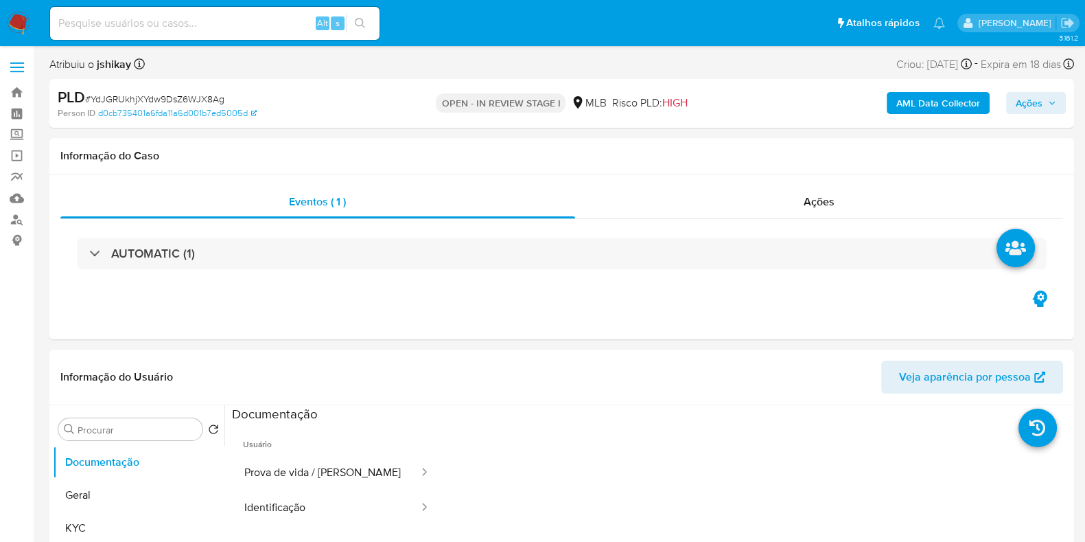
click at [937, 118] on div "AML Data Collector Ações" at bounding box center [900, 103] width 332 height 32
click at [937, 107] on b "AML Data Collector" at bounding box center [938, 103] width 84 height 22
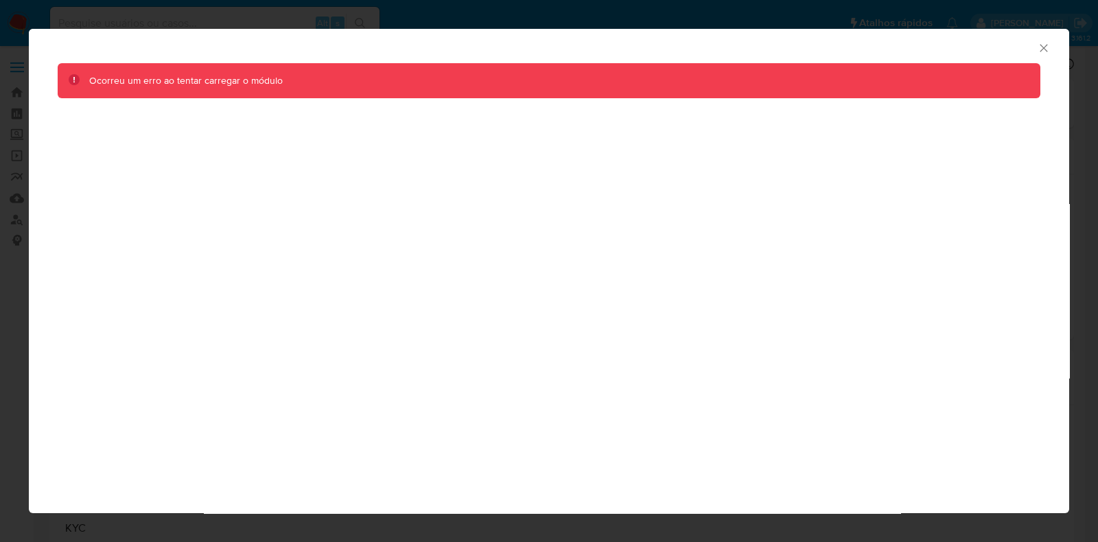
click at [776, 426] on div "AML Data Collector Ocorreu um erro ao tentar carregar o módulo" at bounding box center [549, 271] width 1040 height 484
click at [1044, 46] on icon "Fechar a janela" at bounding box center [1044, 48] width 14 height 14
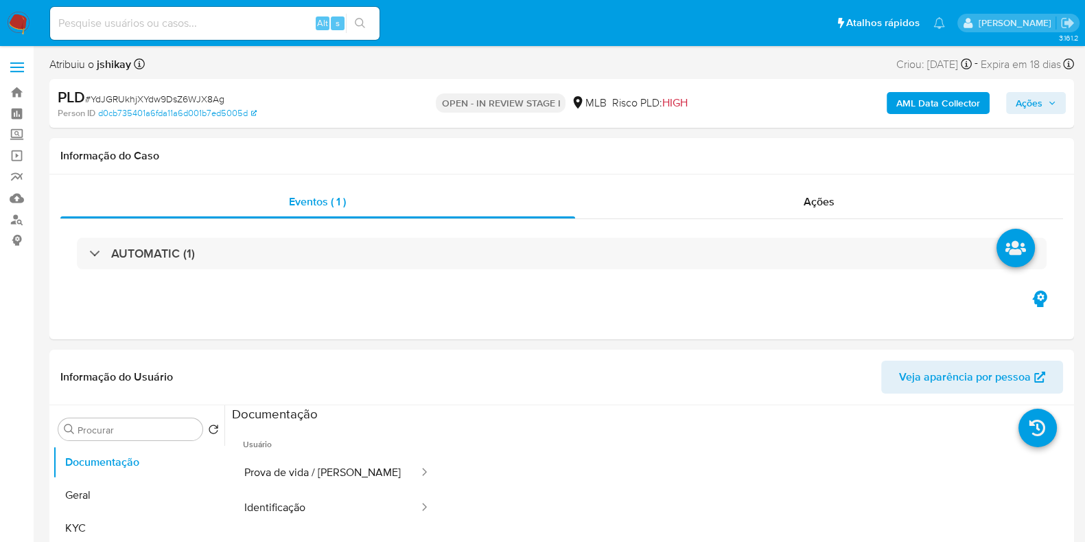
click at [917, 98] on b "AML Data Collector" at bounding box center [938, 103] width 84 height 22
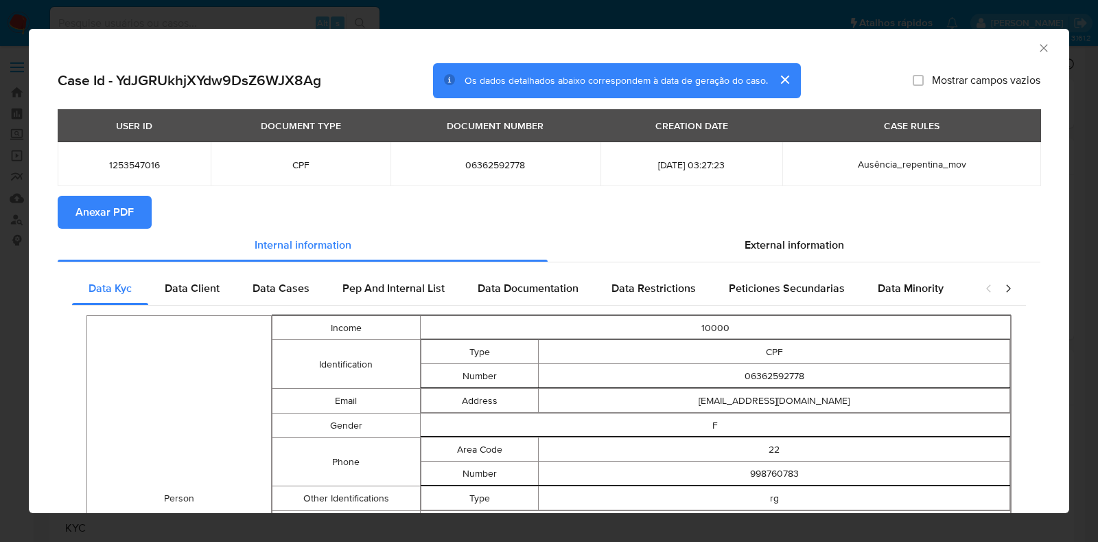
click at [89, 211] on span "Anexar PDF" at bounding box center [104, 212] width 58 height 30
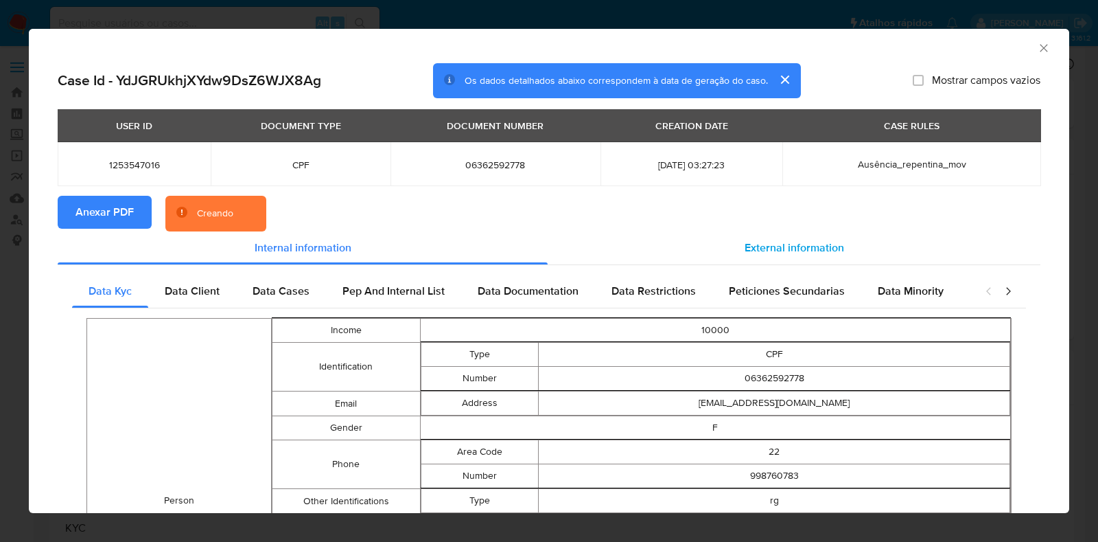
click at [798, 244] on span "External information" at bounding box center [795, 248] width 100 height 16
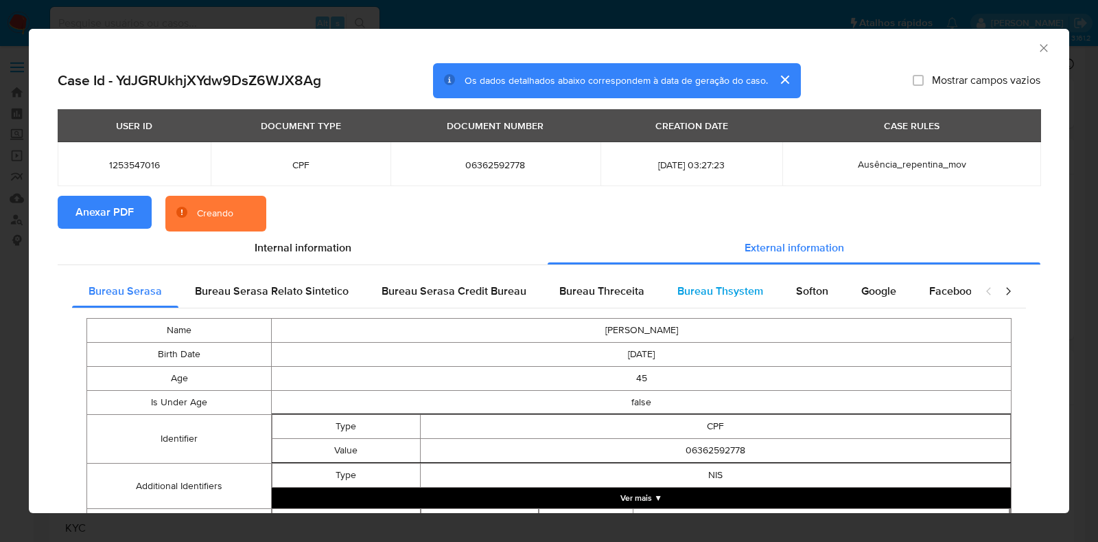
click at [754, 294] on span "Bureau Thsystem" at bounding box center [720, 291] width 86 height 16
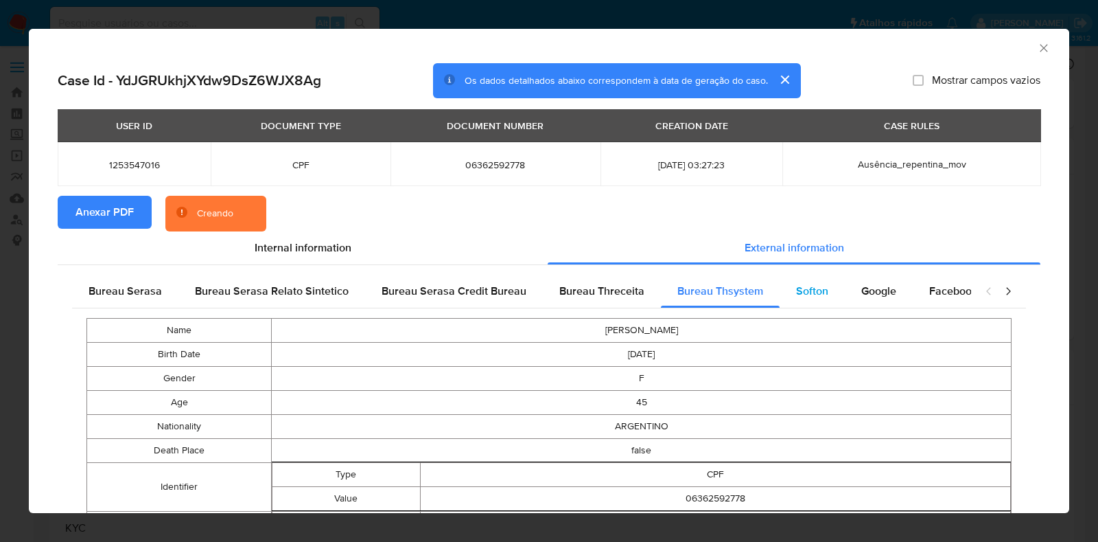
click at [796, 290] on span "Softon" at bounding box center [812, 291] width 32 height 16
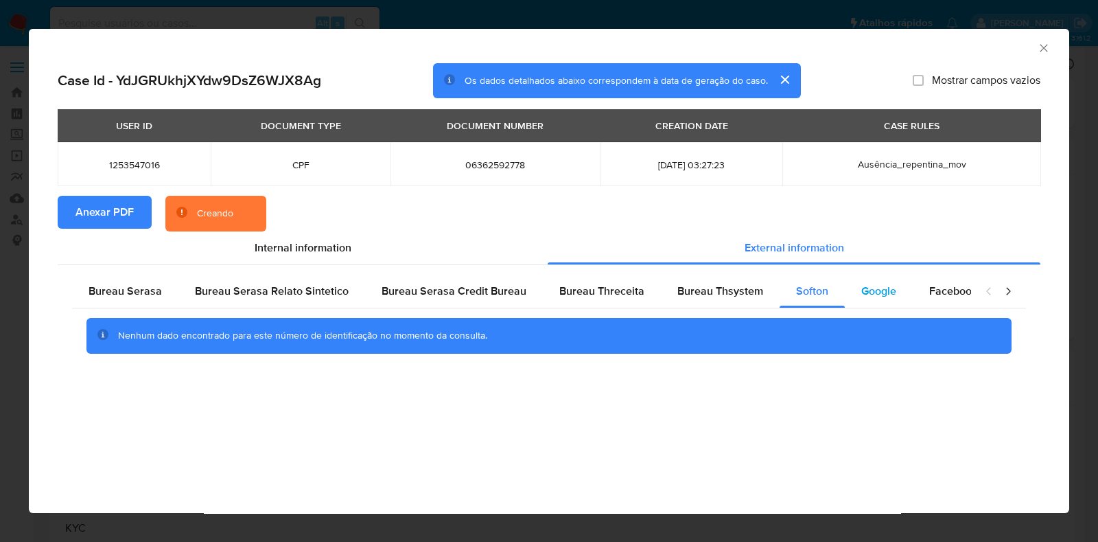
click at [883, 287] on span "Google" at bounding box center [878, 291] width 35 height 16
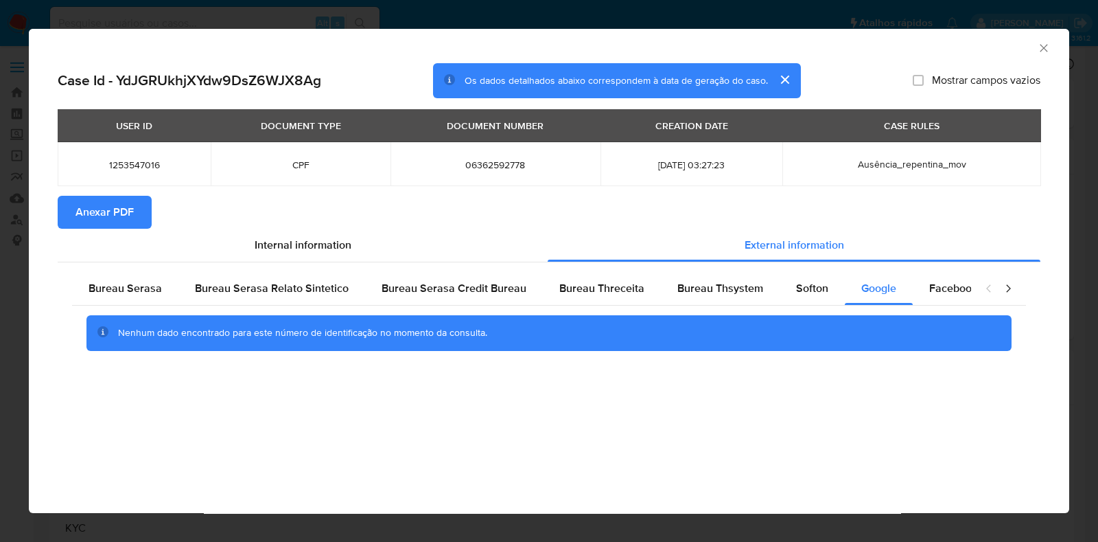
click at [1042, 43] on icon "Fechar a janela" at bounding box center [1044, 48] width 14 height 14
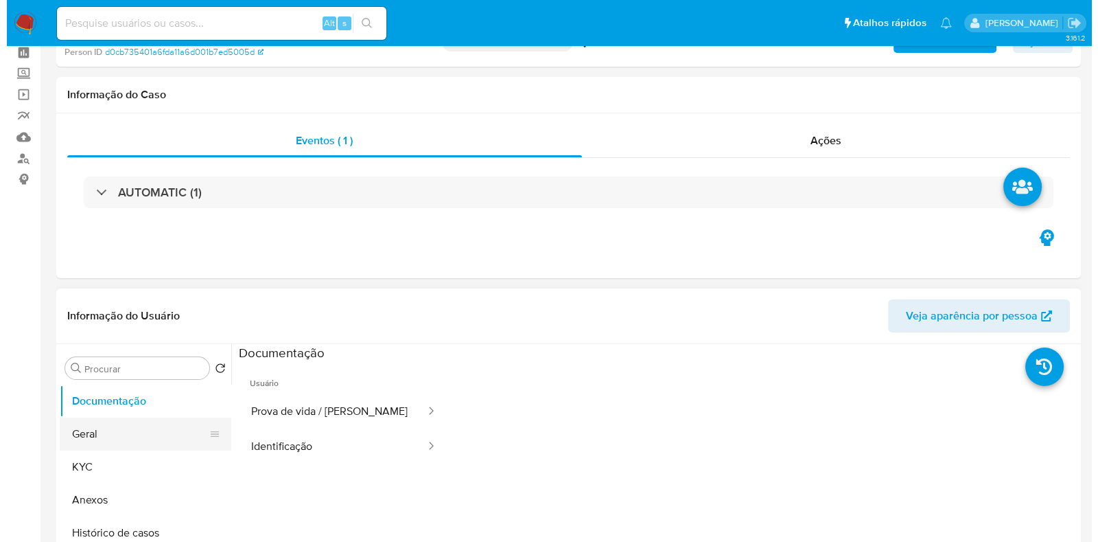
scroll to position [171, 0]
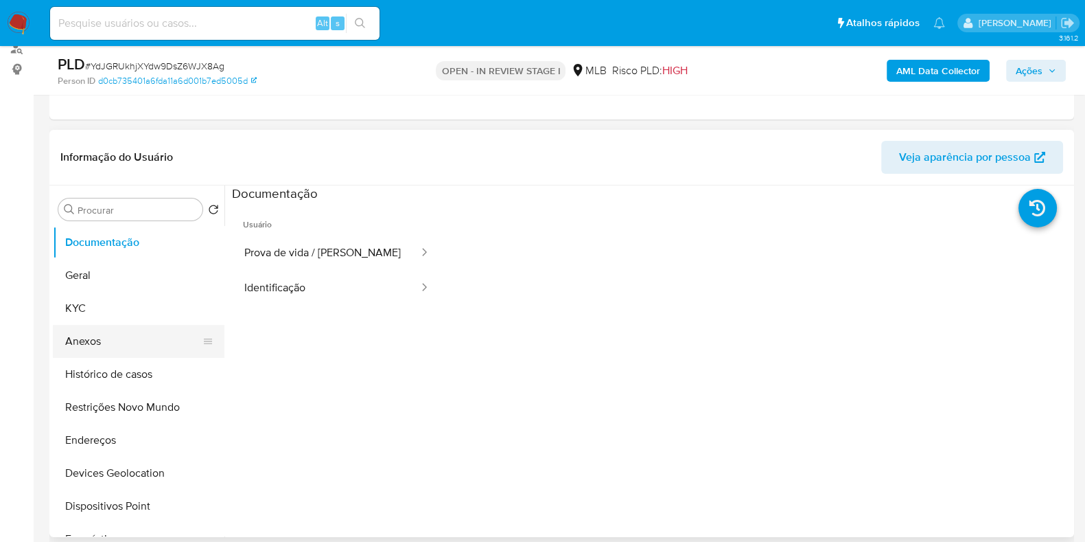
click at [127, 340] on button "Anexos" at bounding box center [133, 341] width 161 height 33
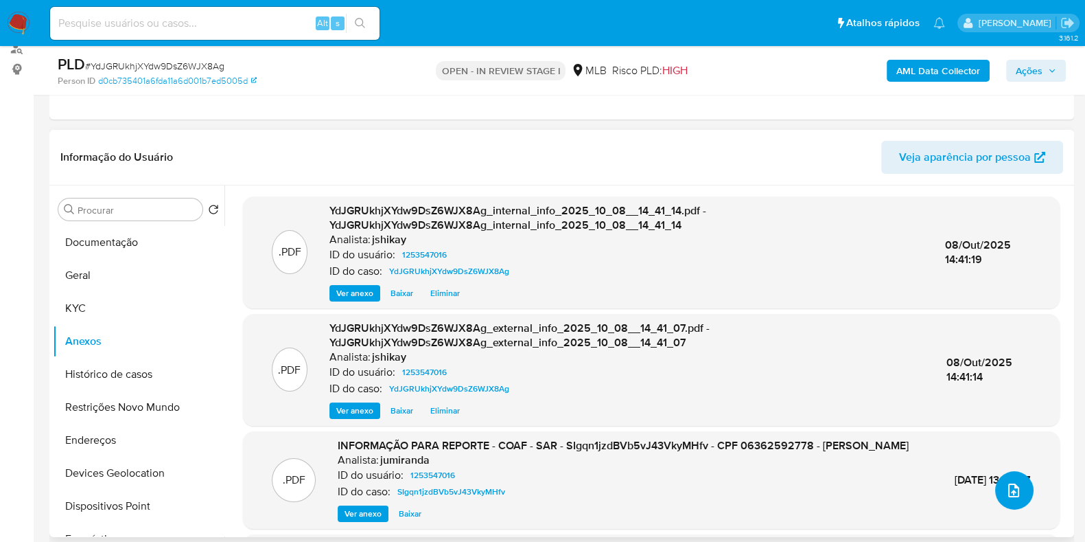
click at [1005, 478] on button "upload-file" at bounding box center [1014, 490] width 38 height 38
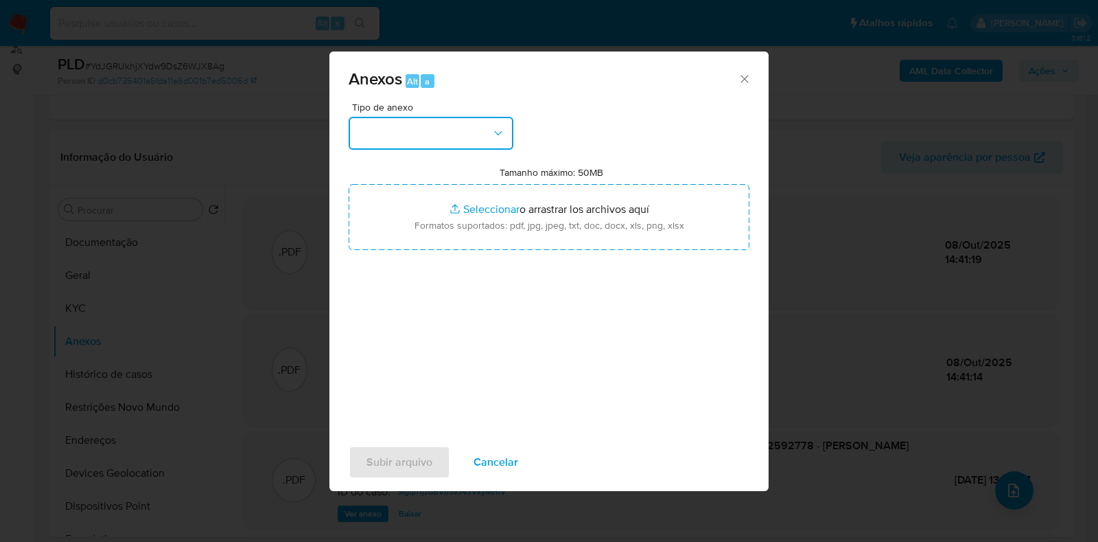
click at [460, 130] on button "button" at bounding box center [431, 133] width 165 height 33
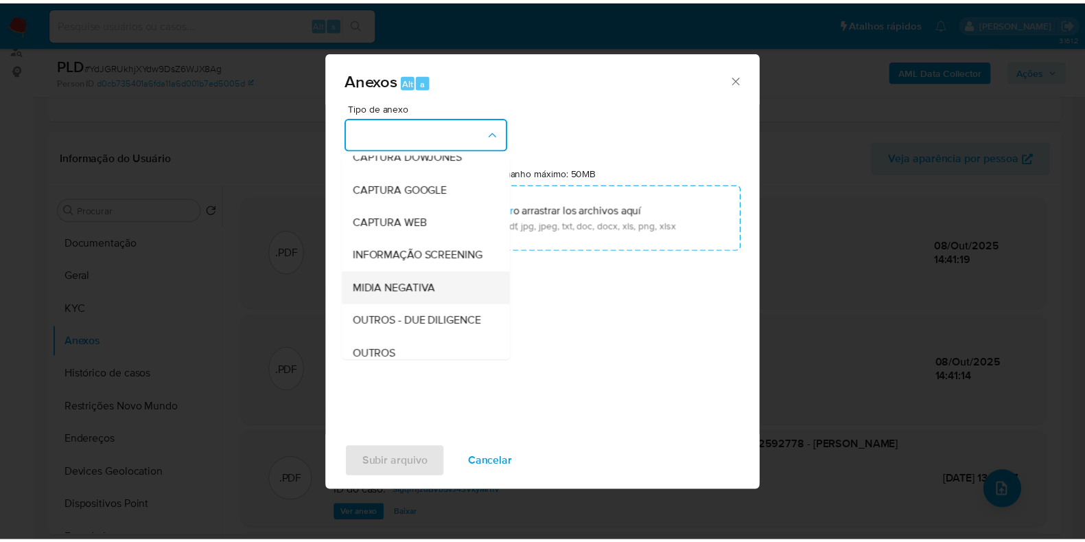
scroll to position [85, 0]
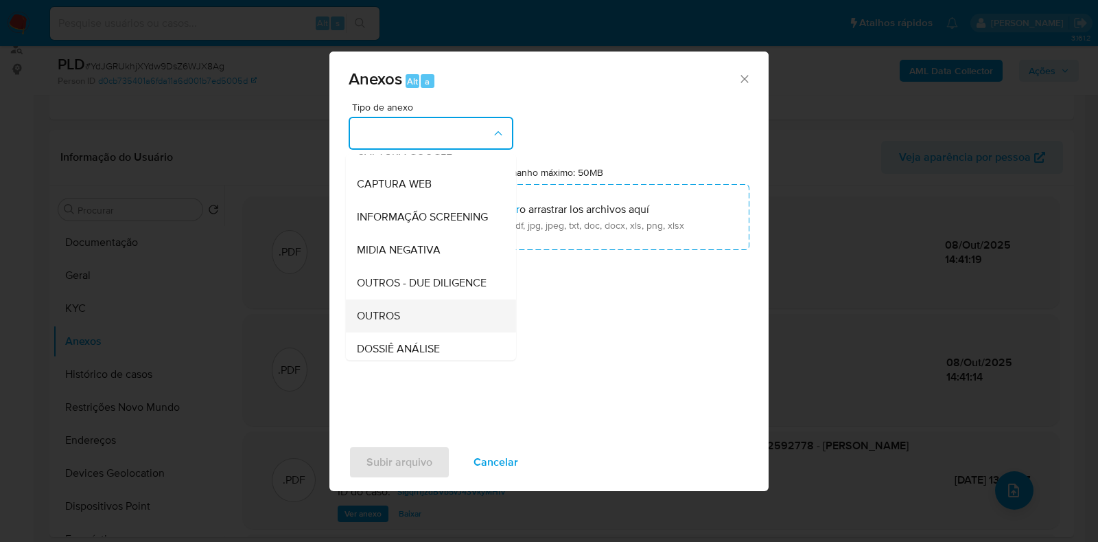
click at [386, 323] on span "OUTROS" at bounding box center [378, 316] width 43 height 14
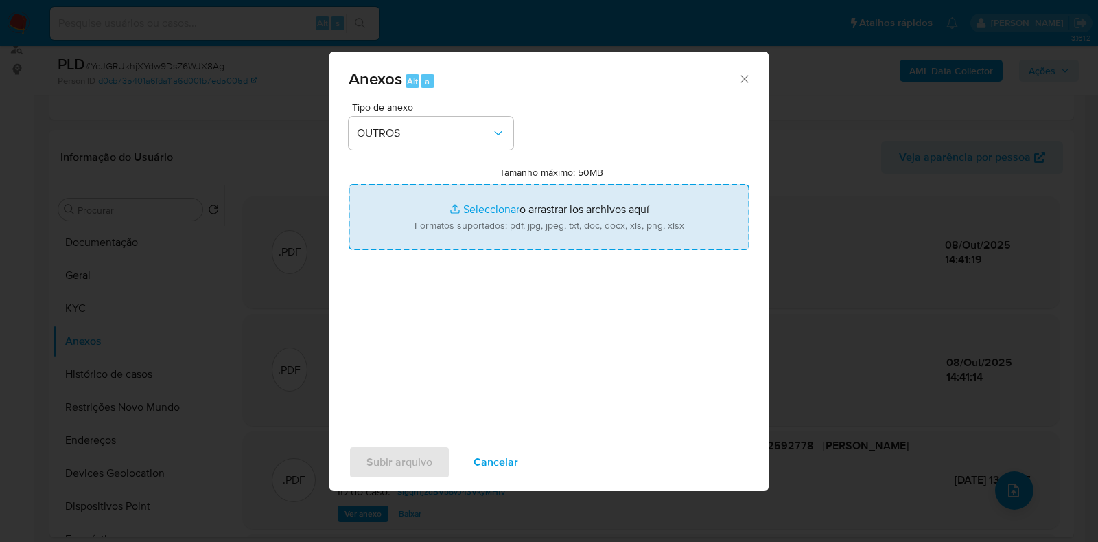
click at [443, 218] on input "Tamanho máximo: 50MB Seleccionar archivos" at bounding box center [549, 217] width 401 height 66
type input "C:\fakepath\2° SAR - XXXX- CPF 06362592778 - MARIA LAURA HASSAN.pdf"
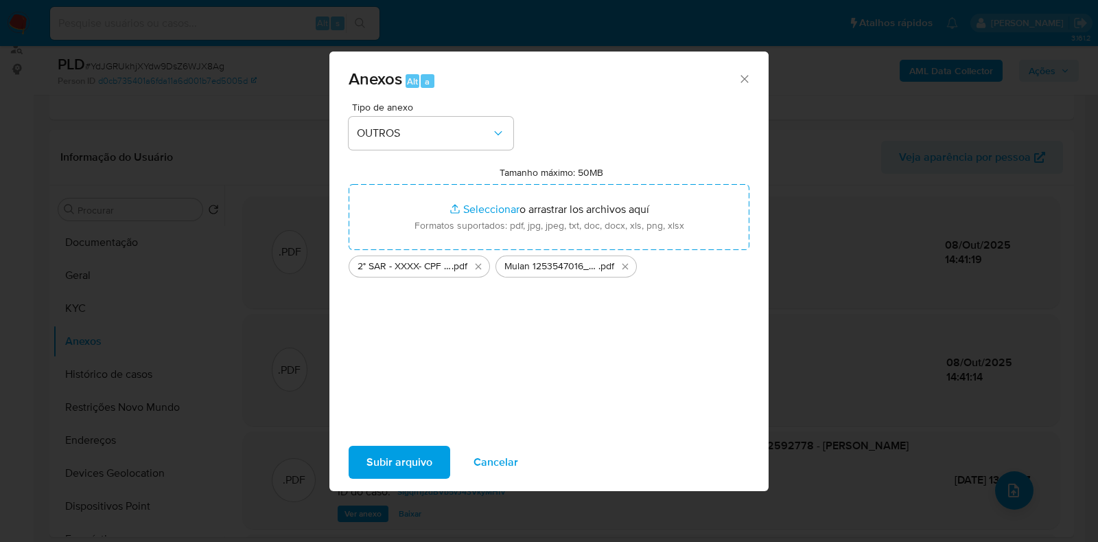
click at [411, 458] on span "Subir arquivo" at bounding box center [399, 462] width 66 height 30
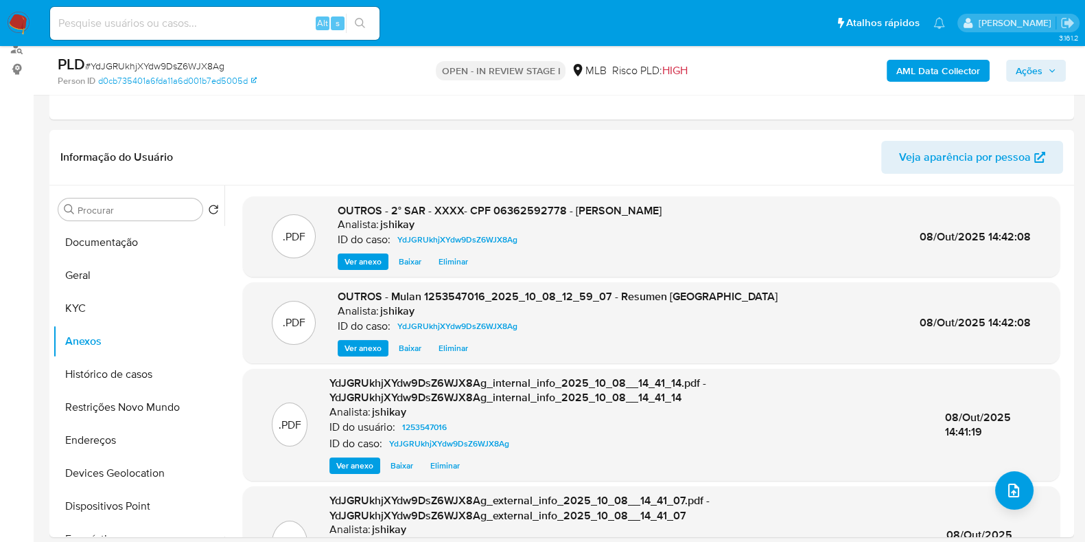
click at [1023, 76] on span "Ações" at bounding box center [1029, 71] width 27 height 22
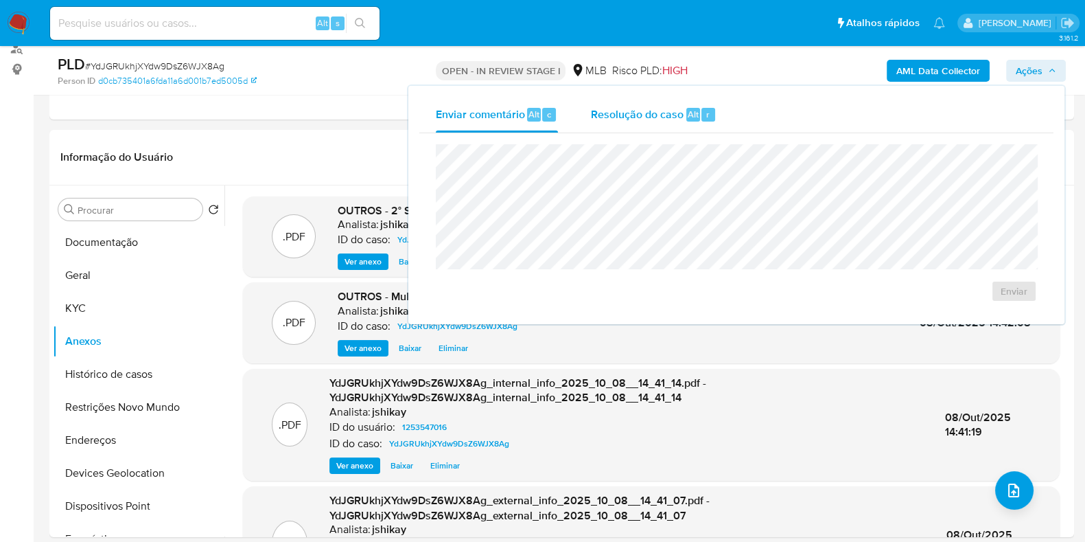
click at [592, 130] on div "Resolução do caso Alt r" at bounding box center [654, 115] width 126 height 36
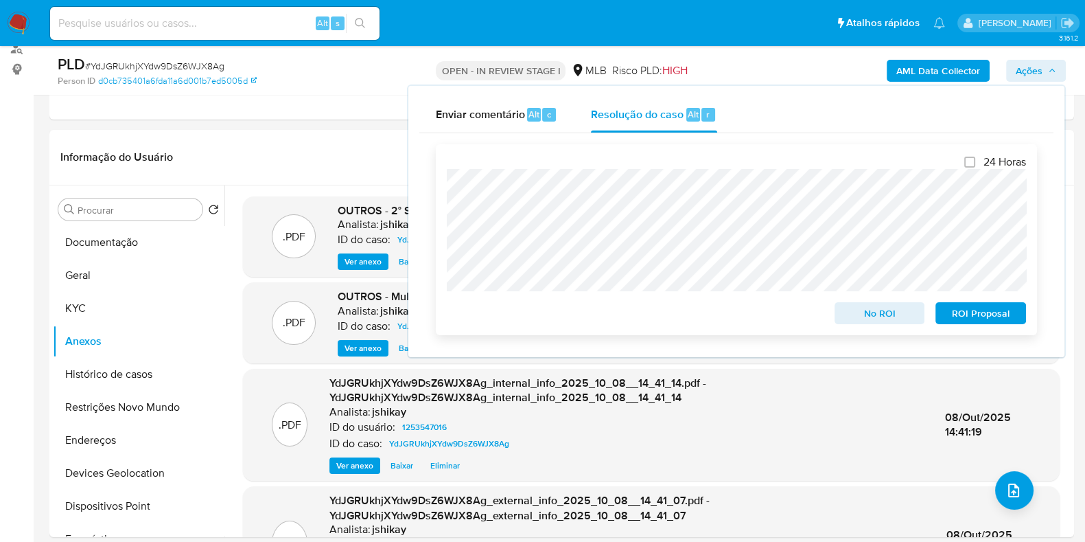
click at [968, 313] on span "ROI Proposal" at bounding box center [980, 312] width 71 height 19
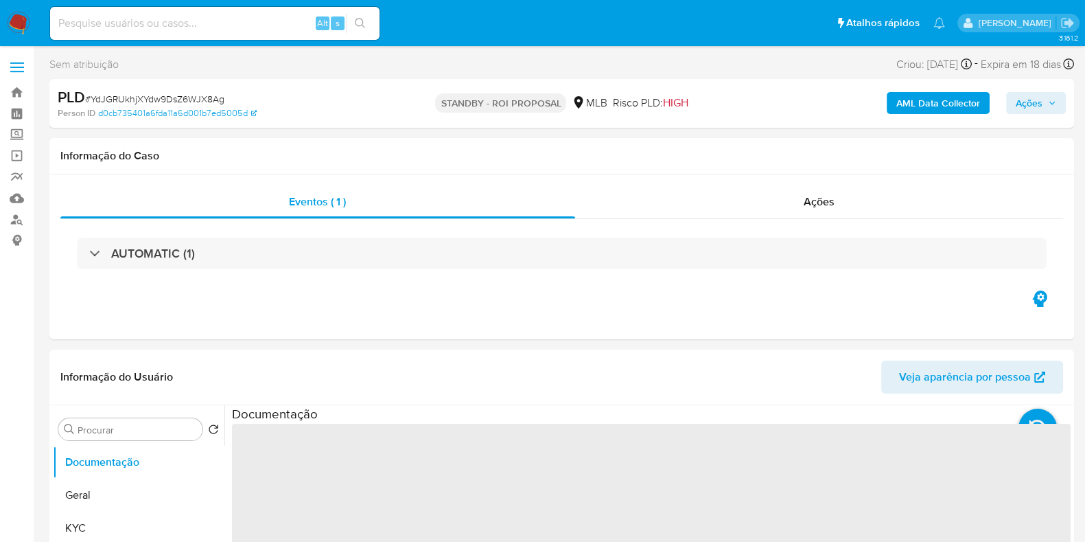
select select "10"
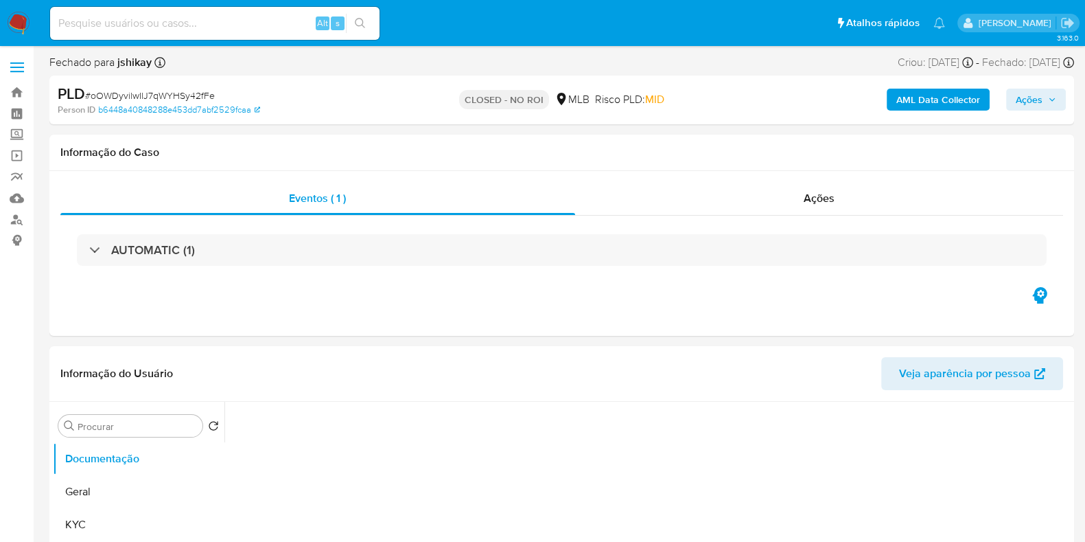
select select "10"
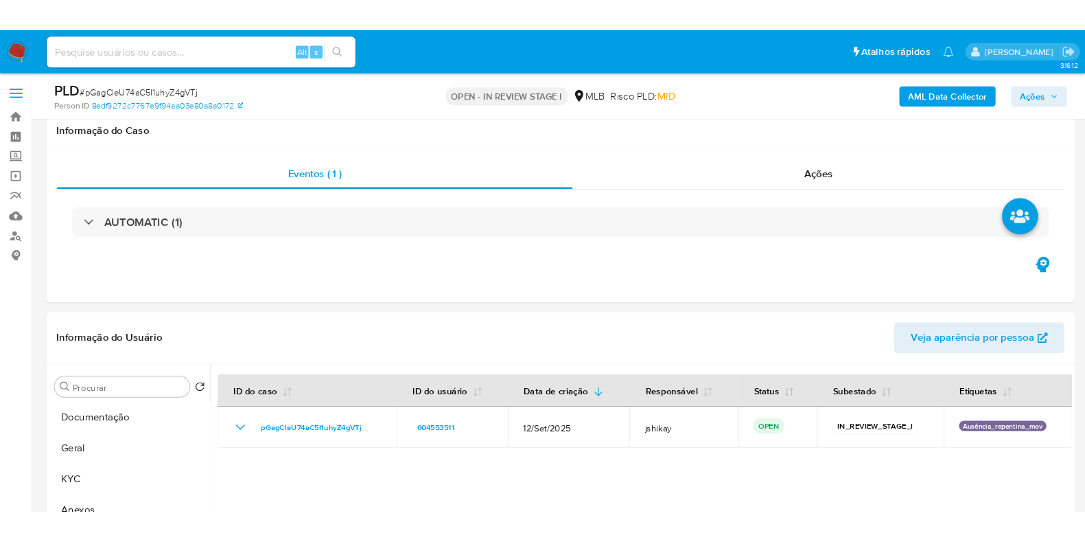
scroll to position [257, 0]
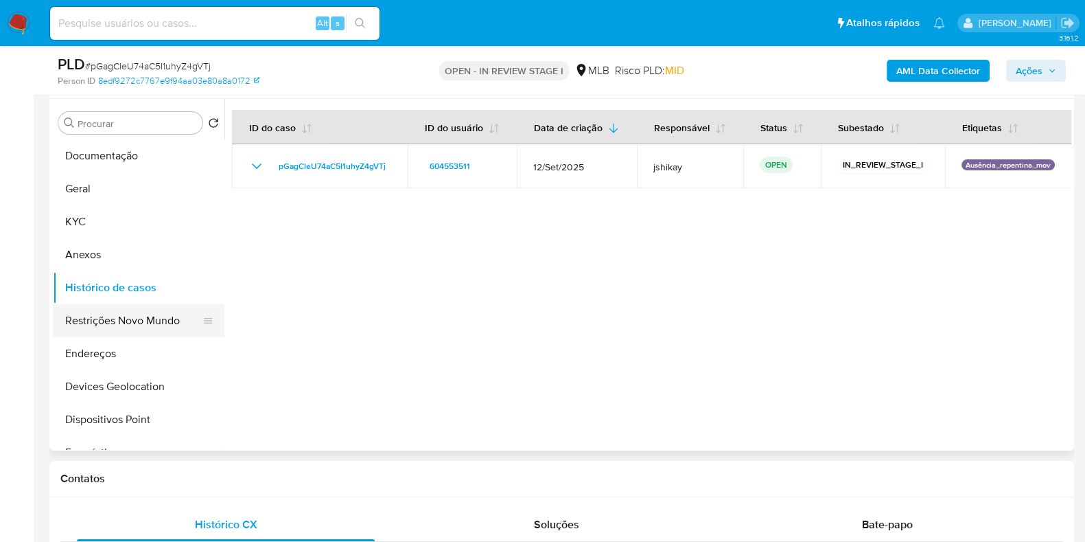
click at [99, 325] on button "Restrições Novo Mundo" at bounding box center [133, 320] width 161 height 33
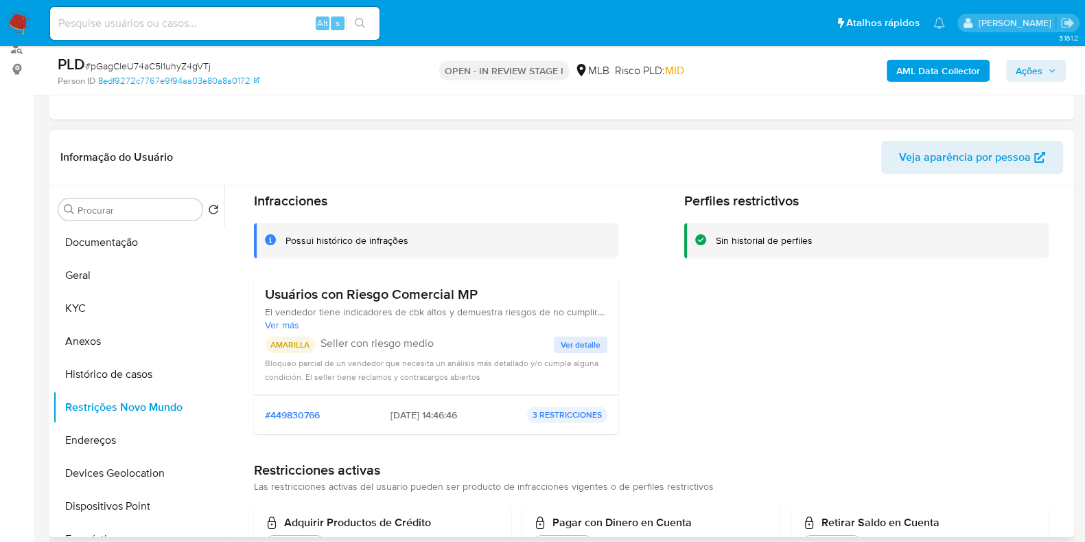
scroll to position [0, 0]
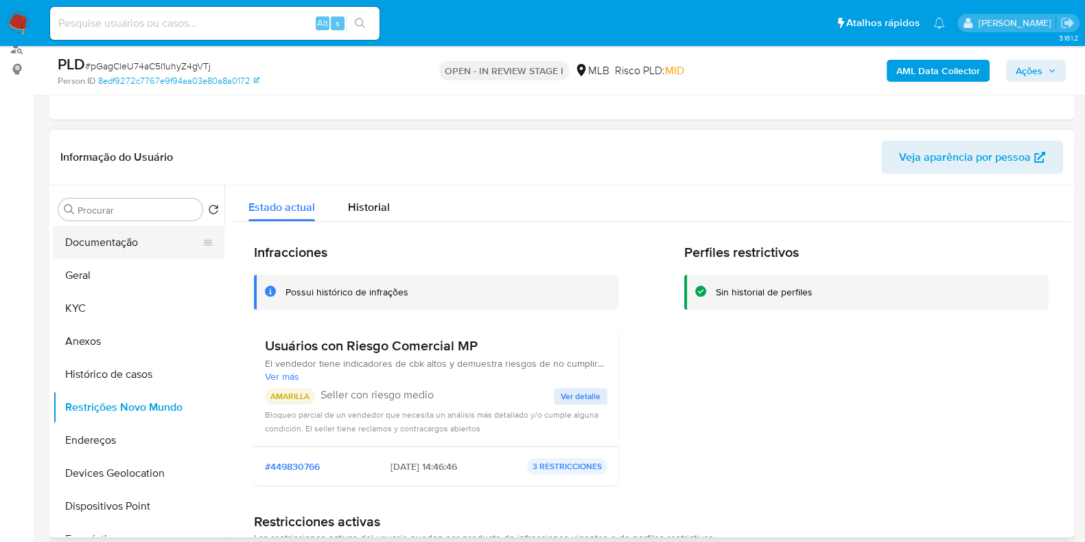
click at [126, 244] on button "Documentação" at bounding box center [133, 242] width 161 height 33
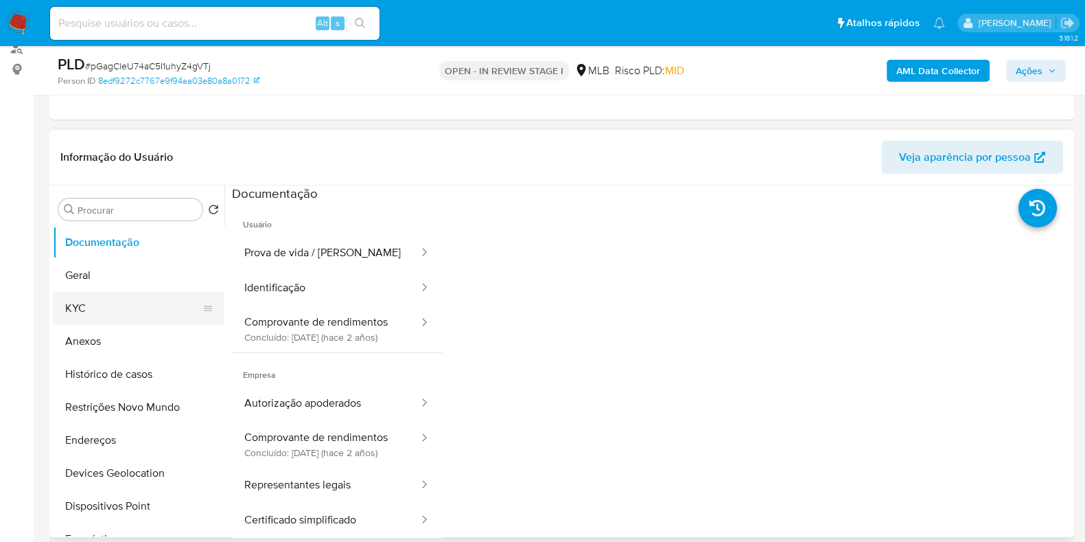
click at [78, 317] on button "KYC" at bounding box center [133, 308] width 161 height 33
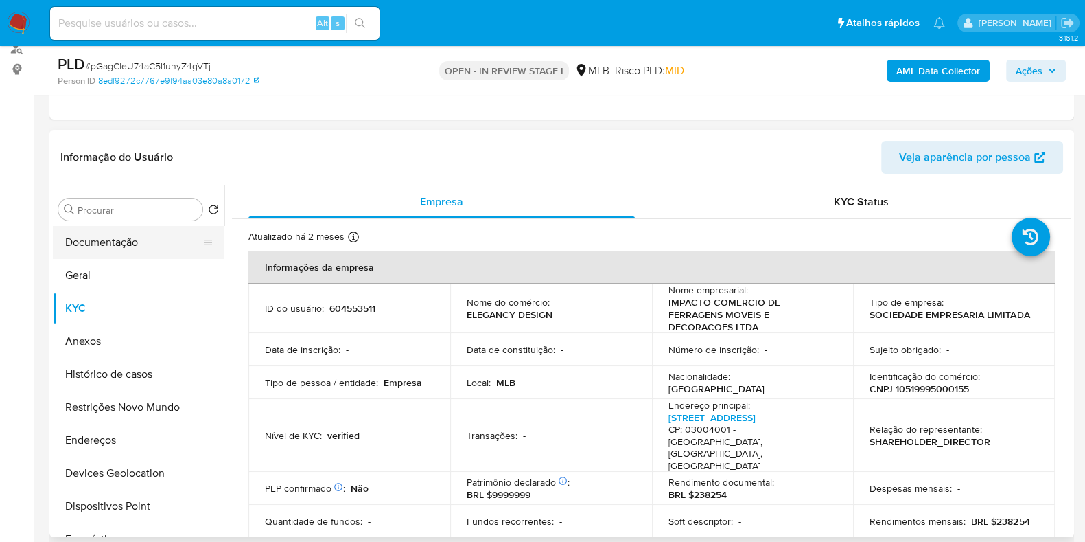
click at [144, 238] on button "Documentação" at bounding box center [133, 242] width 161 height 33
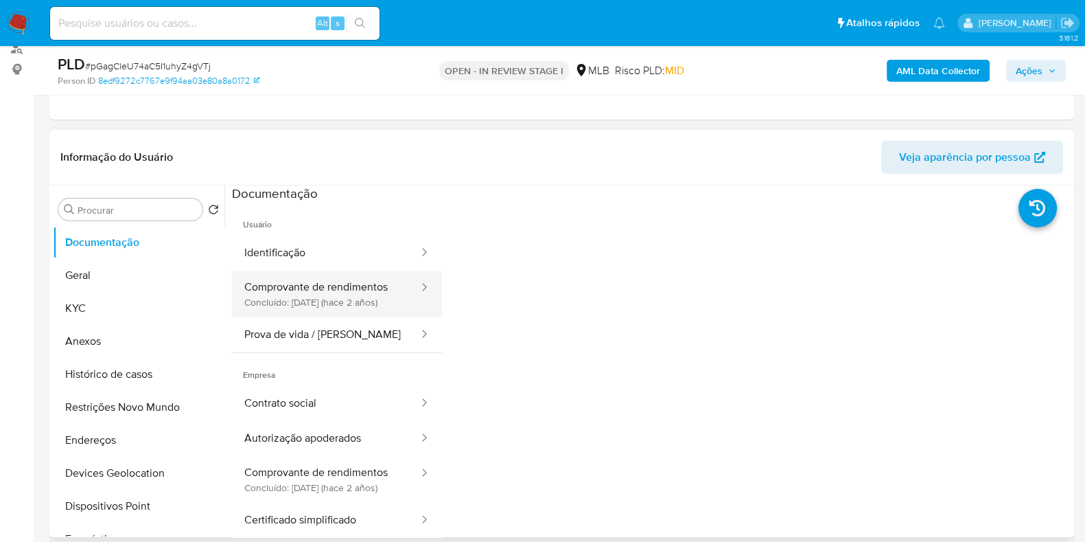
click at [356, 294] on button "Comprovante de rendimentos Concluído: [DATE] (hace 2 años)" at bounding box center [326, 293] width 188 height 47
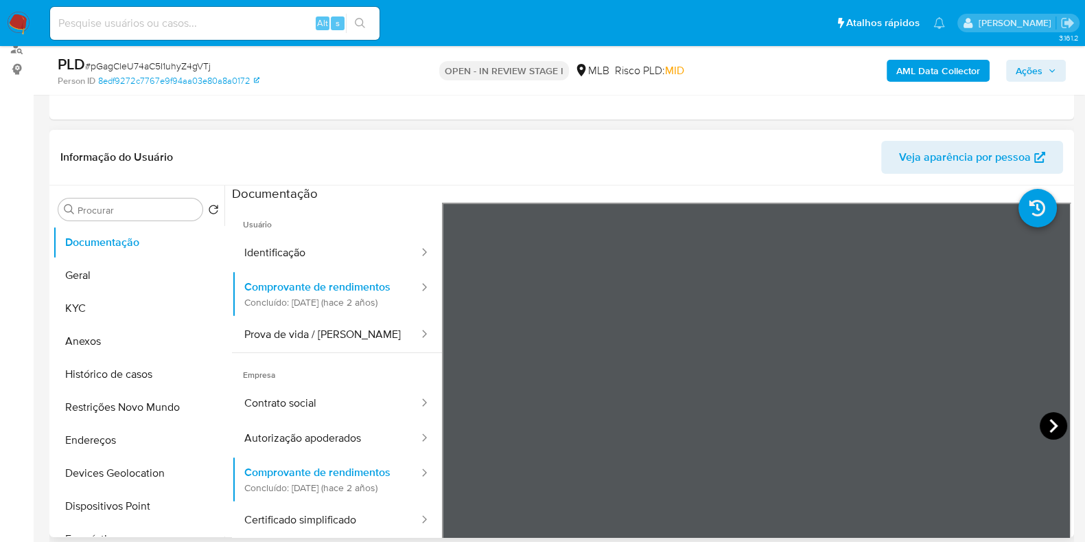
click at [1049, 423] on icon at bounding box center [1053, 426] width 8 height 14
click at [383, 454] on button "Autorização apoderados" at bounding box center [326, 438] width 188 height 35
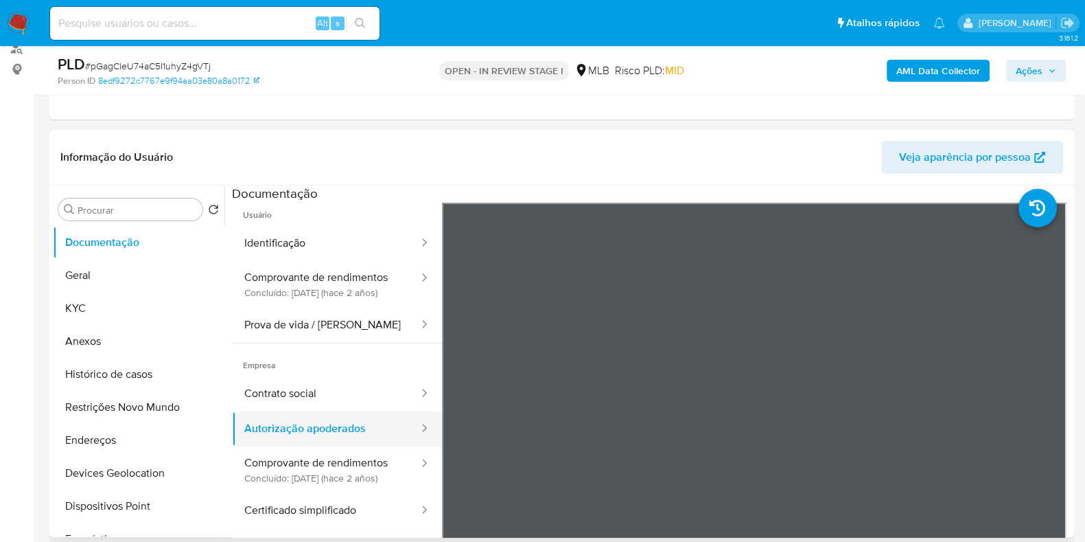
scroll to position [45, 0]
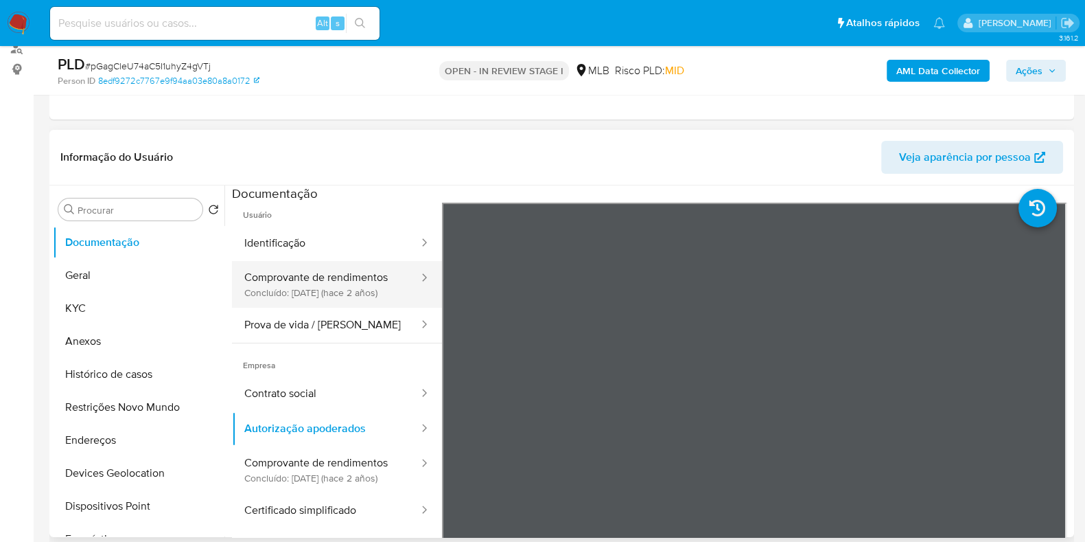
click at [322, 261] on button "Comprovante de rendimentos Concluído: [DATE] (hace 2 años)" at bounding box center [326, 284] width 188 height 47
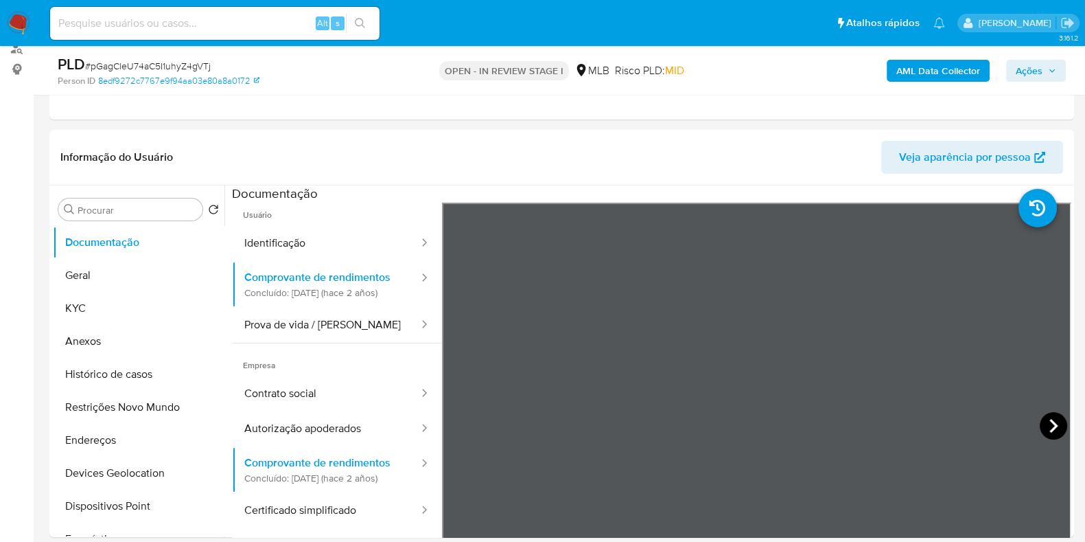
click at [1045, 426] on icon at bounding box center [1053, 425] width 27 height 27
click at [116, 272] on button "Geral" at bounding box center [133, 275] width 161 height 33
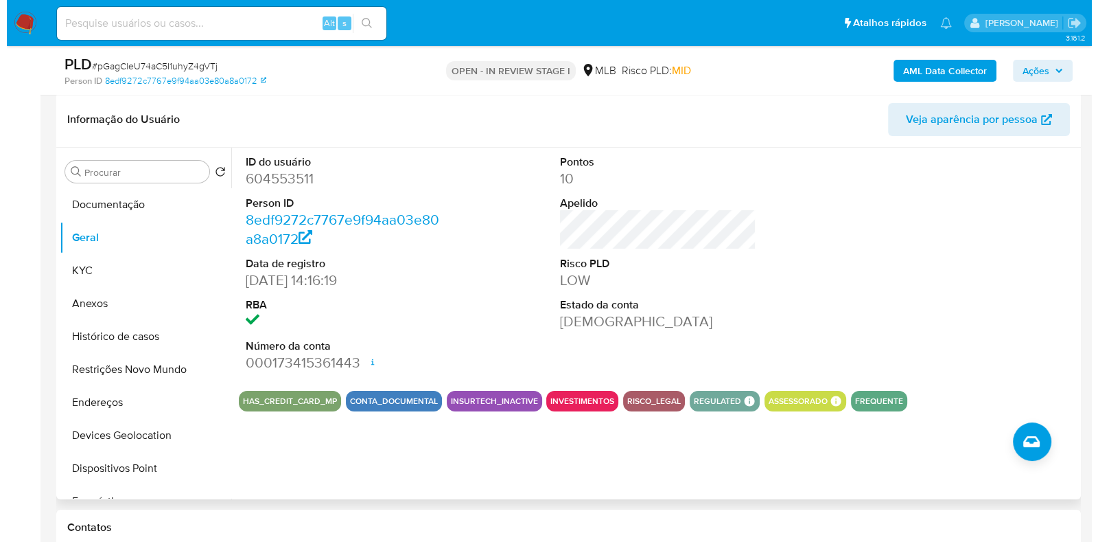
scroll to position [171, 0]
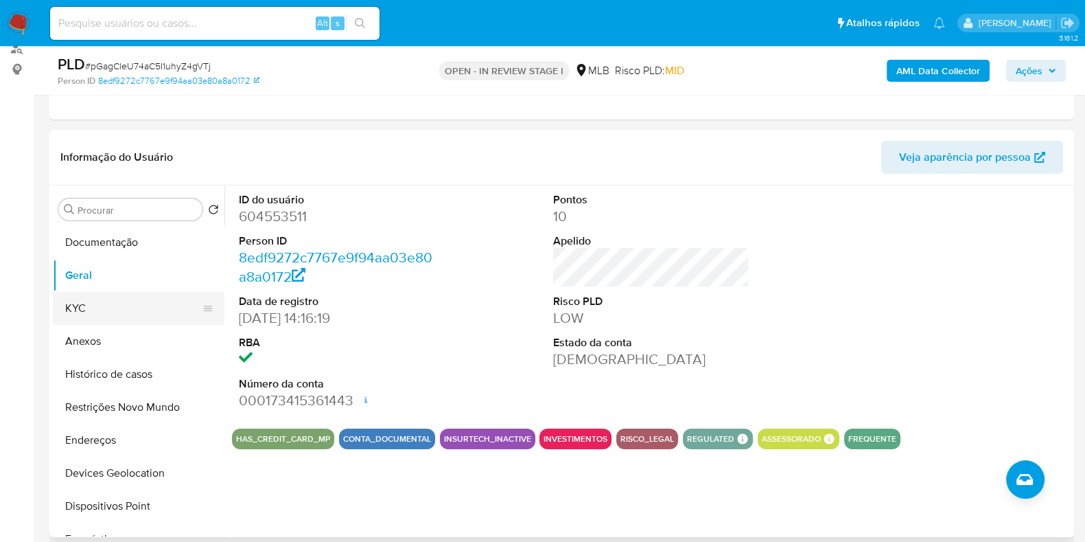
click at [138, 303] on button "KYC" at bounding box center [133, 308] width 161 height 33
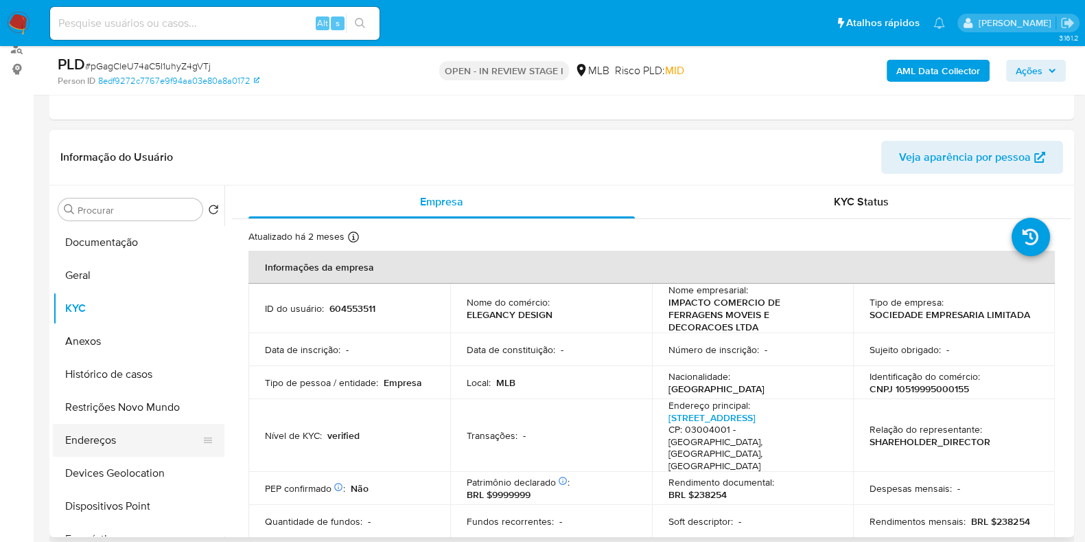
click at [156, 430] on button "Endereços" at bounding box center [133, 439] width 161 height 33
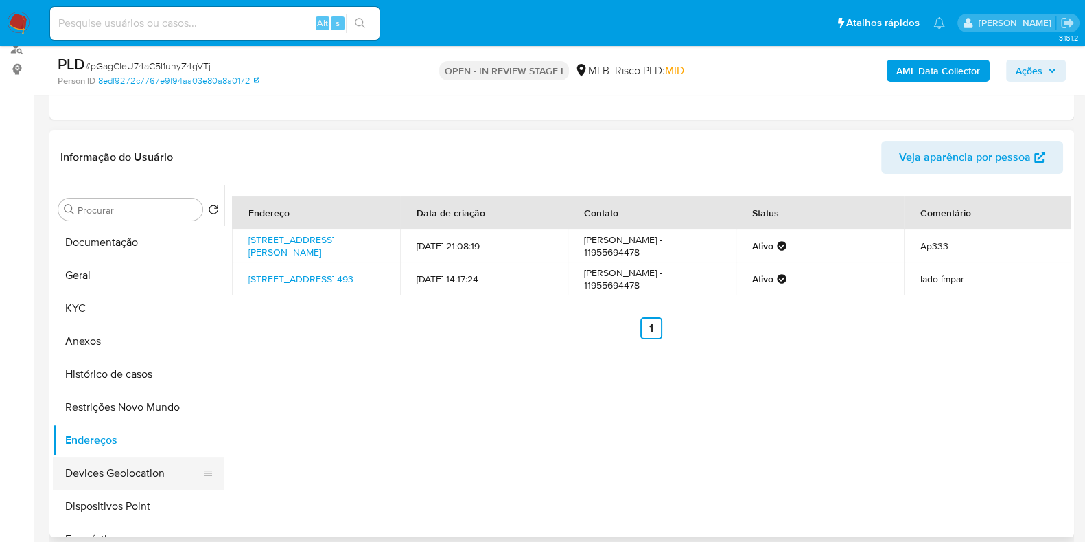
click at [95, 469] on button "Devices Geolocation" at bounding box center [133, 472] width 161 height 33
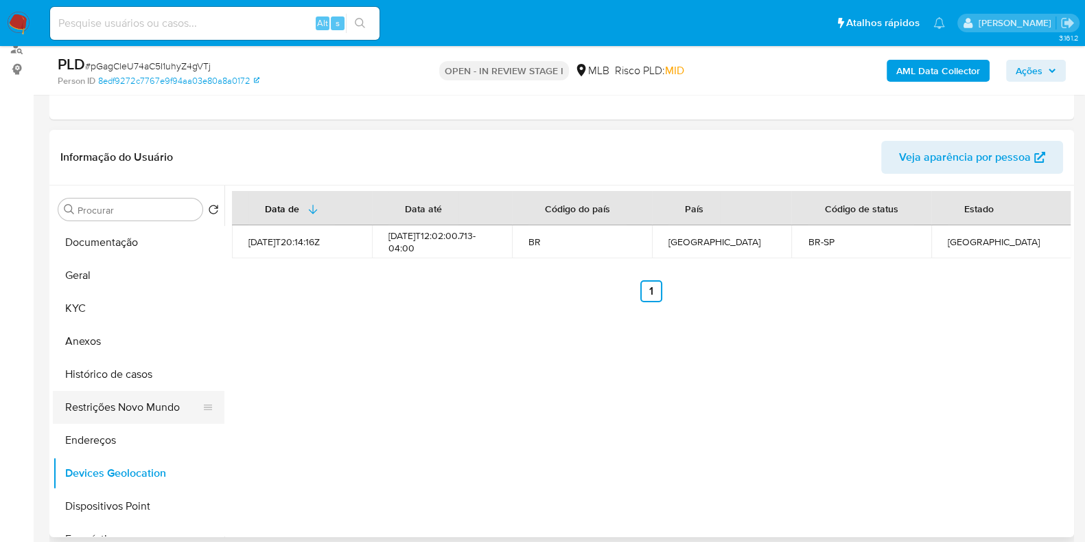
click at [134, 393] on button "Restrições Novo Mundo" at bounding box center [133, 407] width 161 height 33
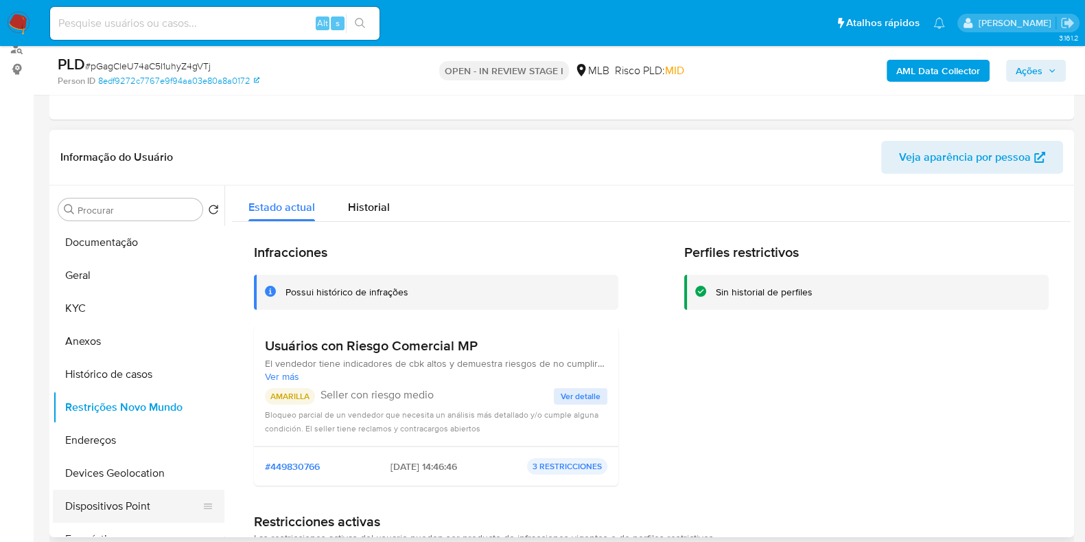
click at [148, 498] on button "Dispositivos Point" at bounding box center [133, 505] width 161 height 33
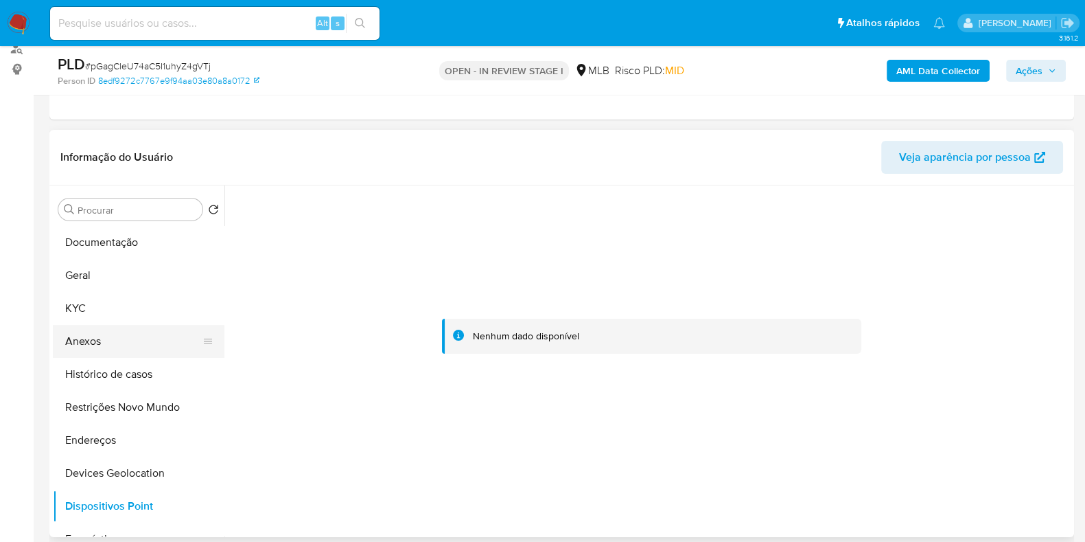
click at [103, 334] on button "Anexos" at bounding box center [133, 341] width 161 height 33
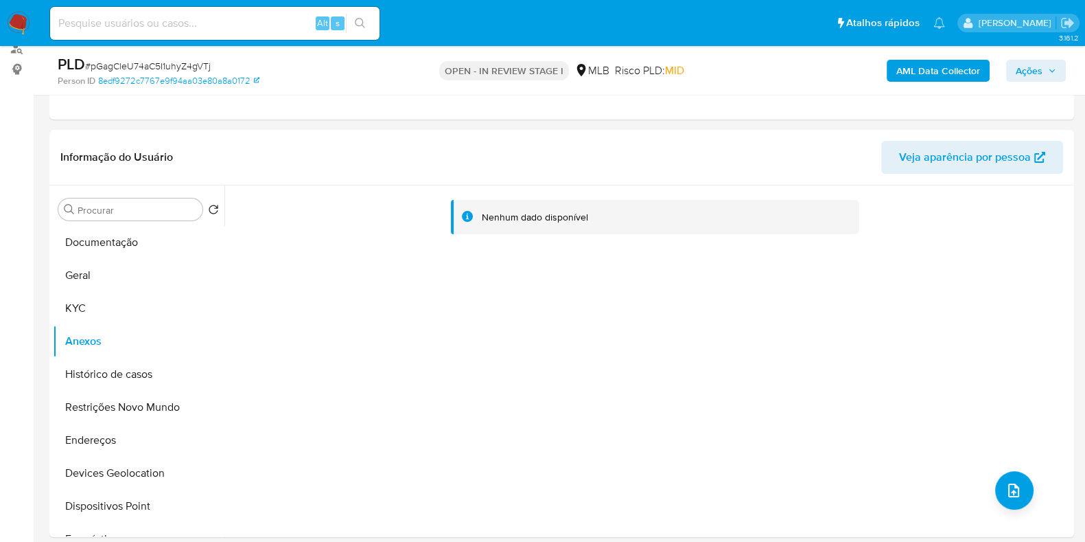
click at [900, 78] on b "AML Data Collector" at bounding box center [938, 71] width 84 height 22
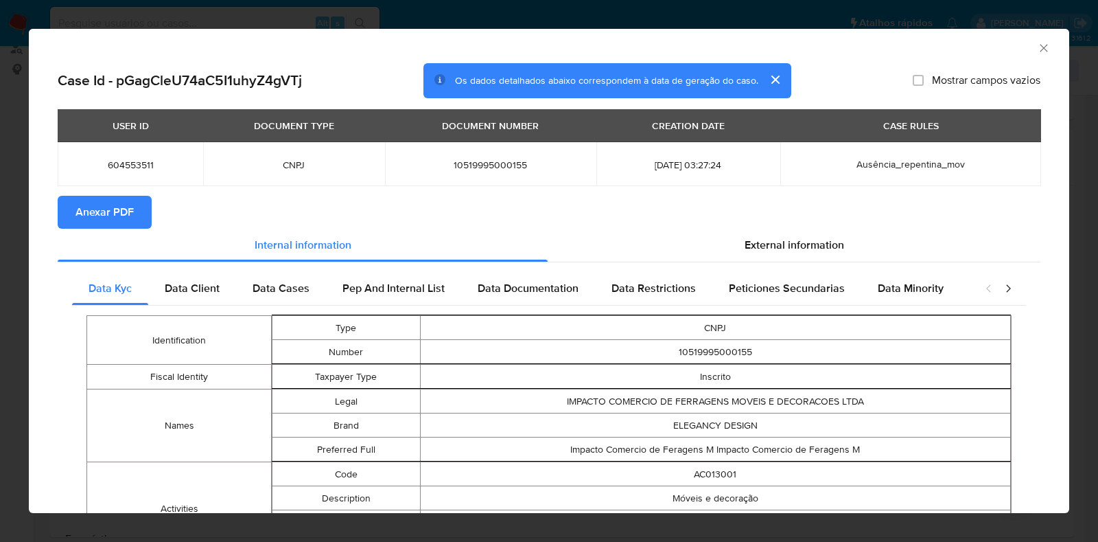
click at [99, 218] on span "Anexar PDF" at bounding box center [104, 212] width 58 height 30
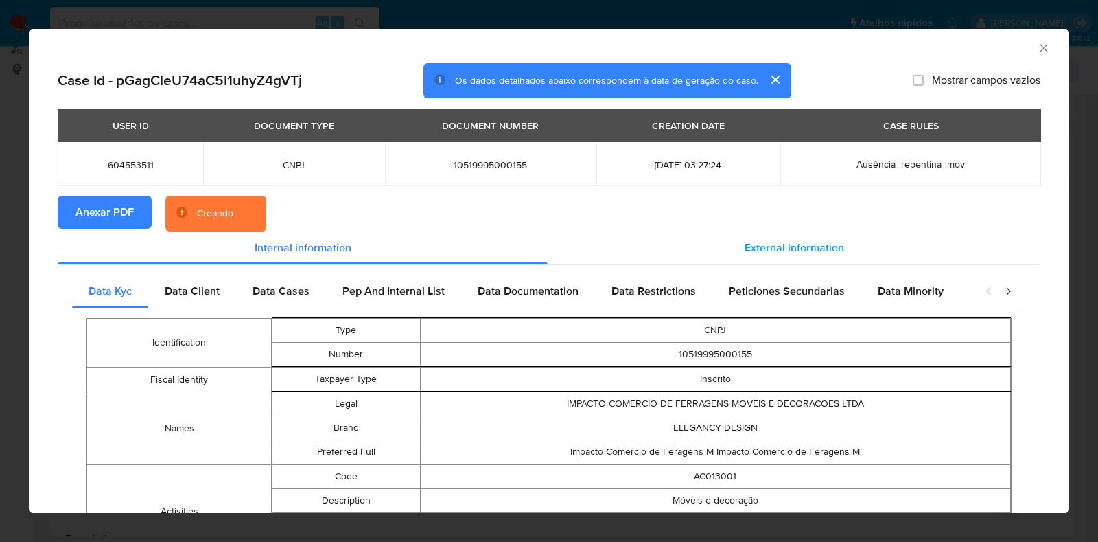
click at [792, 240] on span "External information" at bounding box center [795, 248] width 100 height 16
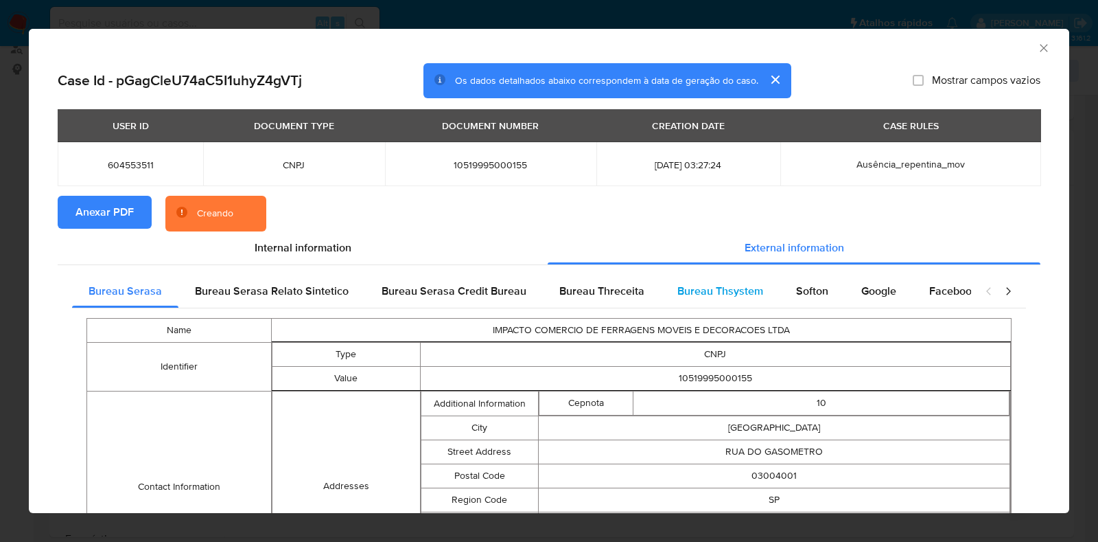
click at [767, 285] on div "Bureau Thsystem" at bounding box center [720, 291] width 119 height 33
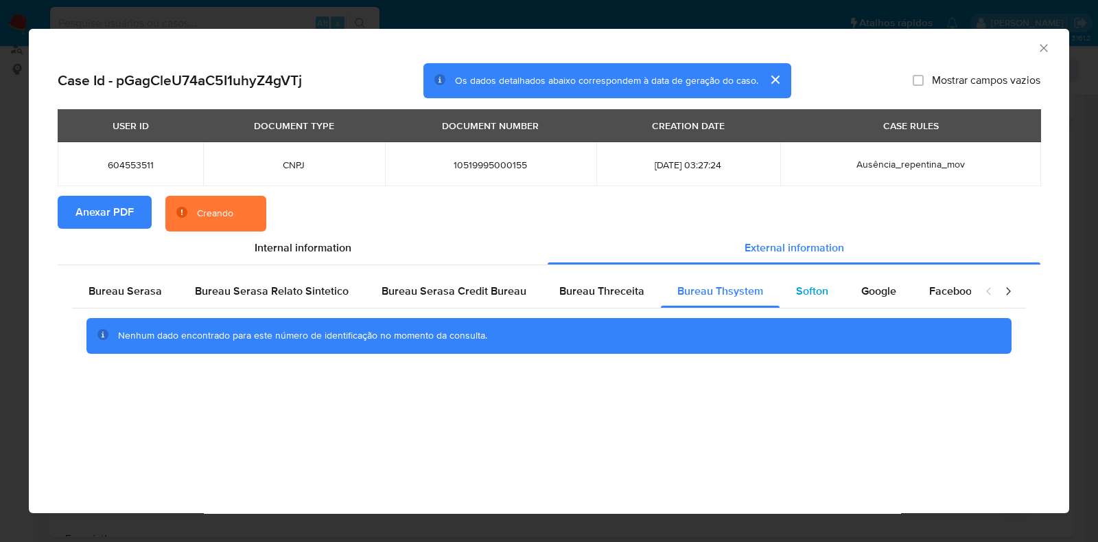
click at [824, 292] on div "Softon" at bounding box center [812, 291] width 65 height 33
click at [872, 288] on span "Google" at bounding box center [878, 291] width 35 height 16
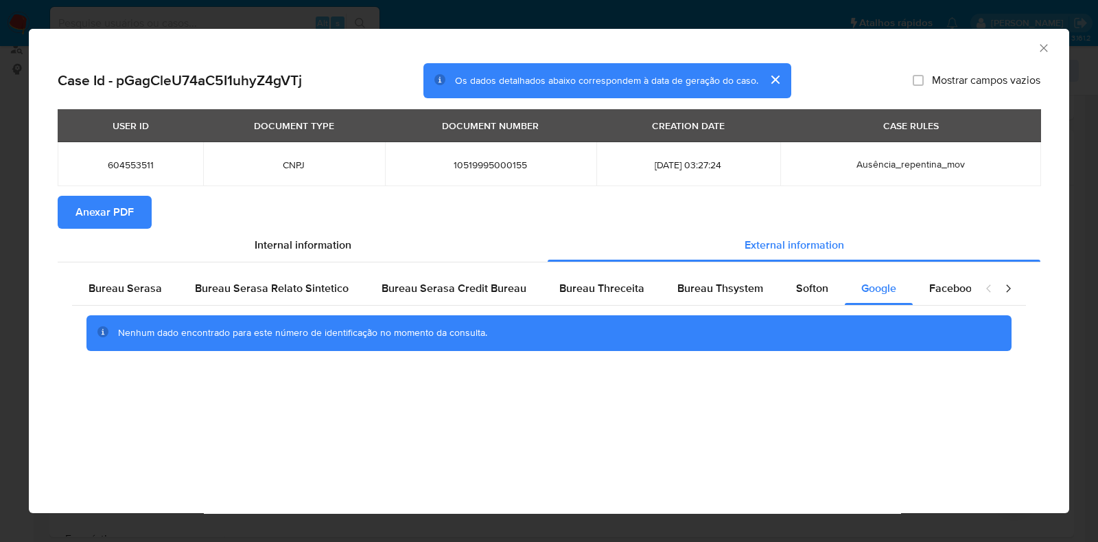
click at [1040, 49] on icon "Fechar a janela" at bounding box center [1044, 48] width 14 height 14
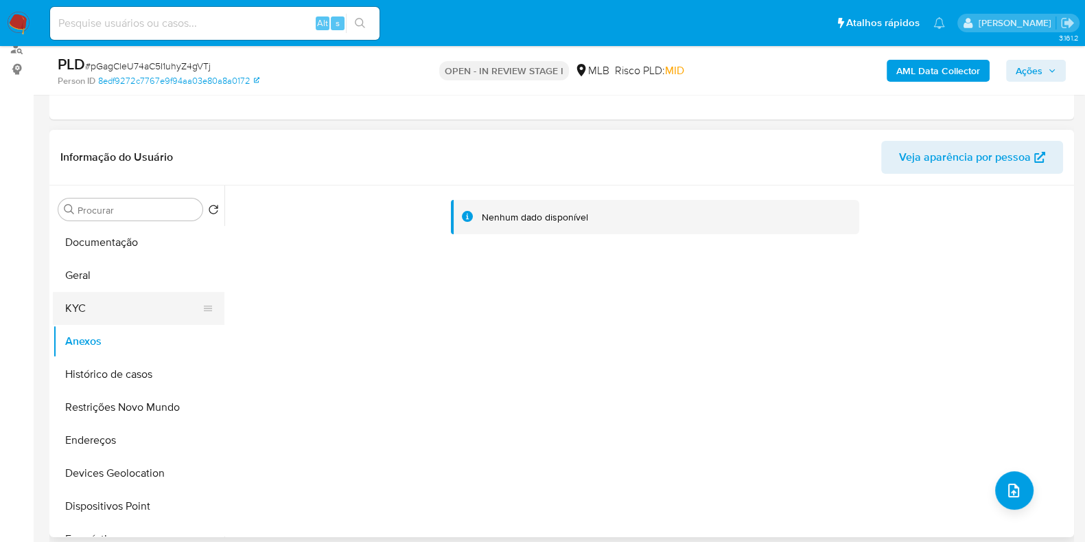
click at [106, 292] on button "KYC" at bounding box center [133, 308] width 161 height 33
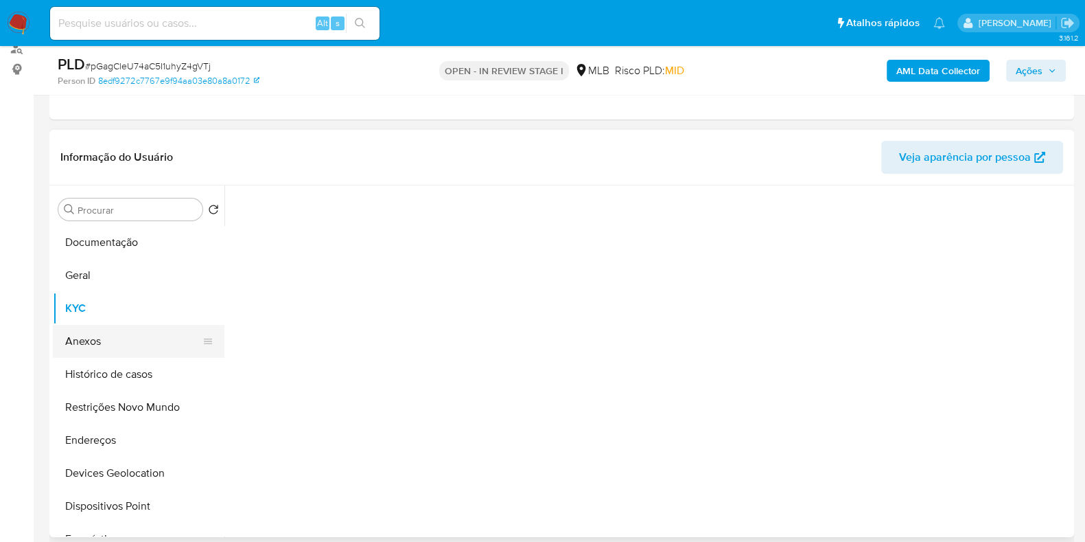
click at [109, 333] on button "Anexos" at bounding box center [133, 341] width 161 height 33
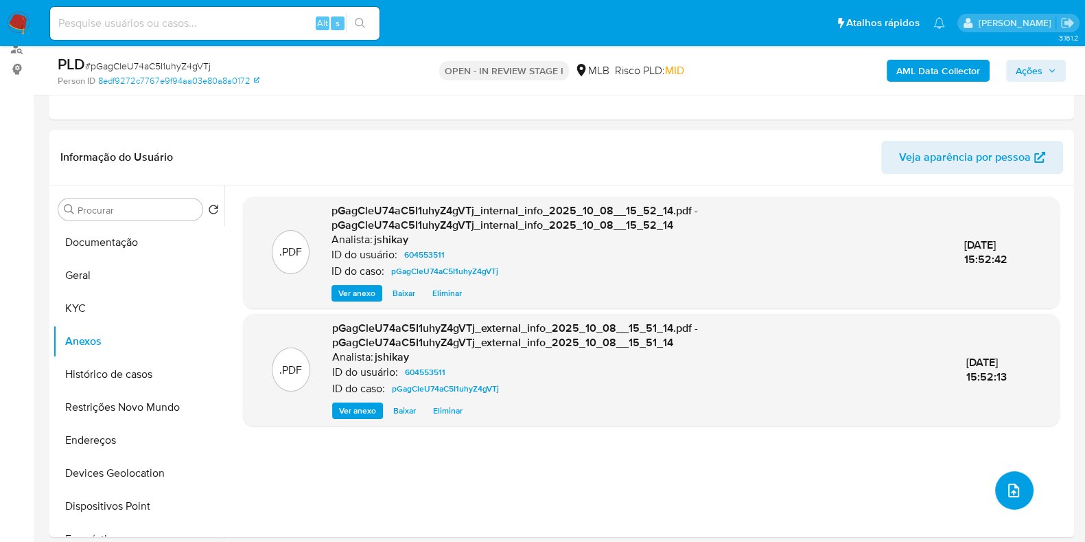
click at [1018, 487] on button "upload-file" at bounding box center [1014, 490] width 38 height 38
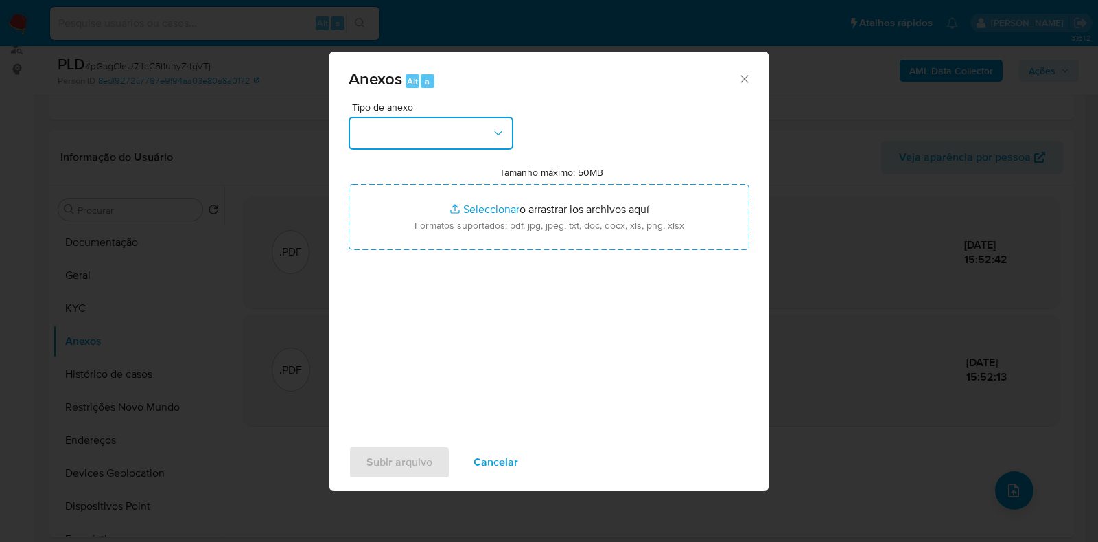
click at [416, 146] on button "button" at bounding box center [431, 133] width 165 height 33
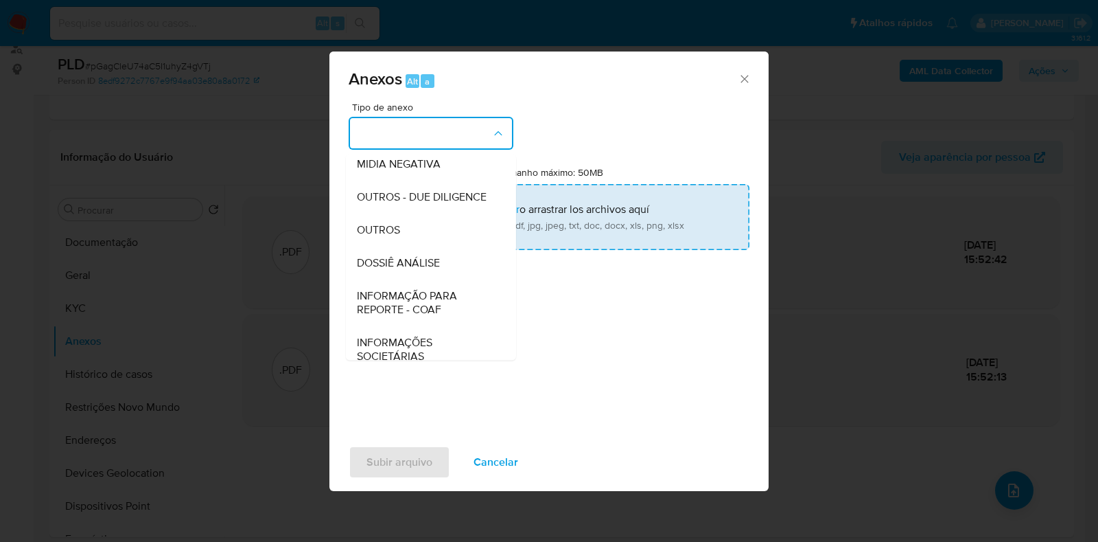
drag, startPoint x: 397, startPoint y: 250, endPoint x: 488, endPoint y: 218, distance: 96.8
click at [398, 237] on span "OUTROS" at bounding box center [378, 230] width 43 height 14
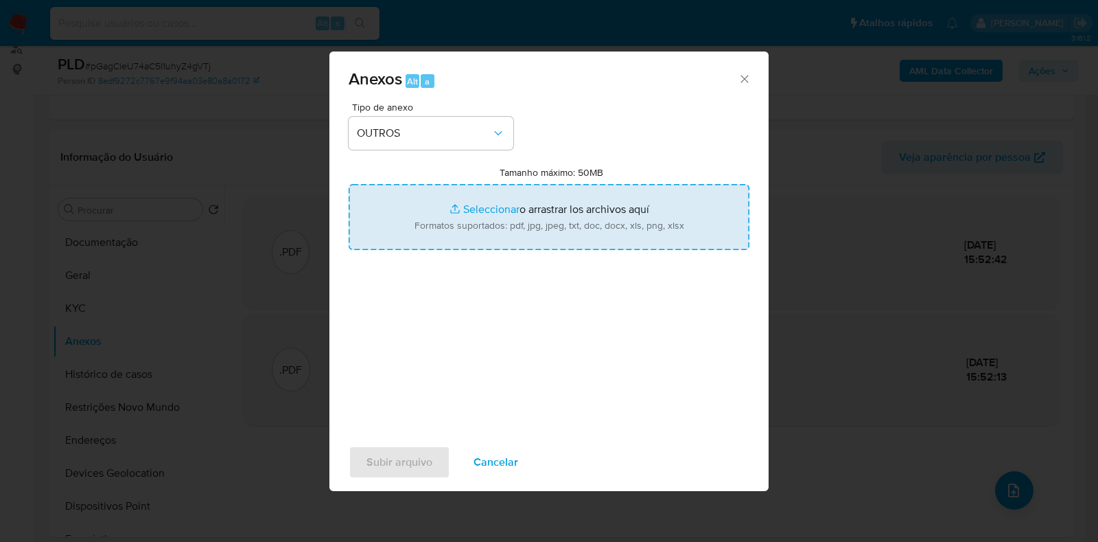
click at [489, 218] on input "Tamanho máximo: 50MB Seleccionar archivos" at bounding box center [549, 217] width 401 height 66
type input "C:\fakepath\Declinio - pGagCleU74aC5I1uhyZ4gVTj - CNPJ 10519995000155 - IMPACTO…"
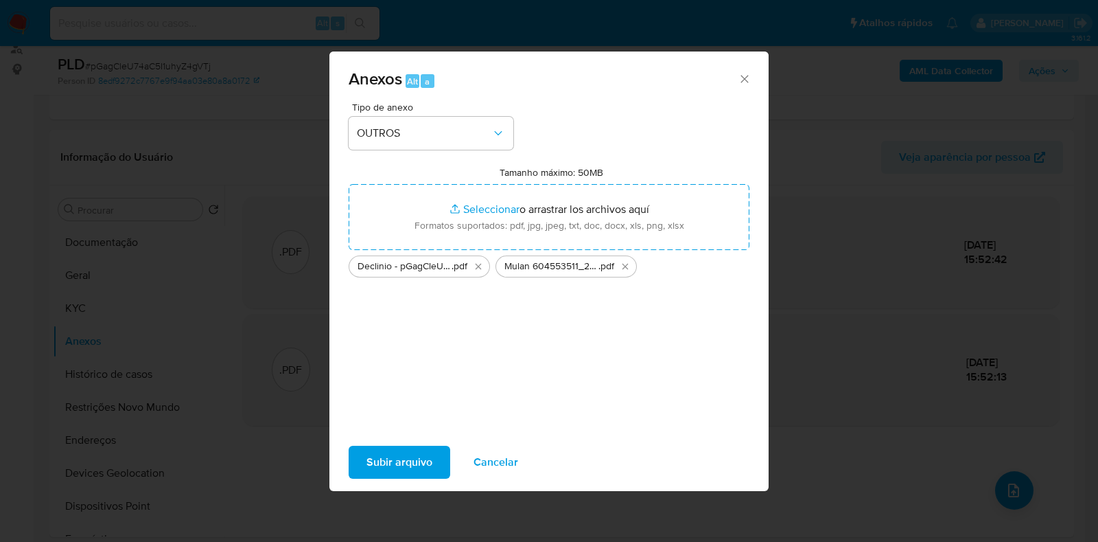
click at [408, 461] on span "Subir arquivo" at bounding box center [399, 462] width 66 height 30
click at [398, 456] on span "Subir arquivo" at bounding box center [399, 462] width 66 height 30
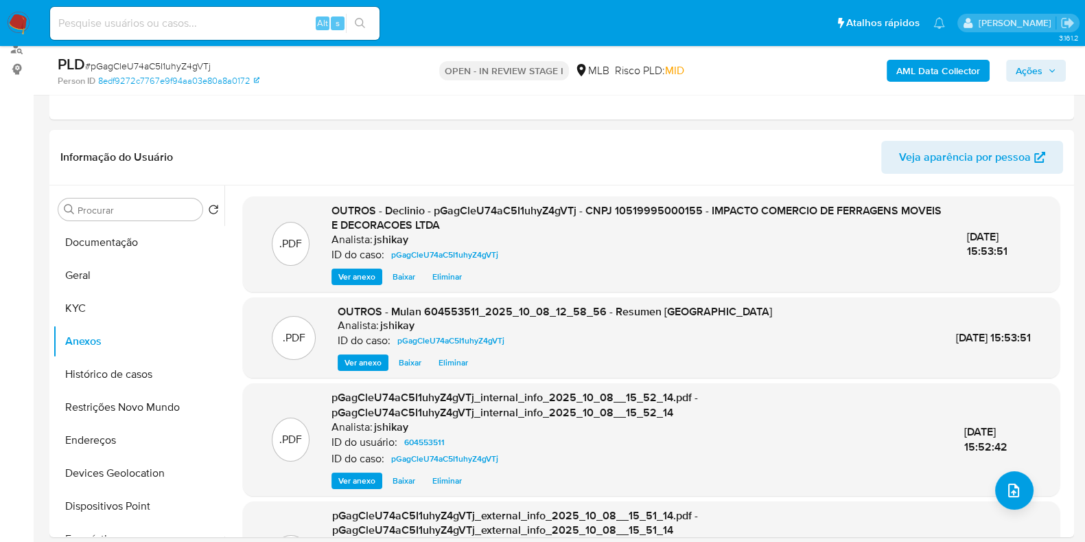
click at [1047, 82] on div "AML Data Collector Ações" at bounding box center [900, 70] width 332 height 32
click at [1043, 79] on span "Ações" at bounding box center [1029, 71] width 27 height 22
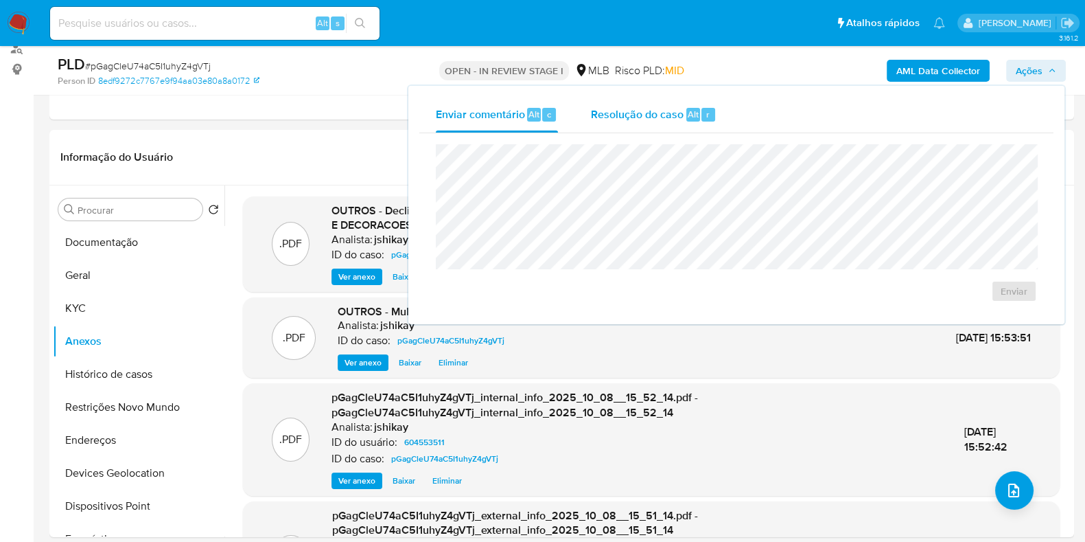
click at [668, 110] on span "Resolução do caso" at bounding box center [637, 114] width 93 height 16
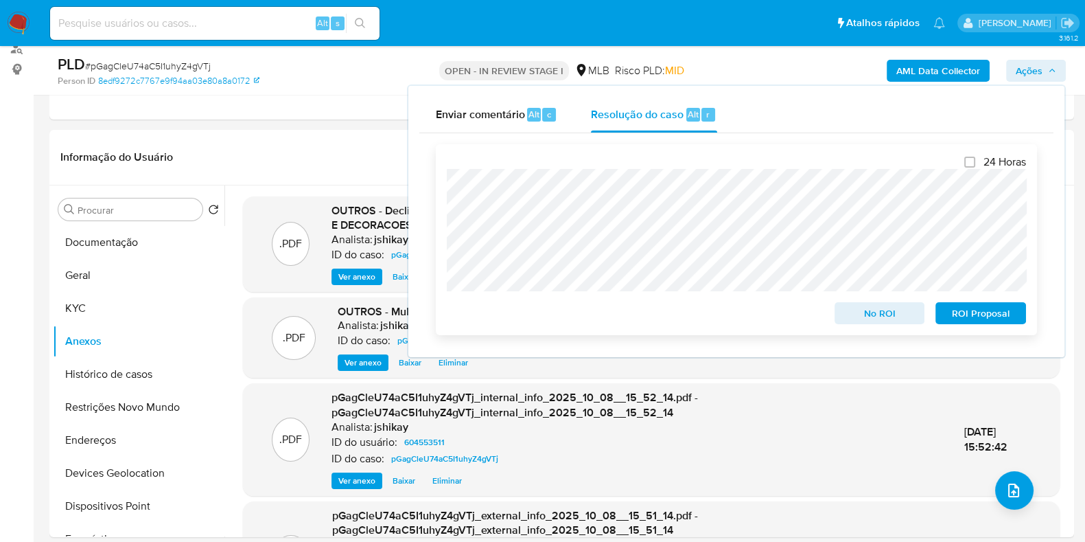
click at [881, 321] on span "No ROI" at bounding box center [879, 312] width 71 height 19
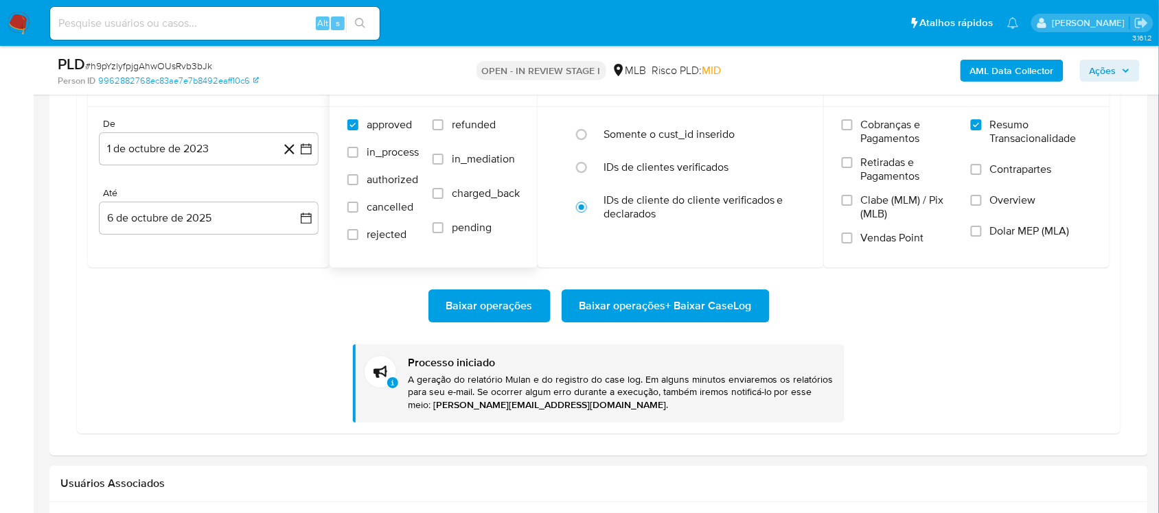
scroll to position [1287, 0]
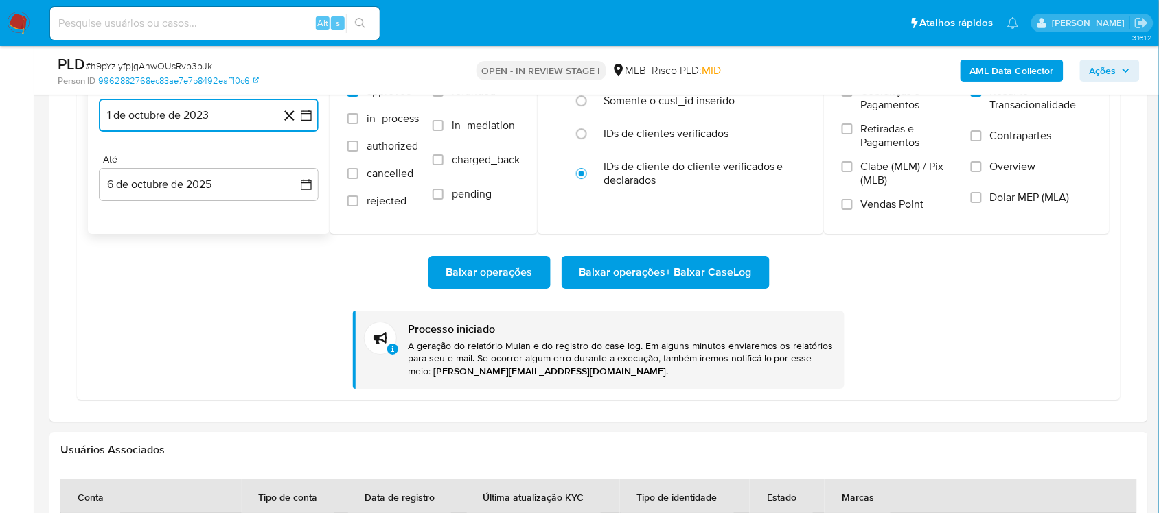
click at [310, 121] on icon "button" at bounding box center [306, 115] width 14 height 14
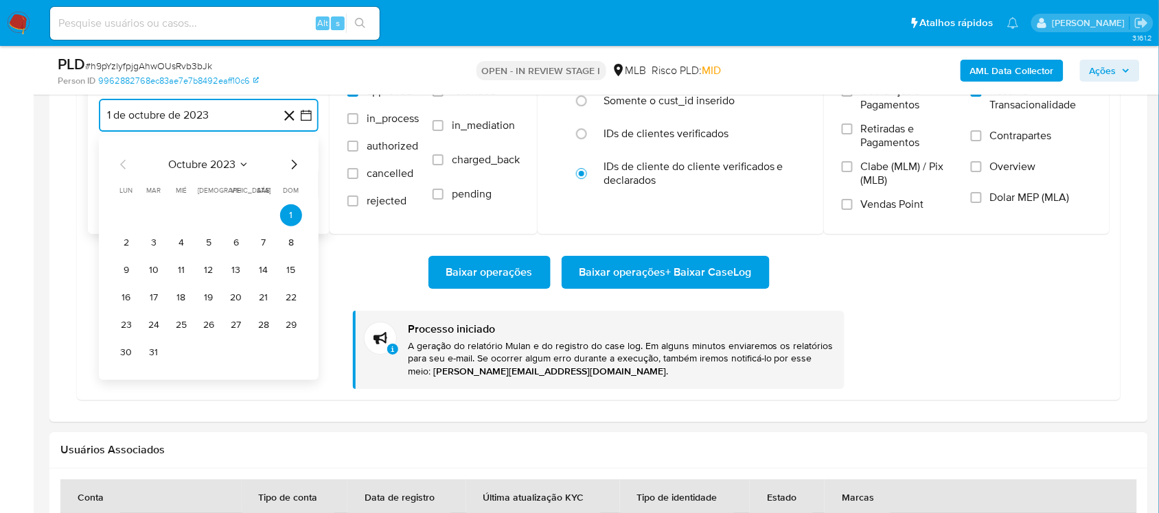
click at [231, 165] on span "octubre 2023" at bounding box center [201, 165] width 67 height 14
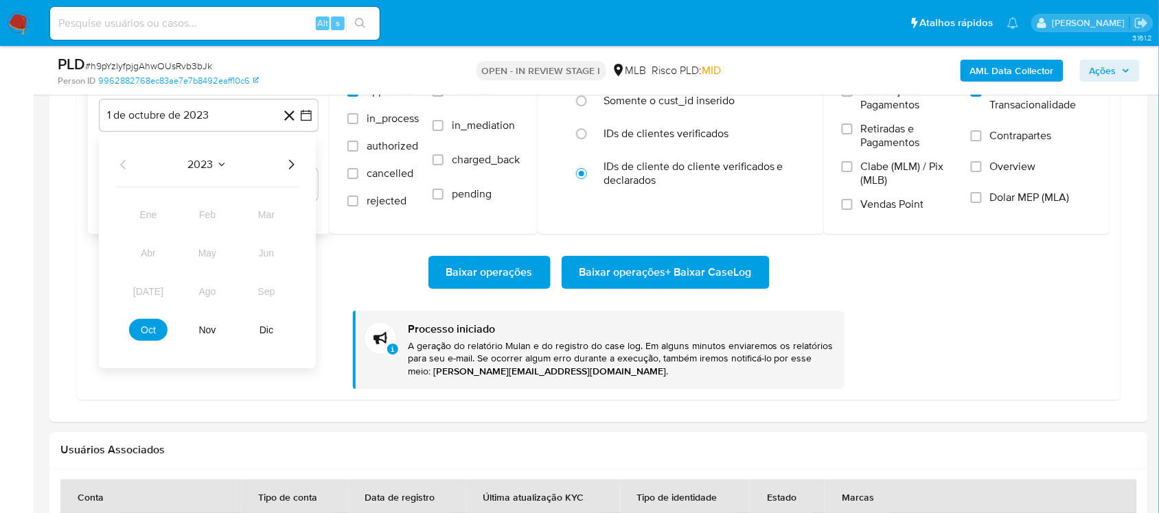
click at [292, 168] on icon "Año siguiente" at bounding box center [291, 165] width 5 height 10
click at [132, 162] on div "2025" at bounding box center [207, 164] width 184 height 16
click at [124, 166] on icon "Año anterior" at bounding box center [123, 164] width 16 height 16
click at [125, 165] on icon "Año anterior" at bounding box center [123, 164] width 16 height 16
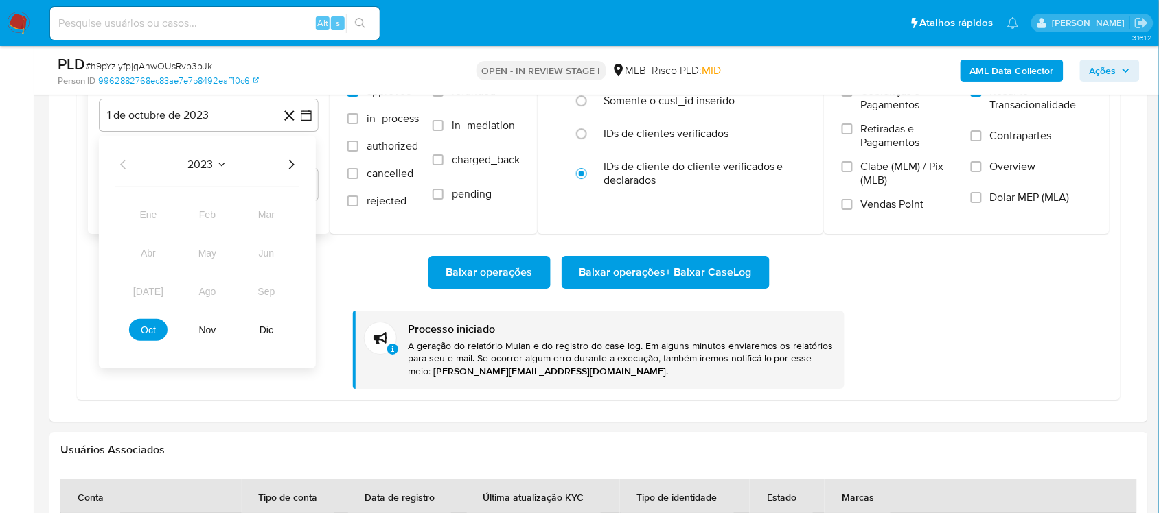
click at [292, 165] on icon "Año siguiente" at bounding box center [291, 164] width 16 height 16
click at [215, 292] on span "ago" at bounding box center [207, 291] width 17 height 11
click at [211, 218] on button "1" at bounding box center [209, 216] width 22 height 22
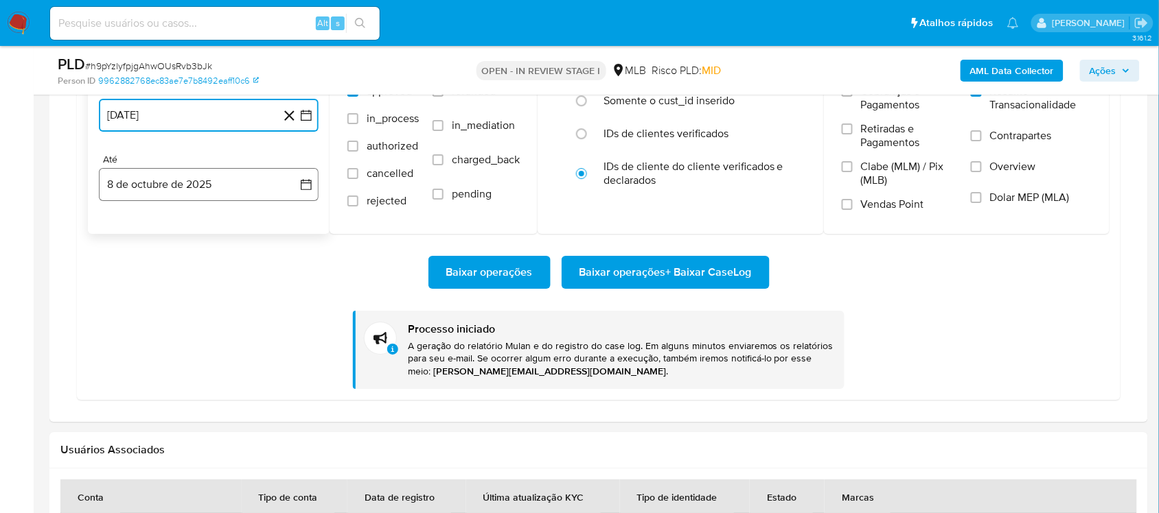
click at [305, 181] on icon "button" at bounding box center [306, 185] width 14 height 14
click at [131, 313] on button "6" at bounding box center [126, 312] width 22 height 22
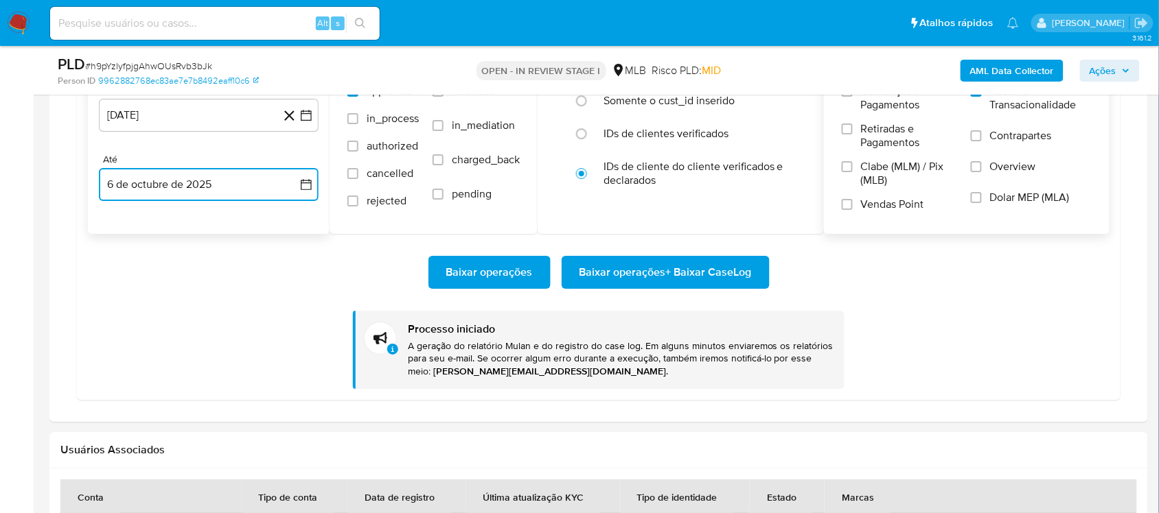
scroll to position [1201, 0]
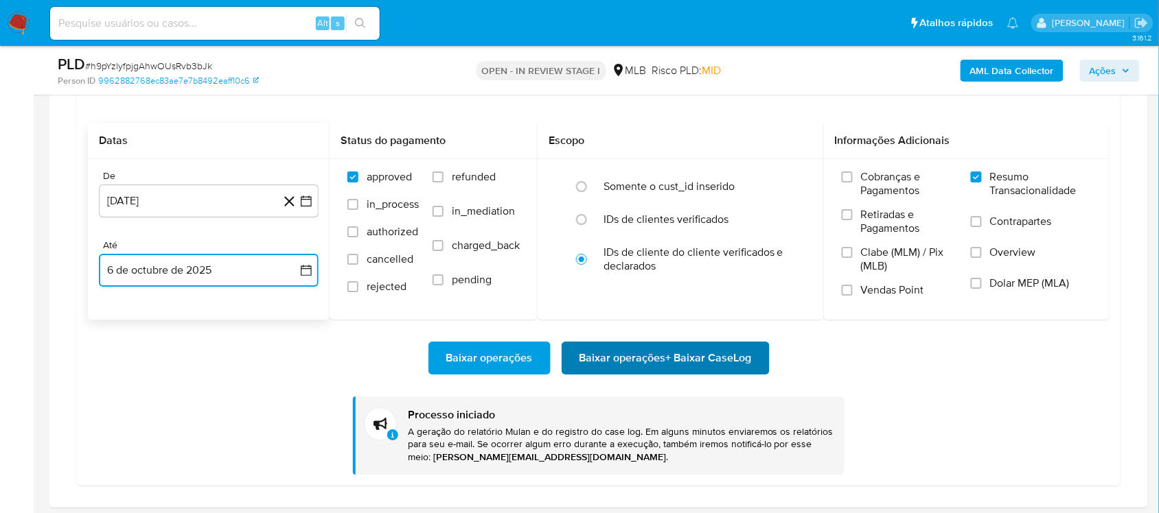
click at [718, 366] on span "Baixar operações + Baixar CaseLog" at bounding box center [665, 358] width 172 height 30
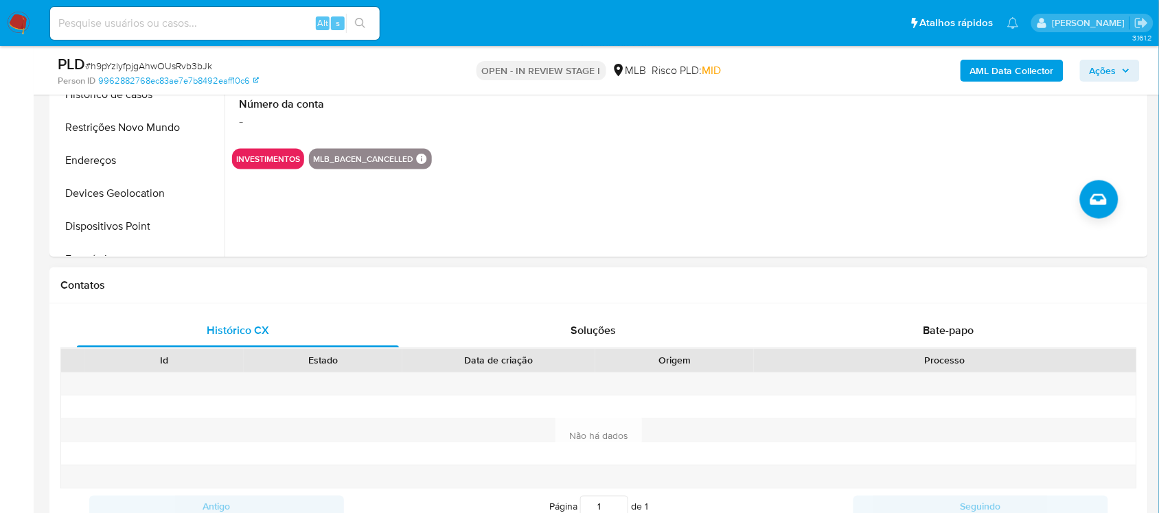
scroll to position [343, 0]
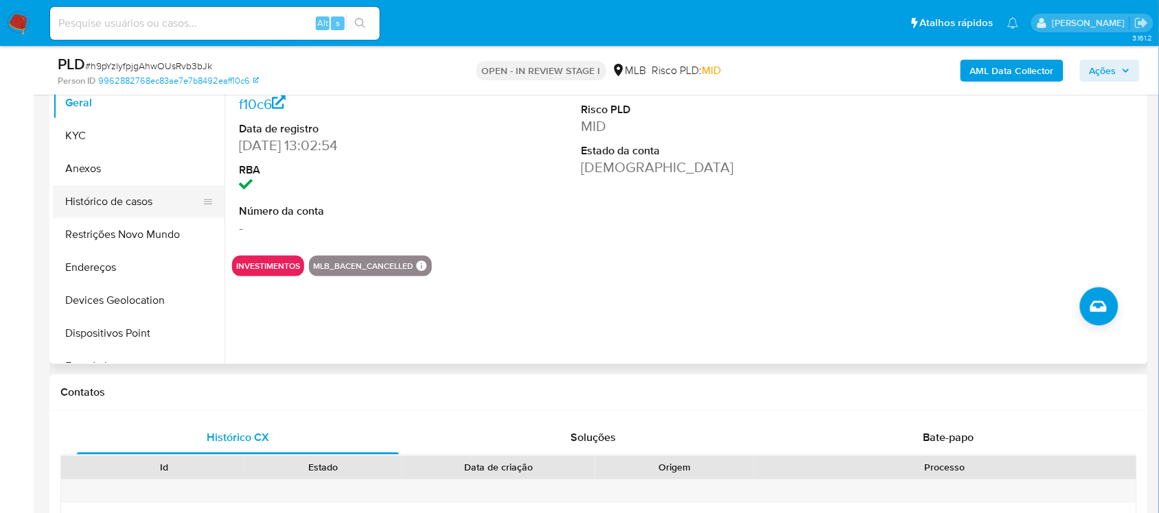
click at [132, 202] on button "Histórico de casos" at bounding box center [133, 201] width 161 height 33
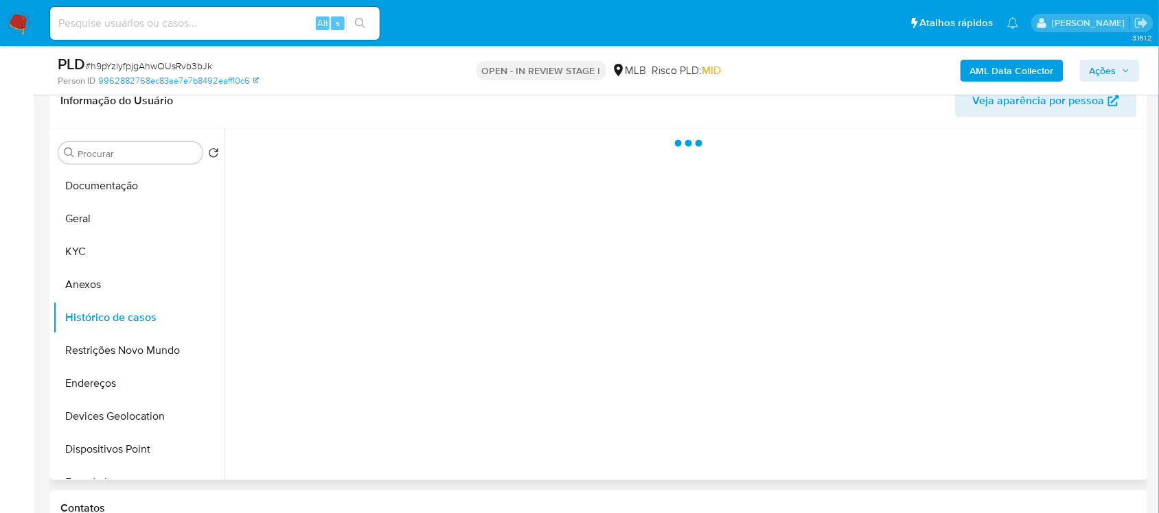
scroll to position [257, 0]
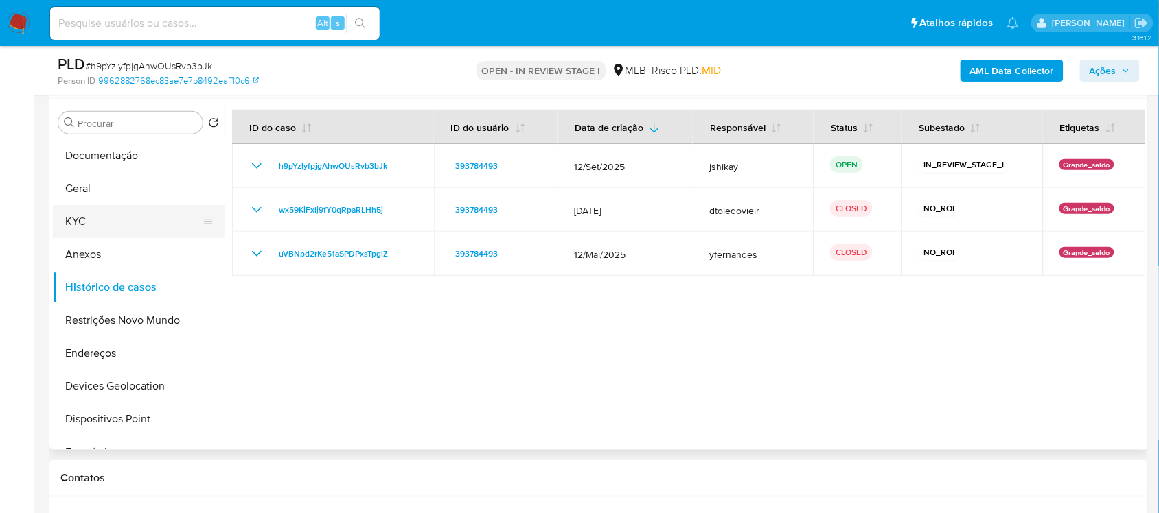
click at [122, 223] on button "KYC" at bounding box center [133, 221] width 161 height 33
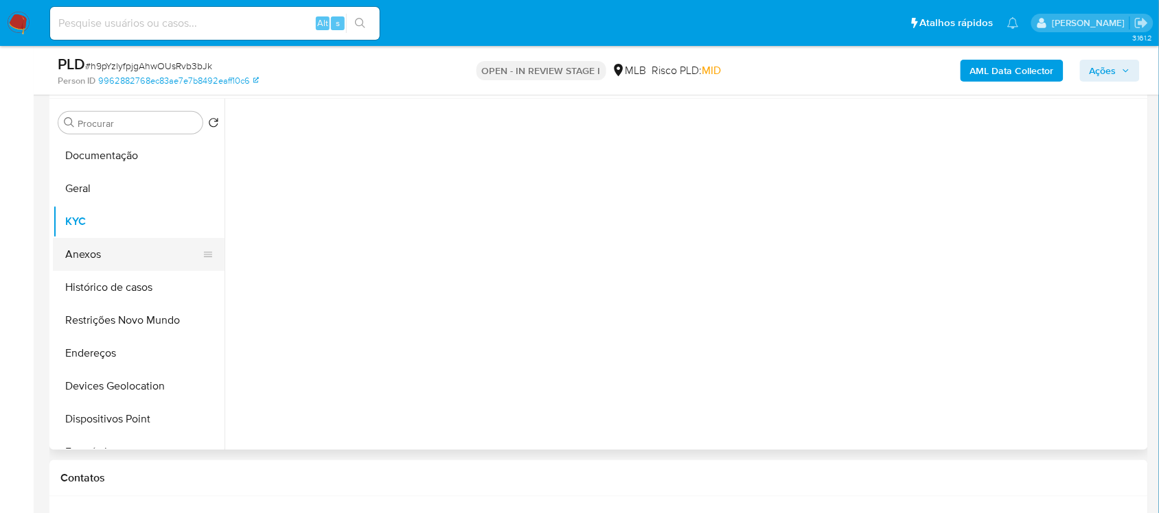
click at [115, 256] on button "Anexos" at bounding box center [133, 254] width 161 height 33
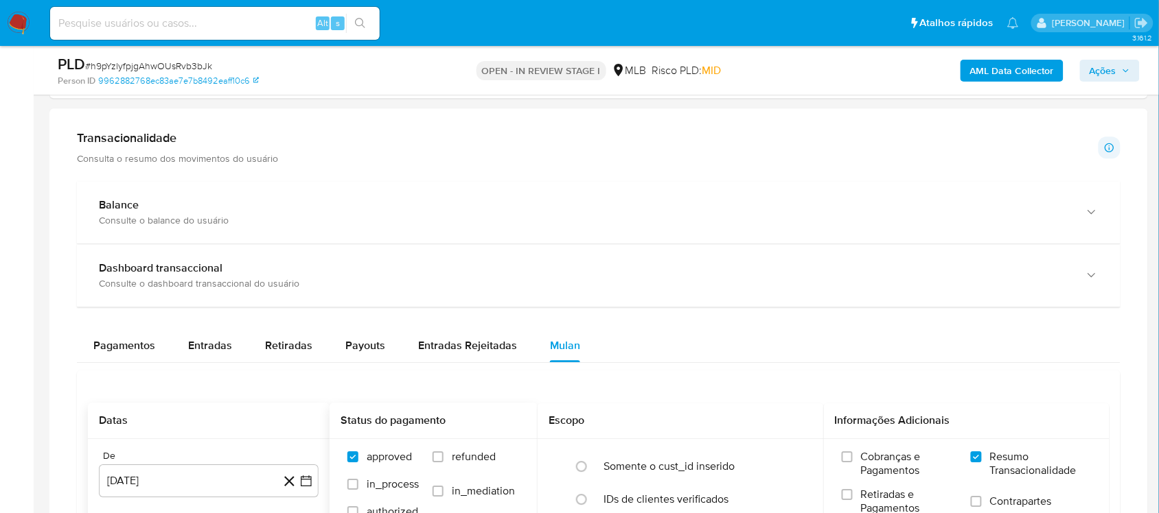
scroll to position [1029, 0]
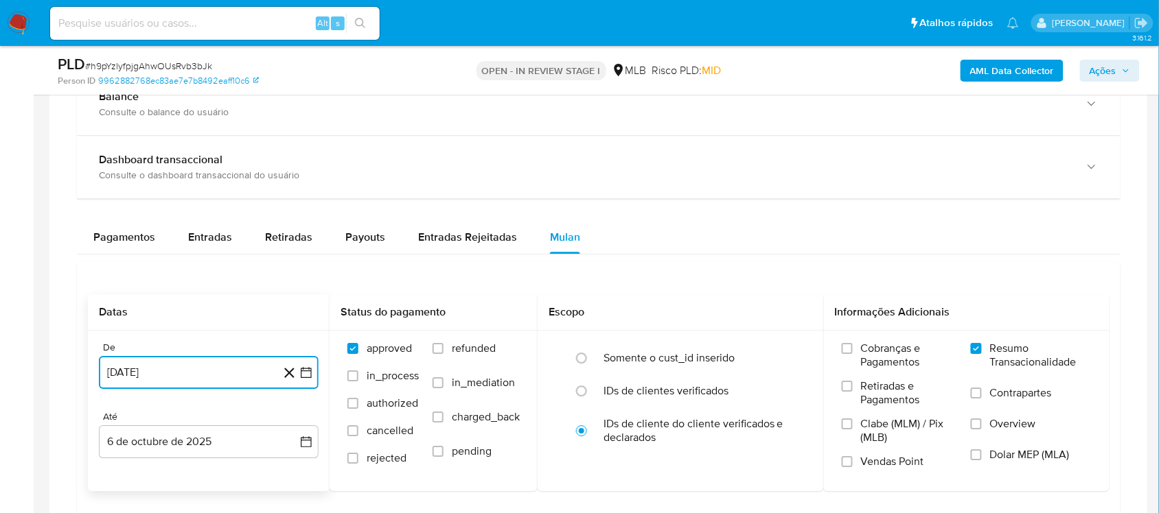
click at [306, 378] on icon "button" at bounding box center [306, 373] width 14 height 14
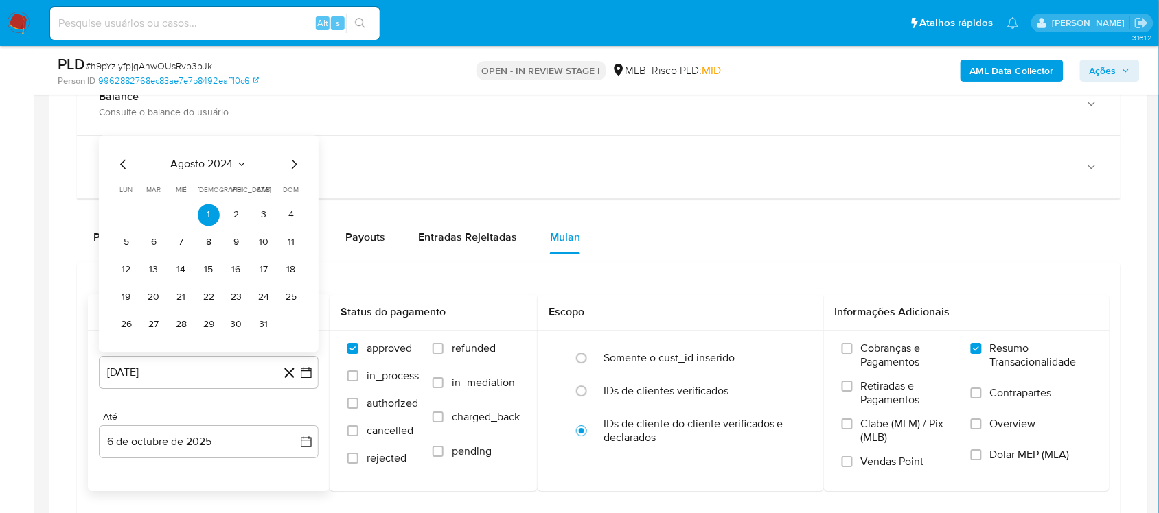
click at [232, 151] on div "agosto 2024 agosto 2024 lun lunes mar martes mié miércoles jue jueves vie viern…" at bounding box center [209, 243] width 220 height 217
click at [235, 156] on div "agosto 2024 agosto 2024 lun lunes mar martes mié miércoles jue jueves vie viern…" at bounding box center [209, 243] width 220 height 217
click at [238, 161] on icon "Seleccionar mes y año" at bounding box center [241, 164] width 11 height 11
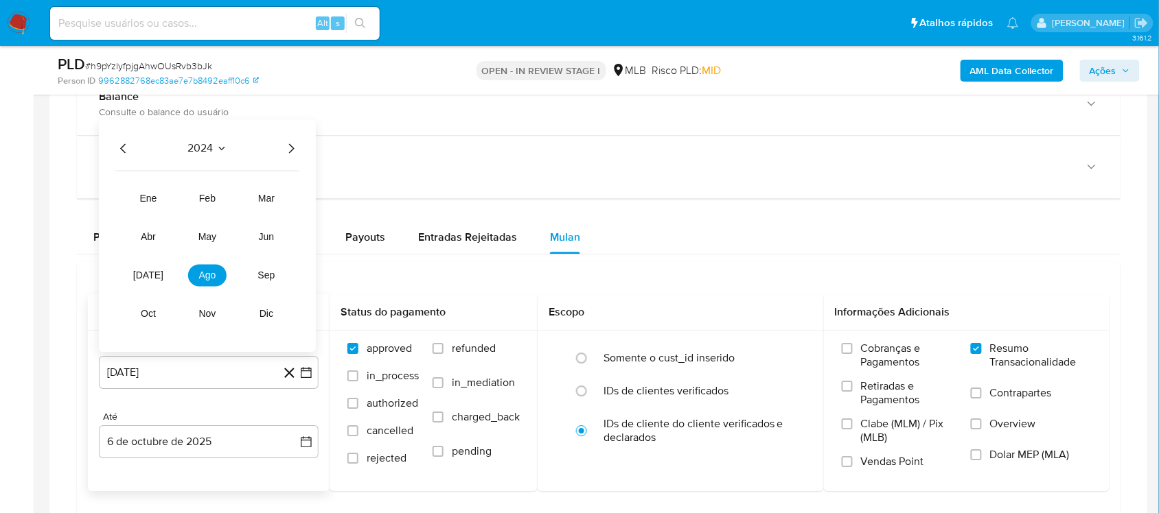
click at [301, 143] on div "2024 2024 ene feb mar abr may jun jul ago sep oct nov dic" at bounding box center [207, 235] width 217 height 233
click at [296, 148] on icon "Año siguiente" at bounding box center [291, 148] width 16 height 16
click at [200, 275] on span "ago" at bounding box center [207, 275] width 17 height 11
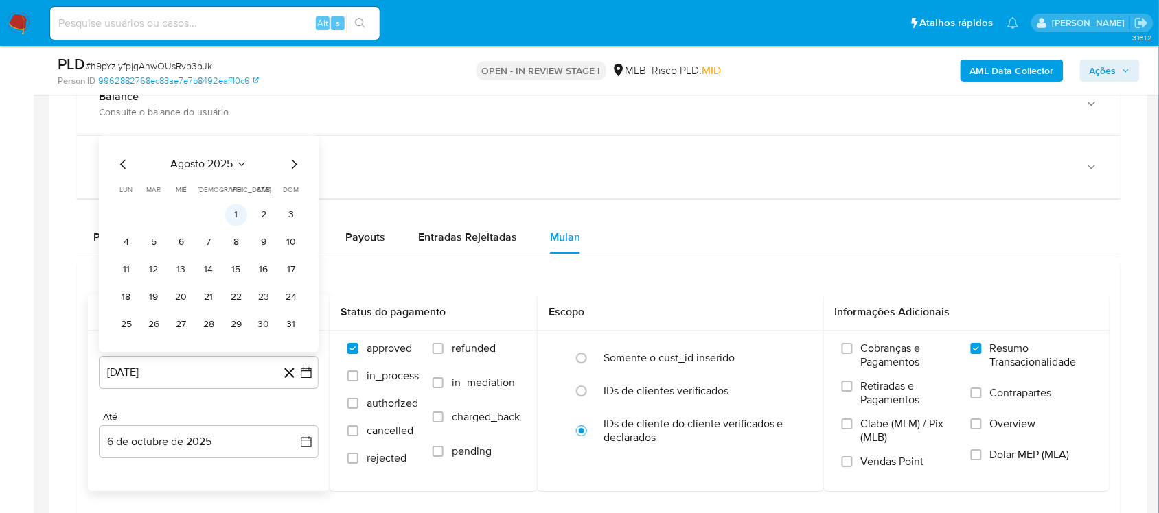
click at [237, 220] on button "1" at bounding box center [236, 215] width 22 height 22
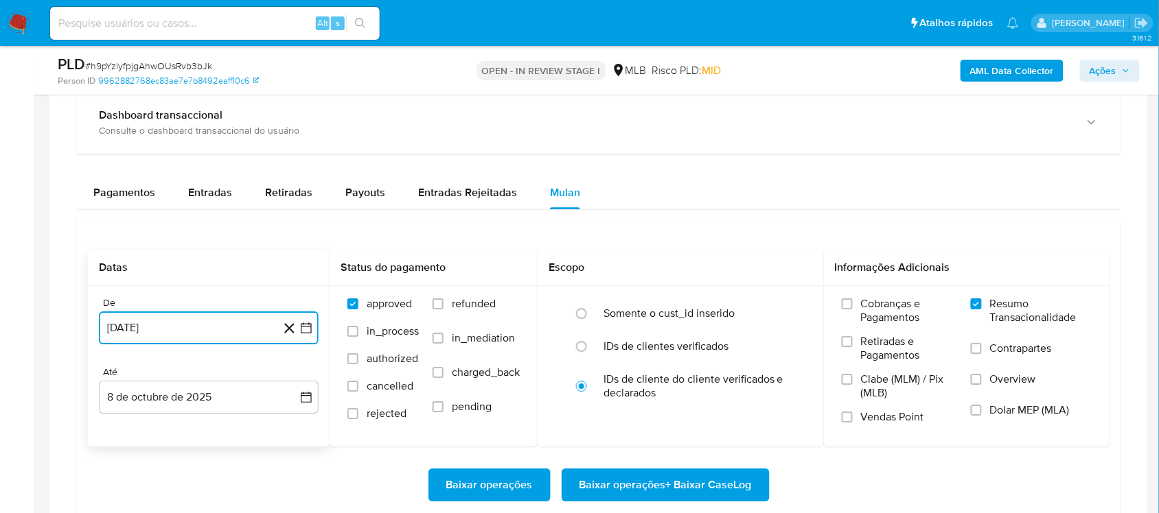
scroll to position [1115, 0]
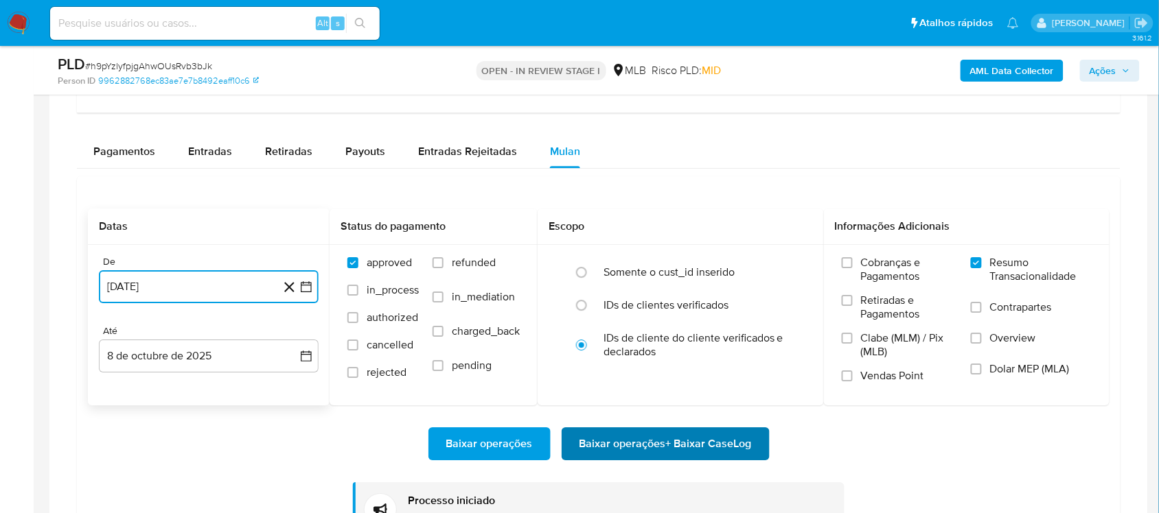
click at [718, 441] on span "Baixar operações + Baixar CaseLog" at bounding box center [665, 444] width 172 height 30
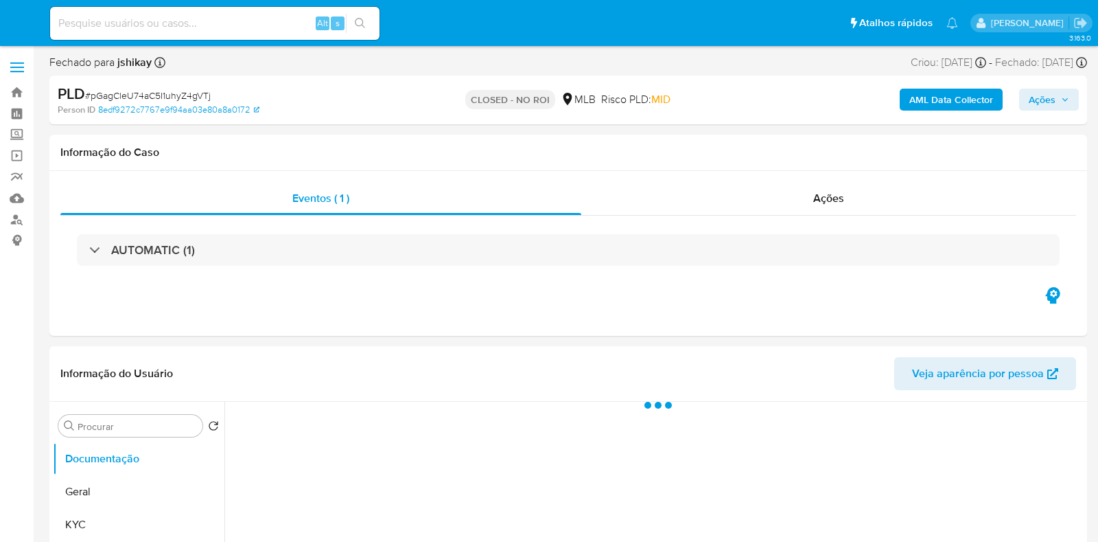
select select "10"
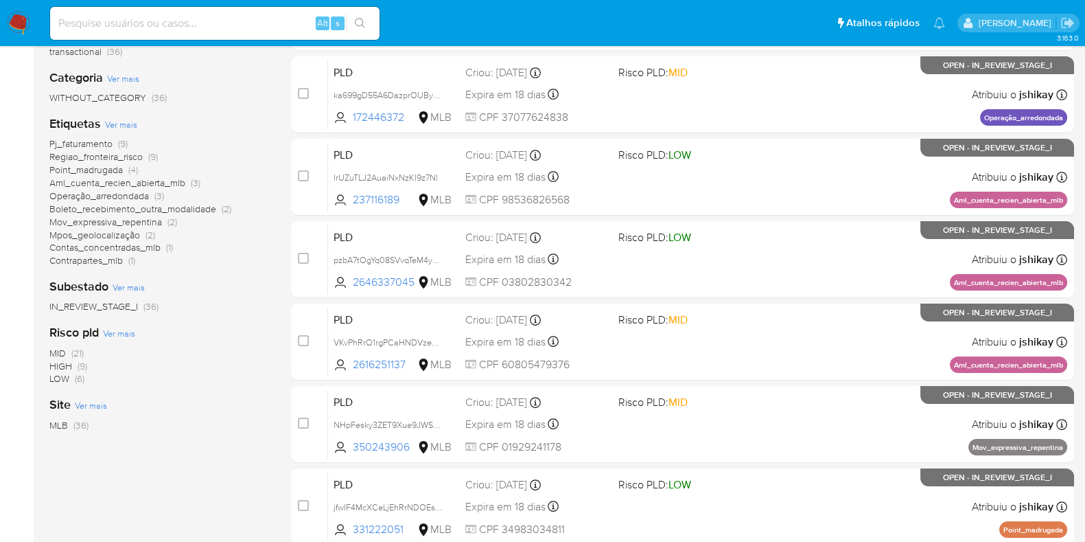
scroll to position [85, 0]
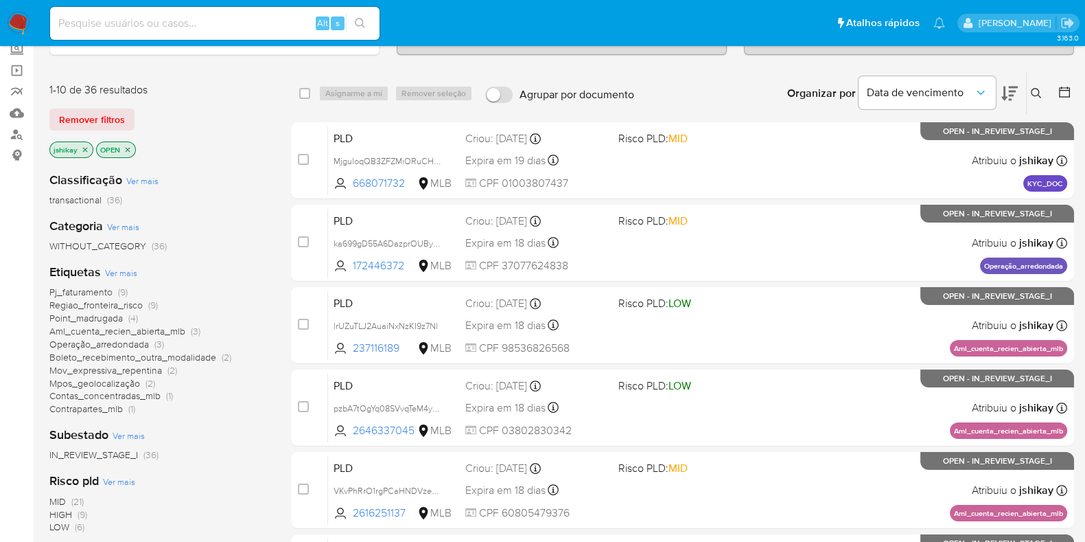
click at [81, 148] on icon "close-filter" at bounding box center [85, 149] width 8 height 8
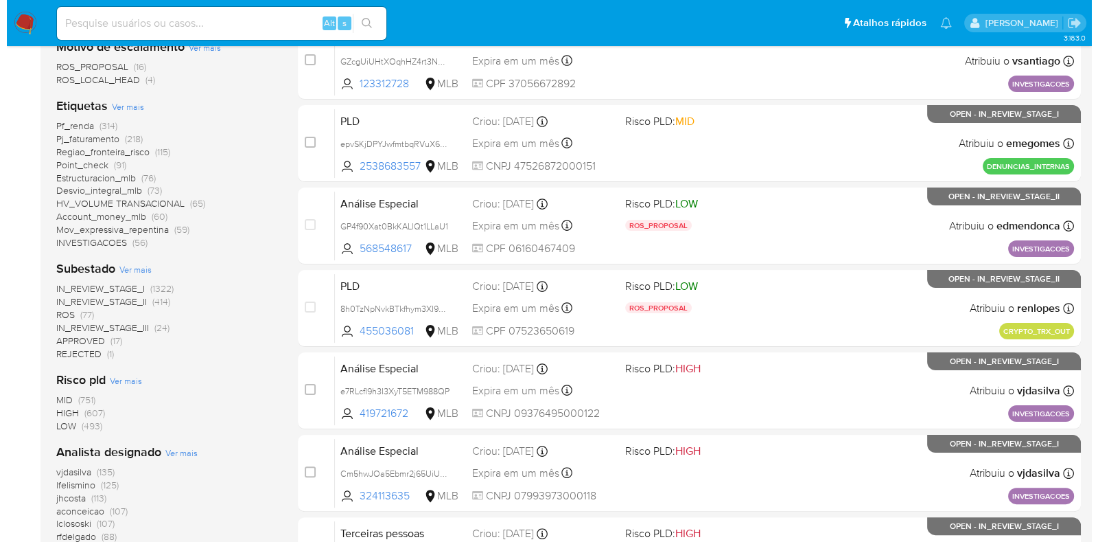
scroll to position [429, 0]
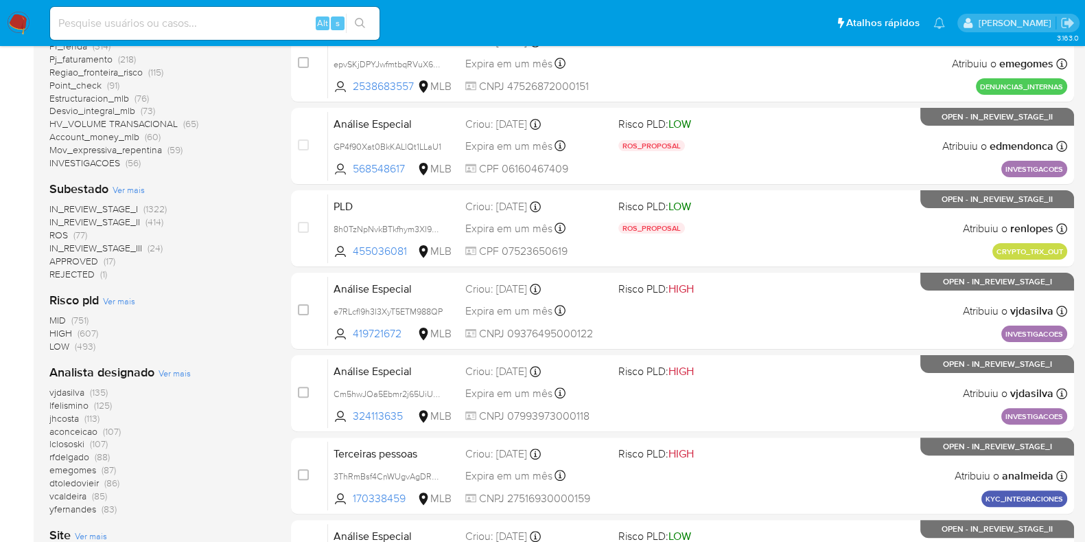
click at [165, 372] on span "Ver mais" at bounding box center [175, 372] width 32 height 12
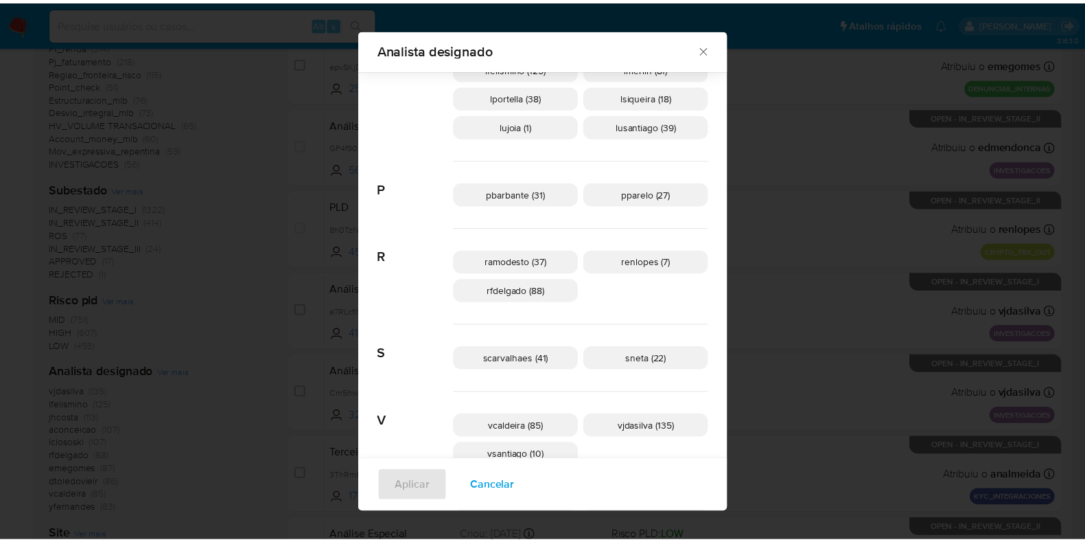
scroll to position [675, 0]
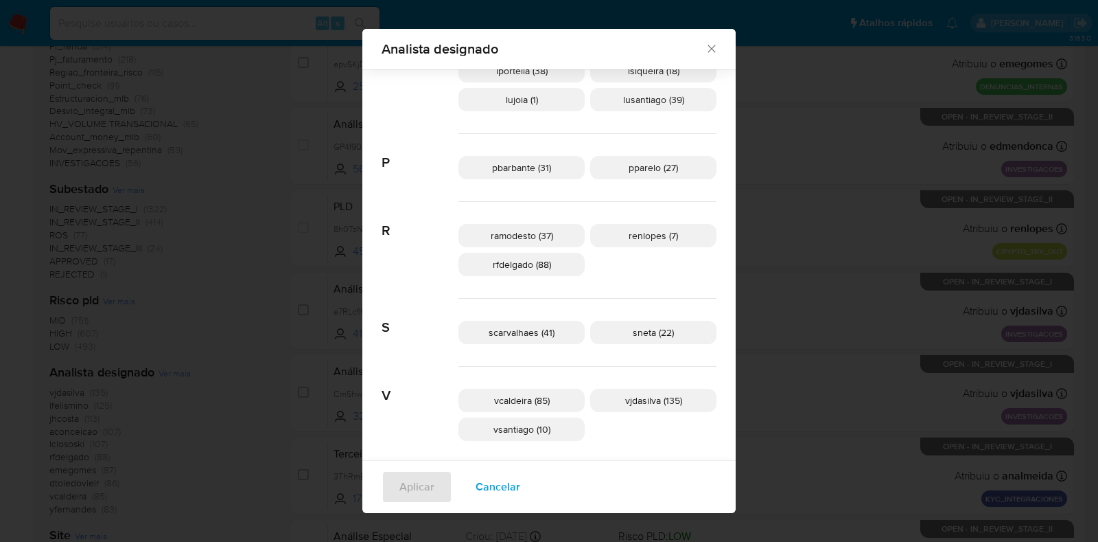
click at [708, 49] on icon "Fechar" at bounding box center [712, 49] width 8 height 8
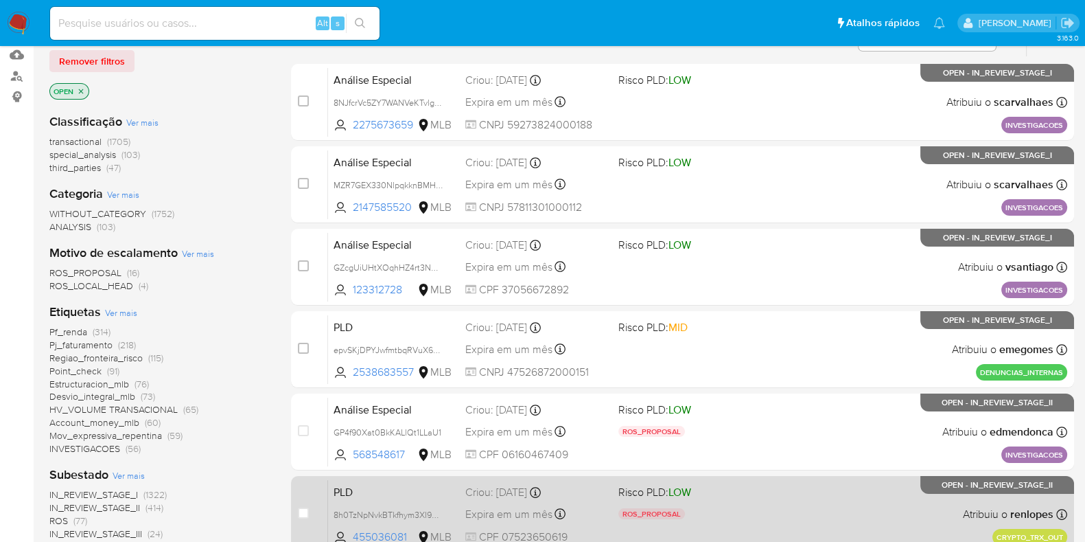
scroll to position [0, 0]
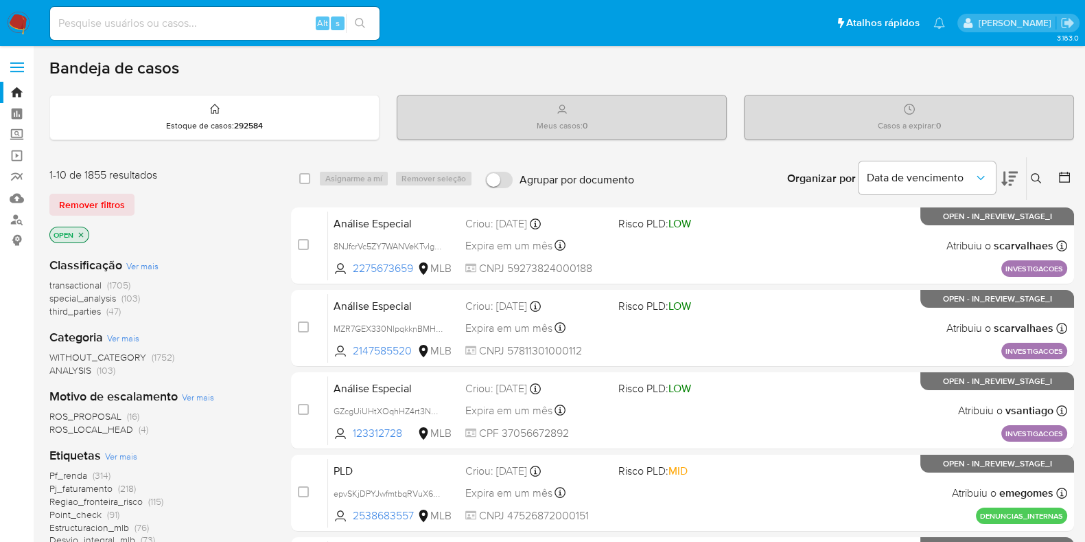
scroll to position [85, 0]
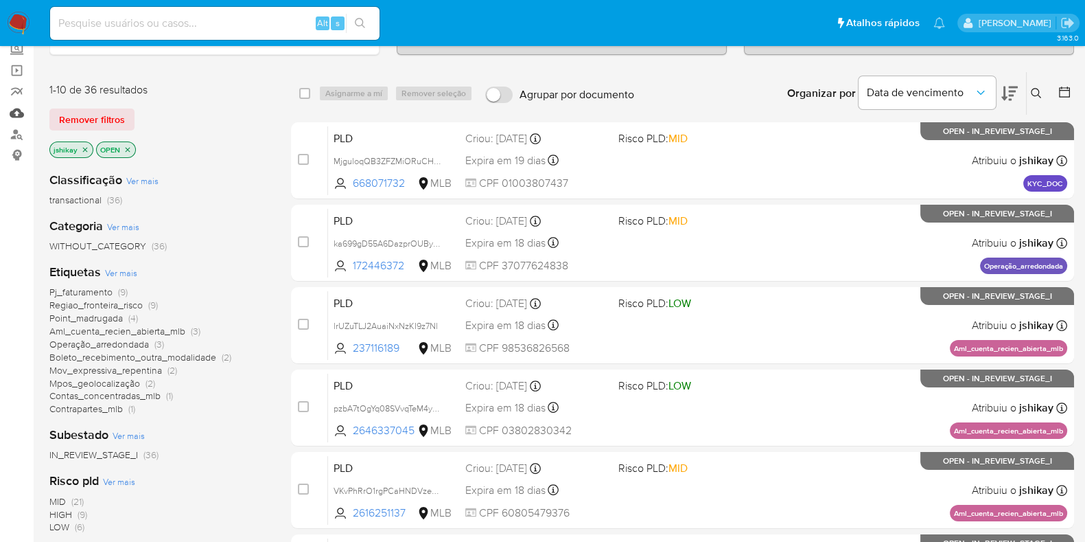
click at [14, 108] on link "Mulan" at bounding box center [81, 112] width 163 height 21
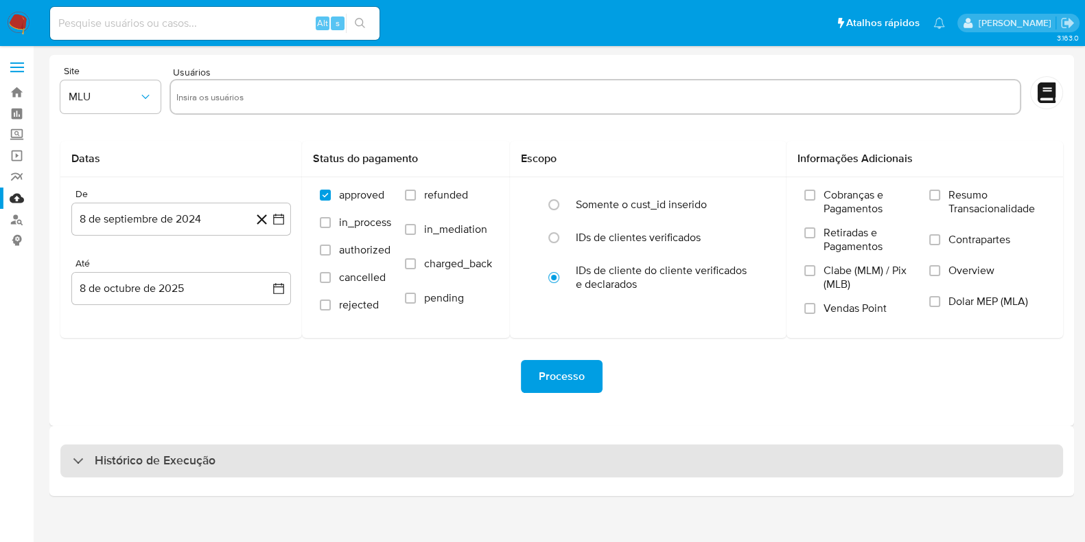
click at [303, 466] on div "Histórico de Execução" at bounding box center [561, 460] width 1003 height 33
select select "10"
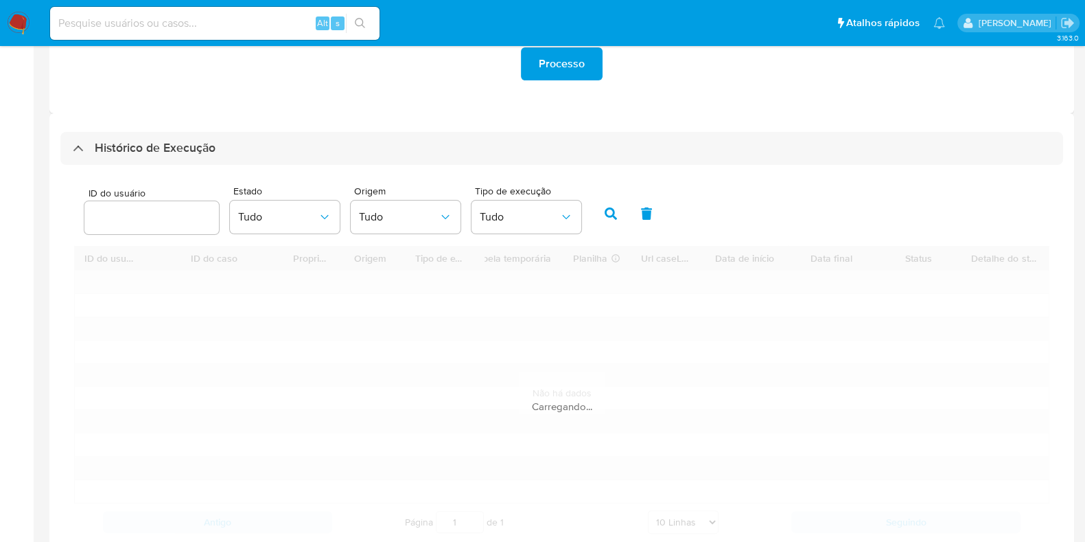
scroll to position [398, 0]
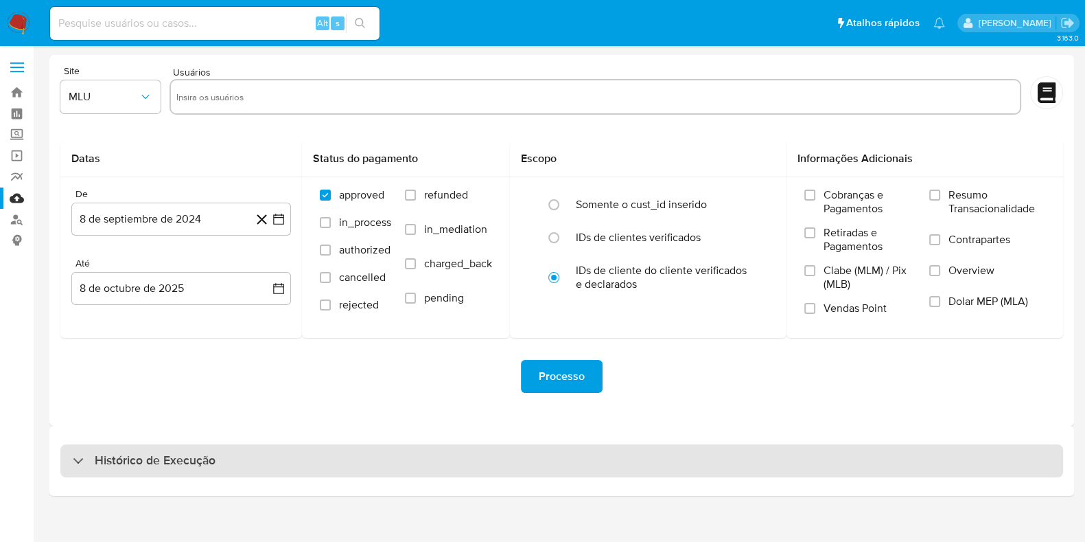
click at [264, 462] on div "Histórico de Execução" at bounding box center [561, 460] width 1003 height 33
select select "10"
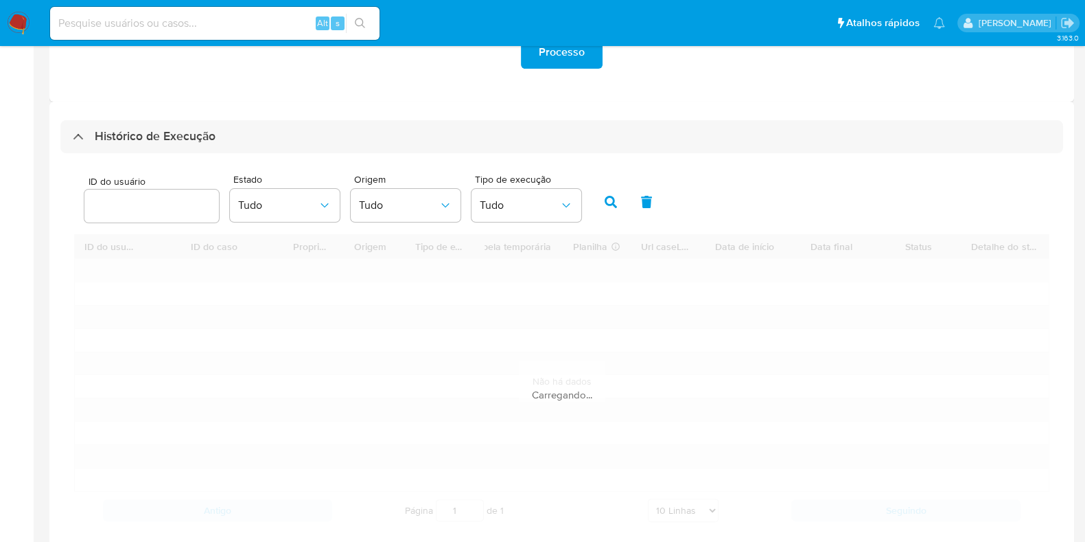
scroll to position [342, 0]
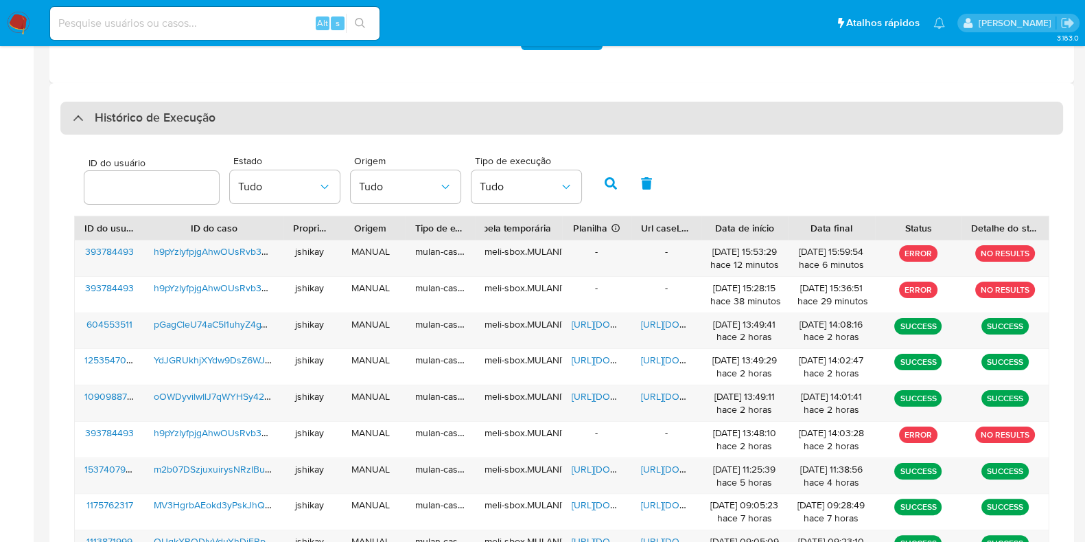
click at [117, 113] on h3 "Histórico de Execução" at bounding box center [155, 118] width 121 height 16
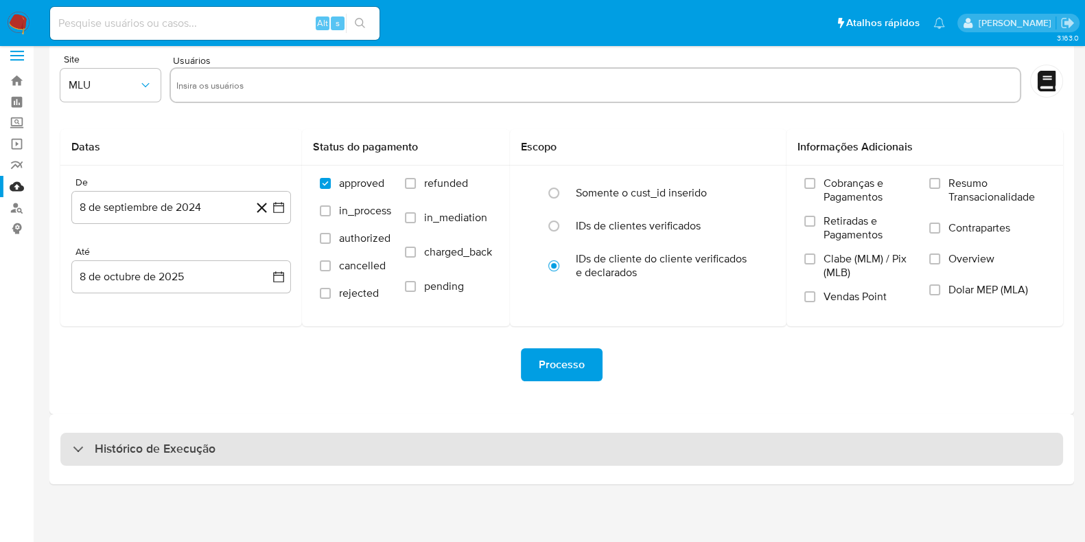
click at [170, 455] on h3 "Histórico de Execução" at bounding box center [155, 449] width 121 height 16
select select "10"
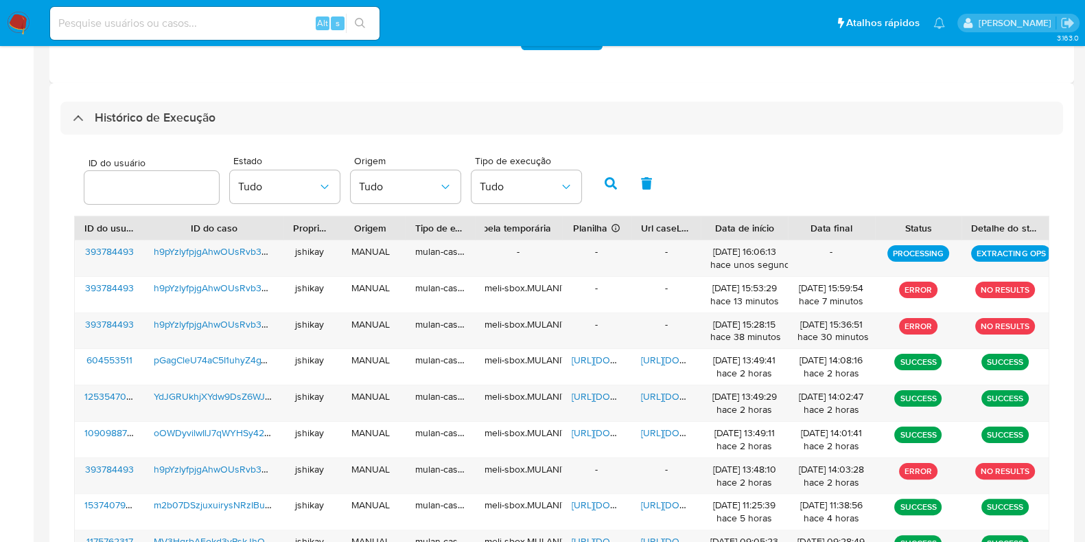
click at [16, 24] on img at bounding box center [18, 23] width 23 height 23
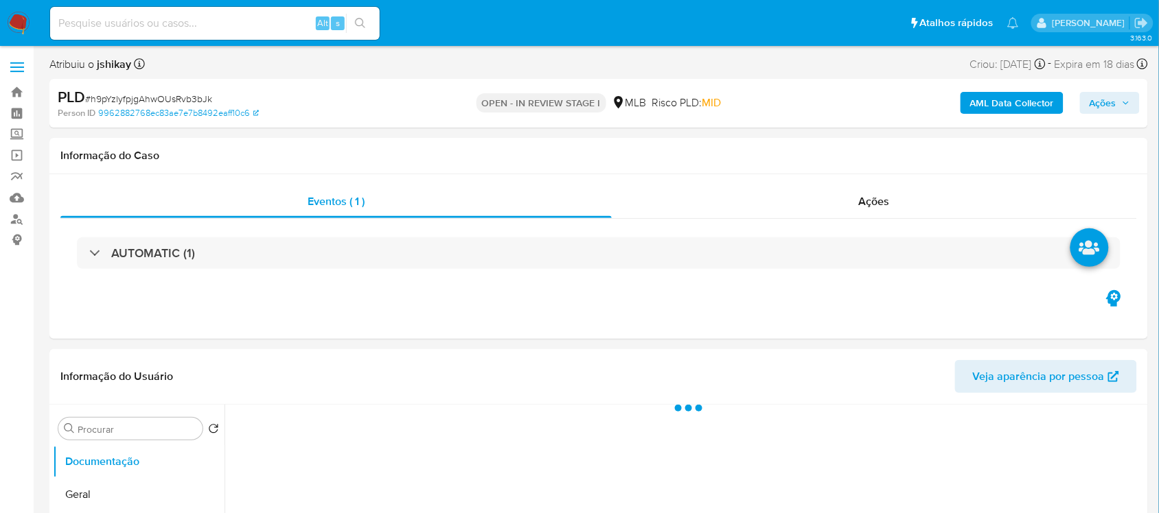
select select "10"
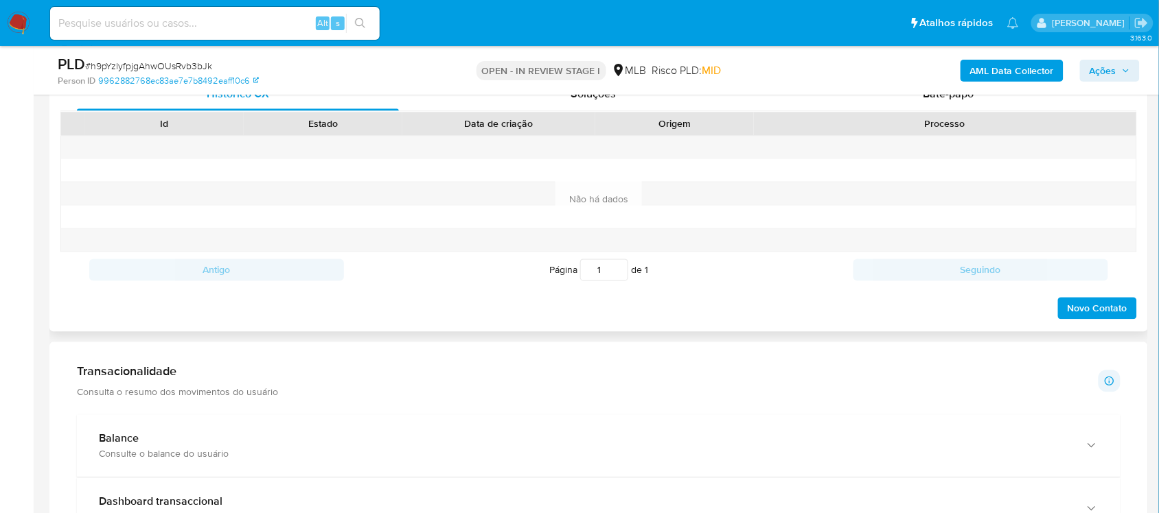
scroll to position [944, 0]
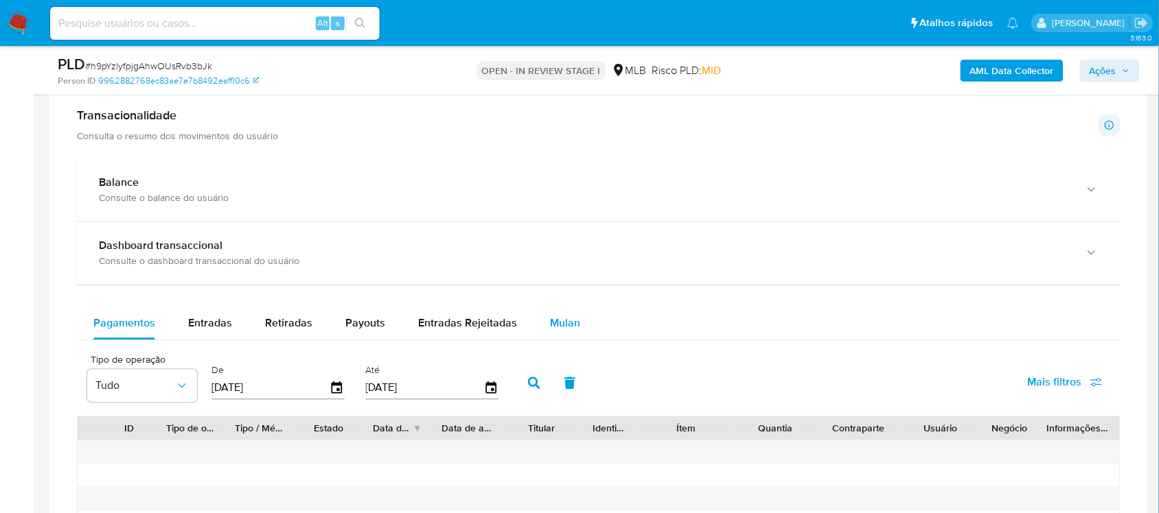
click at [561, 325] on span "Mulan" at bounding box center [565, 323] width 30 height 16
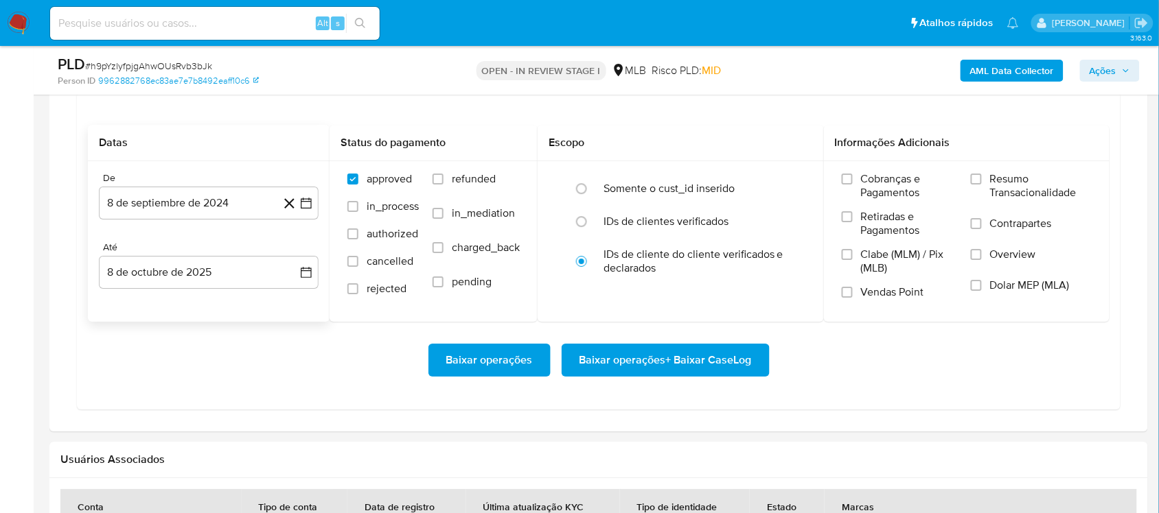
scroll to position [1201, 0]
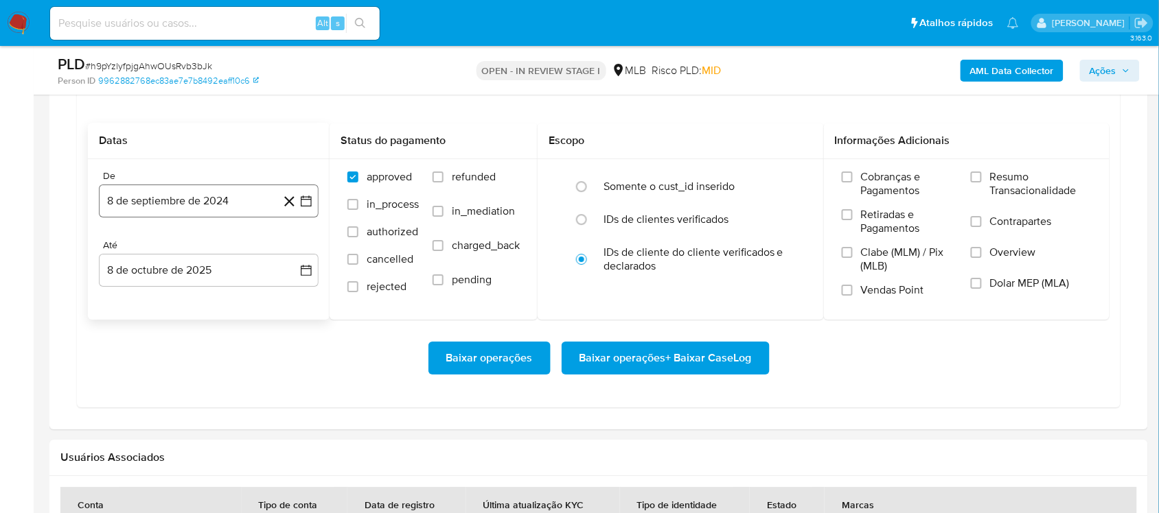
click at [307, 200] on icon "button" at bounding box center [306, 201] width 14 height 14
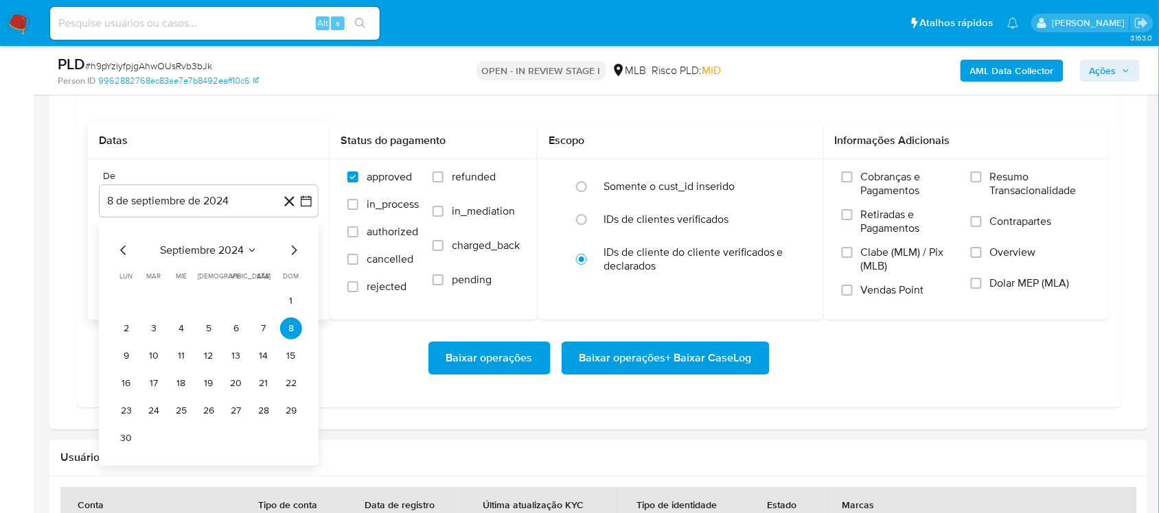
click at [221, 255] on span "septiembre 2024" at bounding box center [202, 251] width 84 height 14
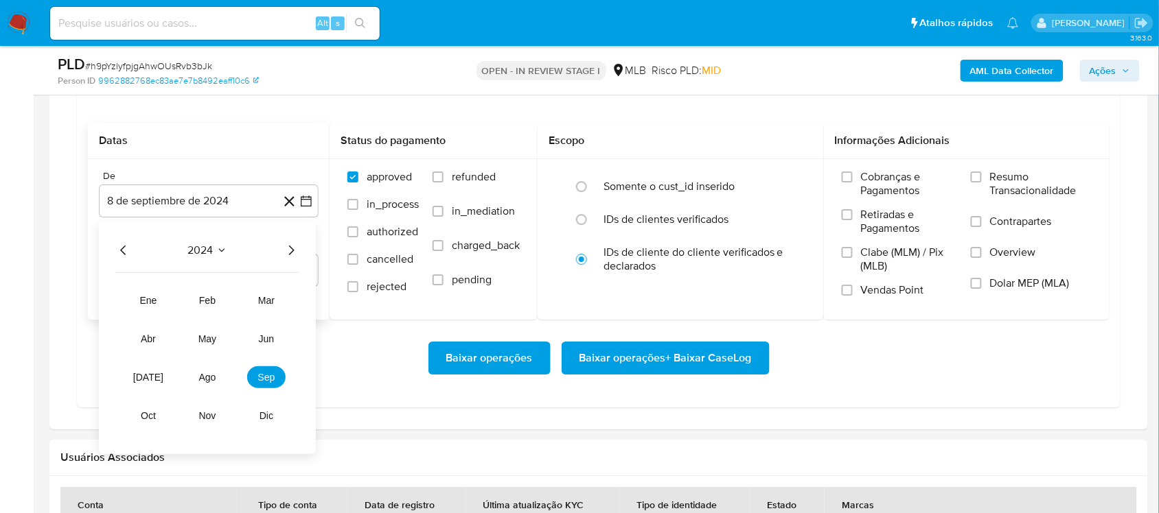
click at [283, 251] on icon "Año siguiente" at bounding box center [291, 250] width 16 height 16
click at [264, 388] on button "sep" at bounding box center [266, 377] width 38 height 22
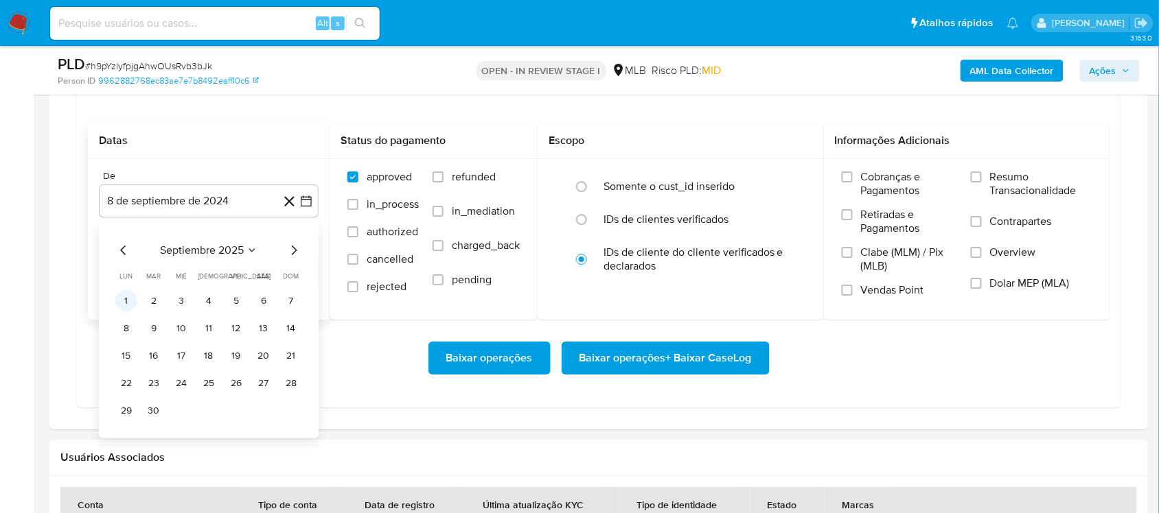
click at [120, 310] on button "1" at bounding box center [126, 301] width 22 height 22
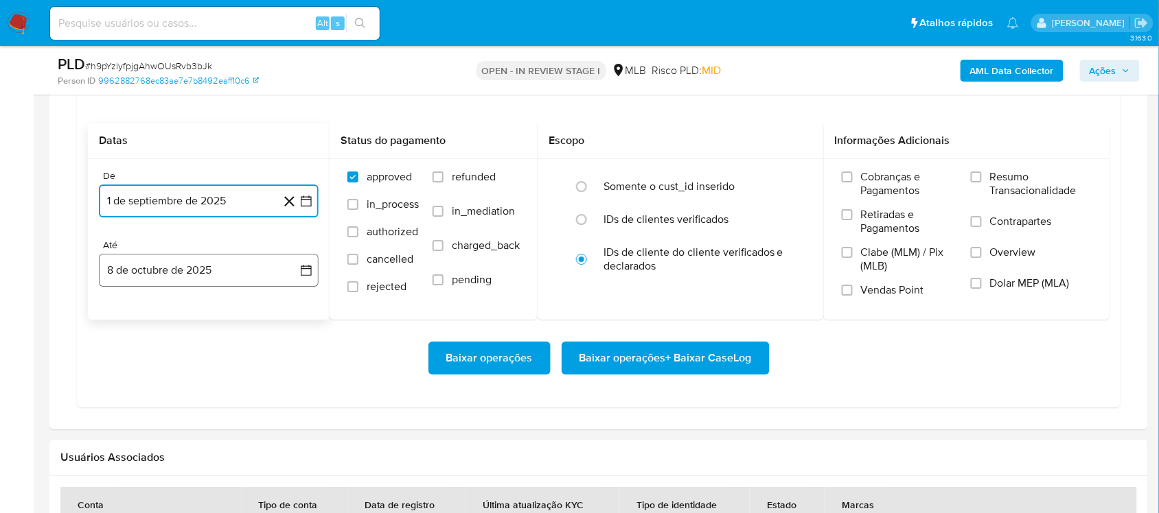
click at [306, 266] on icon "button" at bounding box center [306, 271] width 14 height 14
click at [128, 399] on button "6" at bounding box center [126, 398] width 22 height 22
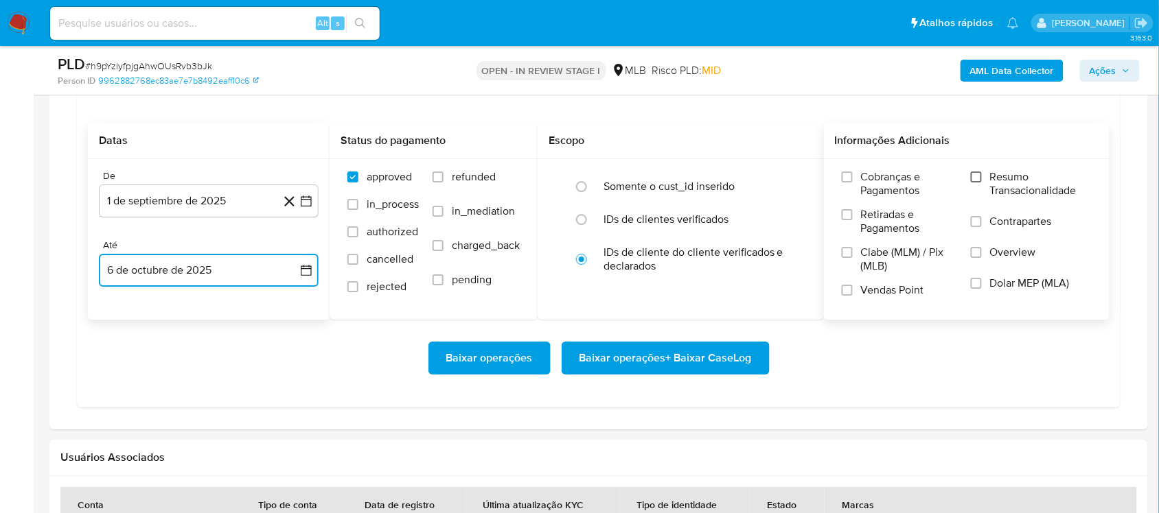
click at [975, 174] on input "Resumo Transacionalidade" at bounding box center [975, 177] width 11 height 11
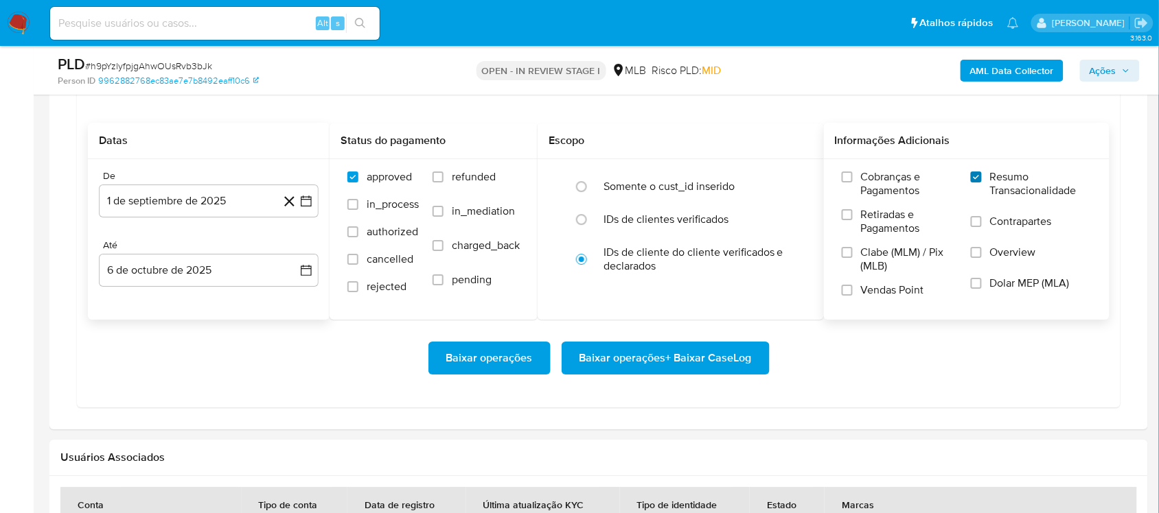
click at [975, 181] on input "Resumo Transacionalidade" at bounding box center [975, 177] width 11 height 11
click at [685, 354] on span "Baixar operações + Baixar CaseLog" at bounding box center [665, 358] width 172 height 30
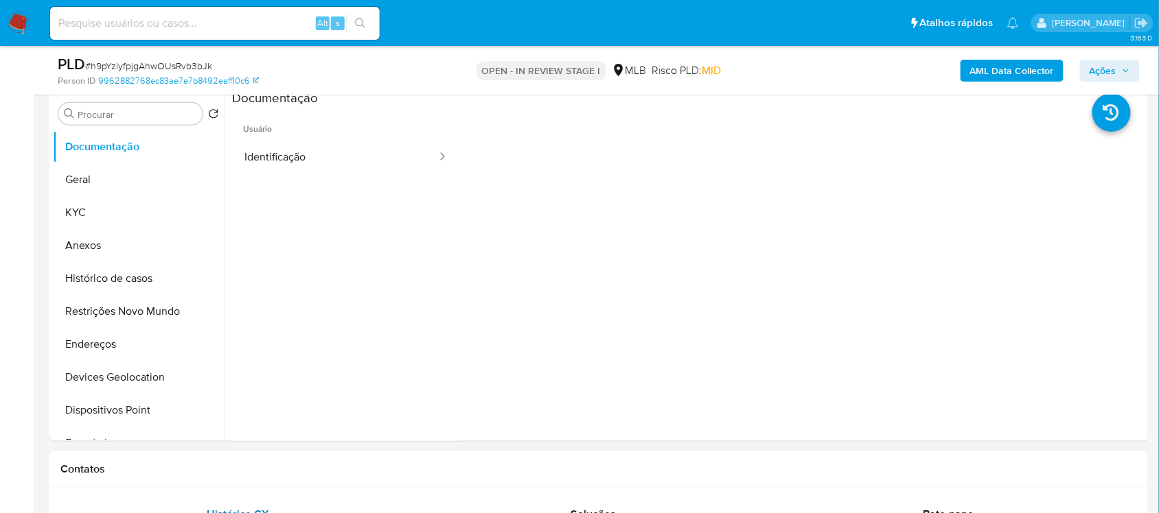
scroll to position [257, 0]
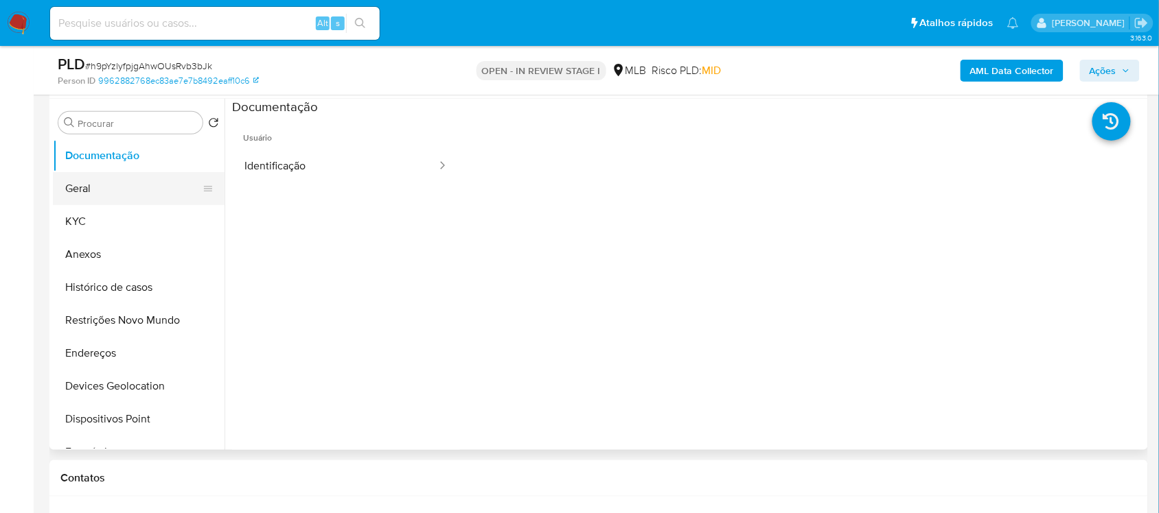
click at [120, 187] on button "Geral" at bounding box center [133, 188] width 161 height 33
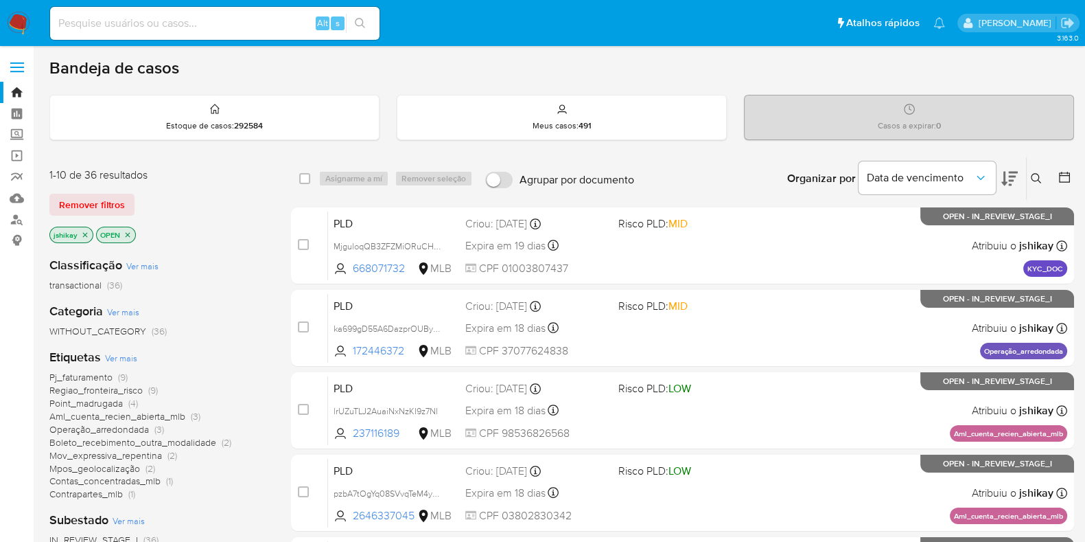
click at [130, 309] on span "Ver mais" at bounding box center [123, 311] width 32 height 12
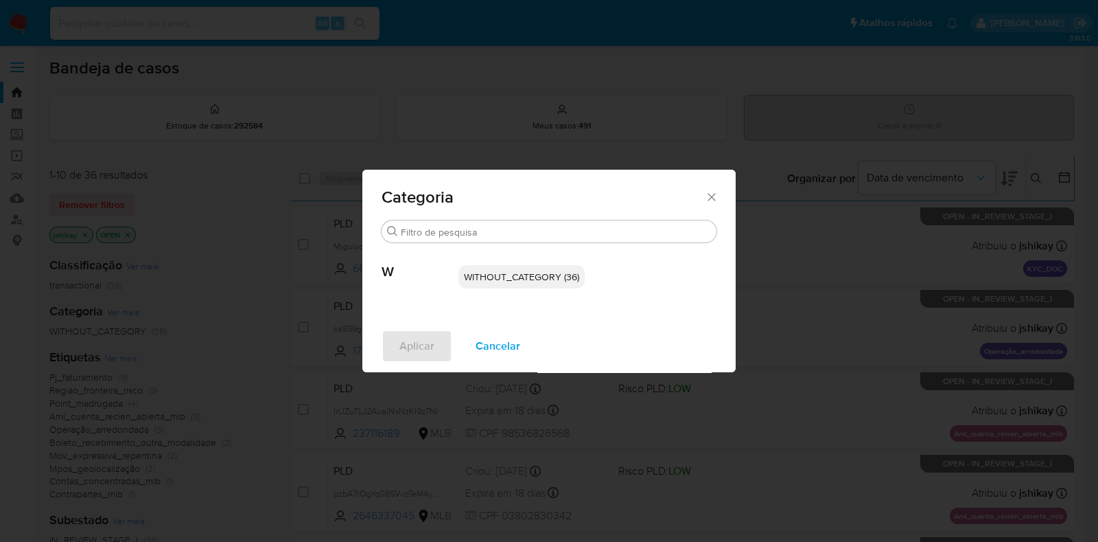
drag, startPoint x: 706, startPoint y: 196, endPoint x: 537, endPoint y: 227, distance: 171.8
click at [705, 196] on icon "Fechar" at bounding box center [712, 197] width 14 height 14
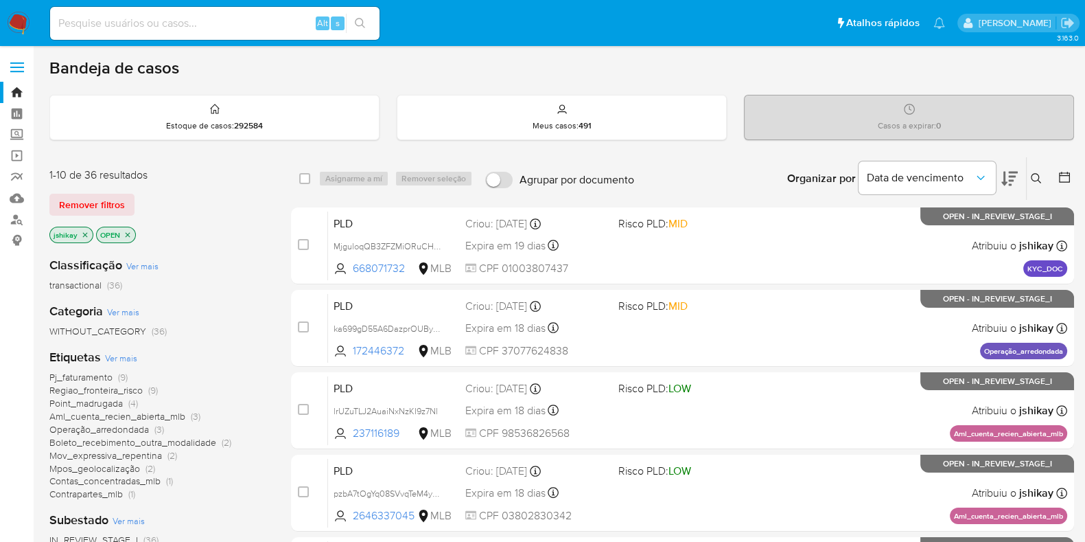
click at [111, 359] on span "Ver mais" at bounding box center [121, 357] width 32 height 12
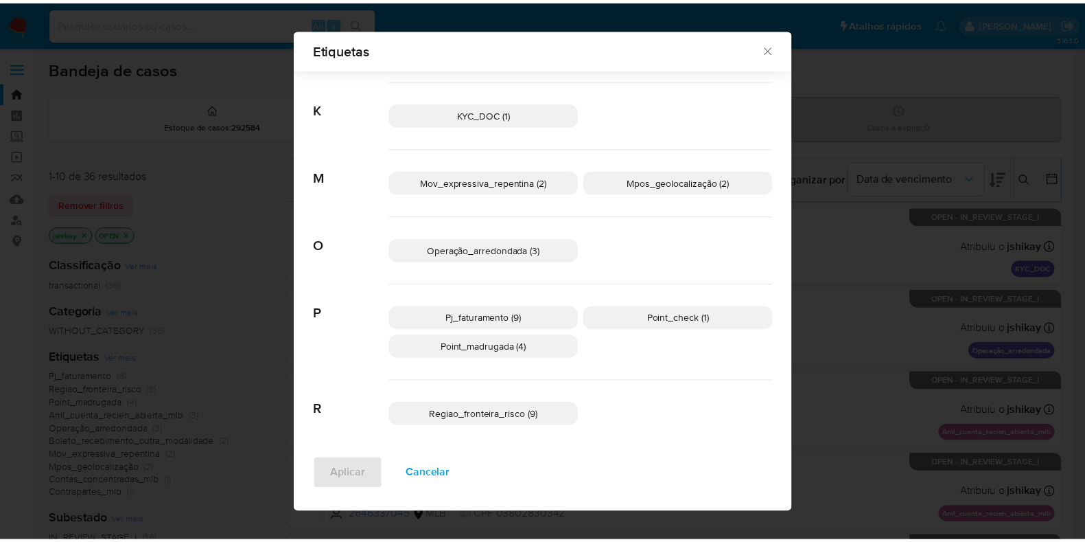
scroll to position [284, 0]
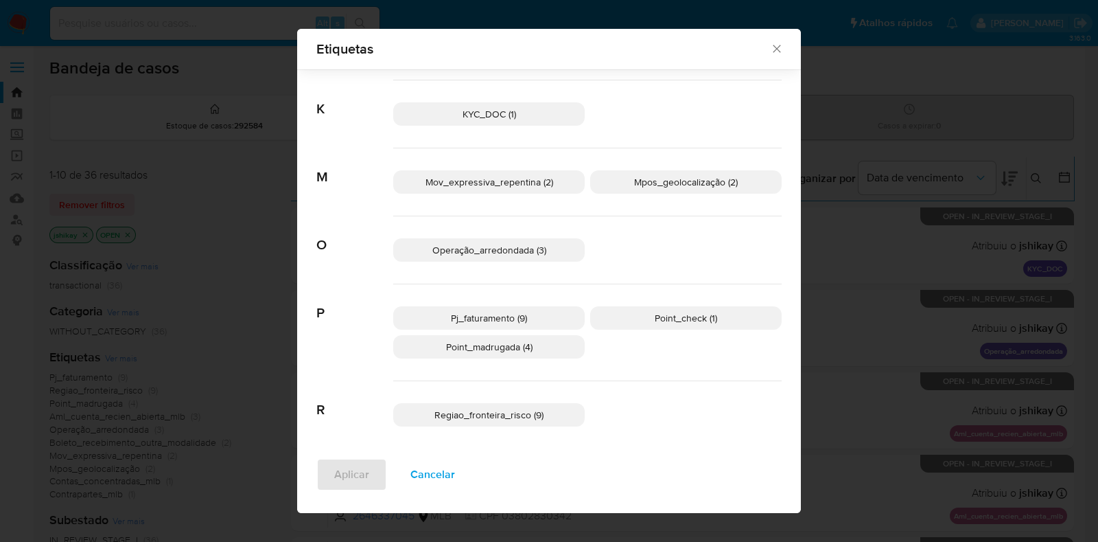
click at [513, 414] on span "Regiao_fronteira_risco (9)" at bounding box center [488, 415] width 109 height 14
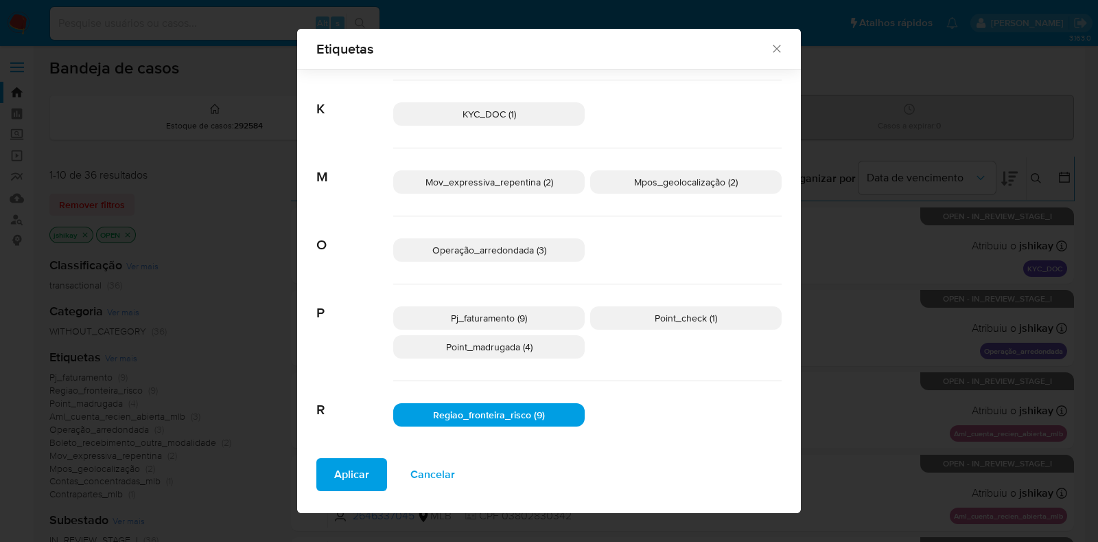
click at [364, 474] on button "Aplicar" at bounding box center [351, 474] width 71 height 33
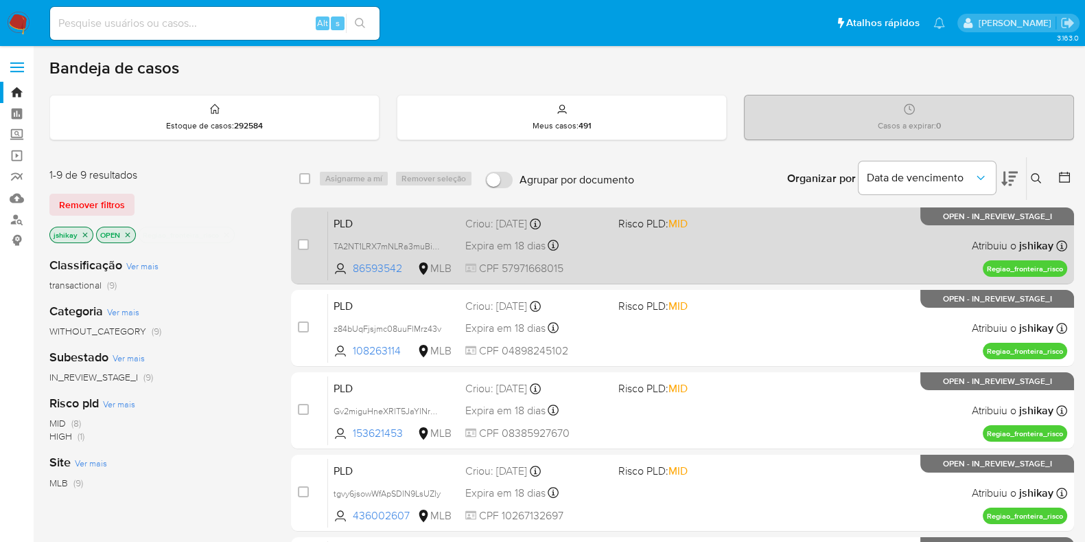
click at [759, 246] on div "PLD TA2NT1LRX7mNLRa3muBiOrr8 86593542 MLB Risco PLD: MID Criou: [DATE] Criou: […" at bounding box center [697, 245] width 739 height 69
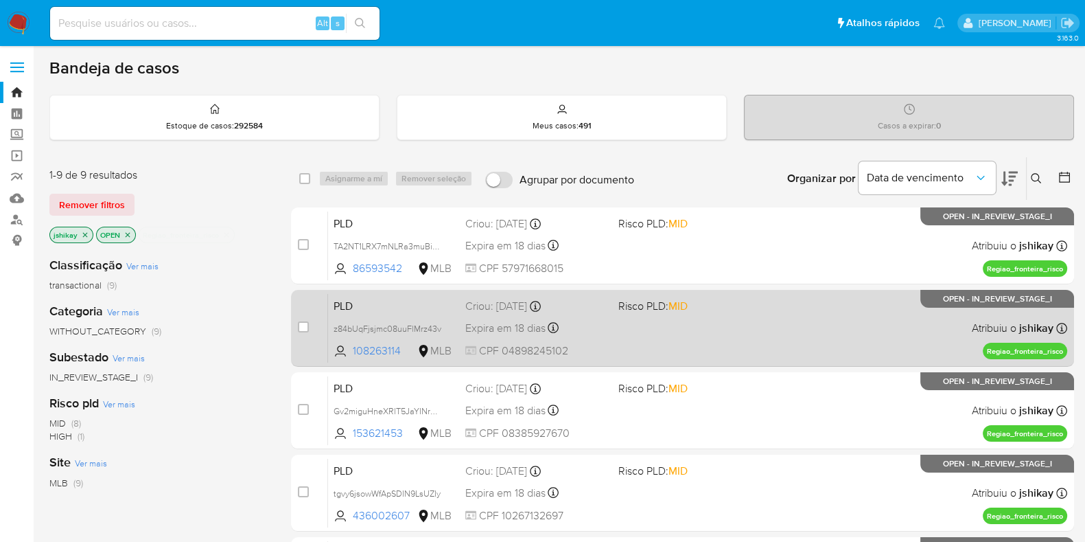
click at [760, 317] on div "PLD z84bUqFjsjmc08uuFlMrz43v 108263114 MLB Risco PLD: MID Criou: [DATE] Criou: …" at bounding box center [697, 327] width 739 height 69
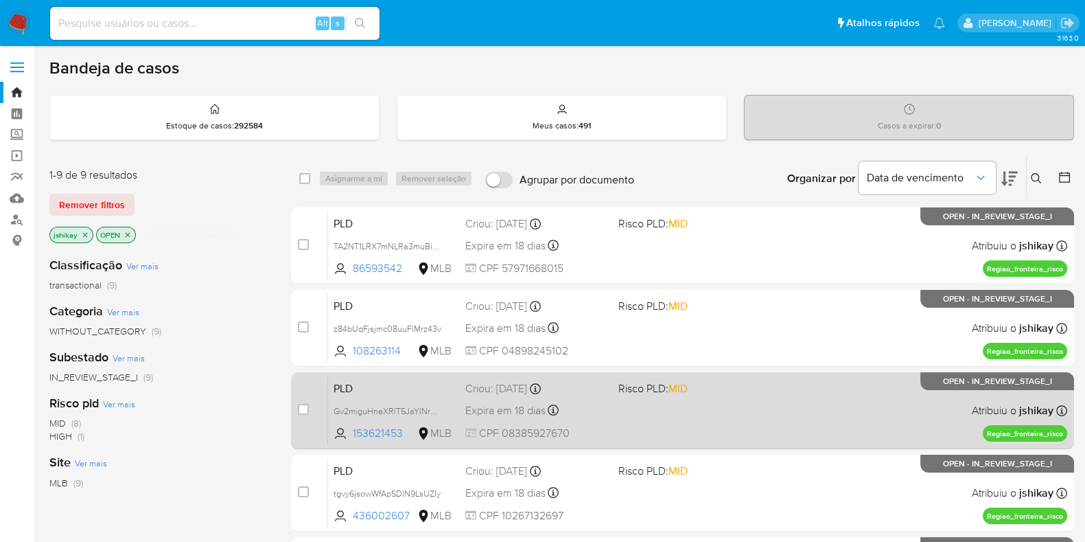
click at [758, 414] on div "PLD Gv2miguHneXRlT5JaYINrUdy 153621453 MLB Risco PLD: MID Criou: [DATE] Criou: …" at bounding box center [697, 409] width 739 height 69
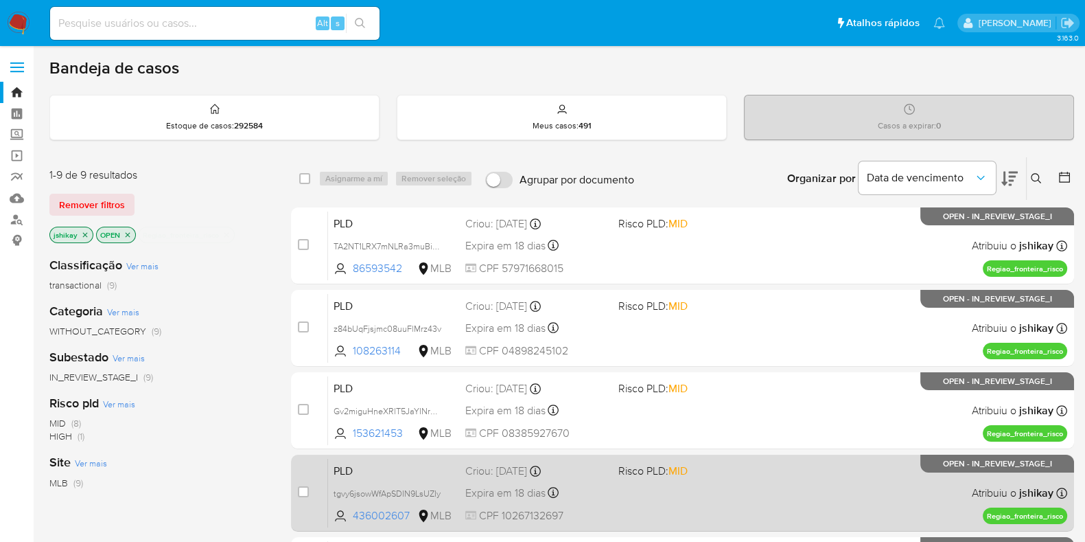
click at [789, 469] on div "PLD tgvy6jsowWfApSDIN9LsUZIy 436002607 MLB Risco PLD: MID Criou: [DATE] Criou: …" at bounding box center [697, 492] width 739 height 69
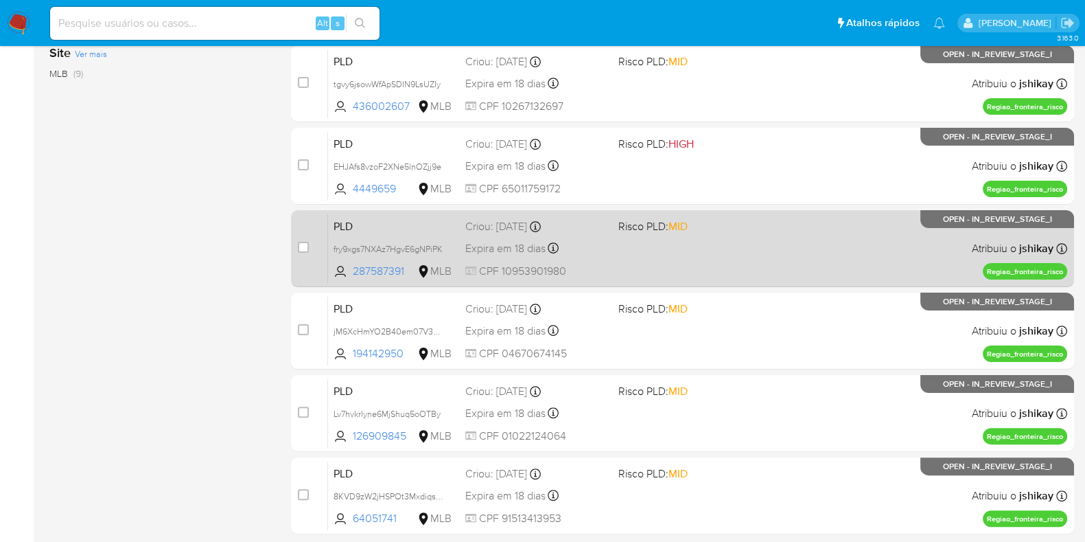
scroll to position [429, 0]
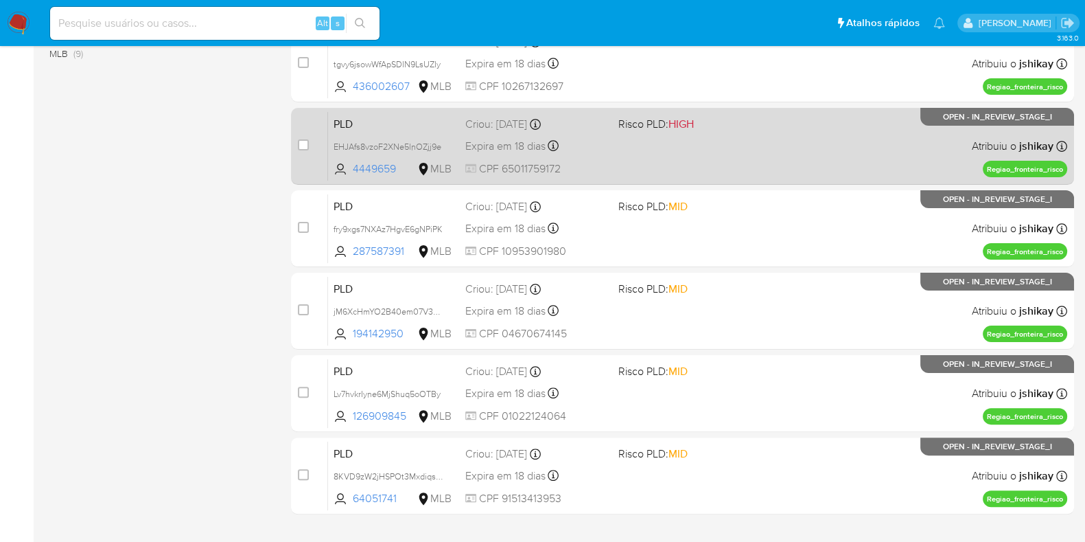
click at [769, 158] on div "PLD EHJAfs8vzoF2XNe5lnOZjj9e 4449659 MLB Risco PLD: HIGH Criou: [DATE] Criou: […" at bounding box center [697, 145] width 739 height 69
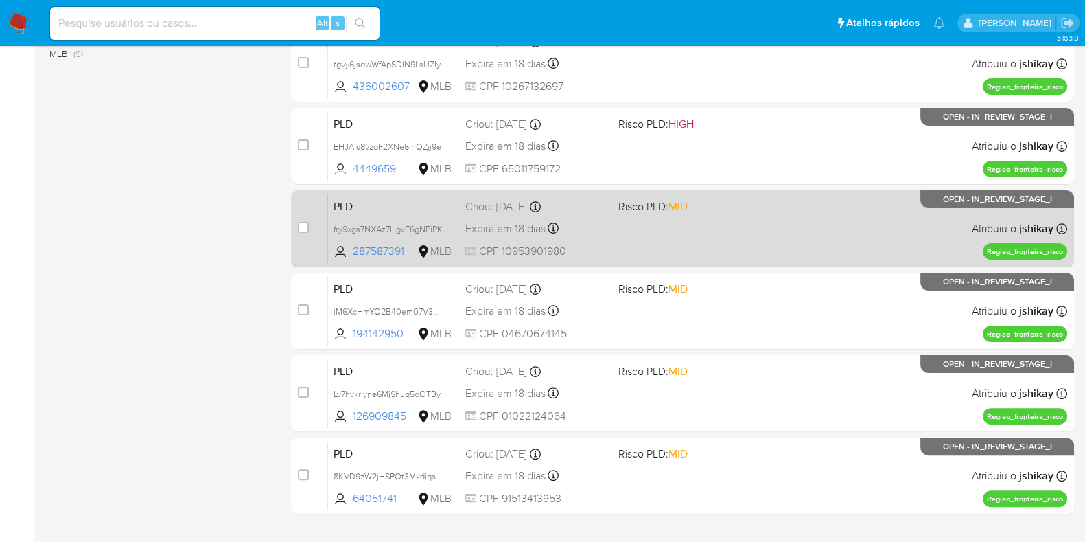
click at [771, 213] on div "PLD fry9xgs7NXAz7HgvE6gNPiPK 287587391 MLB Risco PLD: MID Criou: [DATE] Criou: …" at bounding box center [697, 228] width 739 height 69
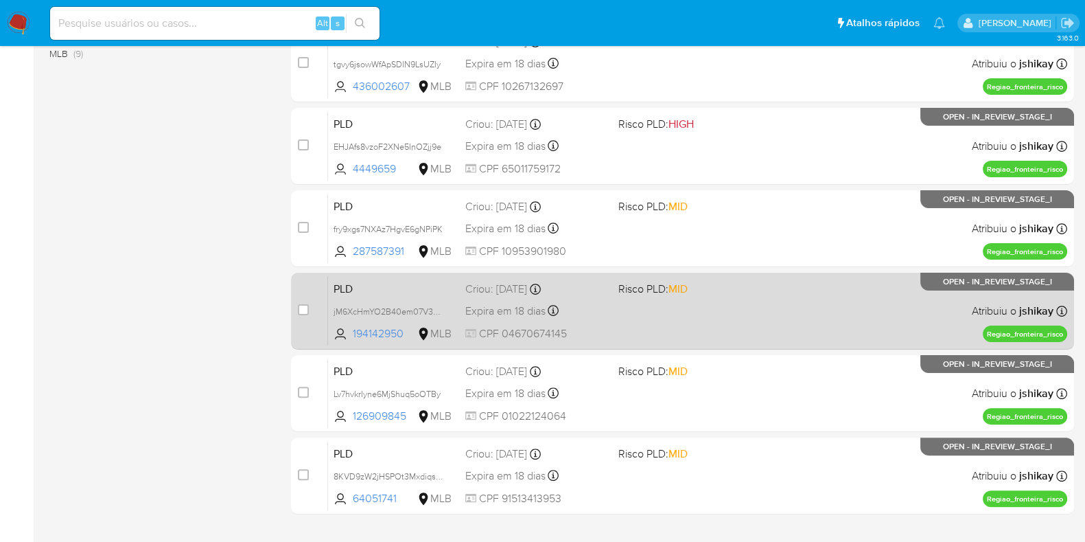
click at [771, 279] on div "PLD jM6XcHmYO2B40em07V3A6uvo 194142950 MLB Risco PLD: MID Criou: [DATE] Criou: …" at bounding box center [697, 310] width 739 height 69
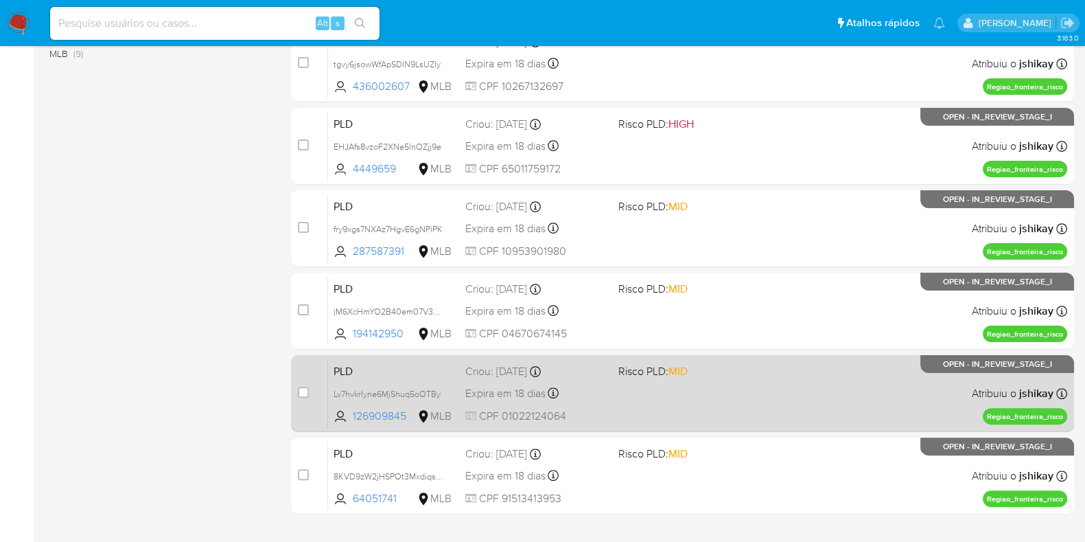
click at [786, 382] on div "PLD Lv7hvkrIyne6MjShuq5oOTBy 126909845 MLB Risco PLD: MID Criou: [DATE] Criou: …" at bounding box center [697, 392] width 739 height 69
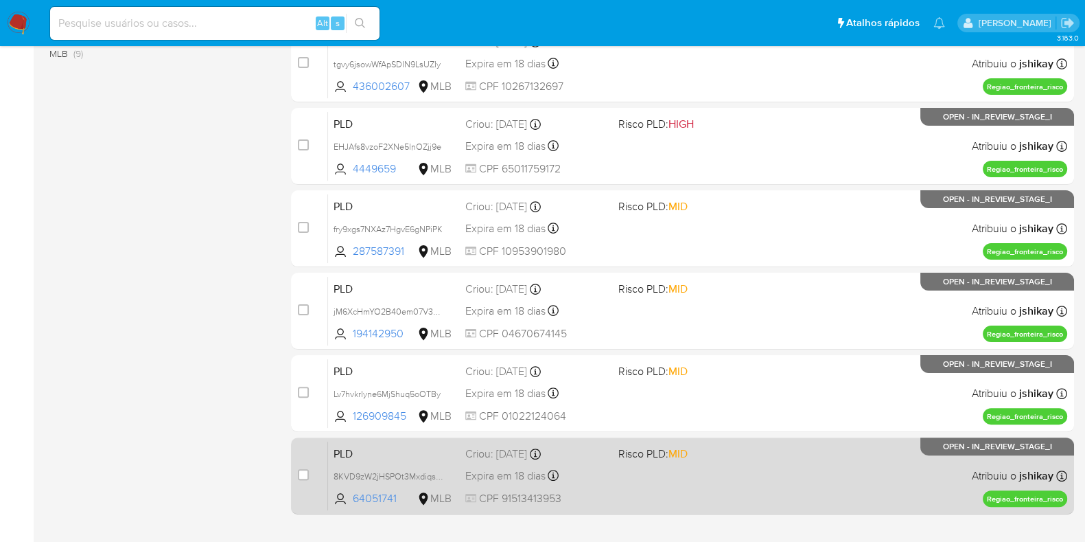
click at [822, 461] on div "PLD 8KVD9zW2jHSPOt3MxdiqsxRj 64051741 MLB Risco PLD: MID Criou: [DATE] Criou: […" at bounding box center [697, 475] width 739 height 69
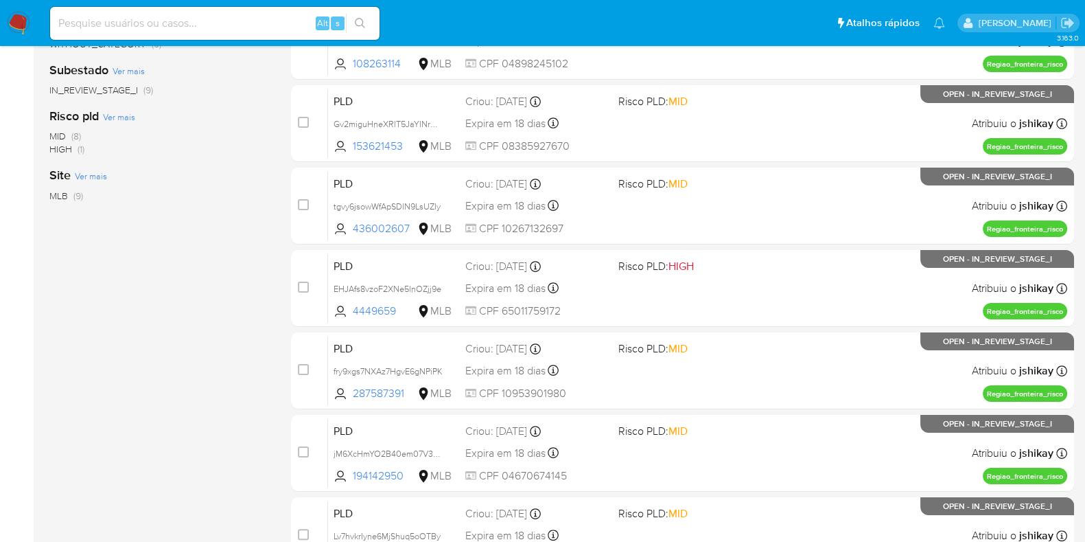
scroll to position [0, 0]
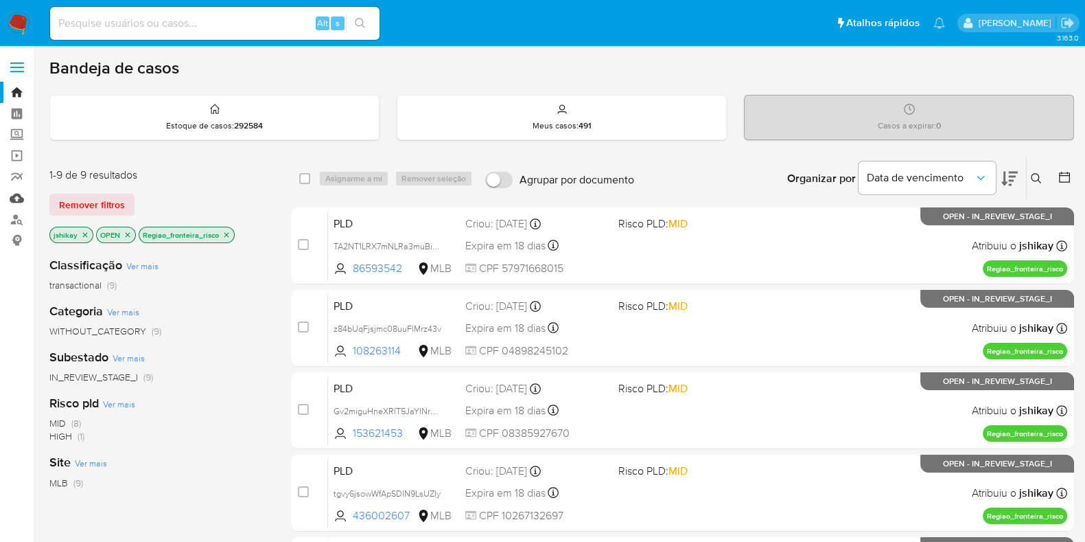
click at [11, 189] on link "Mulan" at bounding box center [81, 197] width 163 height 21
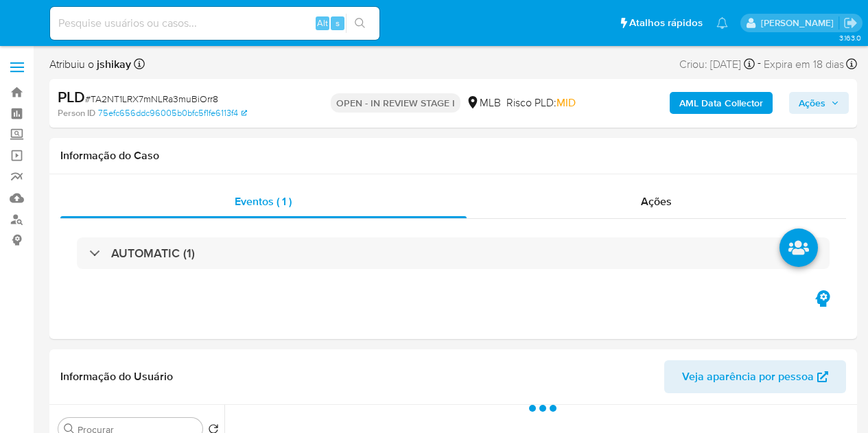
select select "10"
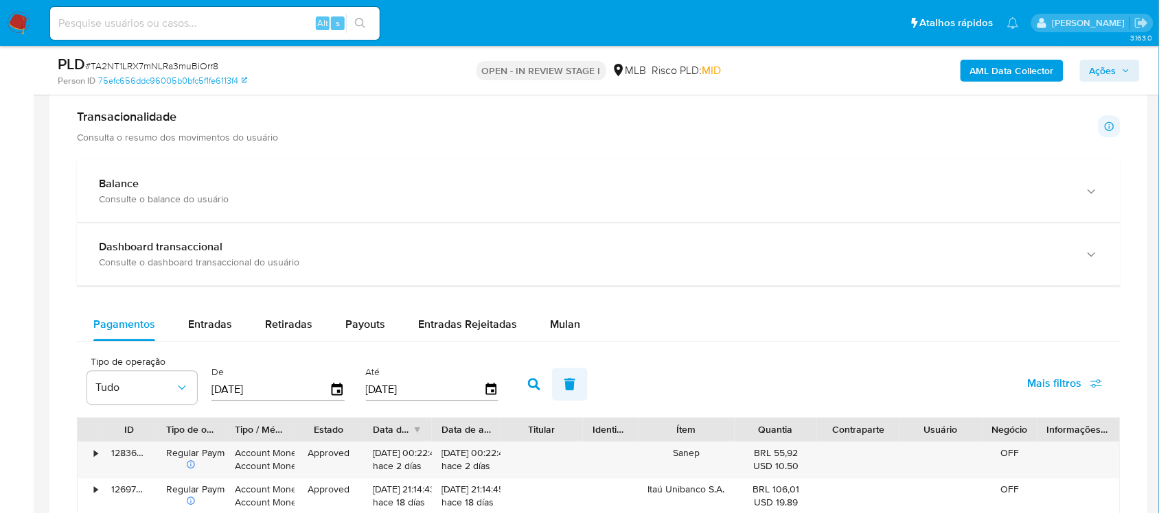
scroll to position [1029, 0]
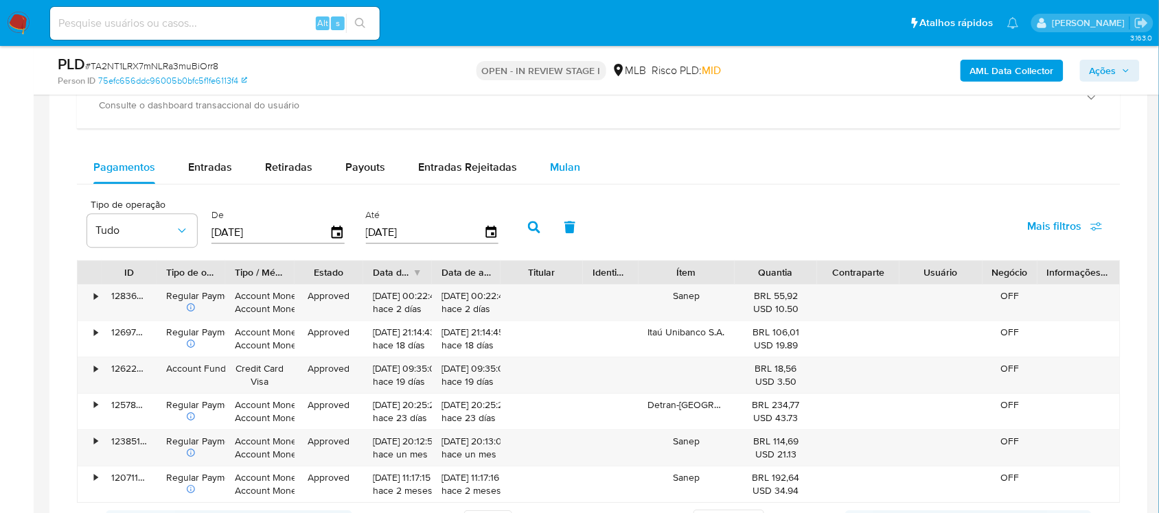
click at [556, 170] on span "Mulan" at bounding box center [565, 167] width 30 height 16
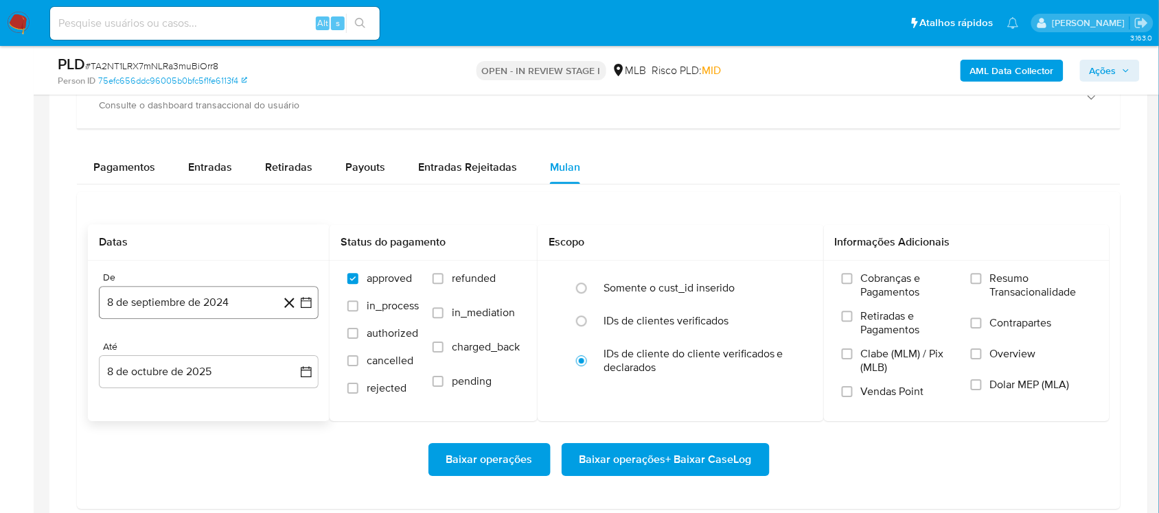
click at [316, 312] on button "8 de septiembre de 2024" at bounding box center [209, 302] width 220 height 33
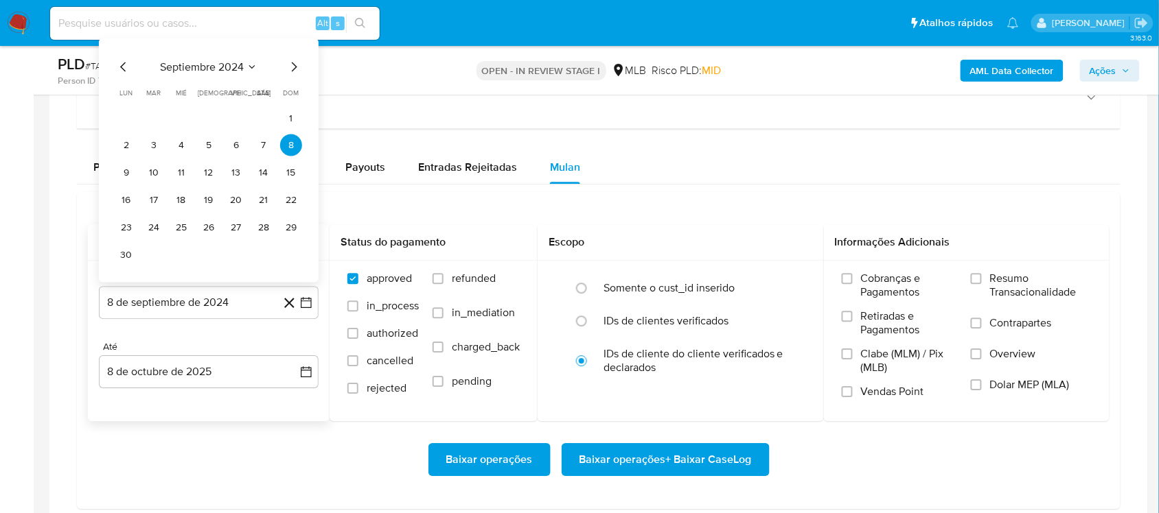
click at [223, 64] on span "septiembre 2024" at bounding box center [202, 67] width 84 height 14
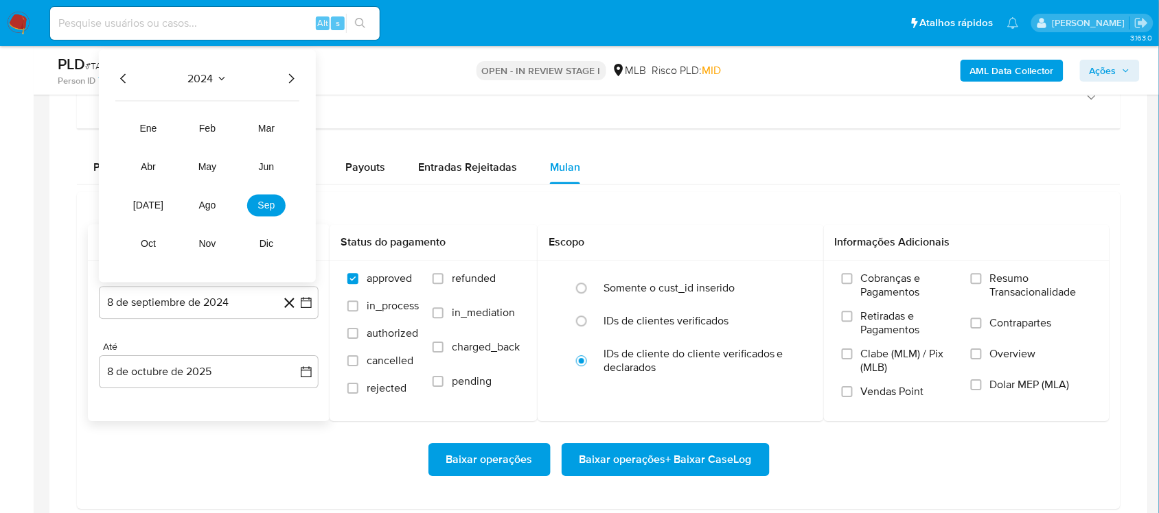
click at [303, 80] on div "2024 2024 ene feb mar abr may jun jul ago sep oct nov dic" at bounding box center [207, 166] width 217 height 233
click at [293, 78] on icon "Año siguiente" at bounding box center [291, 79] width 16 height 16
click at [196, 210] on button "ago" at bounding box center [207, 206] width 38 height 22
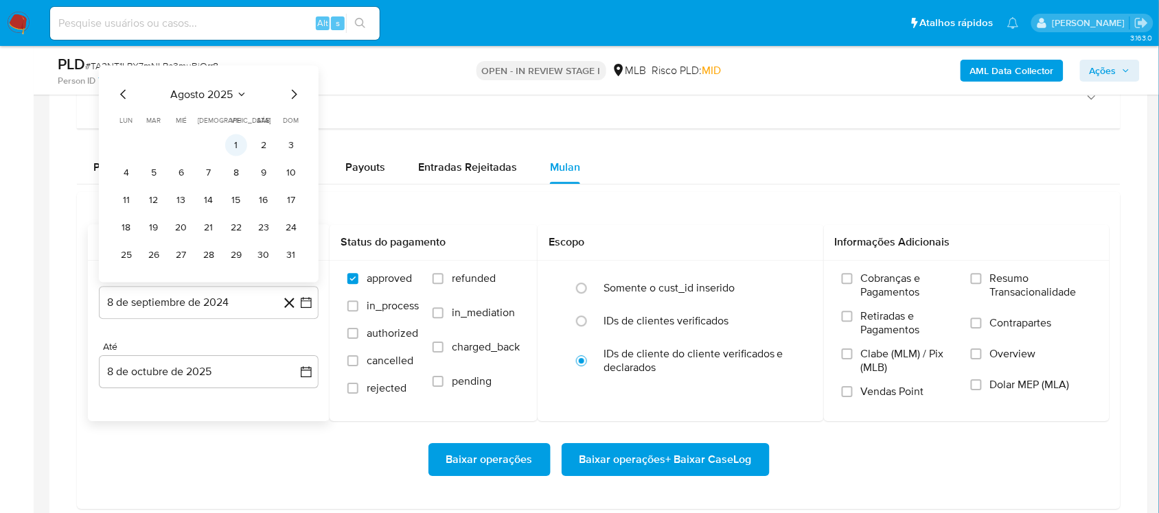
click at [234, 148] on button "1" at bounding box center [236, 146] width 22 height 22
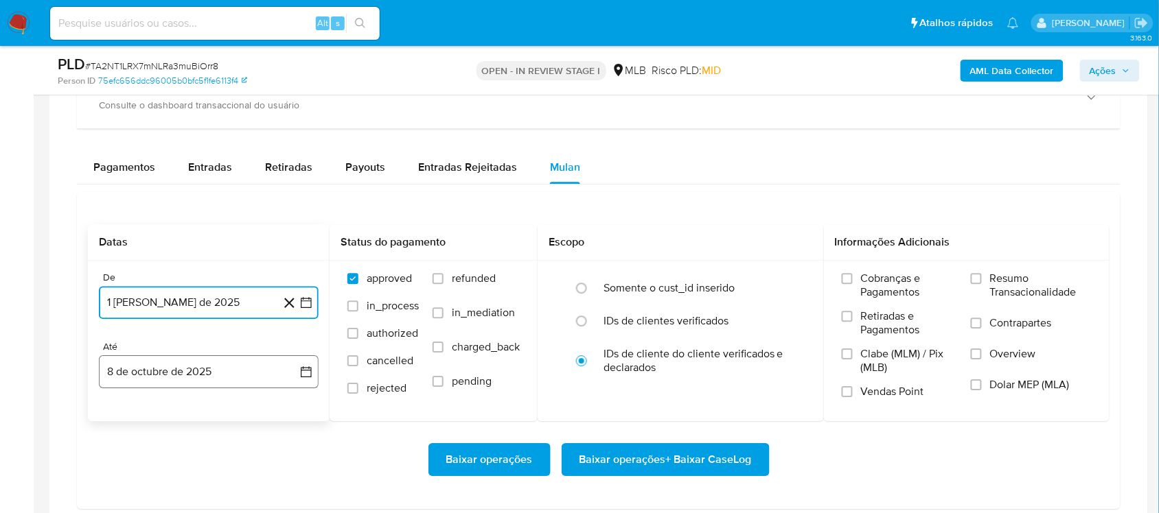
click at [310, 375] on icon "button" at bounding box center [306, 372] width 14 height 14
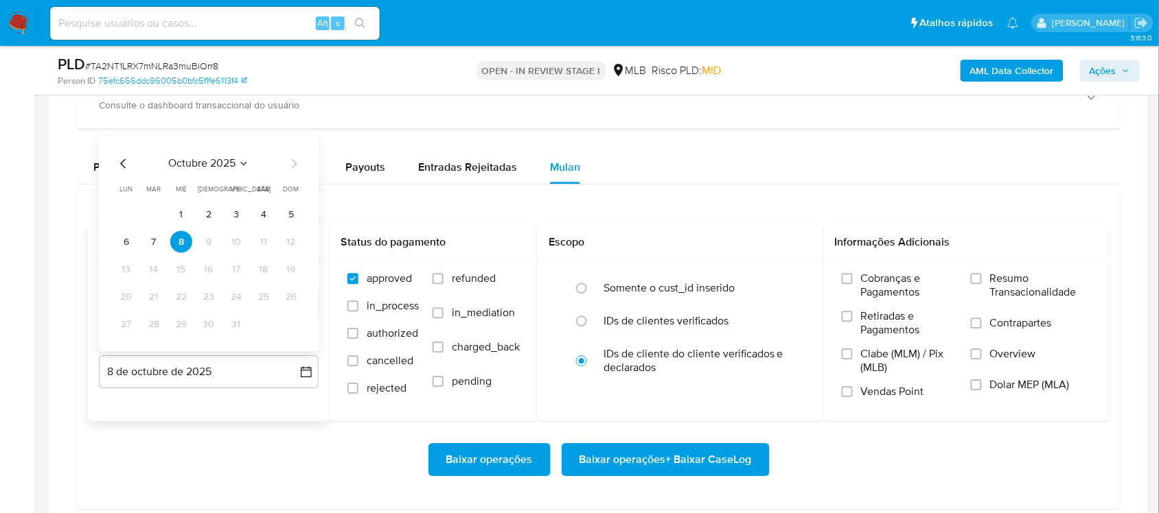
click at [162, 242] on button "7" at bounding box center [154, 242] width 22 height 22
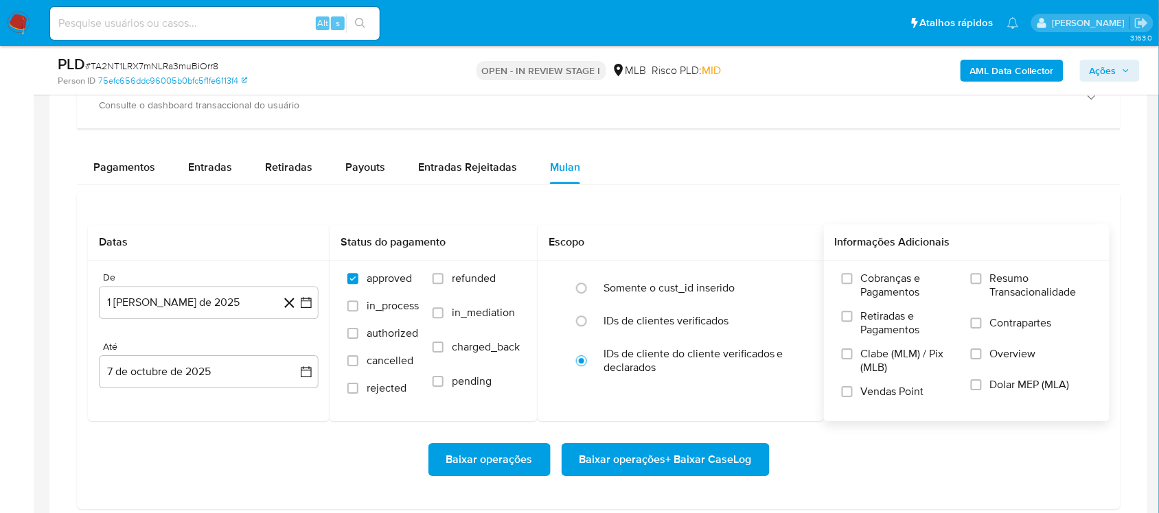
click at [868, 272] on span "Resumo Transacionalidade" at bounding box center [1041, 285] width 102 height 27
click at [868, 273] on input "Resumo Transacionalidade" at bounding box center [975, 278] width 11 height 11
drag, startPoint x: 613, startPoint y: 491, endPoint x: 614, endPoint y: 461, distance: 30.9
click at [612, 432] on div "Baixar operações Baixar operações + Baixar CaseLog" at bounding box center [598, 459] width 1021 height 77
click at [614, 432] on span "Baixar operações + Baixar CaseLog" at bounding box center [665, 460] width 172 height 30
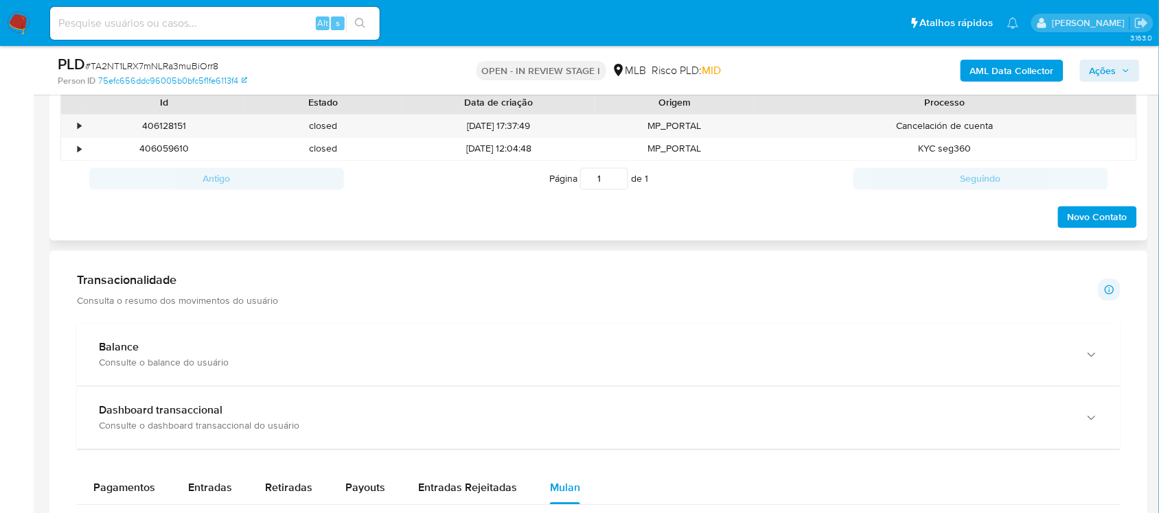
scroll to position [429, 0]
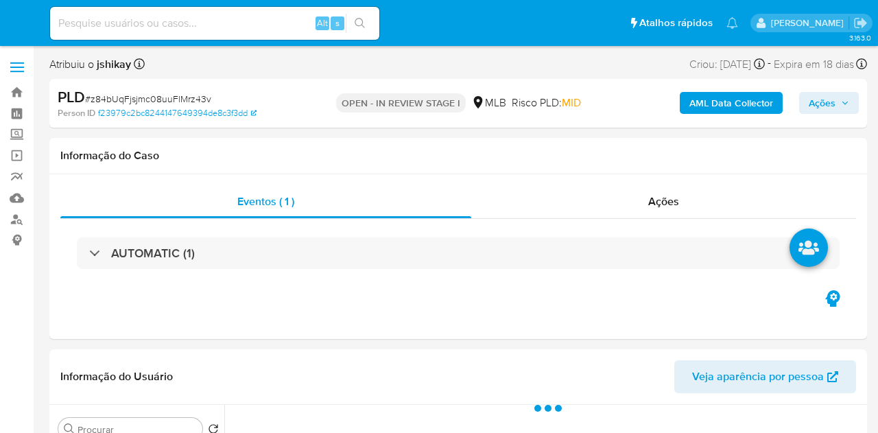
select select "10"
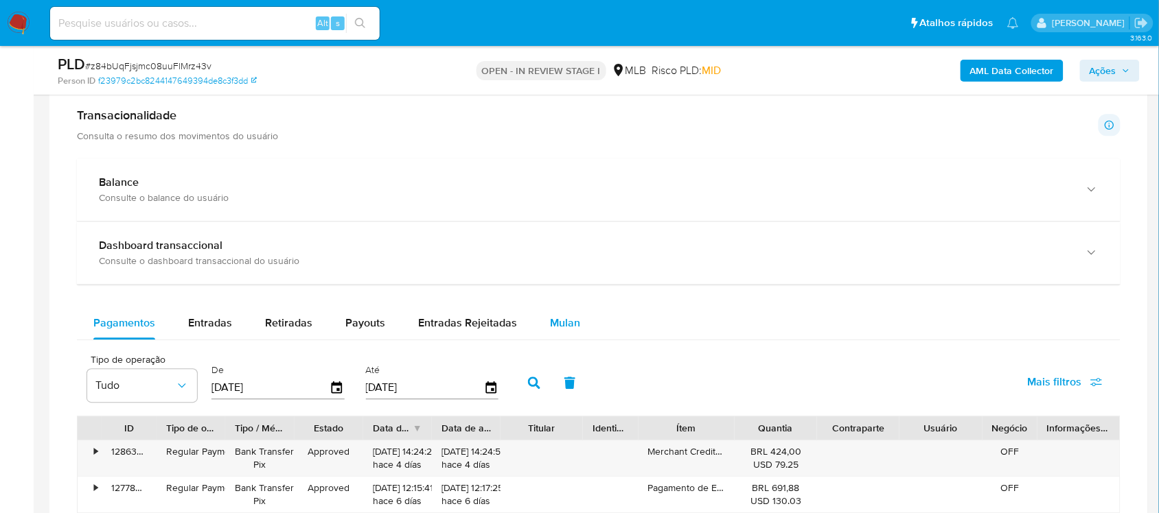
drag, startPoint x: 577, startPoint y: 334, endPoint x: 445, endPoint y: 282, distance: 142.4
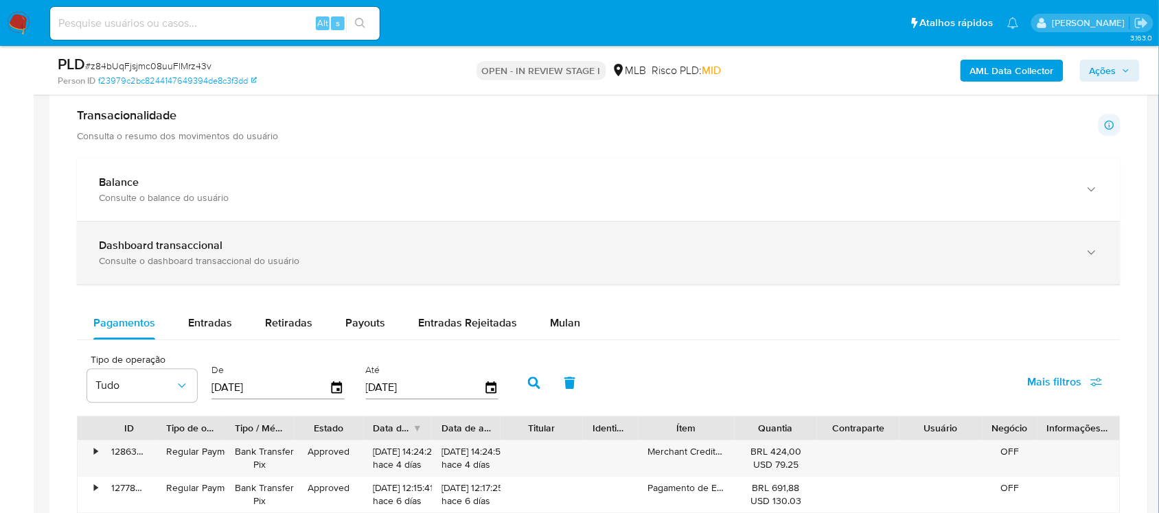
click at [577, 334] on button "Mulan" at bounding box center [564, 323] width 63 height 33
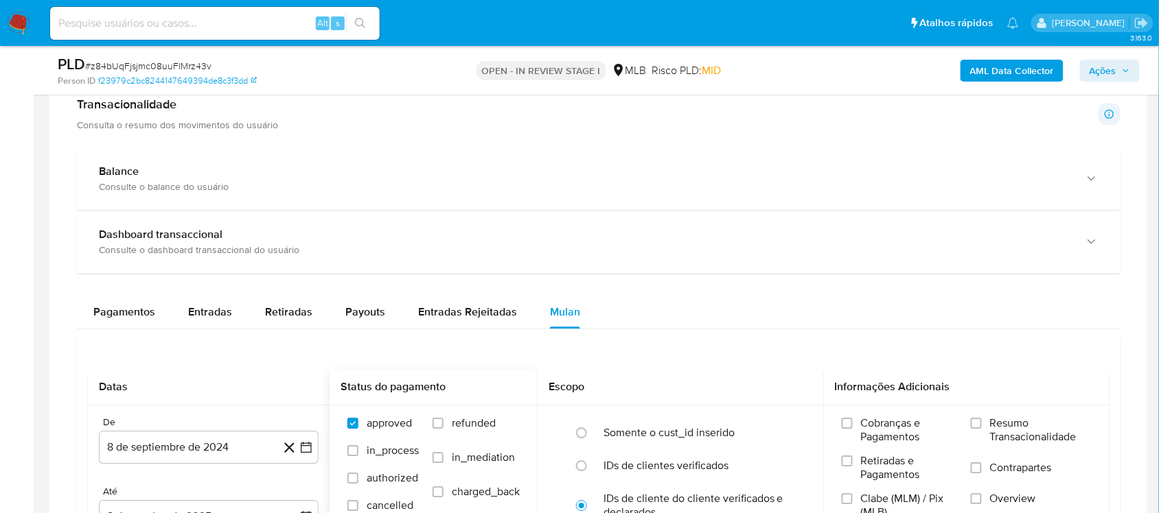
scroll to position [1201, 0]
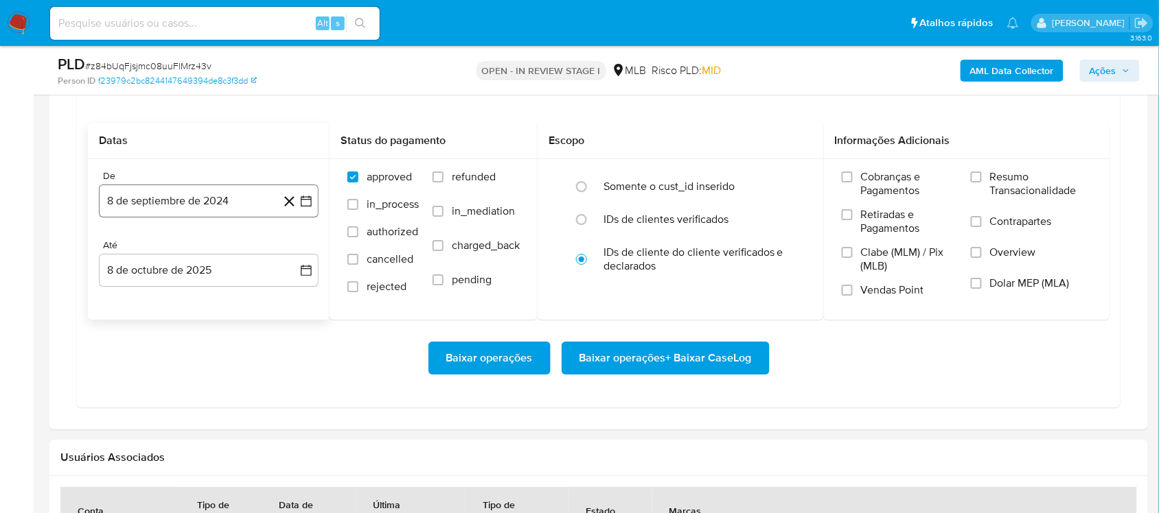
click at [307, 206] on icon "button" at bounding box center [306, 201] width 14 height 14
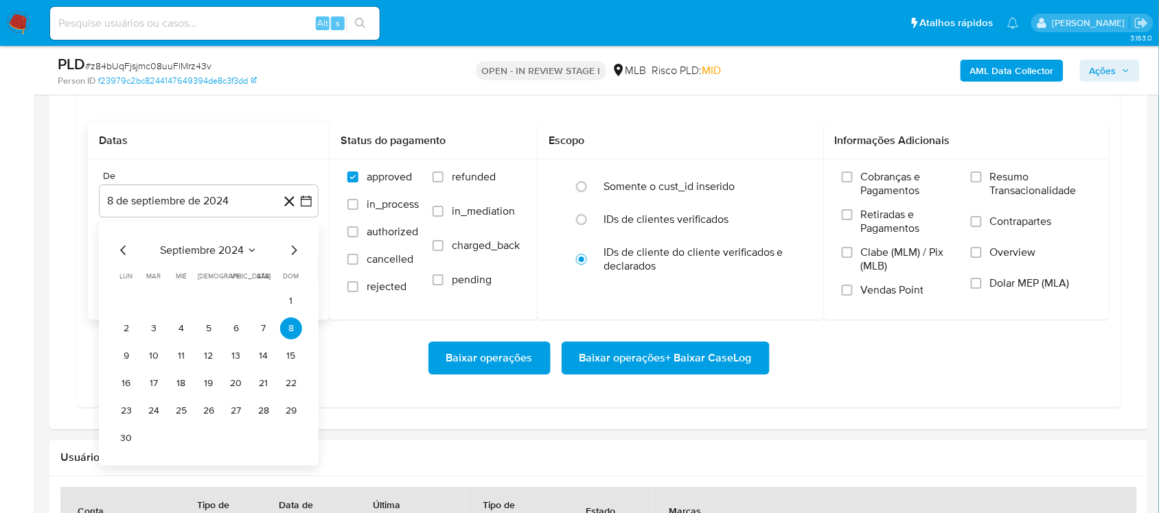
click at [213, 264] on div "septiembre 2024 septiembre 2024 lun lunes mar martes mié miércoles jue jueves v…" at bounding box center [208, 345] width 187 height 207
click at [237, 256] on span "septiembre 2024" at bounding box center [202, 251] width 84 height 14
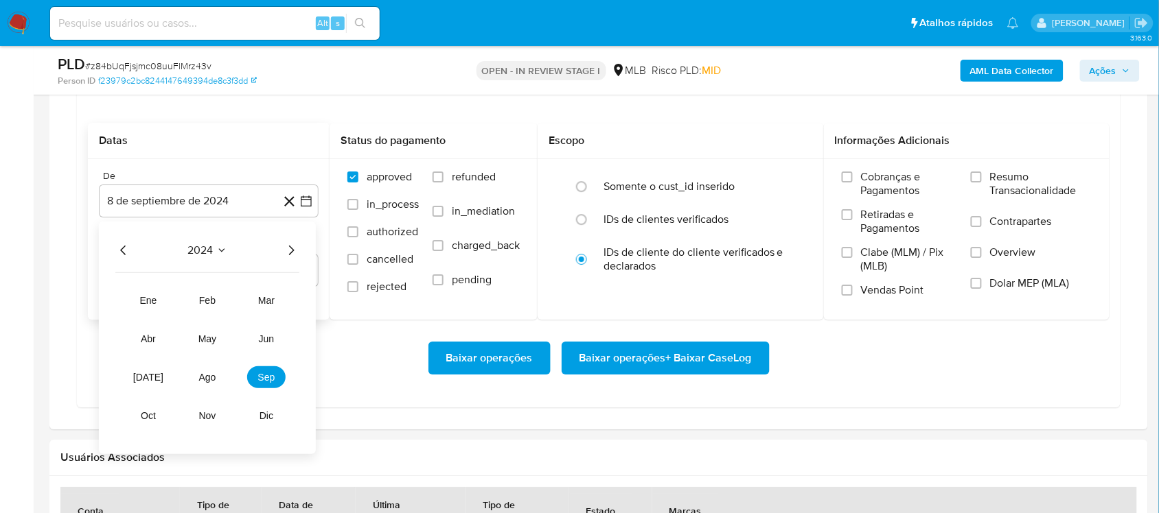
click at [290, 255] on icon "Año siguiente" at bounding box center [291, 250] width 16 height 16
click at [216, 382] on button "ago" at bounding box center [207, 377] width 38 height 22
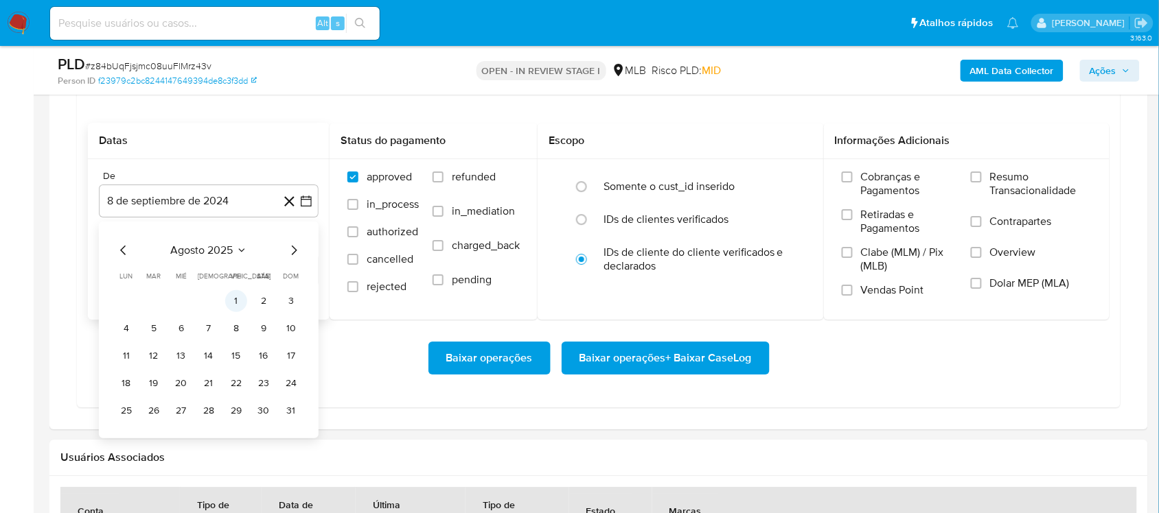
click at [233, 312] on button "1" at bounding box center [236, 301] width 22 height 22
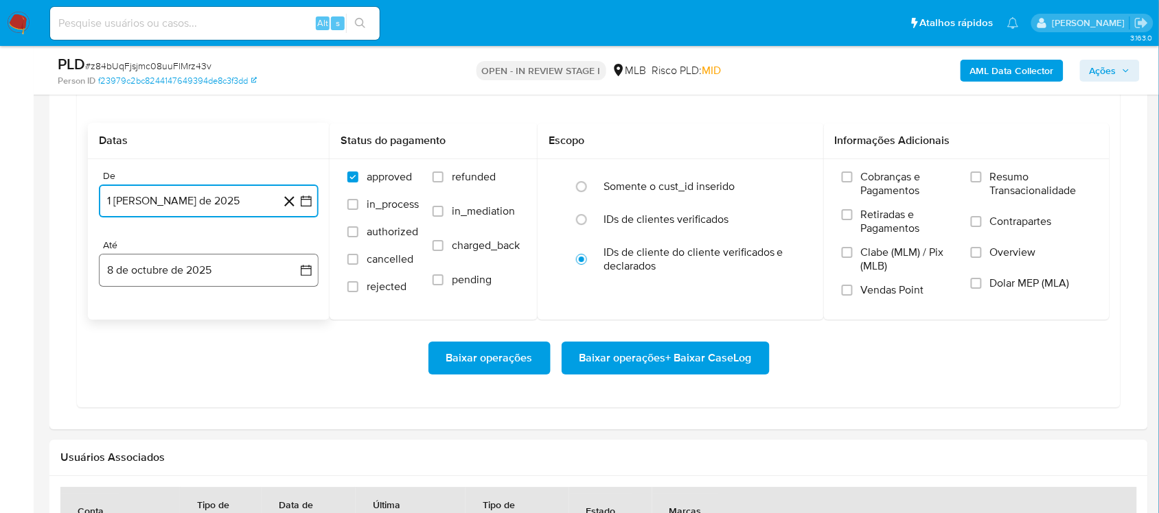
click at [303, 277] on icon "button" at bounding box center [306, 271] width 14 height 14
click at [148, 393] on button "7" at bounding box center [154, 398] width 22 height 22
click at [878, 181] on span "Resumo Transacionalidade" at bounding box center [1041, 183] width 102 height 27
click at [878, 181] on input "Resumo Transacionalidade" at bounding box center [975, 177] width 11 height 11
click at [656, 358] on span "Baixar operações + Baixar CaseLog" at bounding box center [665, 358] width 172 height 30
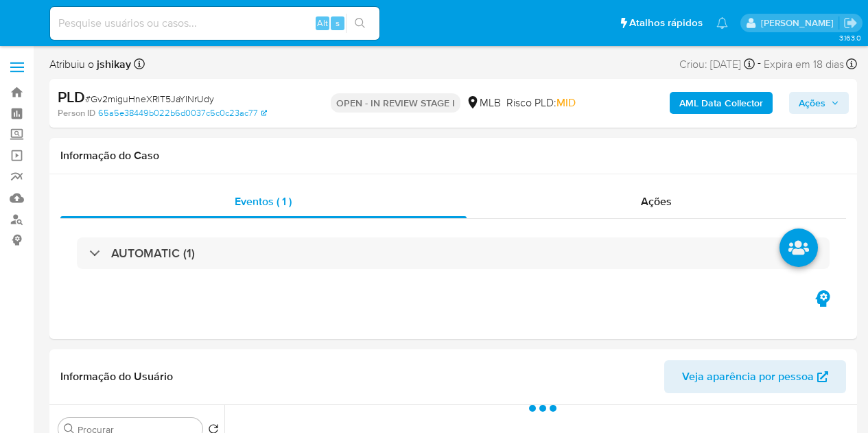
select select "10"
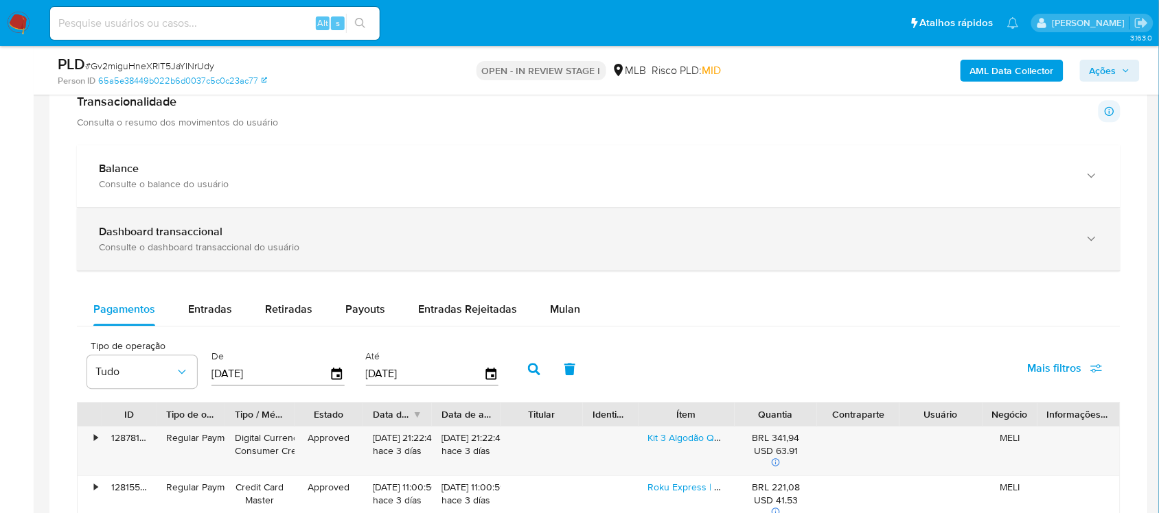
scroll to position [1115, 0]
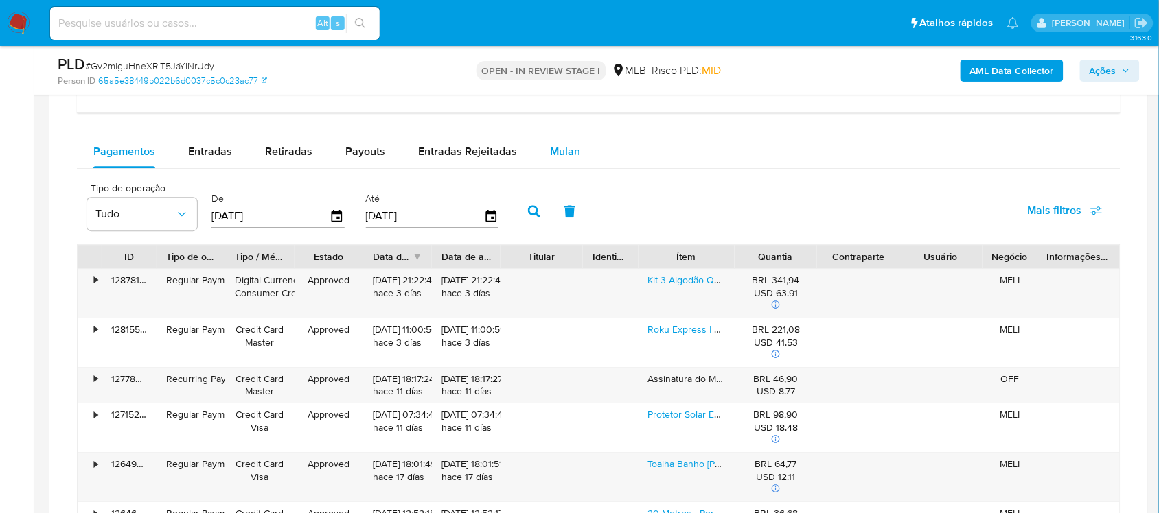
click at [563, 156] on span "Mulan" at bounding box center [565, 151] width 30 height 16
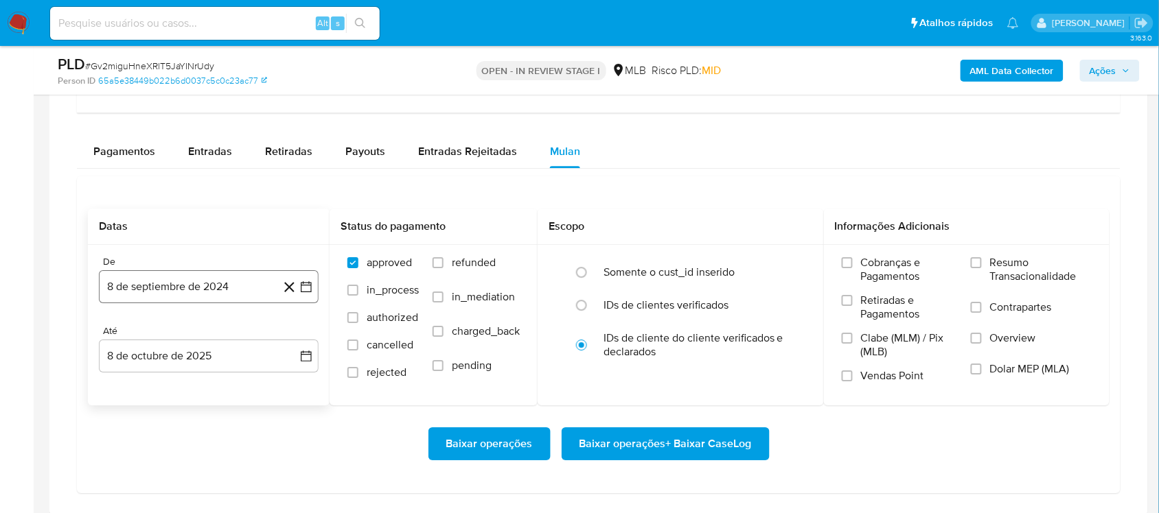
click at [310, 282] on icon "button" at bounding box center [306, 287] width 14 height 14
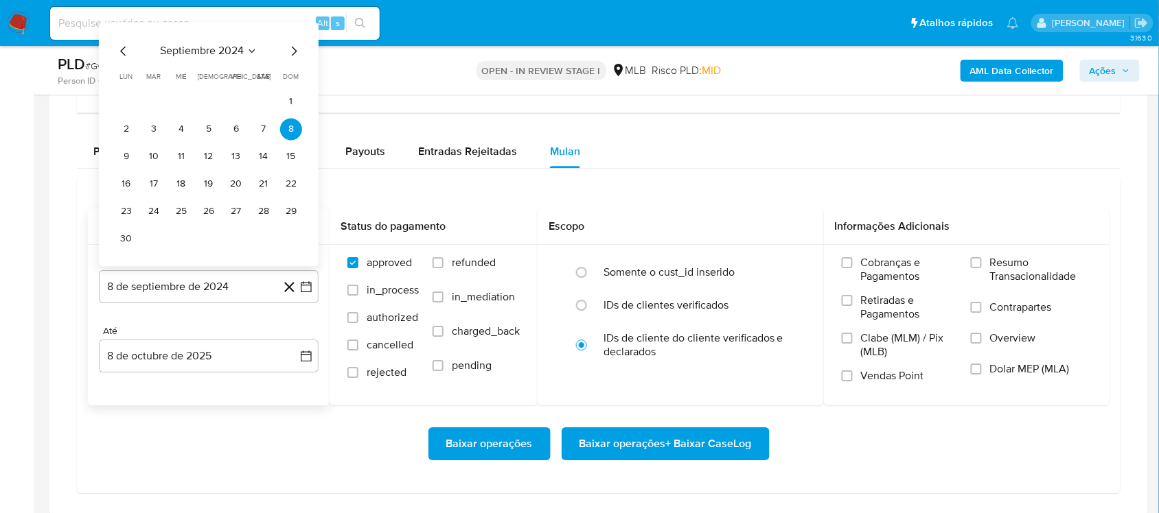
click at [198, 57] on span "septiembre 2024" at bounding box center [202, 51] width 84 height 14
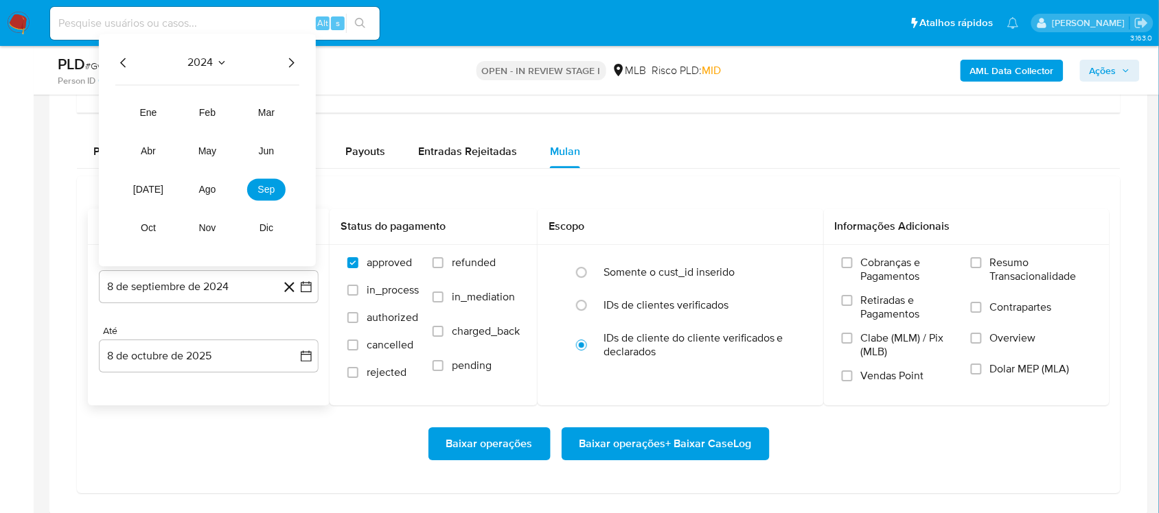
click at [293, 63] on icon "Año siguiente" at bounding box center [291, 62] width 16 height 16
click at [207, 204] on tr "ene feb mar abr may jun [DATE] ago sep oct nov dic" at bounding box center [207, 170] width 156 height 137
click at [206, 189] on span "ago" at bounding box center [207, 189] width 17 height 11
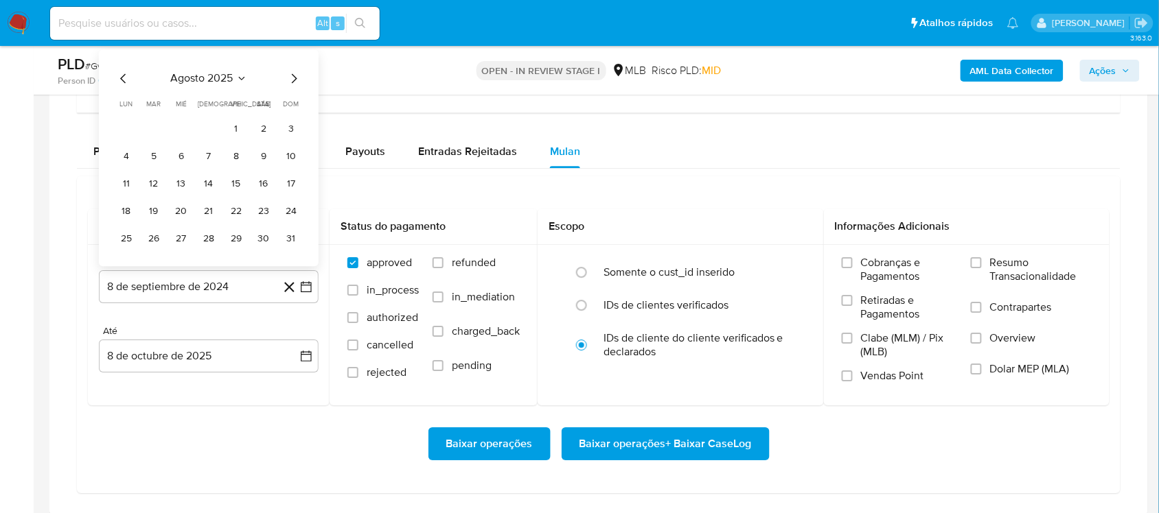
click at [229, 132] on button "1" at bounding box center [236, 129] width 22 height 22
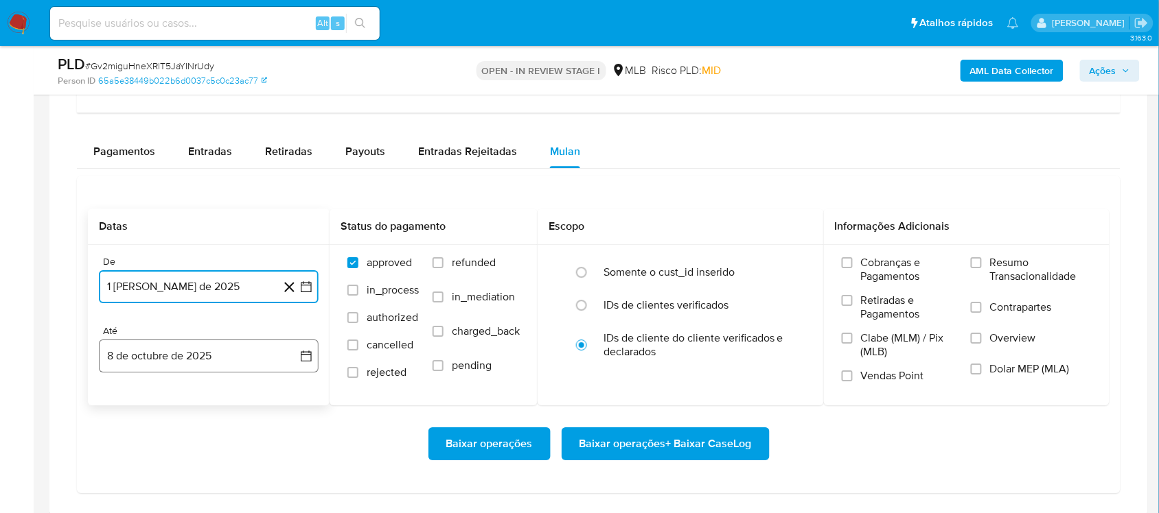
click at [307, 360] on icon "button" at bounding box center [306, 356] width 14 height 14
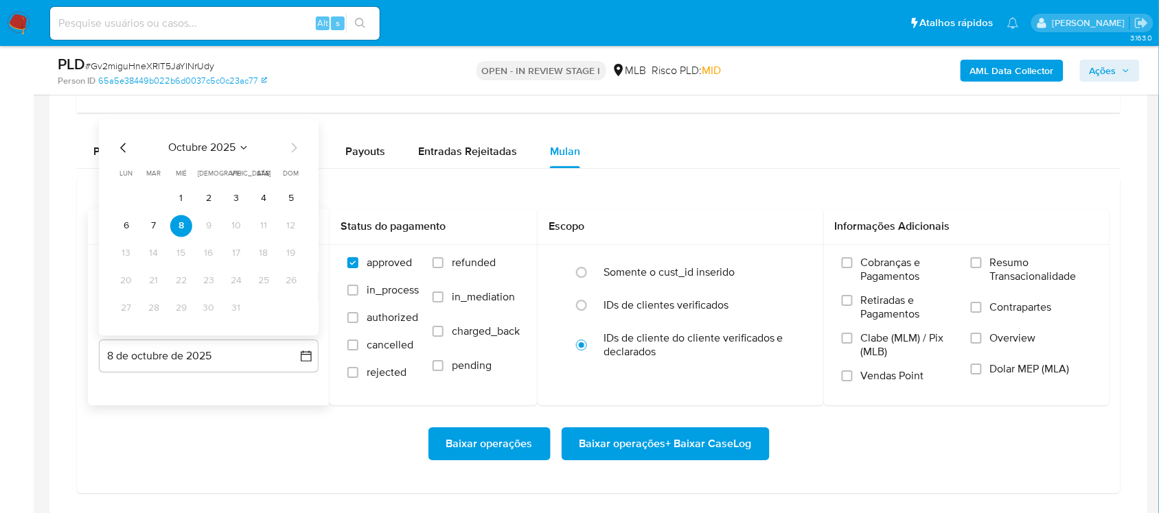
click at [141, 216] on tbody "1 2 3 4 5 6 7 8 9 10 11 12 13 14 15 16 17 18 19 20 21 22 23 24 25 26 27 28 29 3…" at bounding box center [208, 253] width 187 height 132
click at [148, 229] on button "7" at bounding box center [154, 226] width 22 height 22
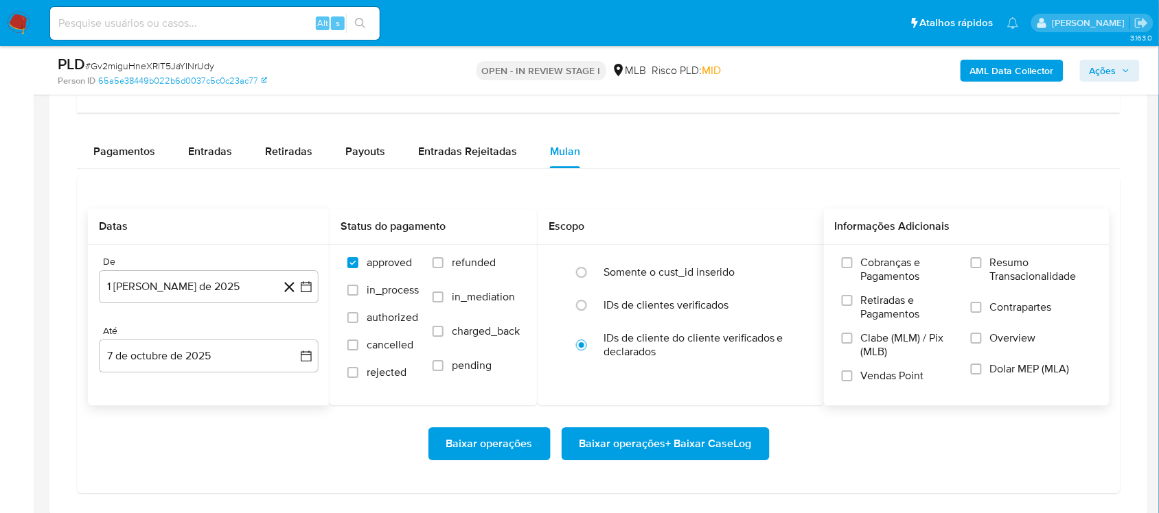
click at [868, 278] on span "Resumo Transacionalidade" at bounding box center [1041, 269] width 102 height 27
click at [868, 268] on input "Resumo Transacionalidade" at bounding box center [975, 262] width 11 height 11
click at [702, 432] on span "Baixar operações + Baixar CaseLog" at bounding box center [665, 444] width 172 height 30
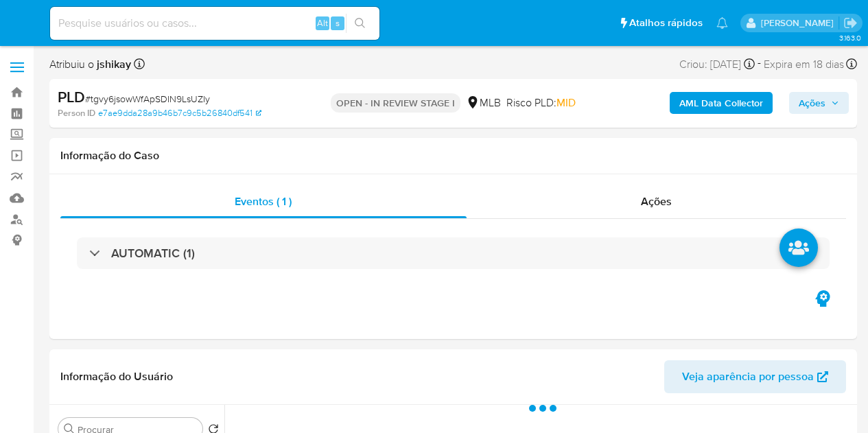
select select "10"
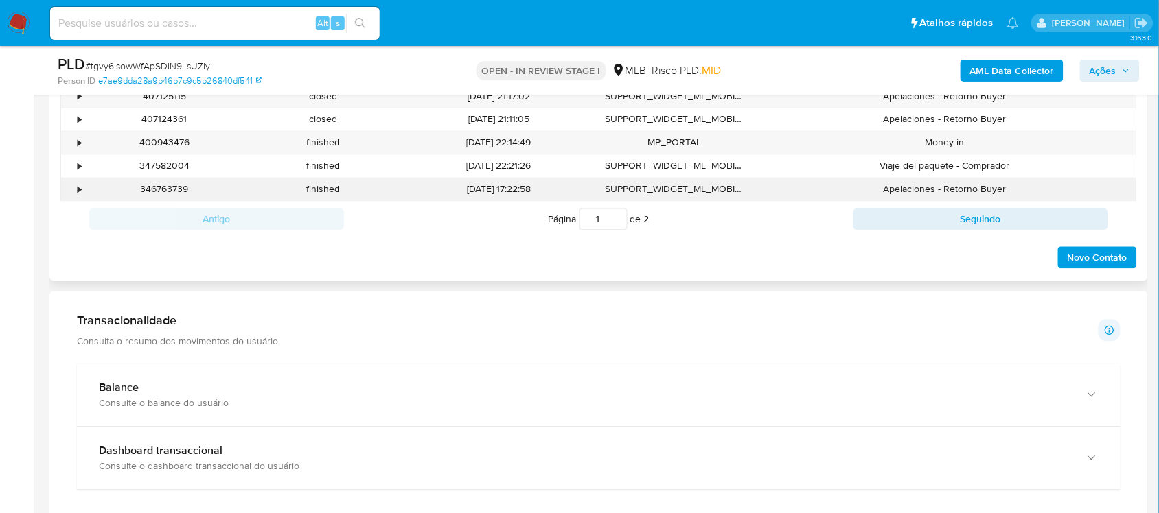
scroll to position [944, 0]
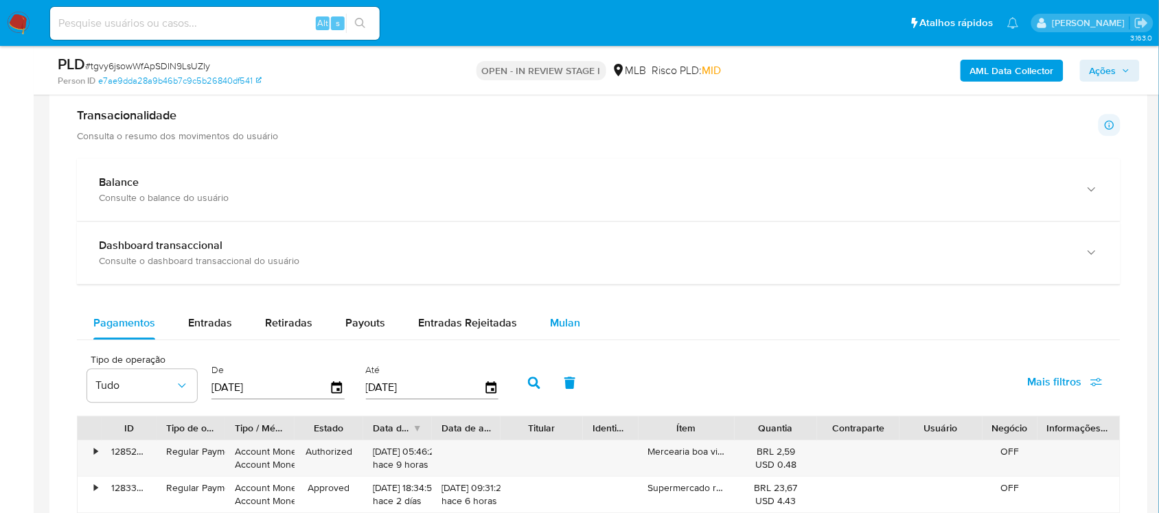
click at [533, 331] on button "Mulan" at bounding box center [564, 323] width 63 height 33
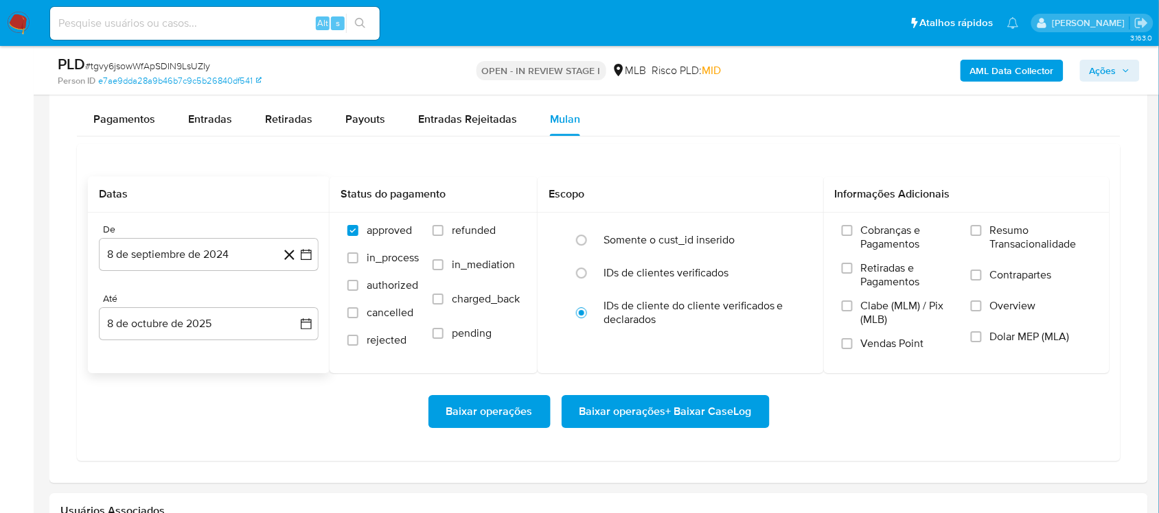
scroll to position [1201, 0]
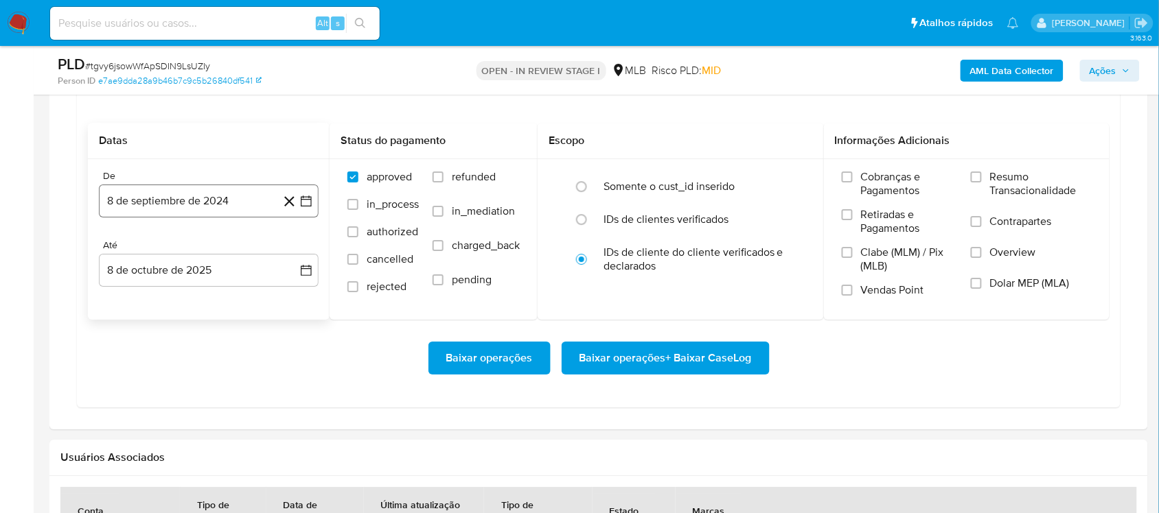
click at [314, 199] on button "8 de septiembre de 2024" at bounding box center [209, 201] width 220 height 33
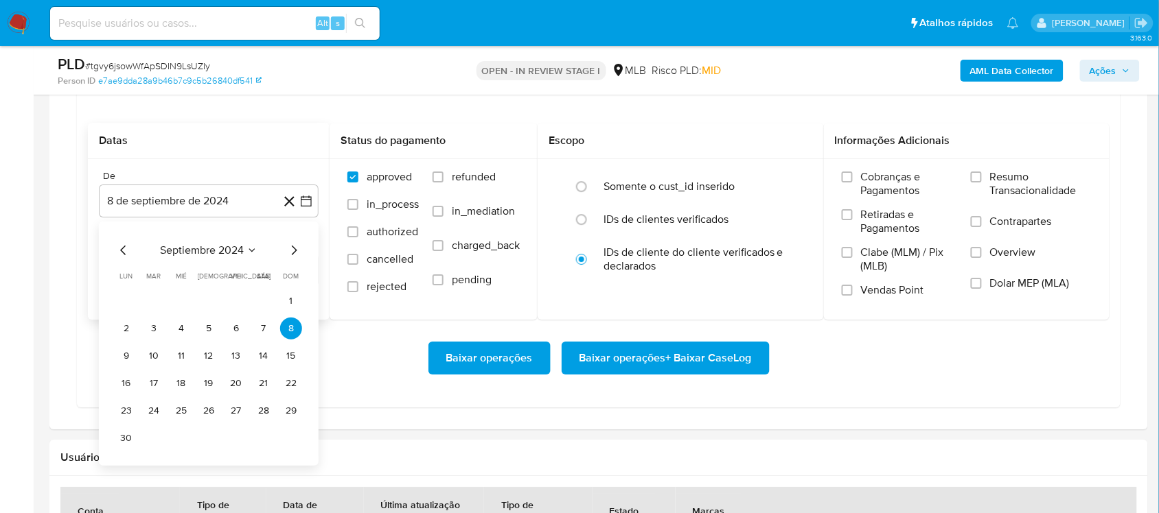
drag, startPoint x: 233, startPoint y: 265, endPoint x: 228, endPoint y: 248, distance: 18.0
click at [231, 265] on div "septiembre 2024 septiembre 2024 lun lunes mar martes mié miércoles jue jueves v…" at bounding box center [208, 345] width 187 height 207
click at [228, 248] on span "septiembre 2024" at bounding box center [202, 251] width 84 height 14
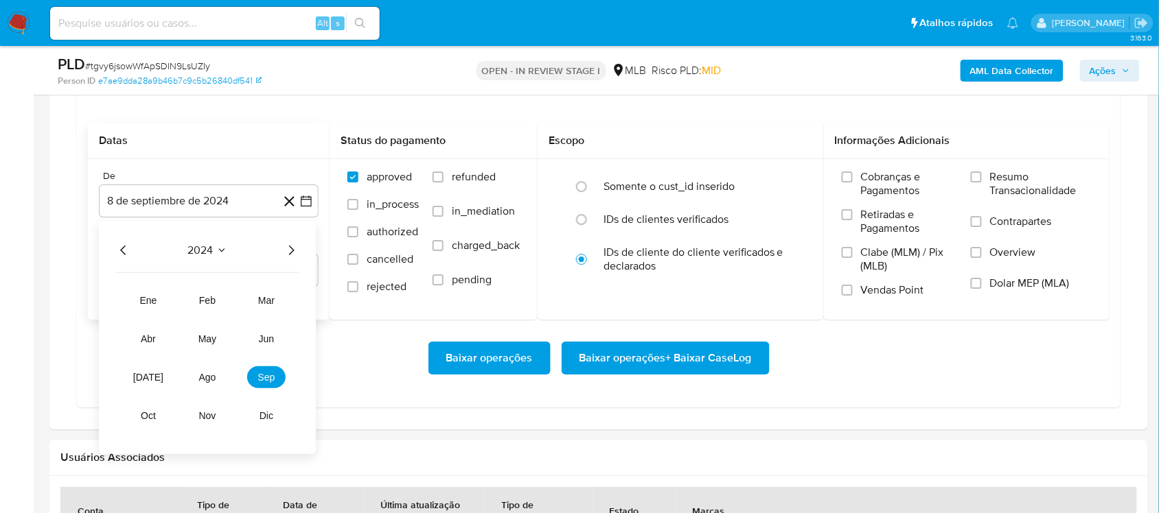
click at [289, 253] on icon "Año siguiente" at bounding box center [291, 250] width 16 height 16
click at [213, 379] on span "ago" at bounding box center [207, 377] width 17 height 11
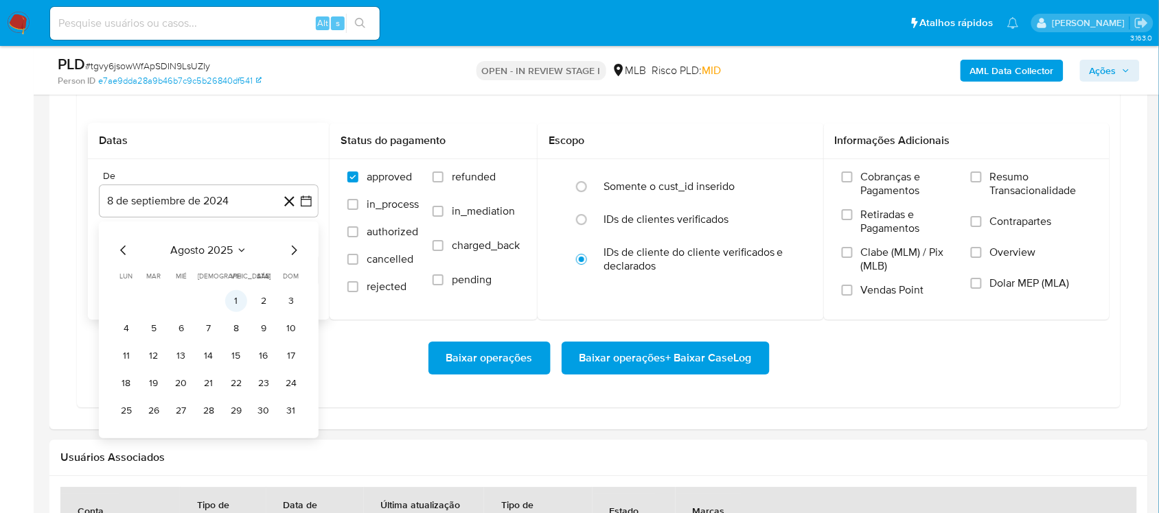
click at [235, 302] on button "1" at bounding box center [236, 301] width 22 height 22
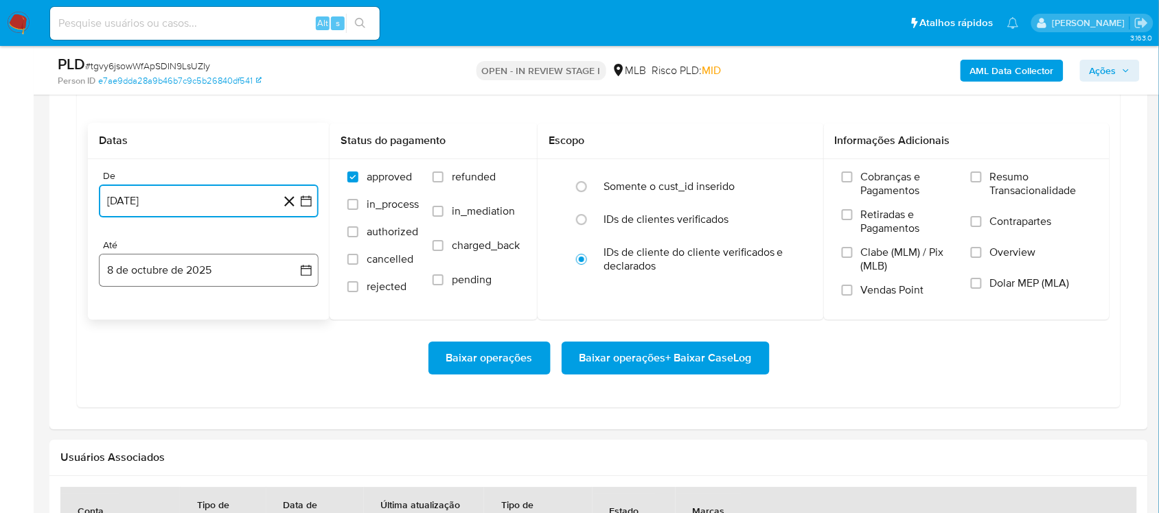
click at [299, 276] on icon "button" at bounding box center [306, 271] width 14 height 14
click at [154, 406] on button "7" at bounding box center [154, 398] width 22 height 22
click at [868, 187] on label "Resumo Transacionalidade" at bounding box center [1030, 192] width 121 height 45
click at [868, 183] on input "Resumo Transacionalidade" at bounding box center [975, 177] width 11 height 11
click at [730, 354] on span "Baixar operações + Baixar CaseLog" at bounding box center [665, 358] width 172 height 30
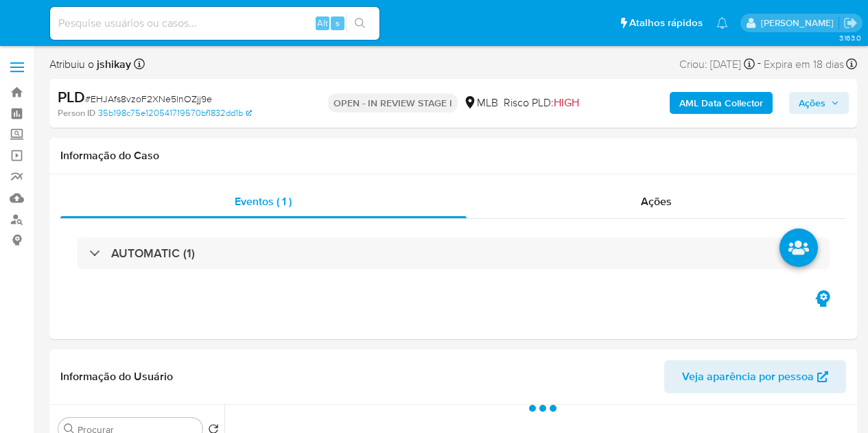
select select "10"
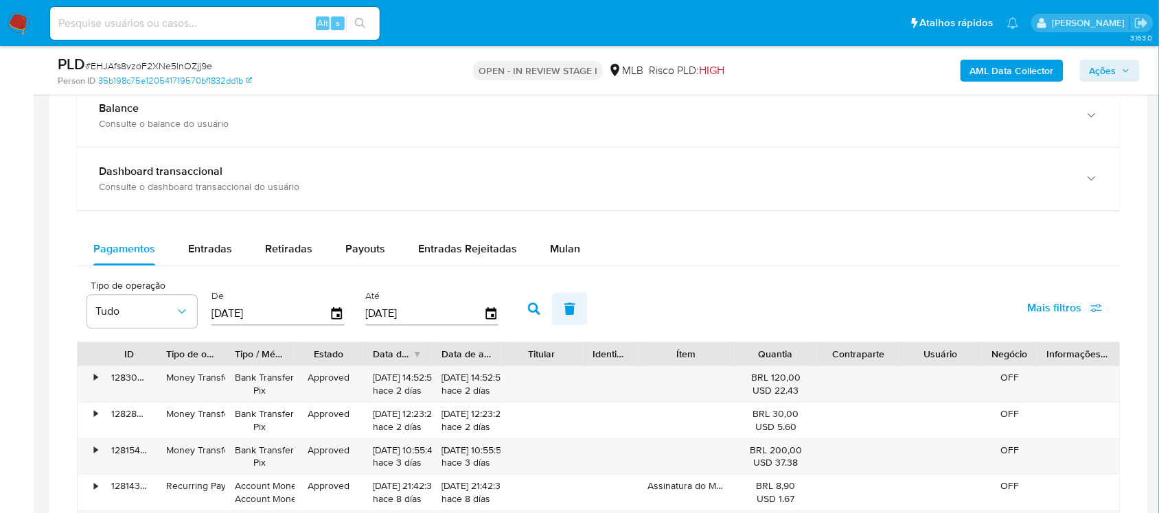
scroll to position [1029, 0]
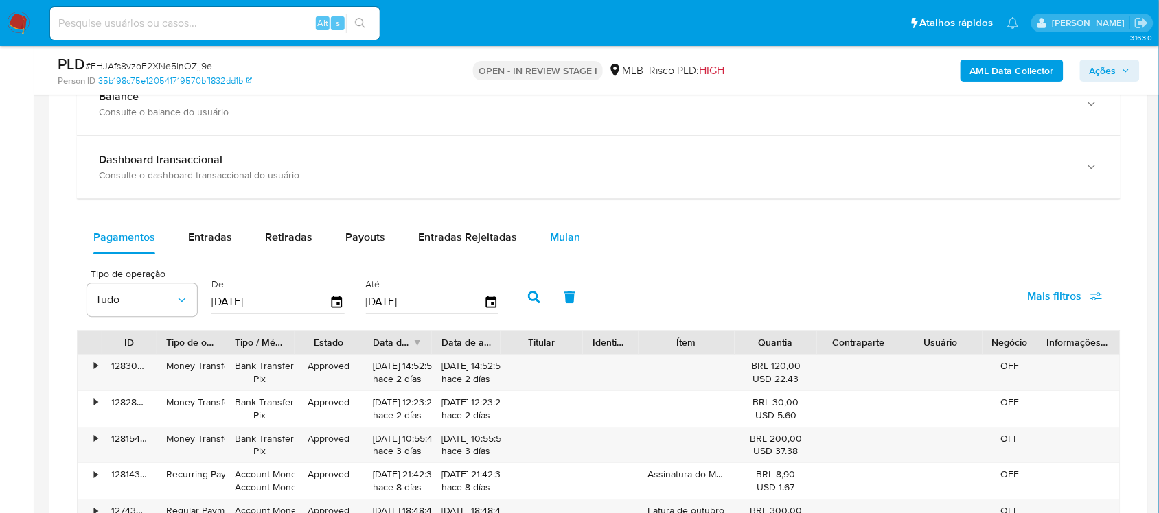
click at [557, 252] on div "Mulan" at bounding box center [565, 237] width 30 height 33
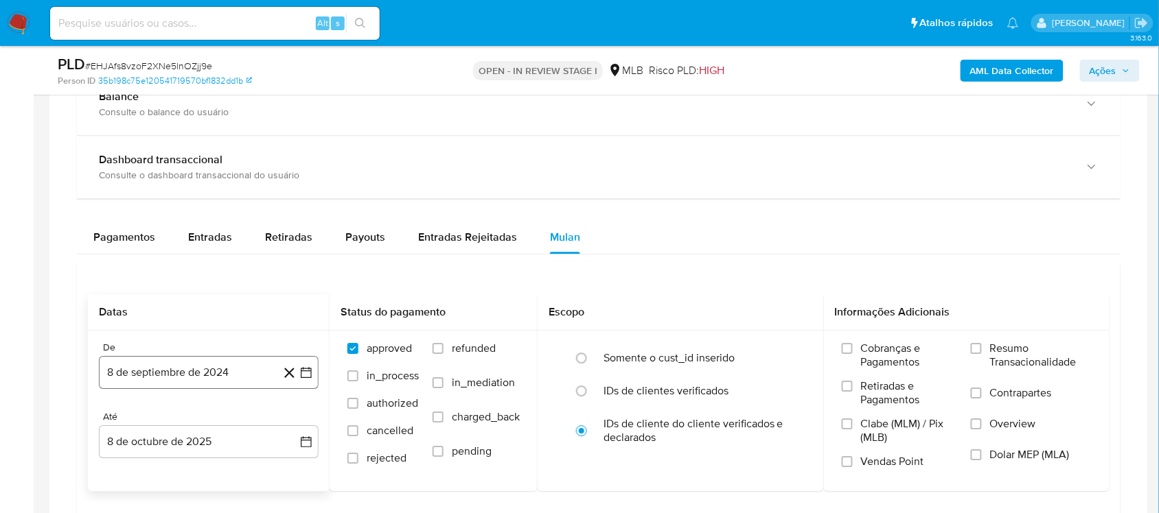
click at [303, 378] on icon "button" at bounding box center [306, 373] width 14 height 14
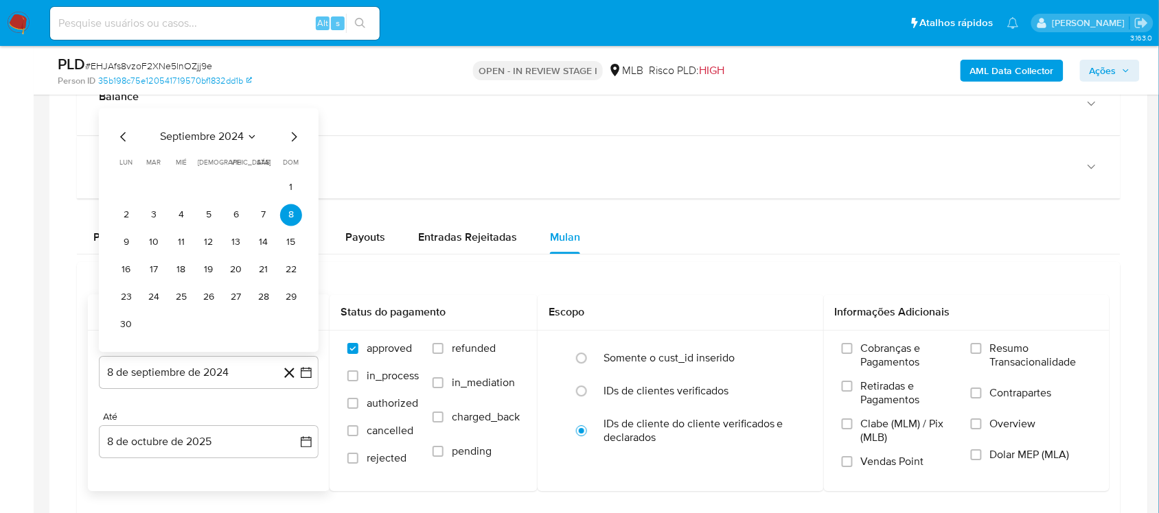
click at [209, 152] on div "septiembre 2024 septiembre 2024 lun lunes mar martes mié miércoles jue jueves v…" at bounding box center [208, 231] width 187 height 207
click at [248, 141] on icon "Seleccionar mes y año" at bounding box center [251, 136] width 11 height 11
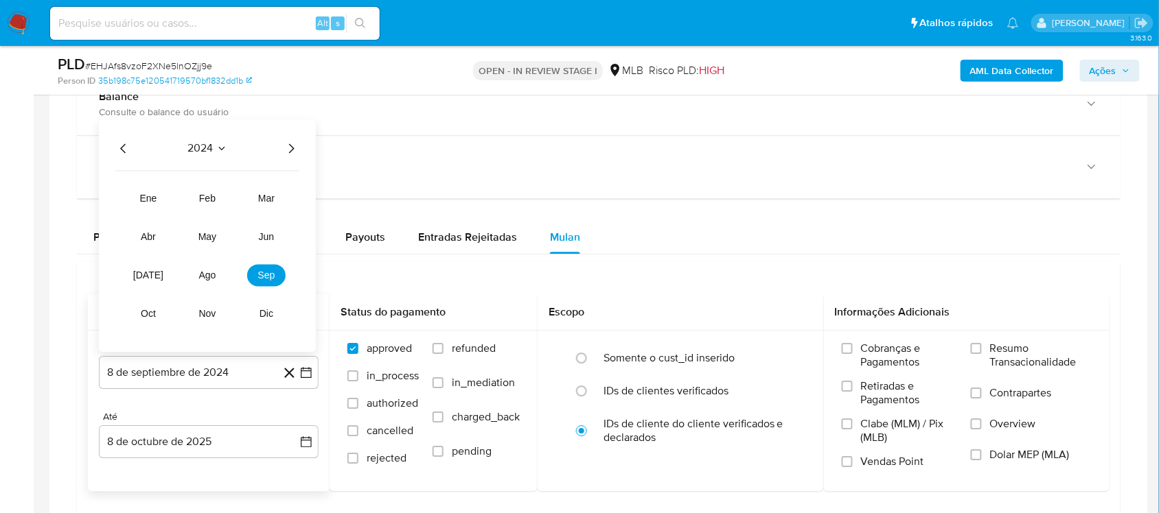
click at [295, 150] on icon "Año siguiente" at bounding box center [291, 148] width 16 height 16
click at [207, 292] on tr "ene feb mar abr may jun jul ago sep oct nov dic" at bounding box center [207, 255] width 156 height 137
click at [208, 270] on button "ago" at bounding box center [207, 275] width 38 height 22
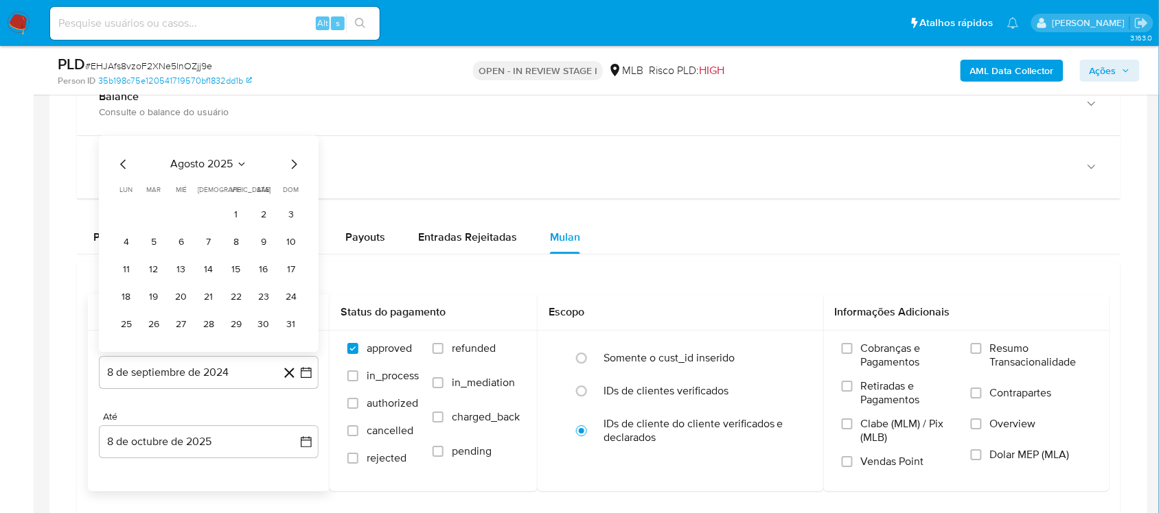
drag, startPoint x: 216, startPoint y: 224, endPoint x: 224, endPoint y: 224, distance: 7.5
click at [217, 224] on td "Calendario" at bounding box center [209, 215] width 22 height 22
click at [228, 224] on button "1" at bounding box center [236, 215] width 22 height 22
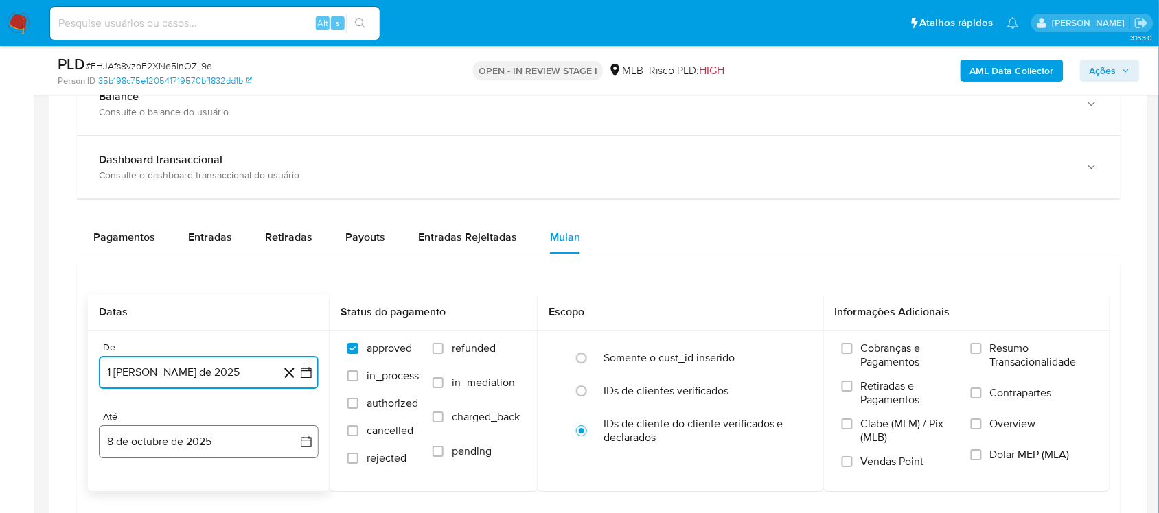
click at [311, 432] on button "8 de octubre de 2025" at bounding box center [209, 442] width 220 height 33
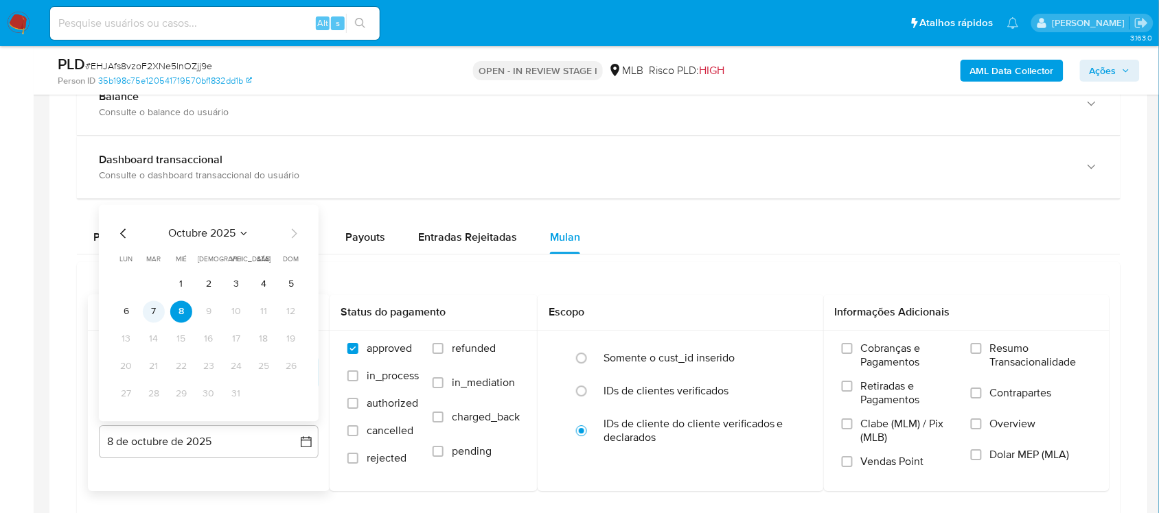
click at [146, 316] on button "7" at bounding box center [154, 312] width 22 height 22
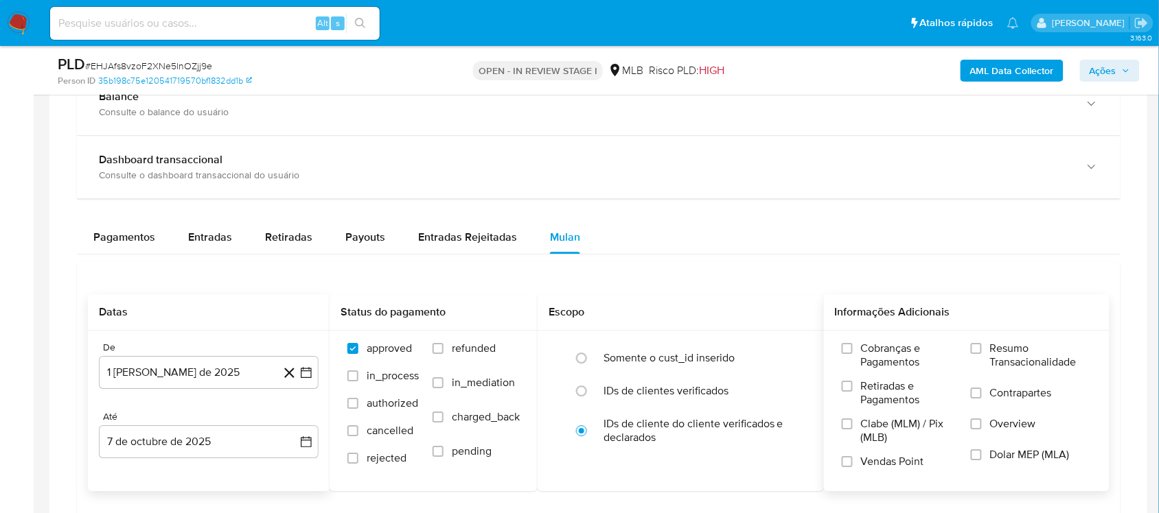
click at [868, 350] on span "Resumo Transacionalidade" at bounding box center [1041, 355] width 102 height 27
click at [868, 350] on input "Resumo Transacionalidade" at bounding box center [975, 348] width 11 height 11
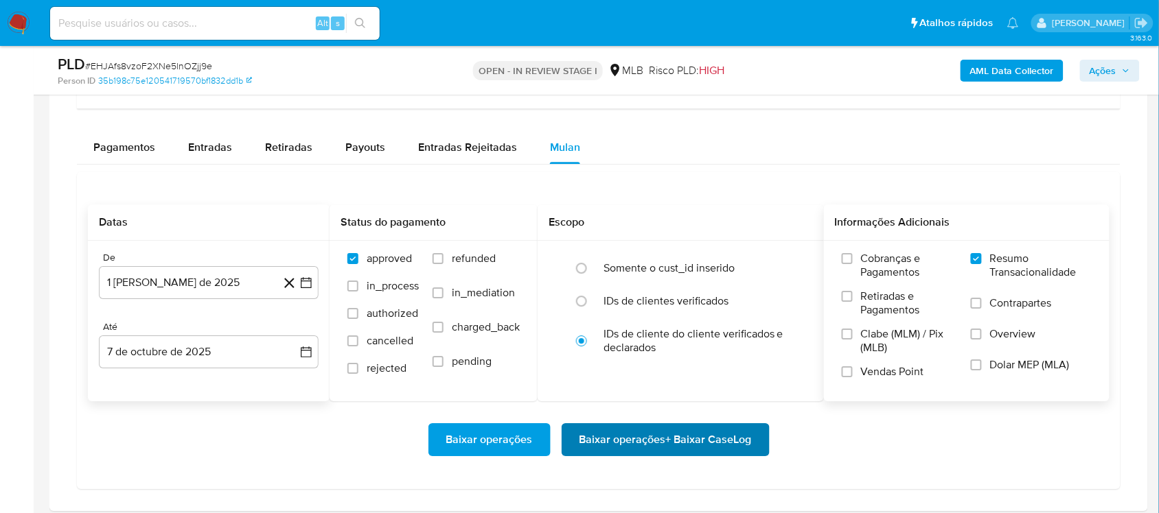
scroll to position [1201, 0]
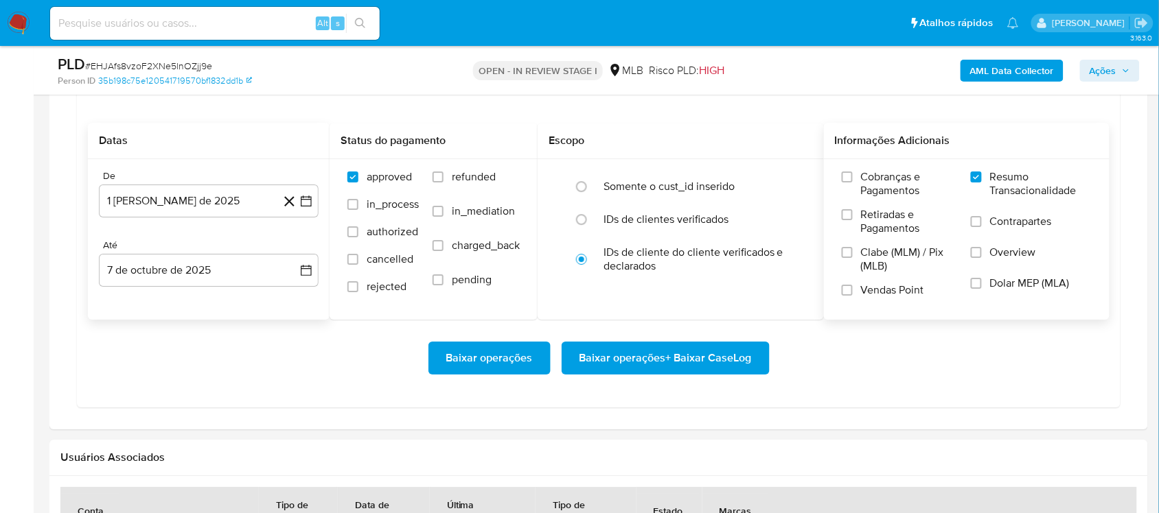
click at [622, 361] on span "Baixar operações + Baixar CaseLog" at bounding box center [665, 358] width 172 height 30
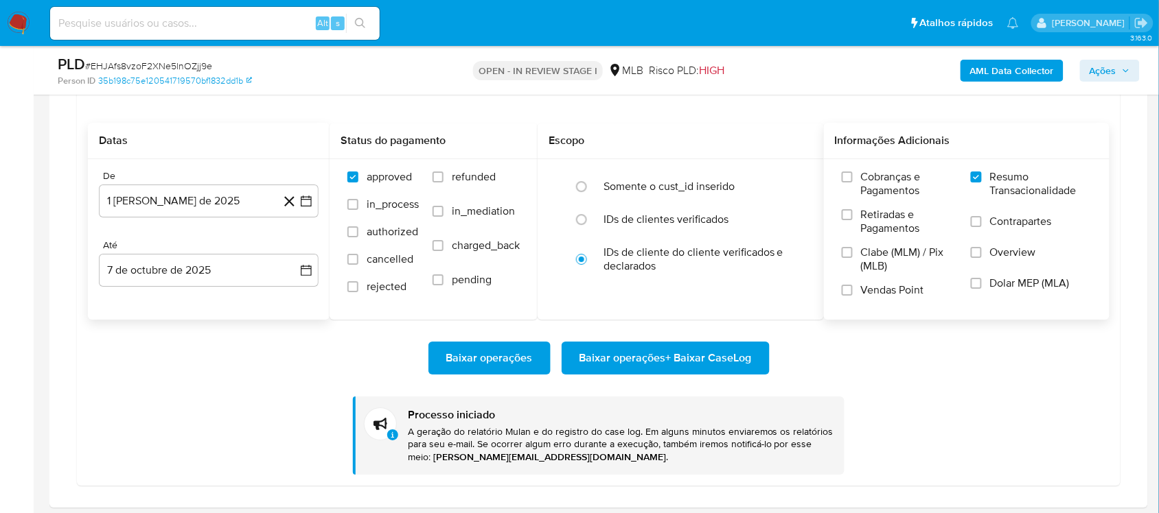
click at [565, 14] on ul "Pausado Ver notificaciones Alt s Atalhos rápidos Presiona las siguientes teclas…" at bounding box center [534, 22] width 982 height 34
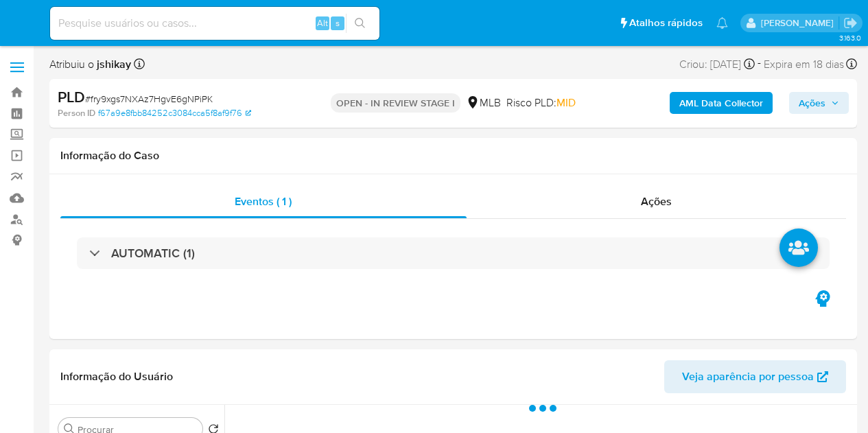
select select "10"
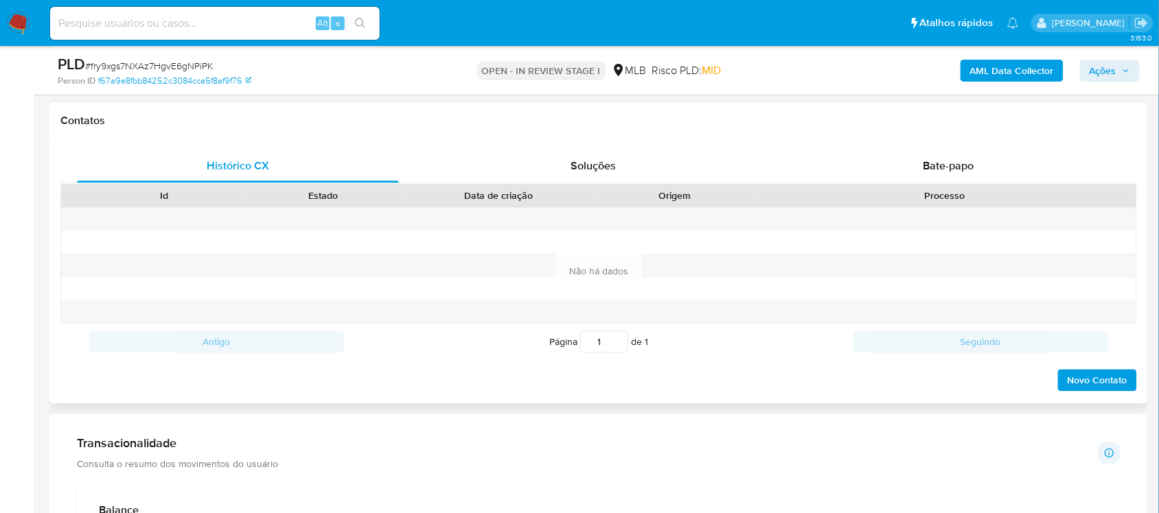
scroll to position [858, 0]
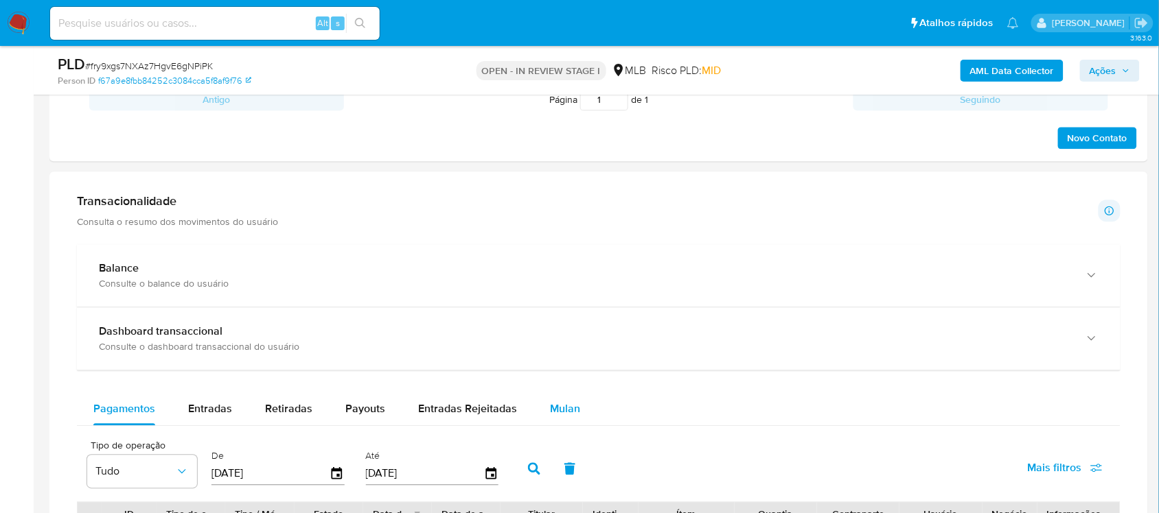
click at [573, 416] on span "Mulan" at bounding box center [565, 409] width 30 height 16
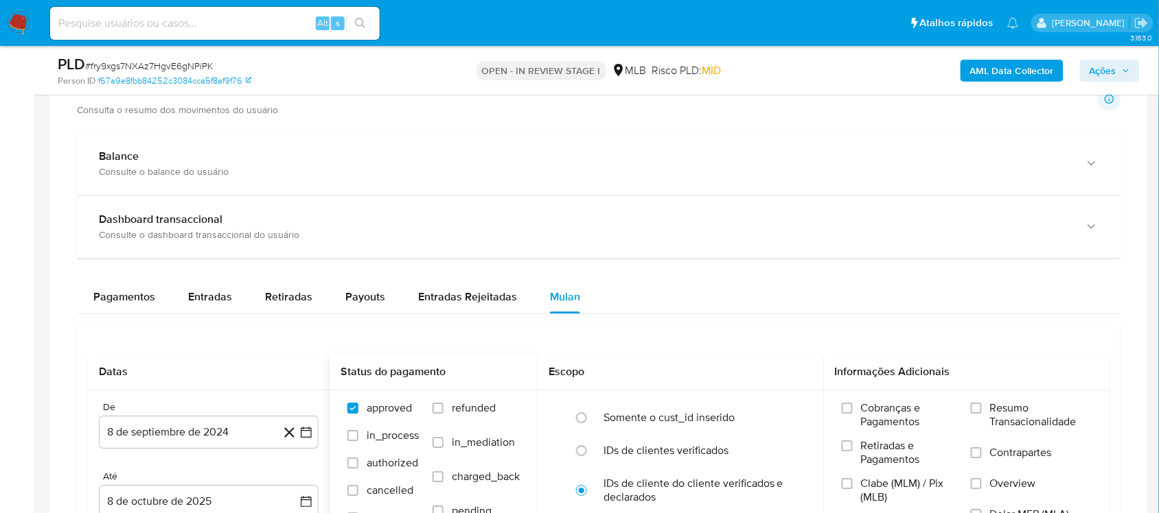
scroll to position [1115, 0]
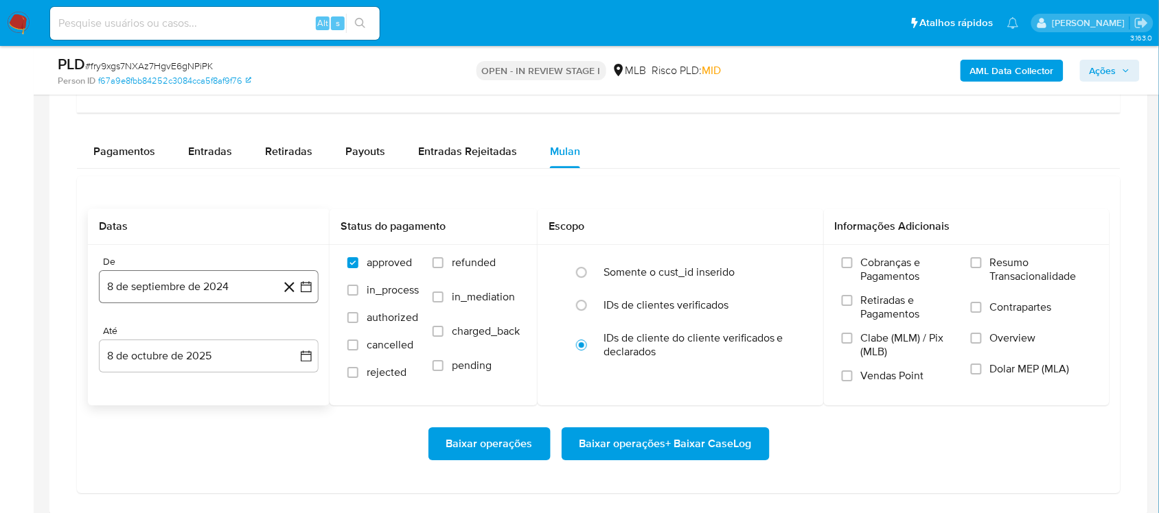
click at [307, 286] on button "8 de septiembre de 2024" at bounding box center [209, 286] width 220 height 33
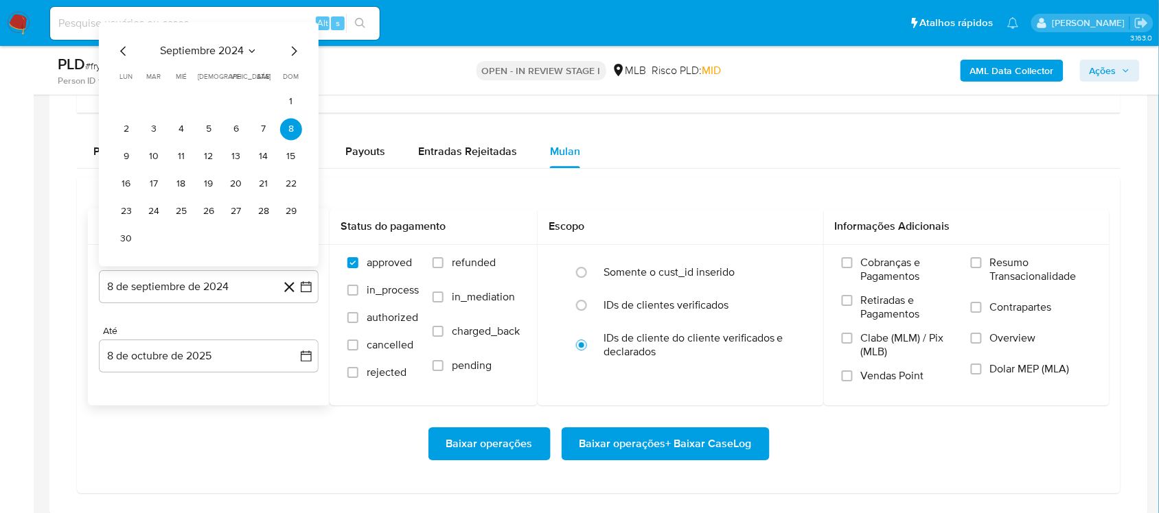
click at [209, 55] on span "septiembre 2024" at bounding box center [202, 51] width 84 height 14
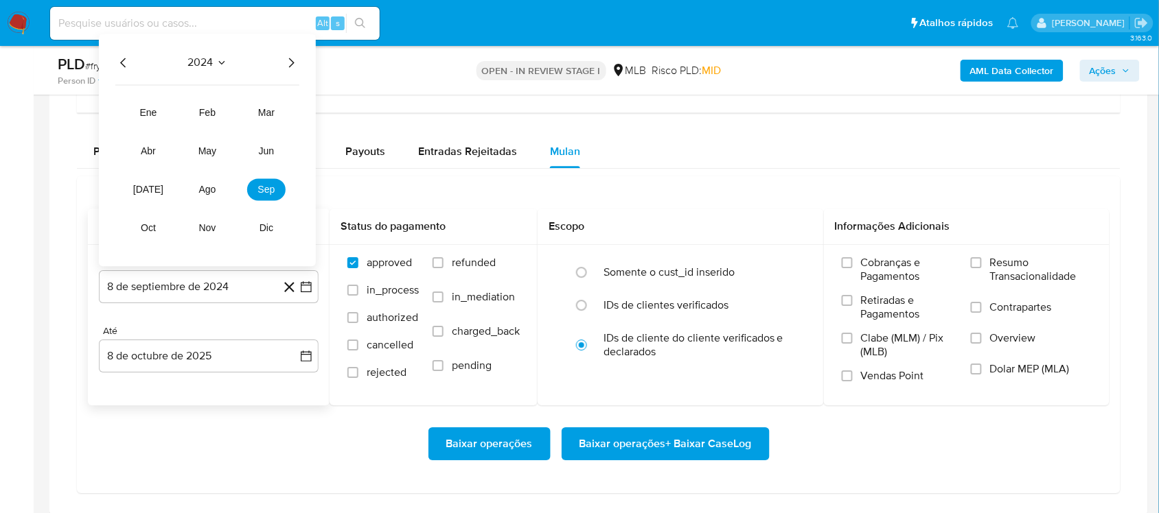
click at [286, 69] on icon "Año siguiente" at bounding box center [291, 62] width 16 height 16
click at [194, 194] on button "ago" at bounding box center [207, 189] width 38 height 22
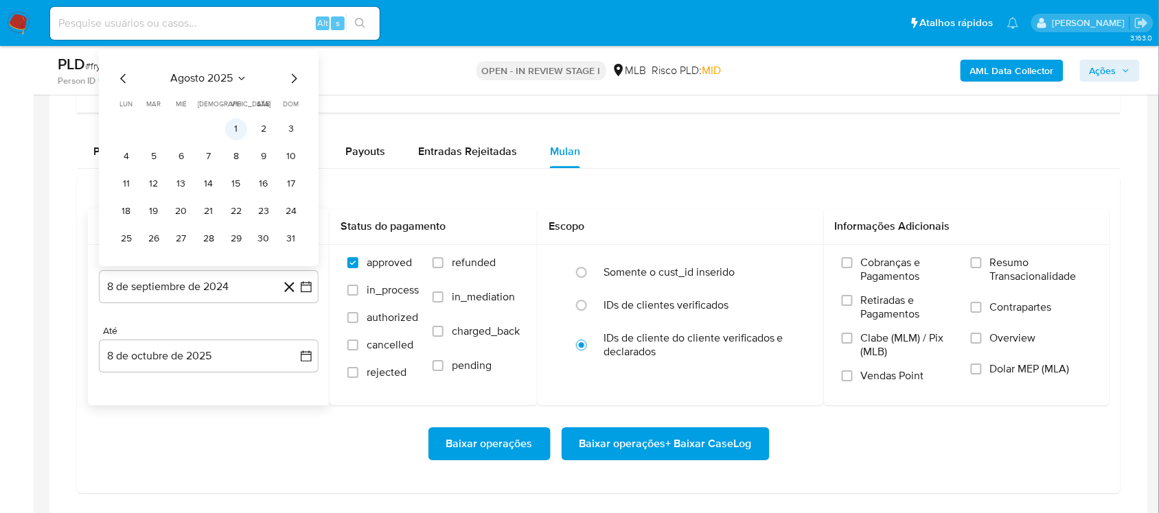
click at [234, 132] on button "1" at bounding box center [236, 129] width 22 height 22
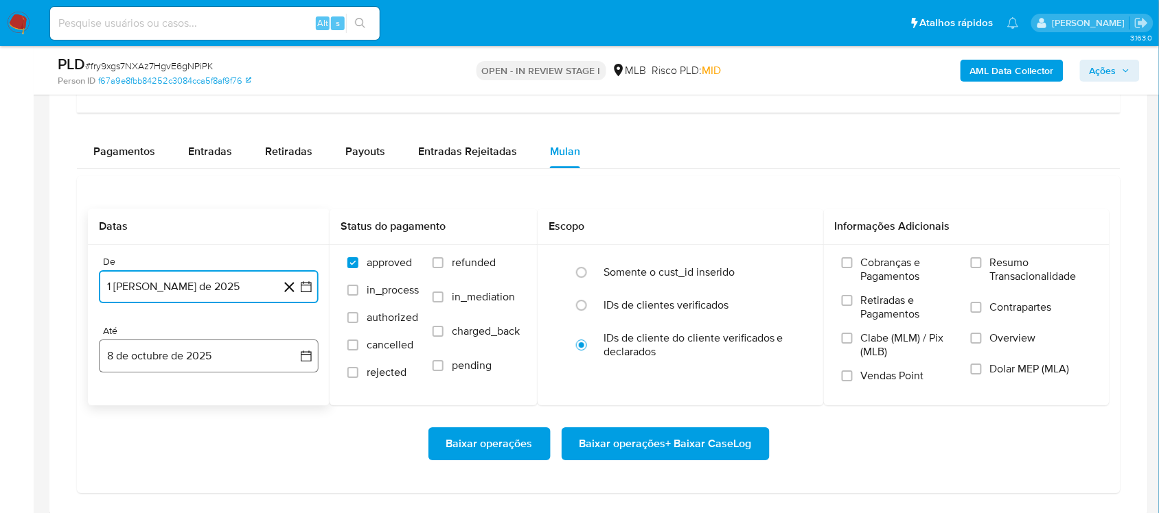
click at [306, 348] on button "8 de octubre de 2025" at bounding box center [209, 356] width 220 height 33
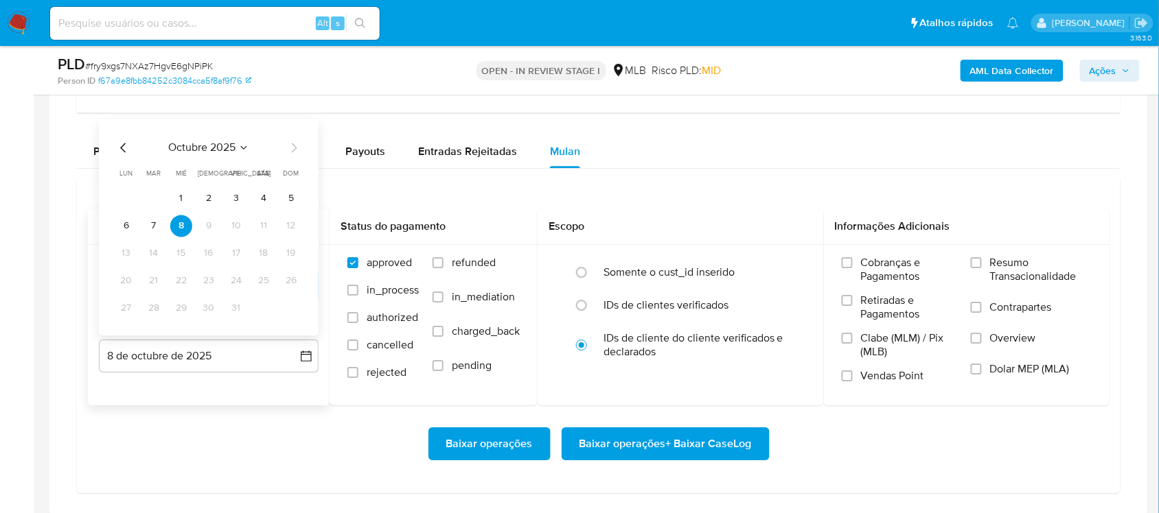
click at [155, 228] on button "7" at bounding box center [154, 226] width 22 height 22
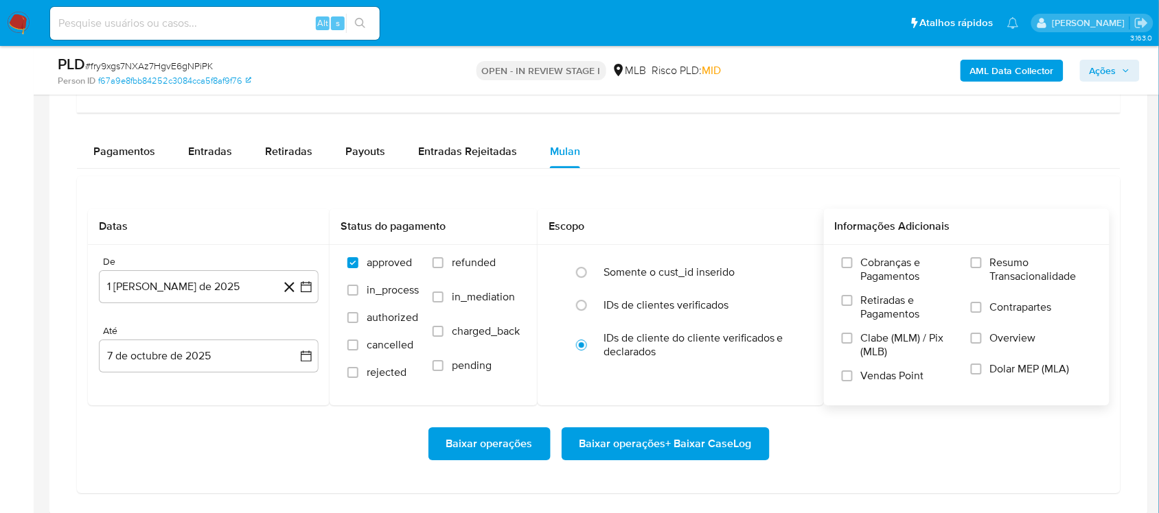
click at [868, 256] on span "Resumo Transacionalidade" at bounding box center [1041, 269] width 102 height 27
click at [868, 257] on input "Resumo Transacionalidade" at bounding box center [975, 262] width 11 height 11
click at [640, 432] on span "Baixar operações + Baixar CaseLog" at bounding box center [665, 444] width 172 height 30
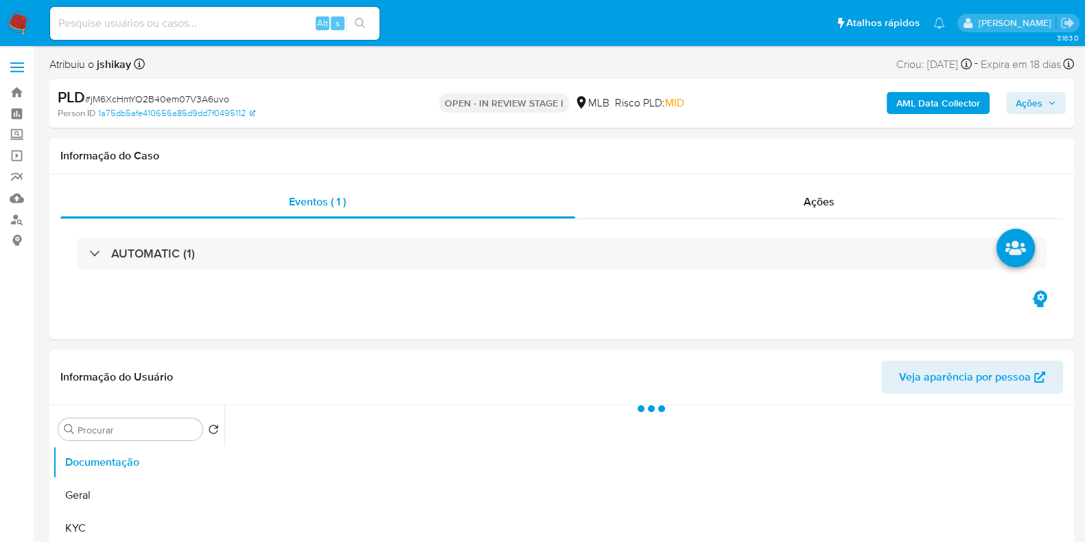
select select "10"
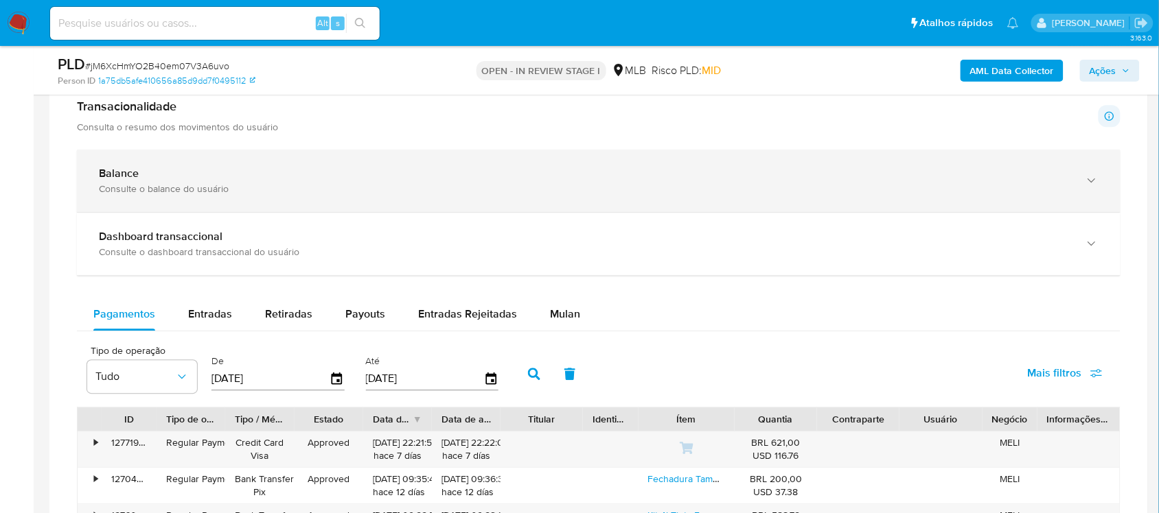
scroll to position [1115, 0]
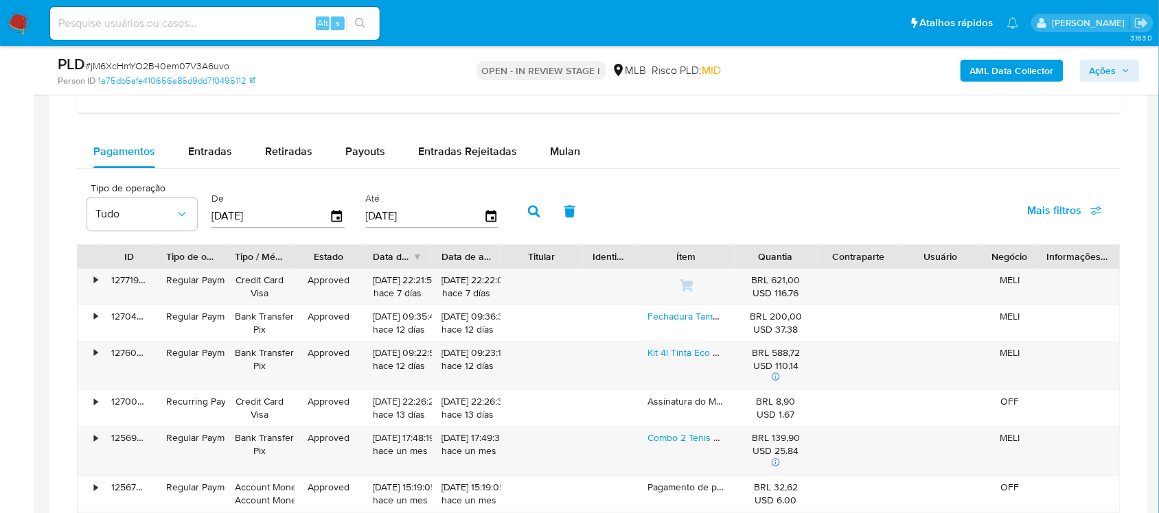
click at [585, 135] on div "Balance Consulte o balance do usuário Dashboard transaccional Consulte o dashbo…" at bounding box center [598, 360] width 1043 height 747
click at [583, 145] on button "Mulan" at bounding box center [564, 151] width 63 height 33
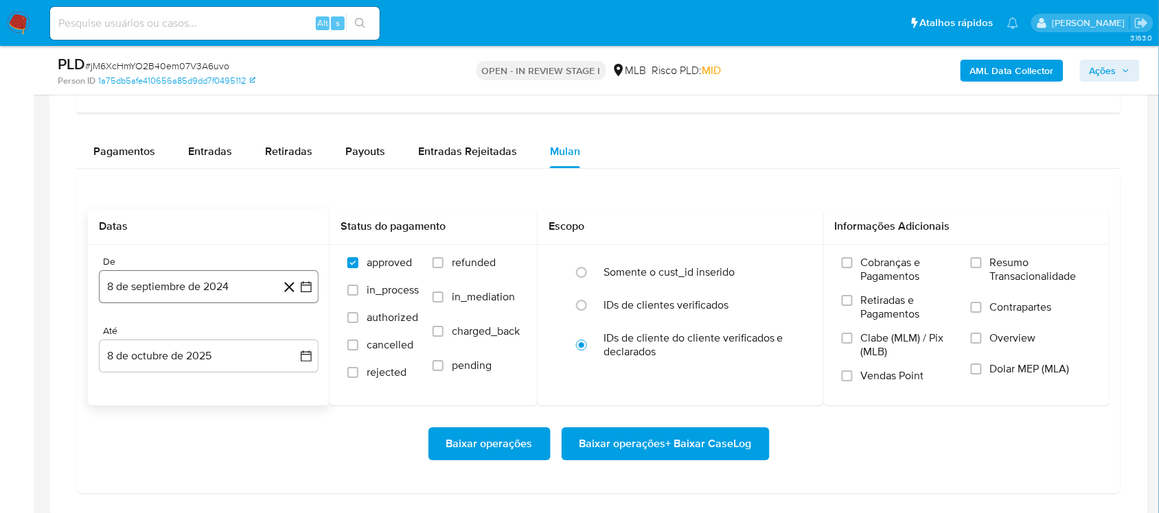
click at [305, 290] on icon "button" at bounding box center [306, 287] width 14 height 14
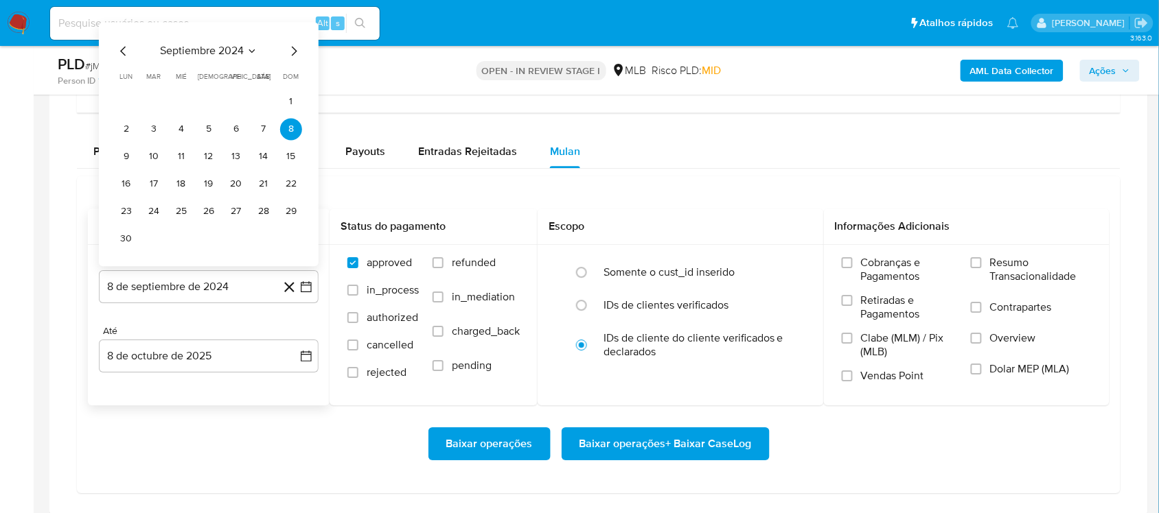
click at [196, 49] on span "septiembre 2024" at bounding box center [202, 51] width 84 height 14
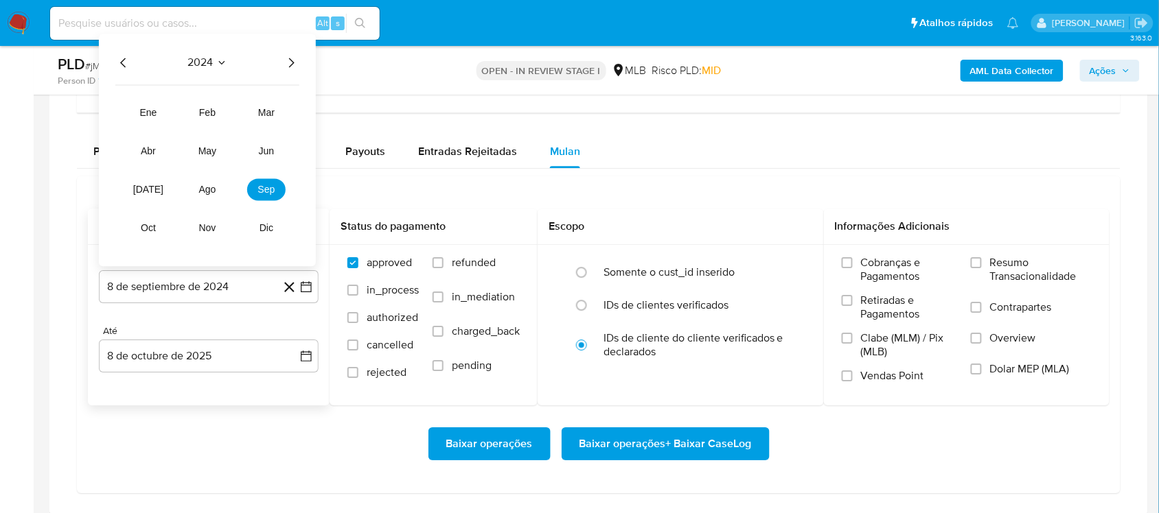
click at [286, 65] on icon "Año siguiente" at bounding box center [291, 62] width 16 height 16
click at [206, 185] on button "ago" at bounding box center [207, 189] width 38 height 22
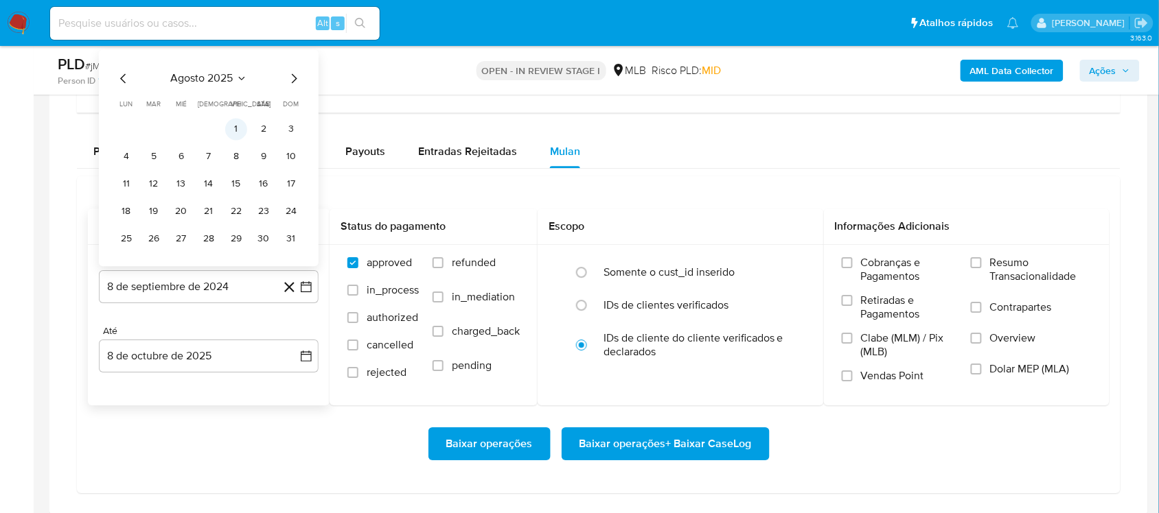
click at [235, 132] on button "1" at bounding box center [236, 129] width 22 height 22
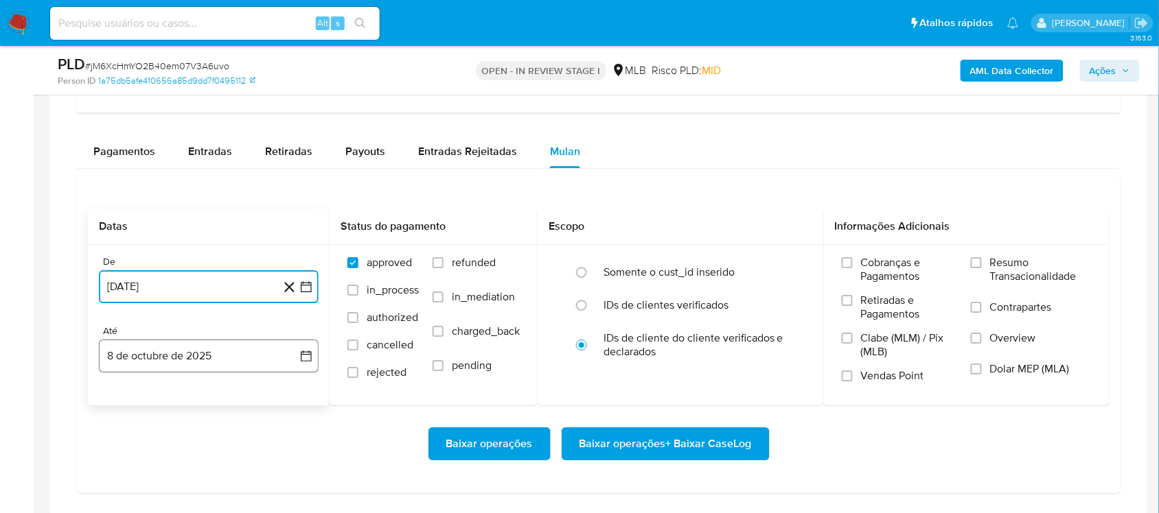
click at [316, 362] on button "8 de octubre de 2025" at bounding box center [209, 356] width 220 height 33
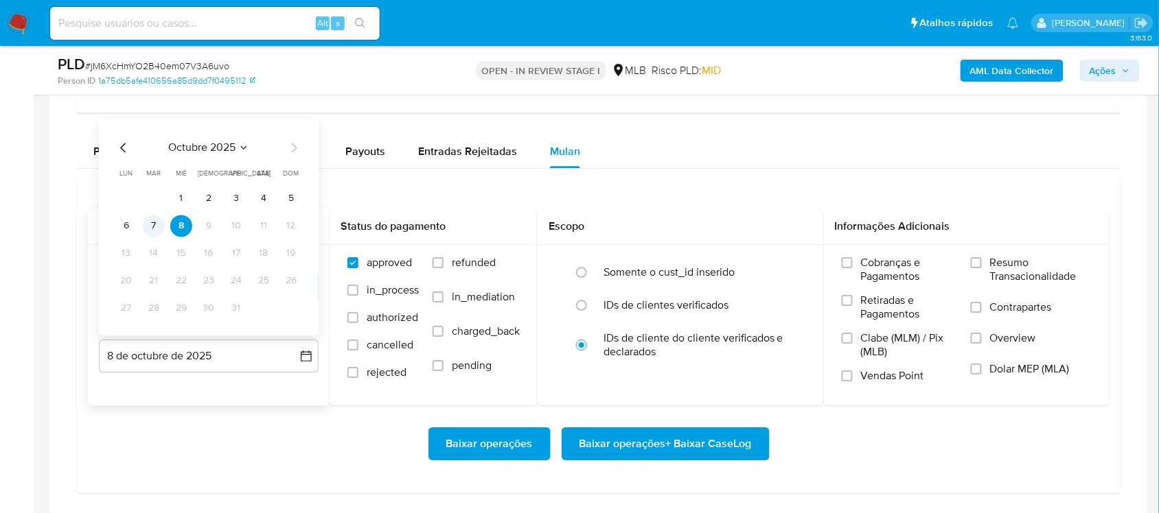
click at [150, 224] on button "7" at bounding box center [154, 226] width 22 height 22
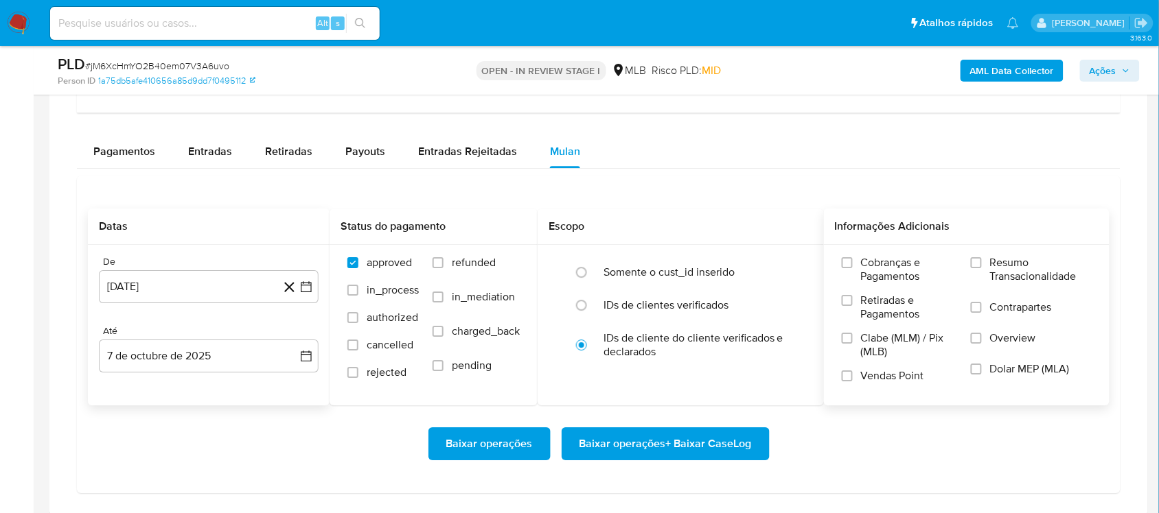
click at [868, 278] on label "Resumo Transacionalidade" at bounding box center [1030, 278] width 121 height 45
click at [868, 268] on input "Resumo Transacionalidade" at bounding box center [975, 262] width 11 height 11
click at [660, 432] on span "Baixar operações + Baixar CaseLog" at bounding box center [665, 444] width 172 height 30
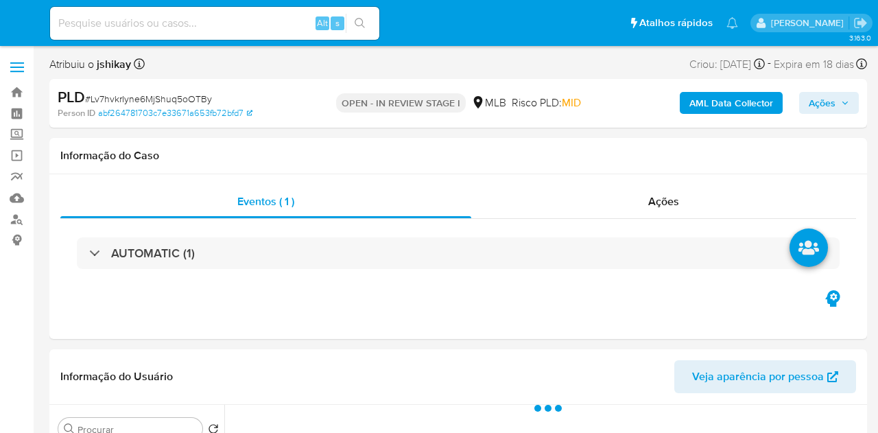
select select "10"
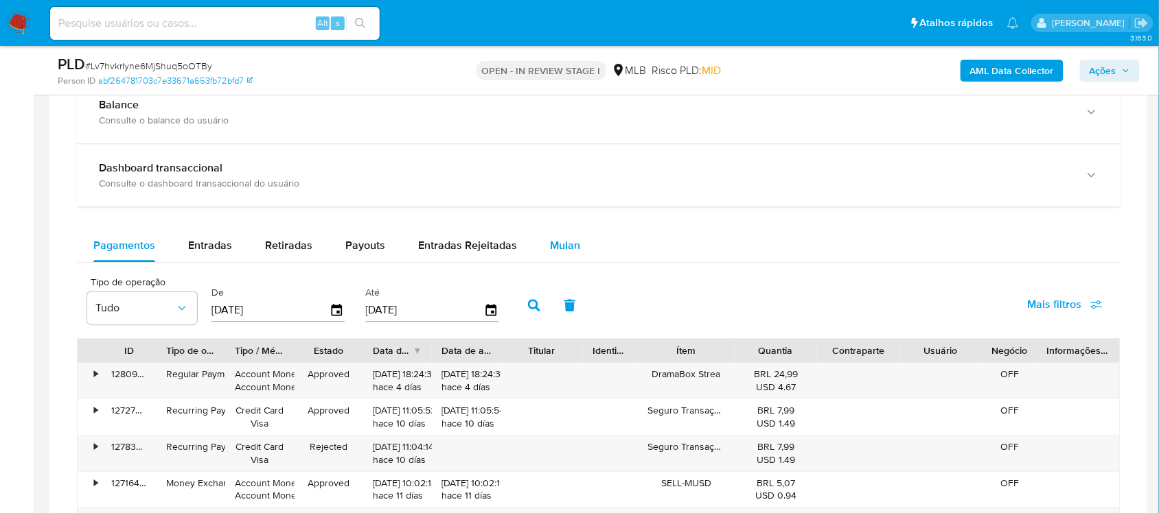
scroll to position [1029, 0]
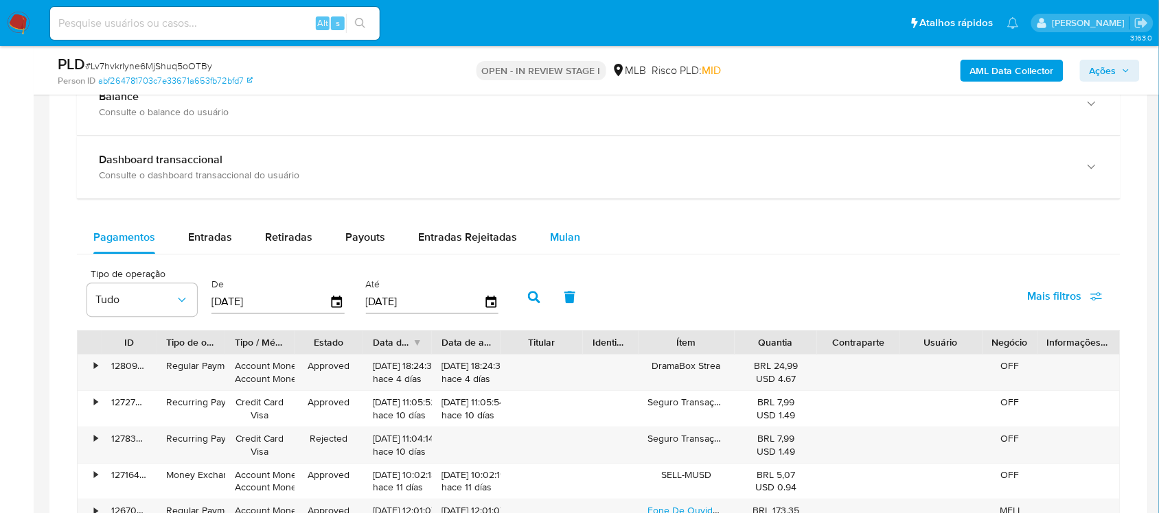
click at [563, 241] on span "Mulan" at bounding box center [565, 237] width 30 height 16
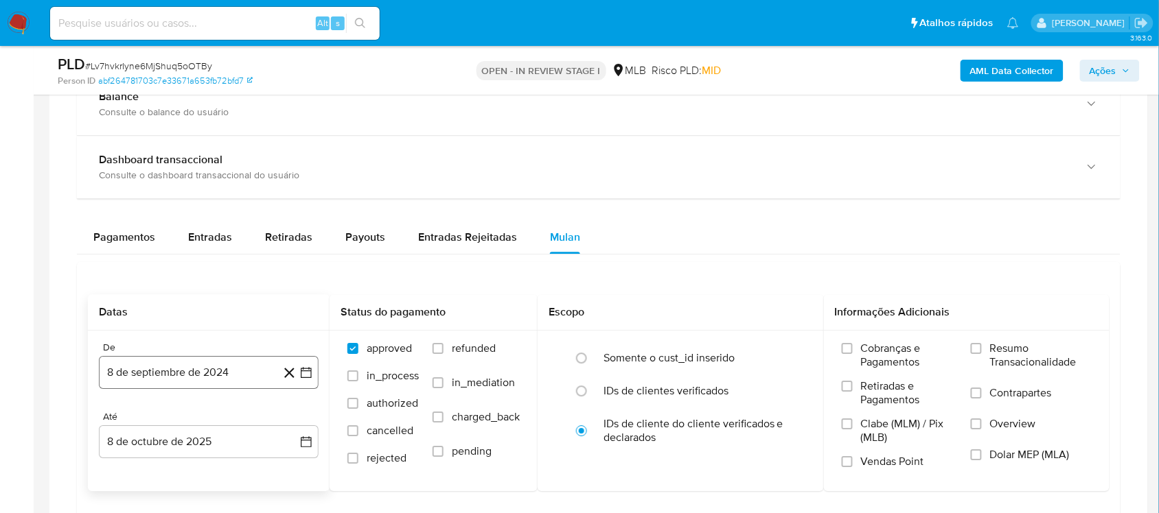
click at [309, 368] on icon "button" at bounding box center [306, 373] width 14 height 14
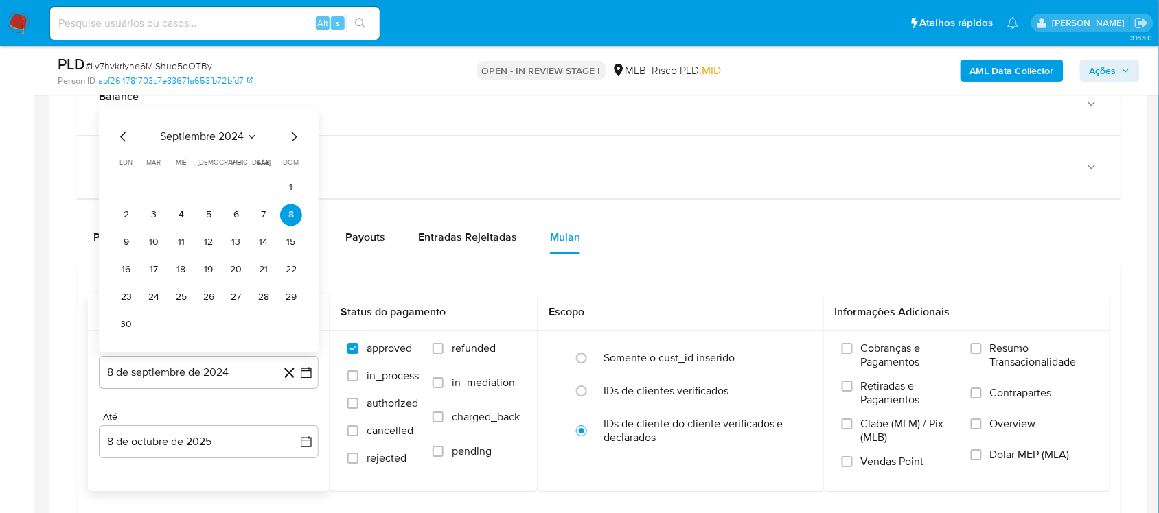
click at [205, 136] on span "septiembre 2024" at bounding box center [202, 137] width 84 height 14
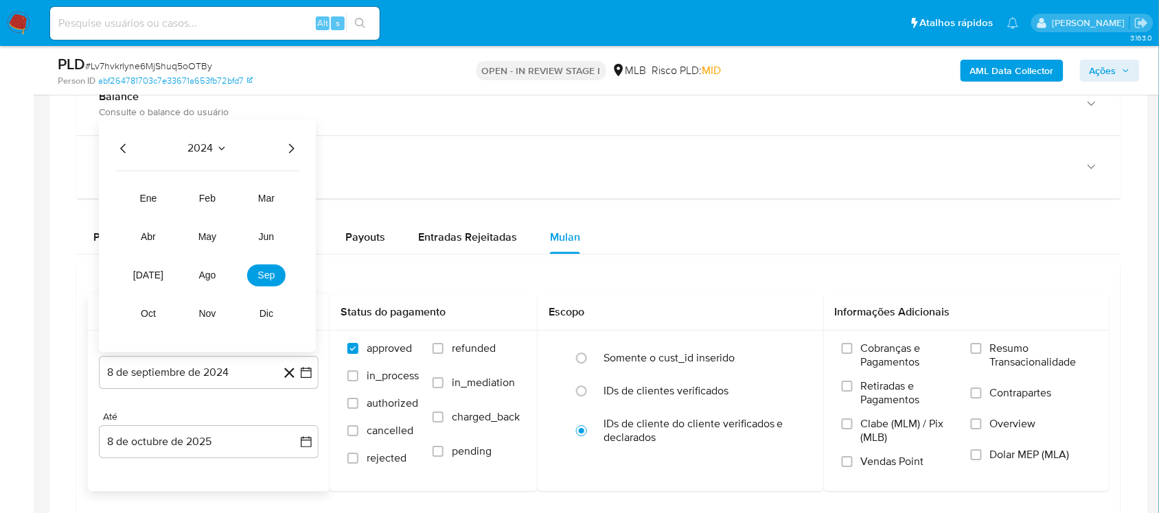
click at [290, 151] on icon "Año siguiente" at bounding box center [291, 148] width 16 height 16
click at [205, 278] on span "ago" at bounding box center [207, 275] width 17 height 11
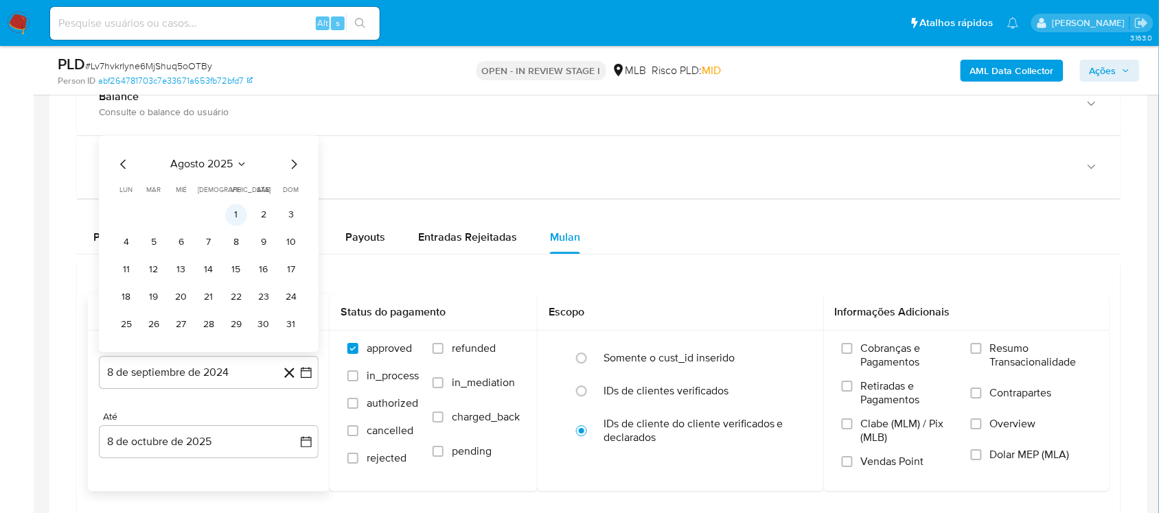
click at [232, 223] on button "1" at bounding box center [236, 215] width 22 height 22
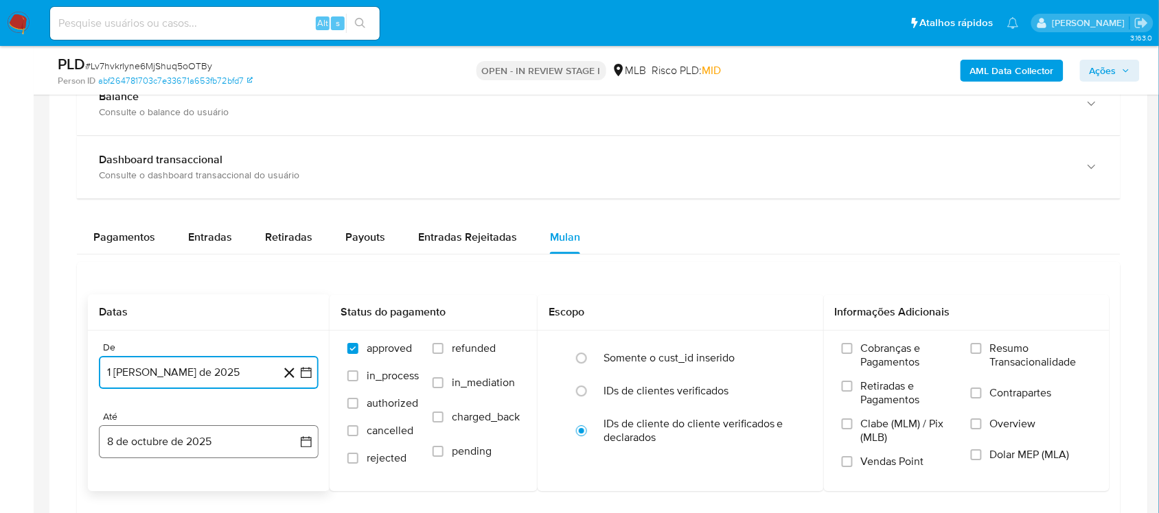
click at [302, 432] on button "8 de octubre de 2025" at bounding box center [209, 442] width 220 height 33
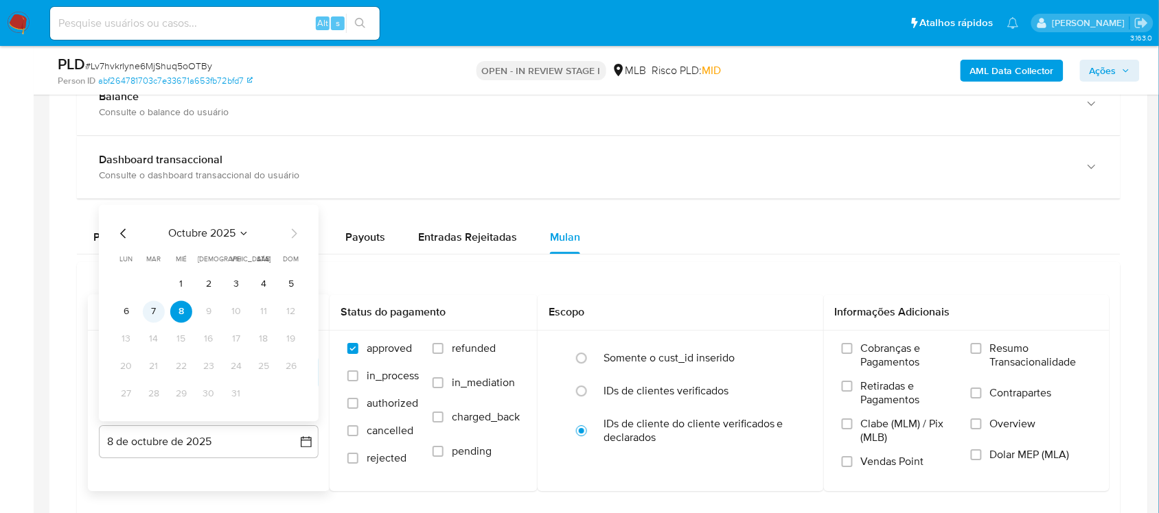
drag, startPoint x: 129, startPoint y: 316, endPoint x: 148, endPoint y: 316, distance: 19.2
click at [148, 316] on tr "6 7 8 9 10 11 12" at bounding box center [208, 312] width 187 height 22
click at [148, 316] on button "7" at bounding box center [154, 312] width 22 height 22
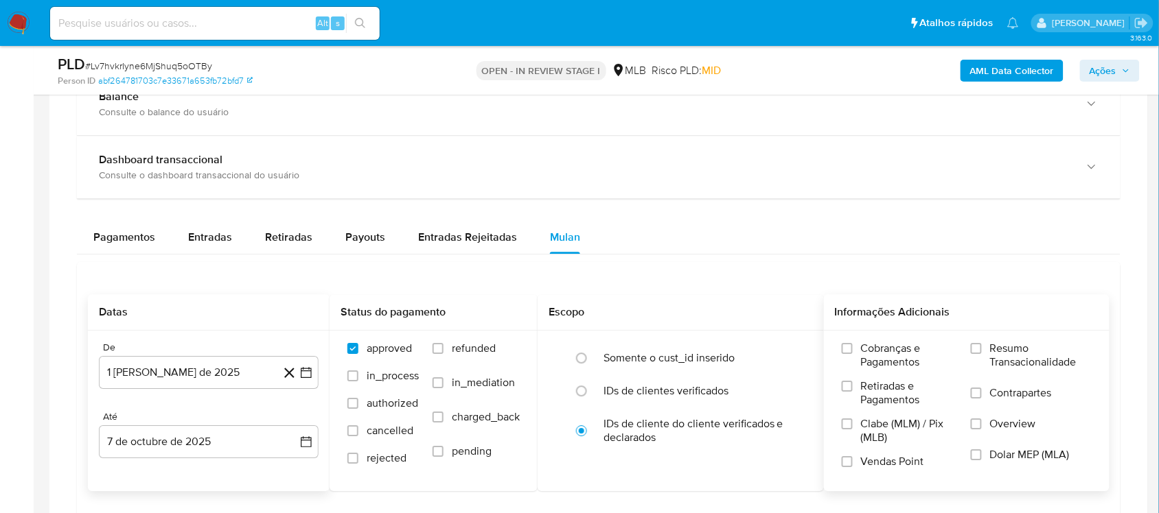
click at [878, 349] on span "Resumo Transacionalidade" at bounding box center [1041, 355] width 102 height 27
click at [878, 349] on input "Resumo Transacionalidade" at bounding box center [975, 348] width 11 height 11
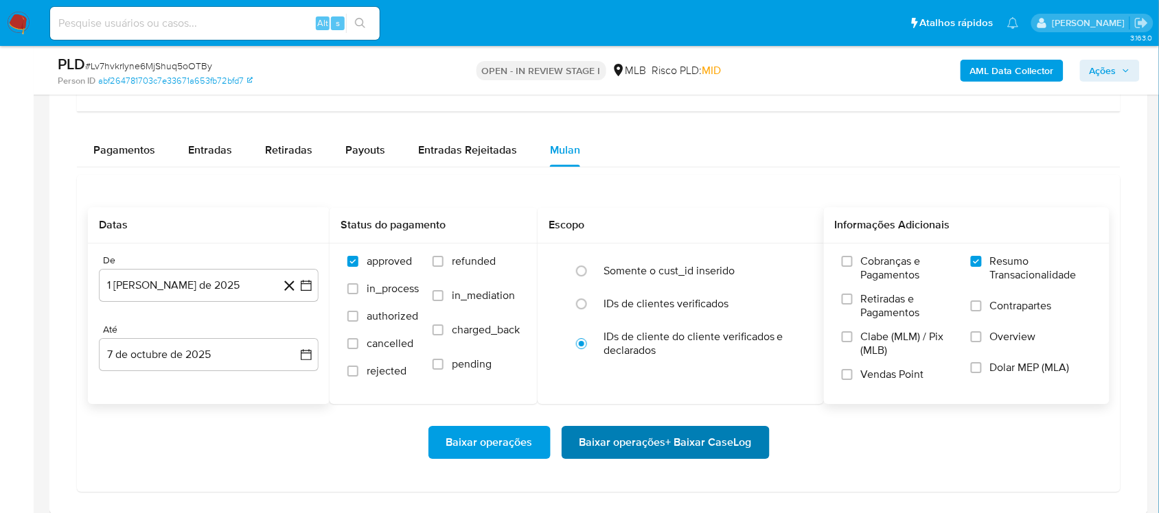
scroll to position [1201, 0]
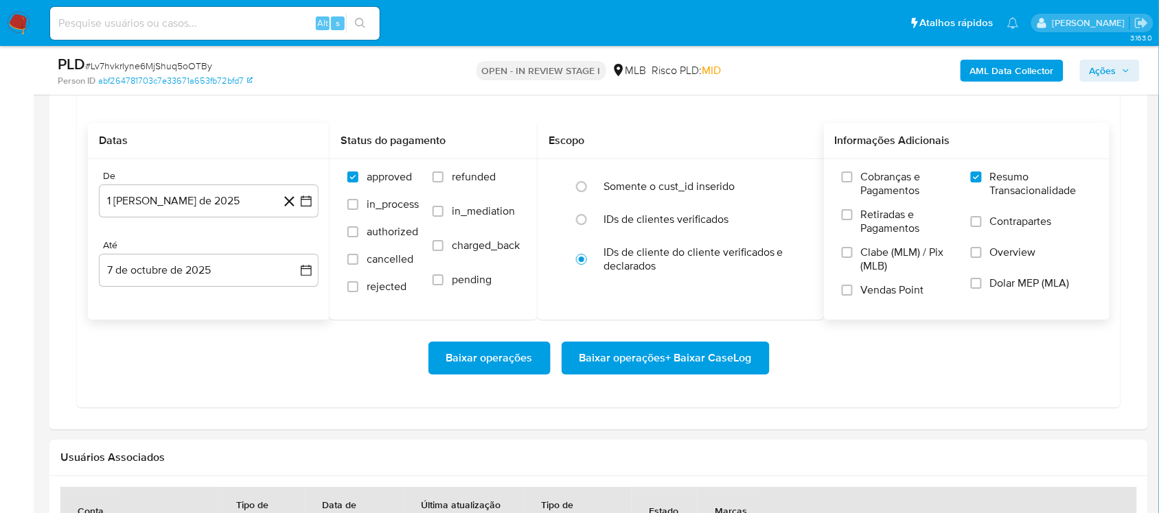
click at [637, 361] on span "Baixar operações + Baixar CaseLog" at bounding box center [665, 358] width 172 height 30
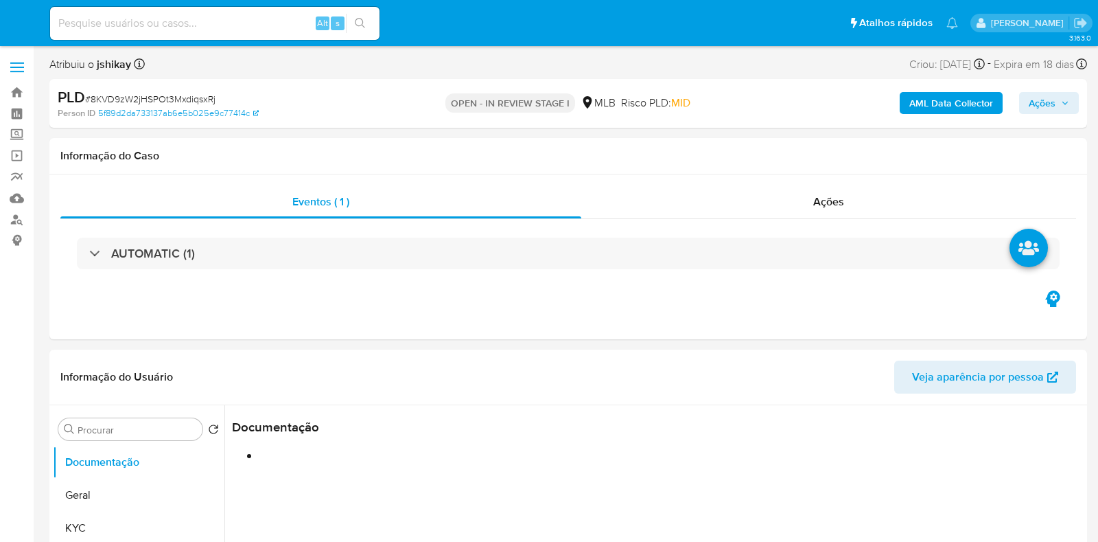
select select "10"
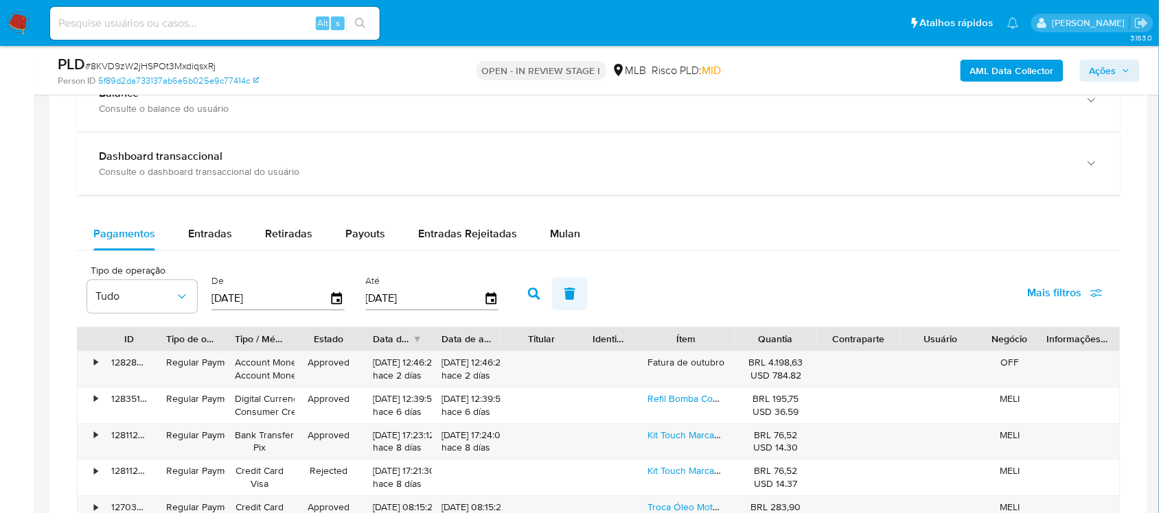
scroll to position [1115, 0]
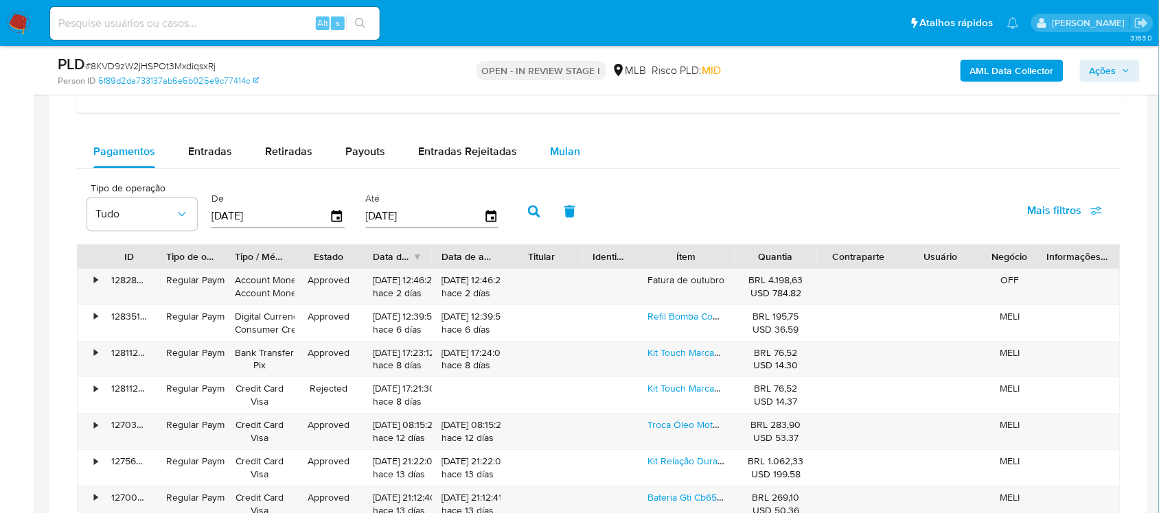
click at [557, 165] on div "Mulan" at bounding box center [565, 151] width 30 height 33
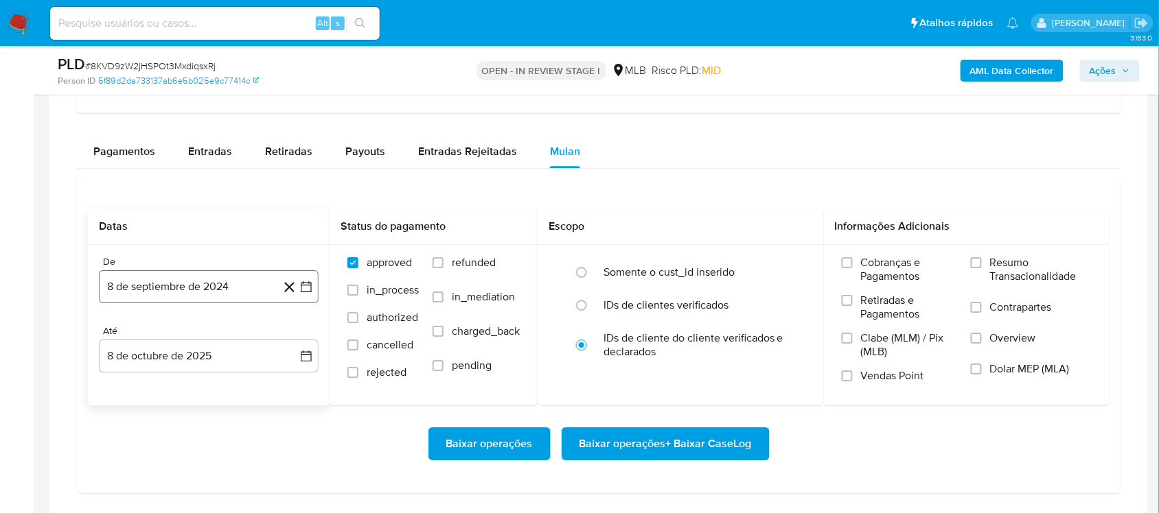
click at [304, 288] on icon "button" at bounding box center [306, 287] width 14 height 14
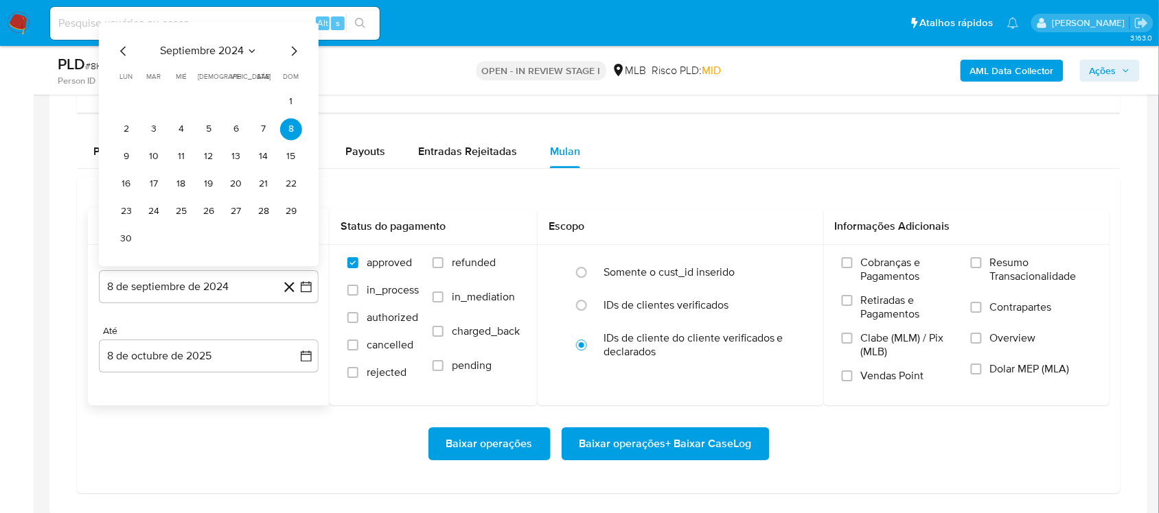
click at [203, 56] on span "septiembre 2024" at bounding box center [202, 51] width 84 height 14
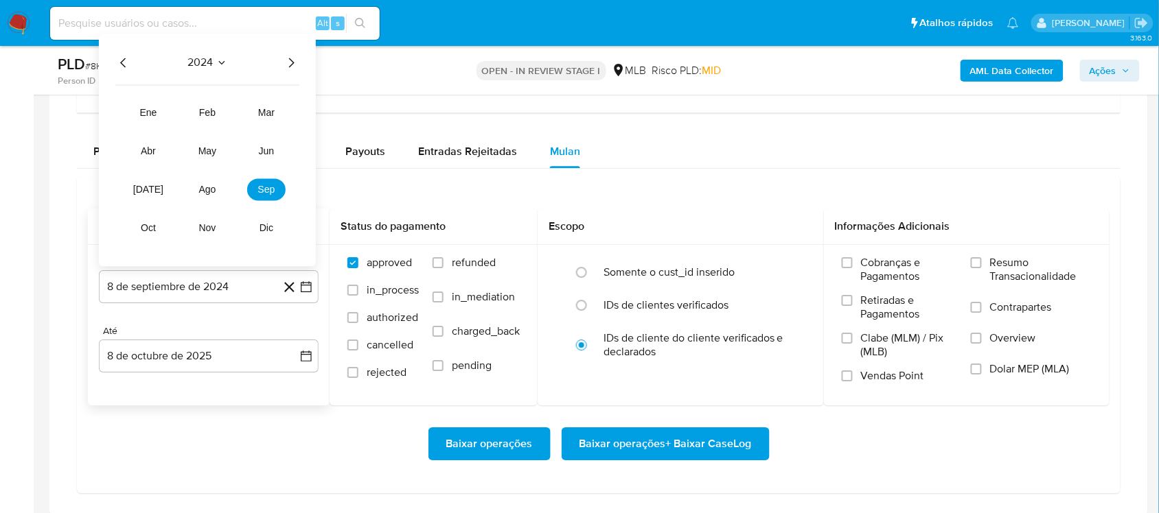
click at [289, 57] on icon "Año siguiente" at bounding box center [291, 62] width 16 height 16
click at [200, 194] on span "ago" at bounding box center [207, 189] width 17 height 11
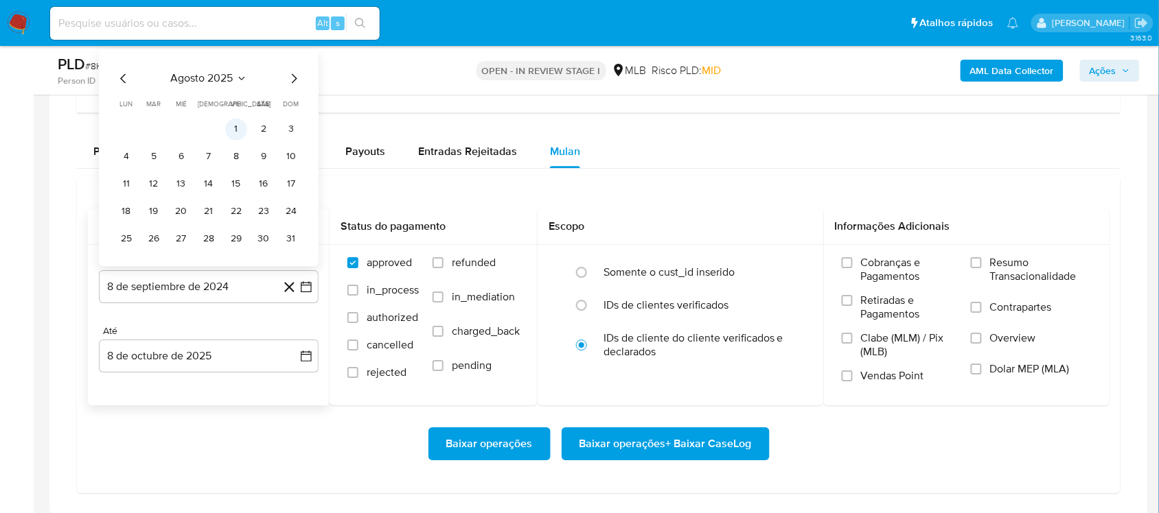
click at [230, 131] on button "1" at bounding box center [236, 129] width 22 height 22
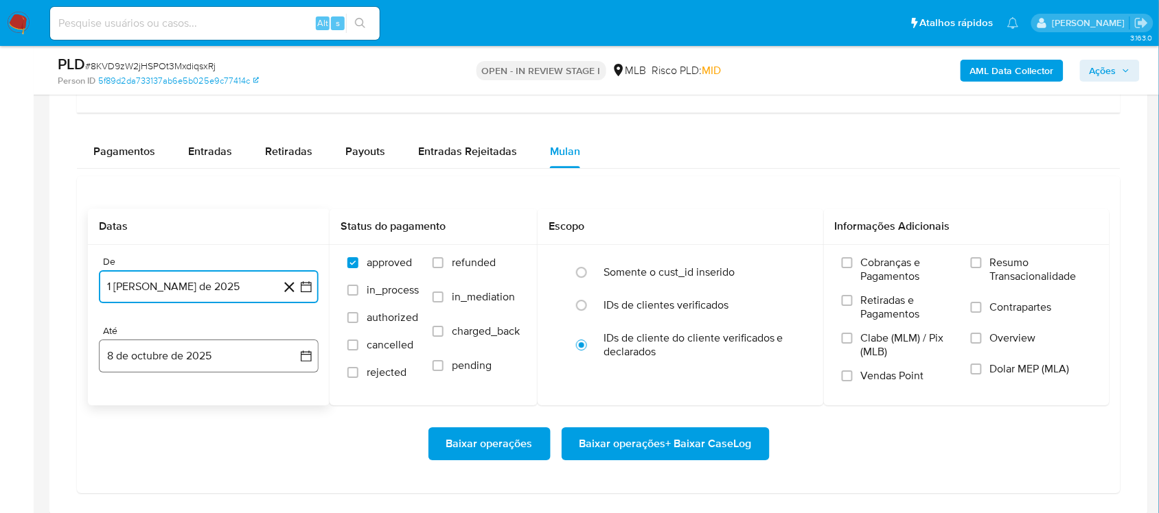
click at [316, 359] on button "8 de octubre de 2025" at bounding box center [209, 356] width 220 height 33
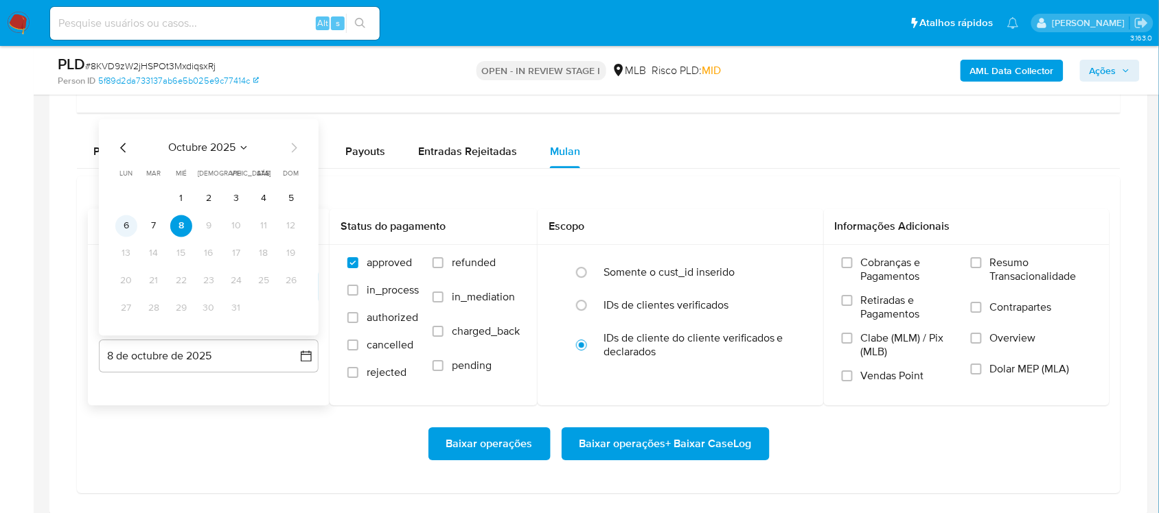
click at [125, 229] on button "6" at bounding box center [126, 226] width 22 height 22
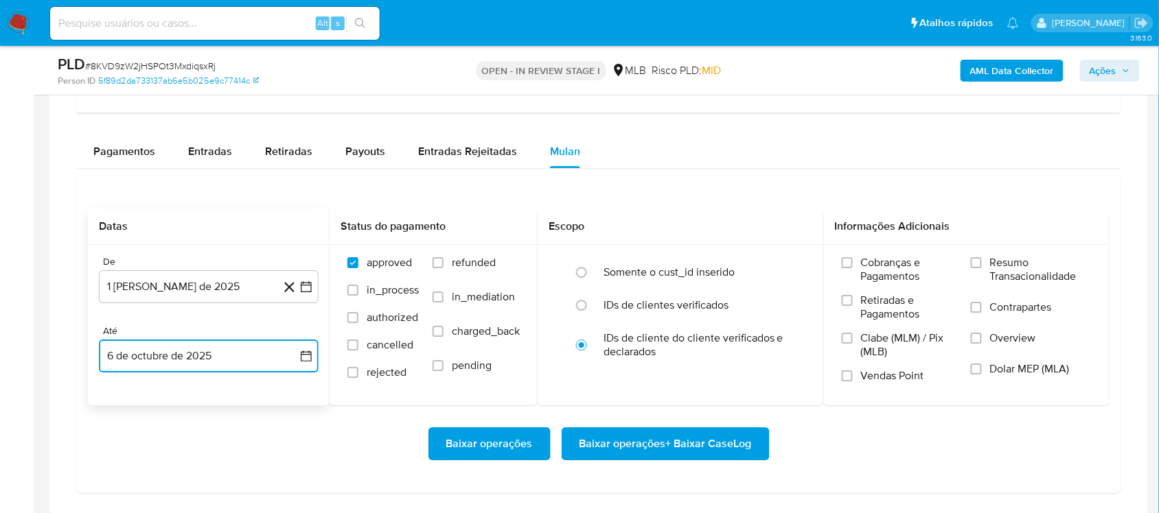
click at [309, 363] on icon "button" at bounding box center [306, 356] width 14 height 14
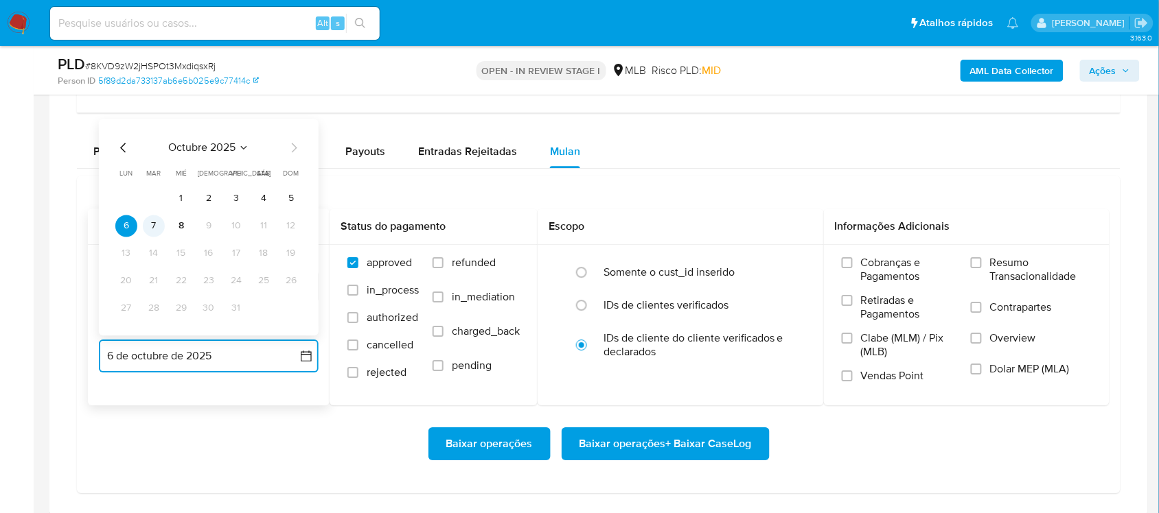
click at [149, 235] on button "7" at bounding box center [154, 226] width 22 height 22
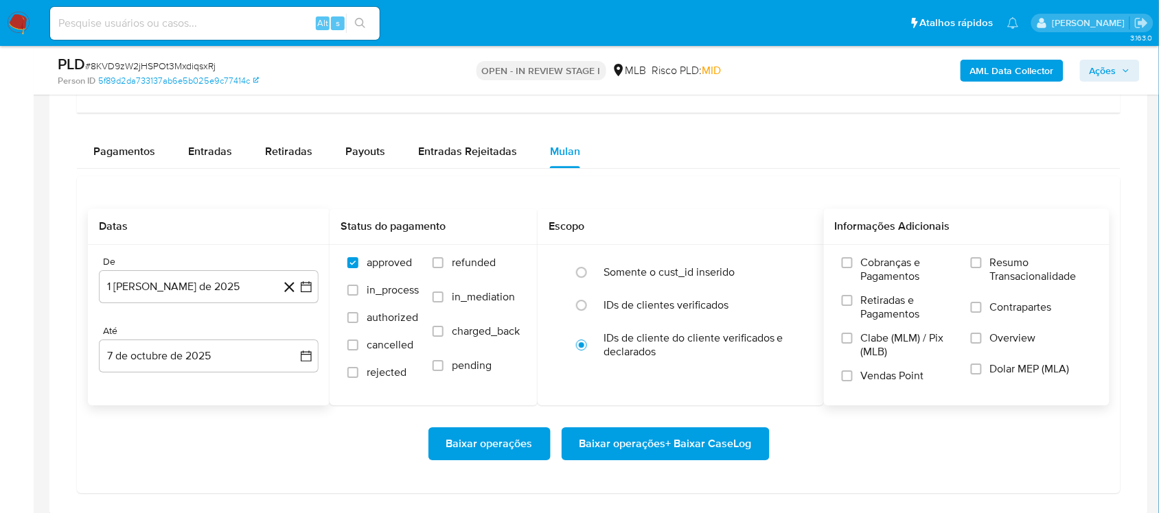
click at [1020, 271] on span "Resumo Transacionalidade" at bounding box center [1041, 269] width 102 height 27
click at [981, 268] on input "Resumo Transacionalidade" at bounding box center [975, 262] width 11 height 11
click at [680, 446] on span "Baixar operações + Baixar CaseLog" at bounding box center [665, 444] width 172 height 30
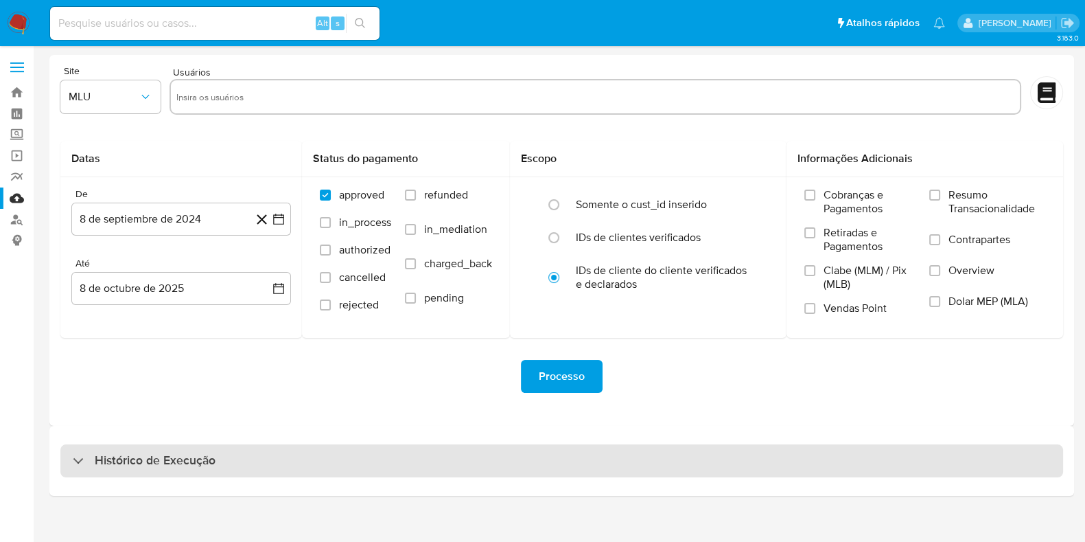
click at [213, 468] on h3 "Histórico de Execução" at bounding box center [155, 460] width 121 height 16
select select "10"
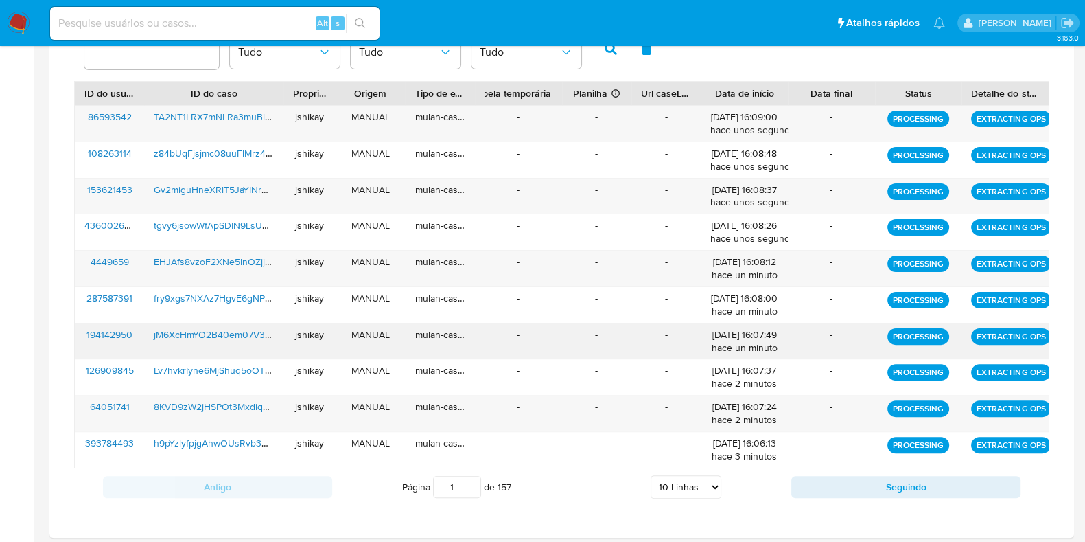
scroll to position [443, 0]
